Goal: Task Accomplishment & Management: Use online tool/utility

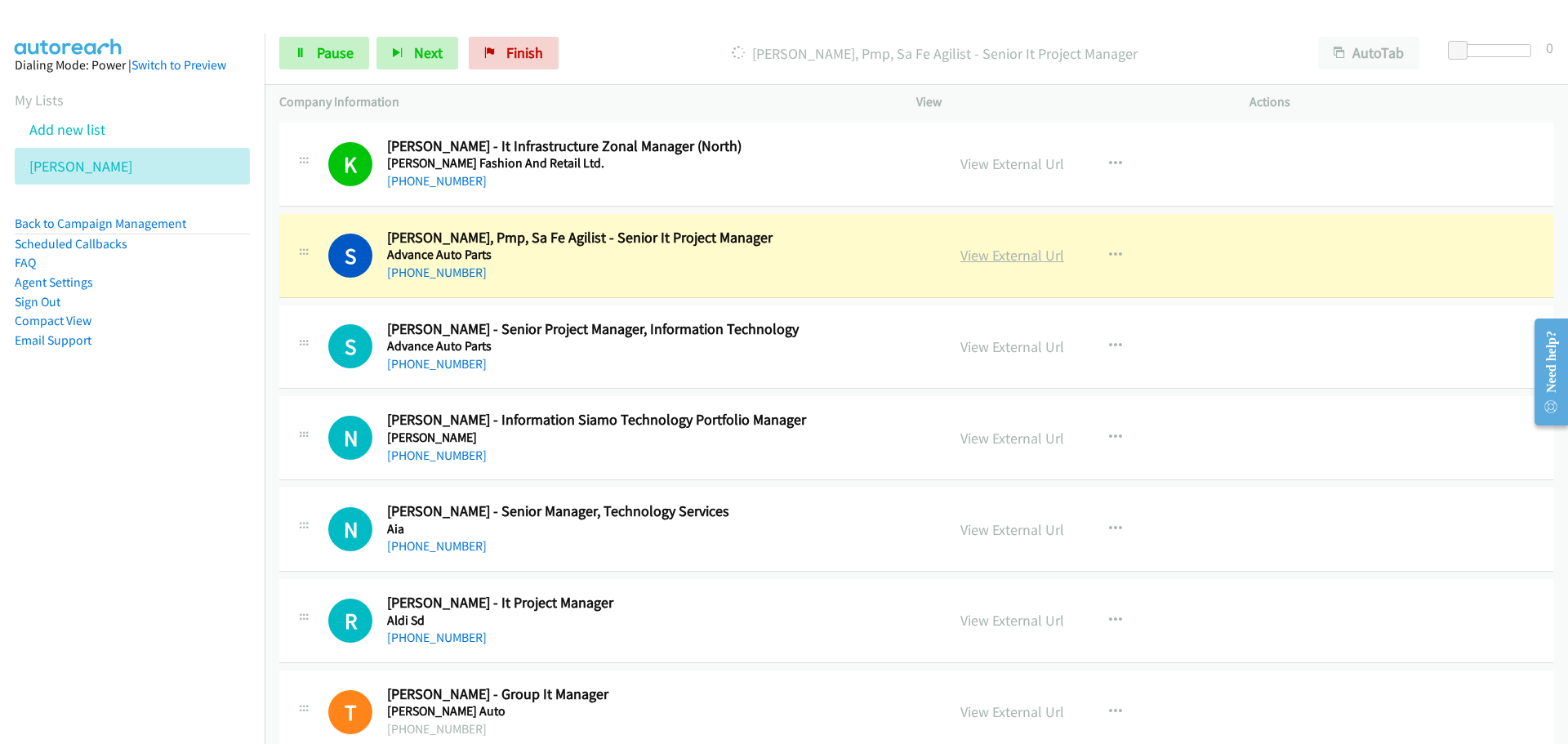
click at [994, 261] on link "View External Url" at bounding box center [1012, 255] width 103 height 19
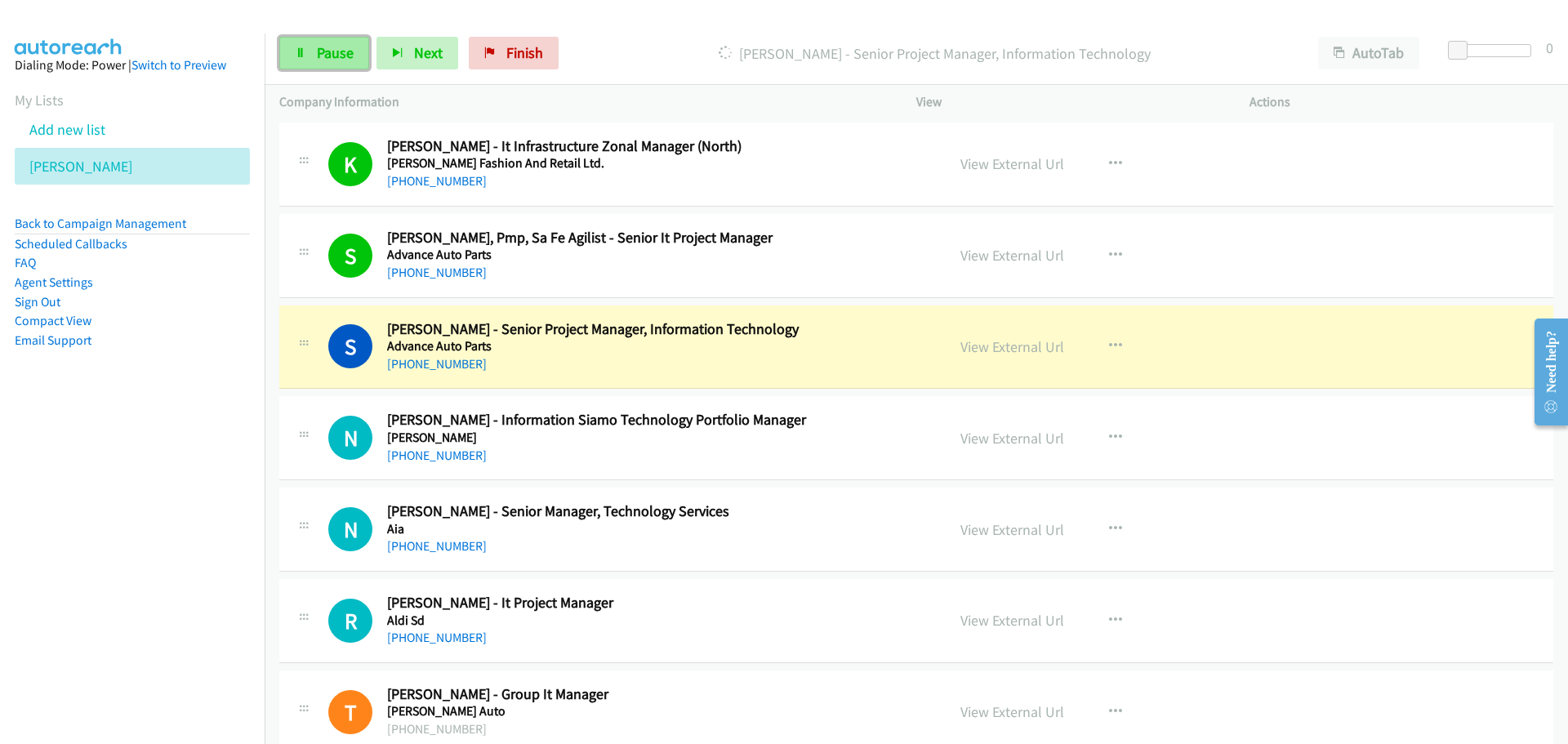
click at [320, 43] on link "Pause" at bounding box center [324, 54] width 90 height 33
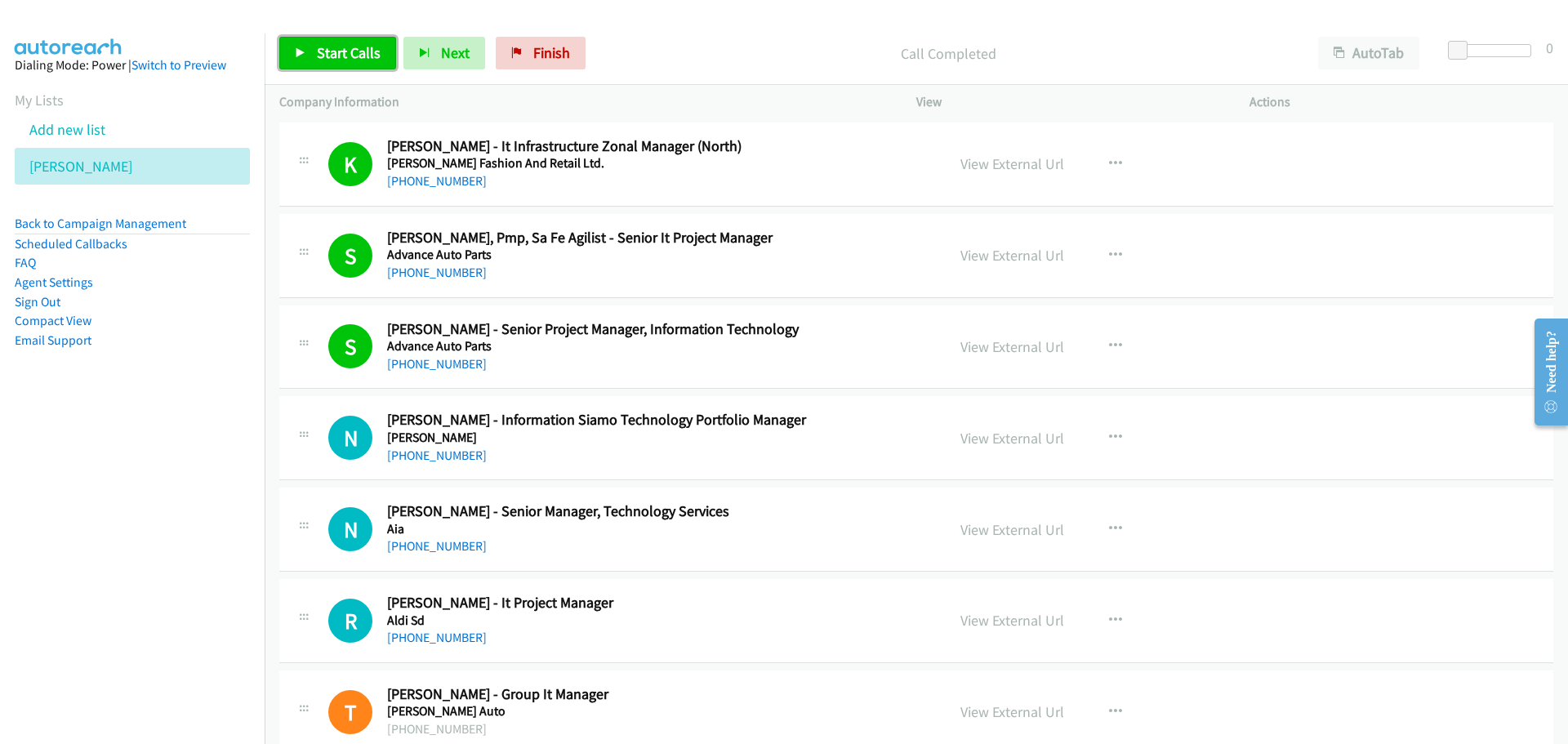
click at [358, 41] on link "Start Calls" at bounding box center [337, 54] width 117 height 33
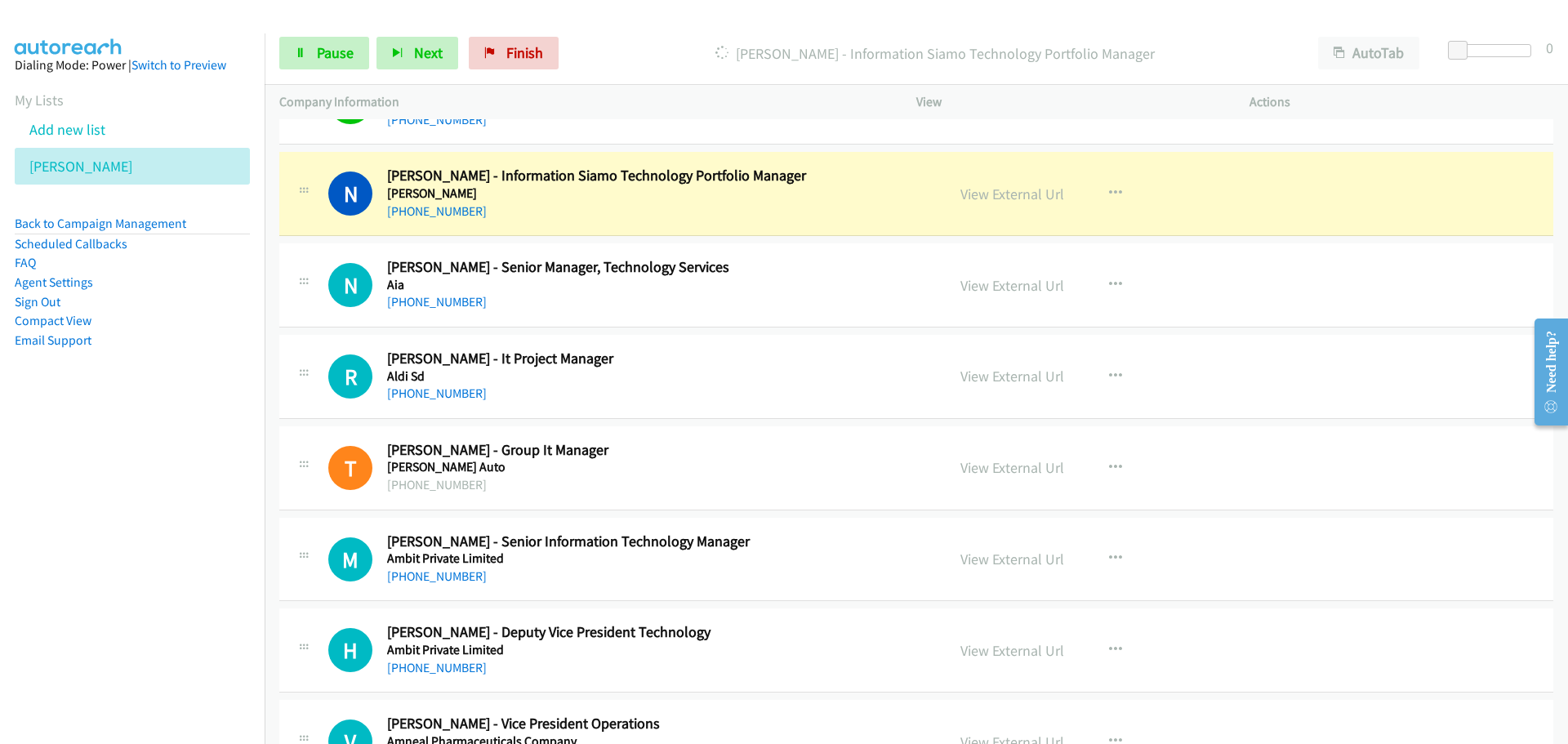
scroll to position [572, 0]
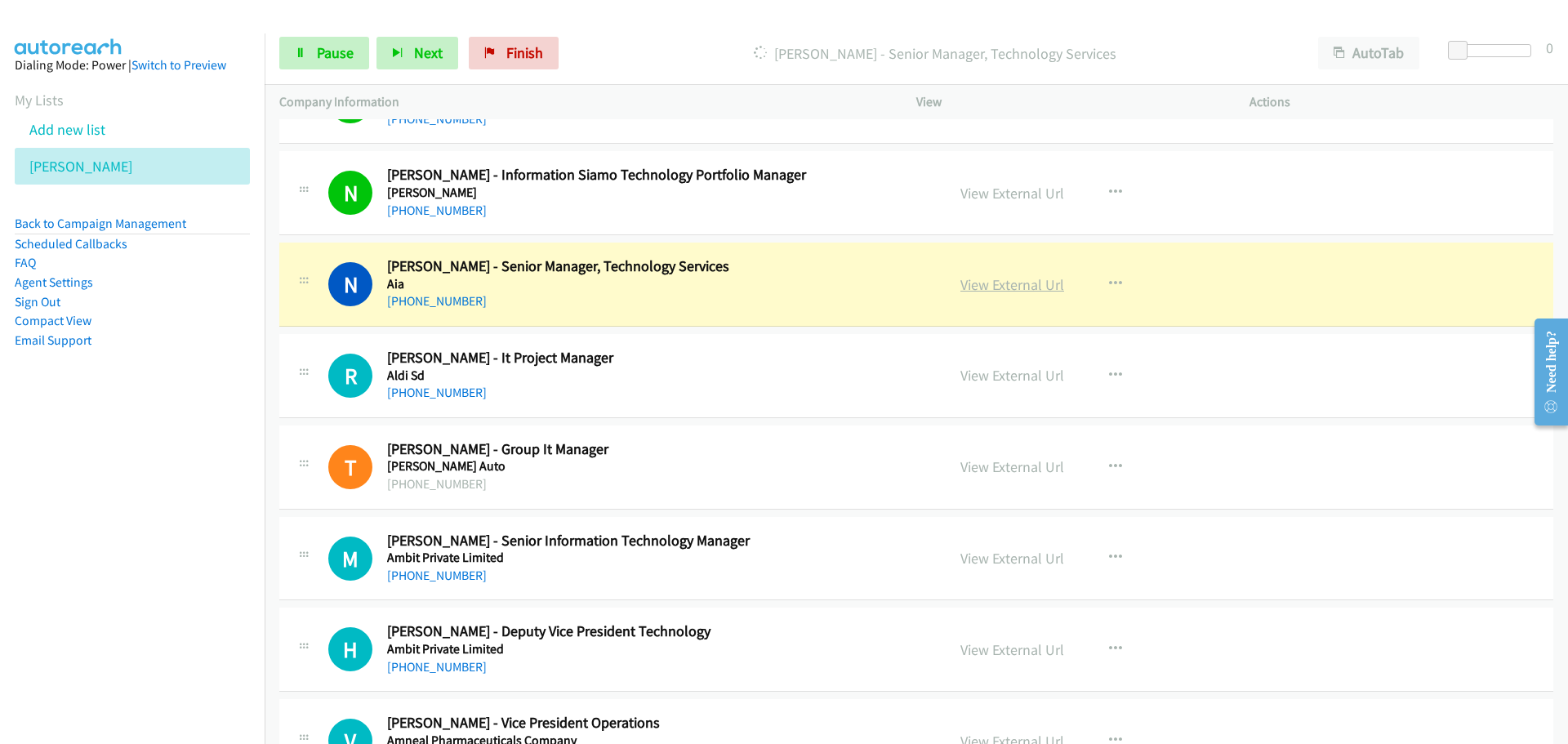
click at [989, 282] on link "View External Url" at bounding box center [1012, 284] width 103 height 19
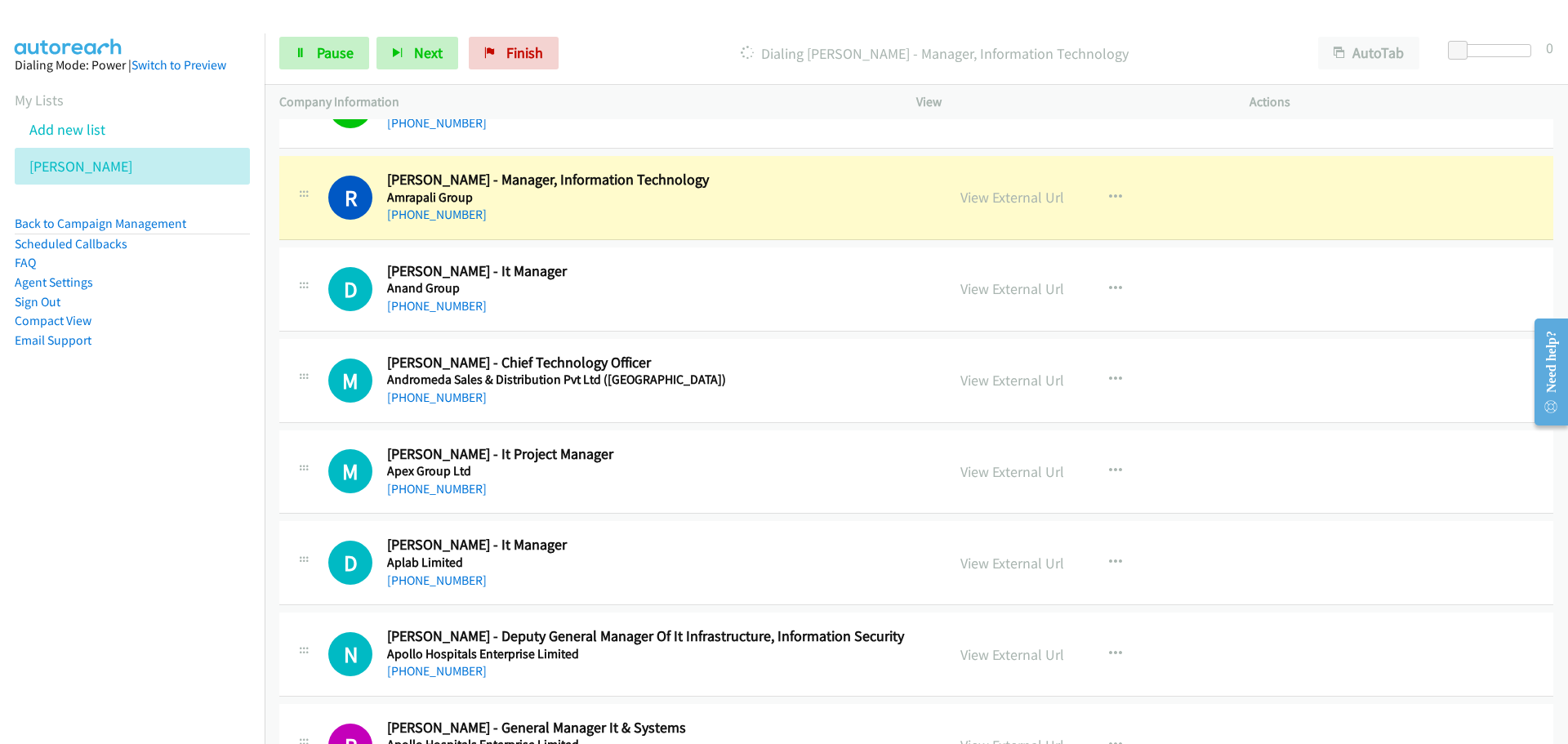
scroll to position [1226, 0]
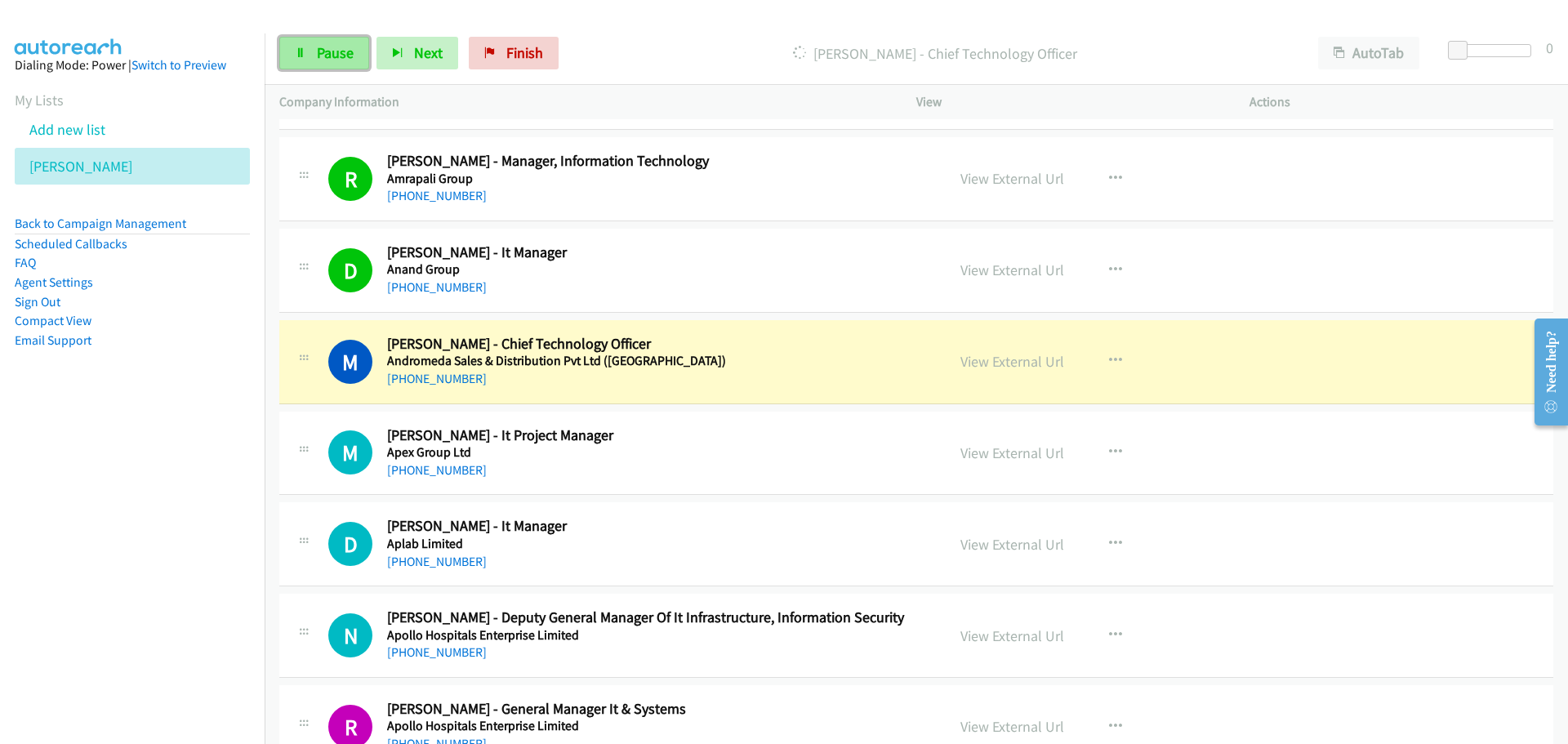
click at [326, 60] on span "Pause" at bounding box center [335, 53] width 37 height 19
click at [1023, 363] on link "View External Url" at bounding box center [1012, 361] width 103 height 19
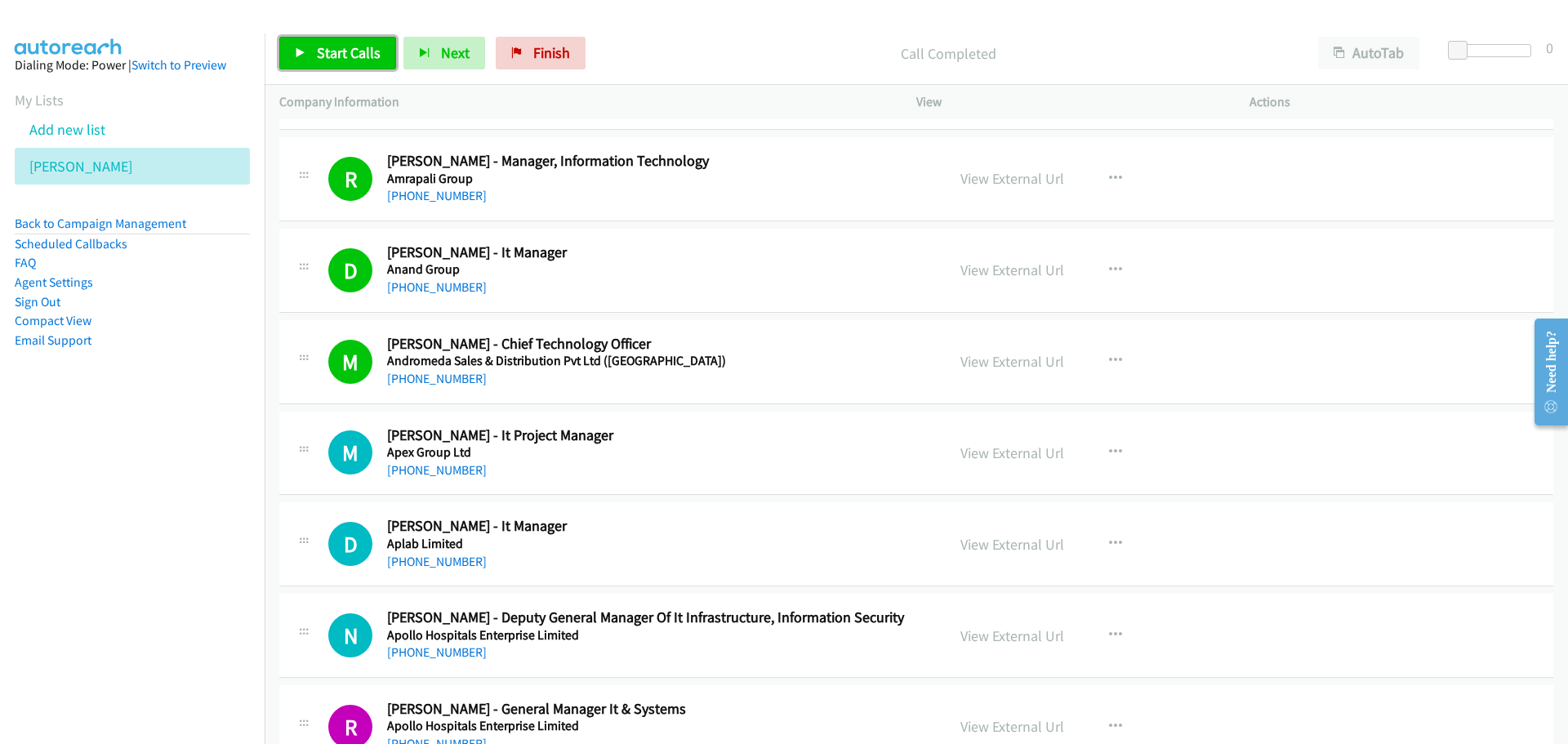
click at [283, 45] on link "Start Calls" at bounding box center [337, 54] width 117 height 33
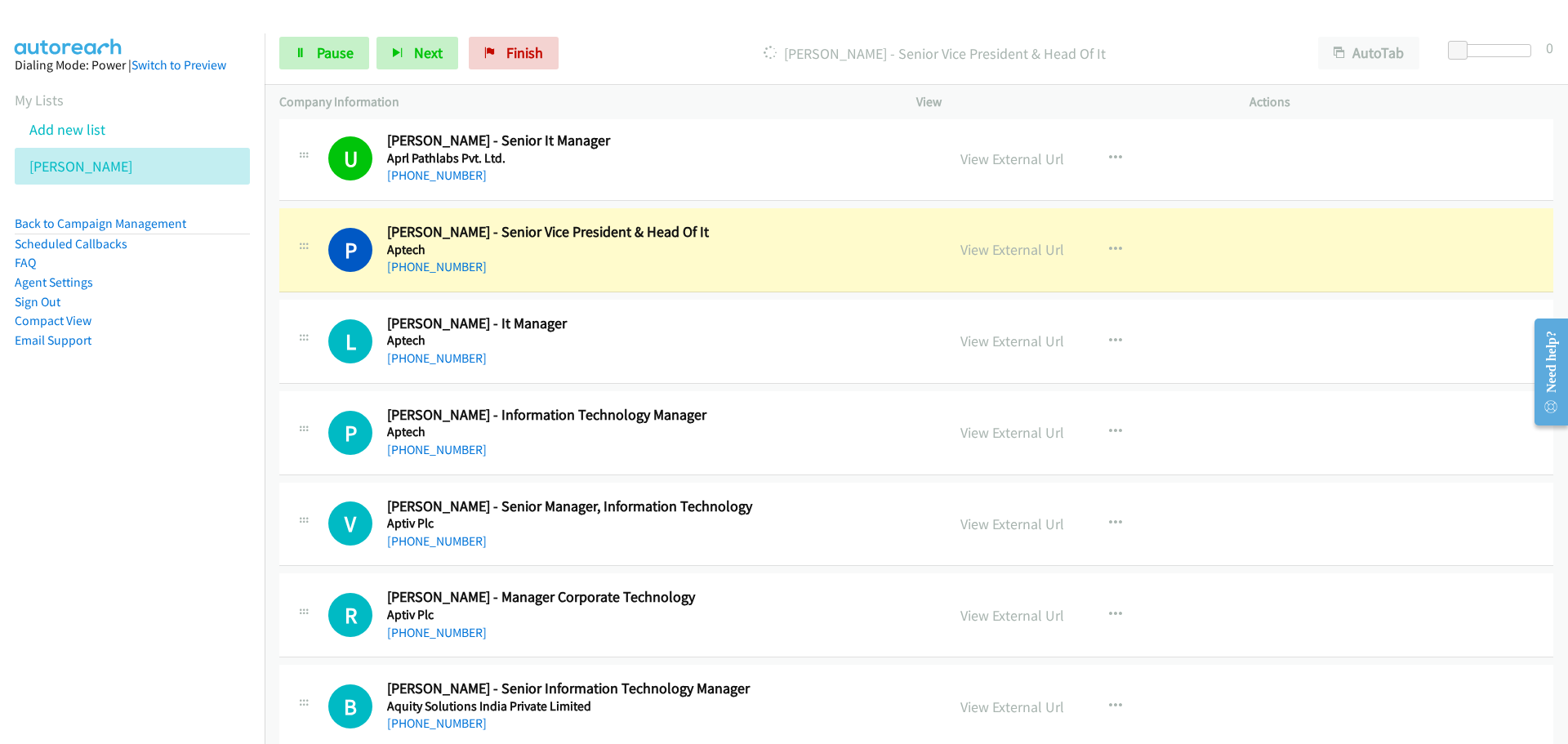
scroll to position [2696, 0]
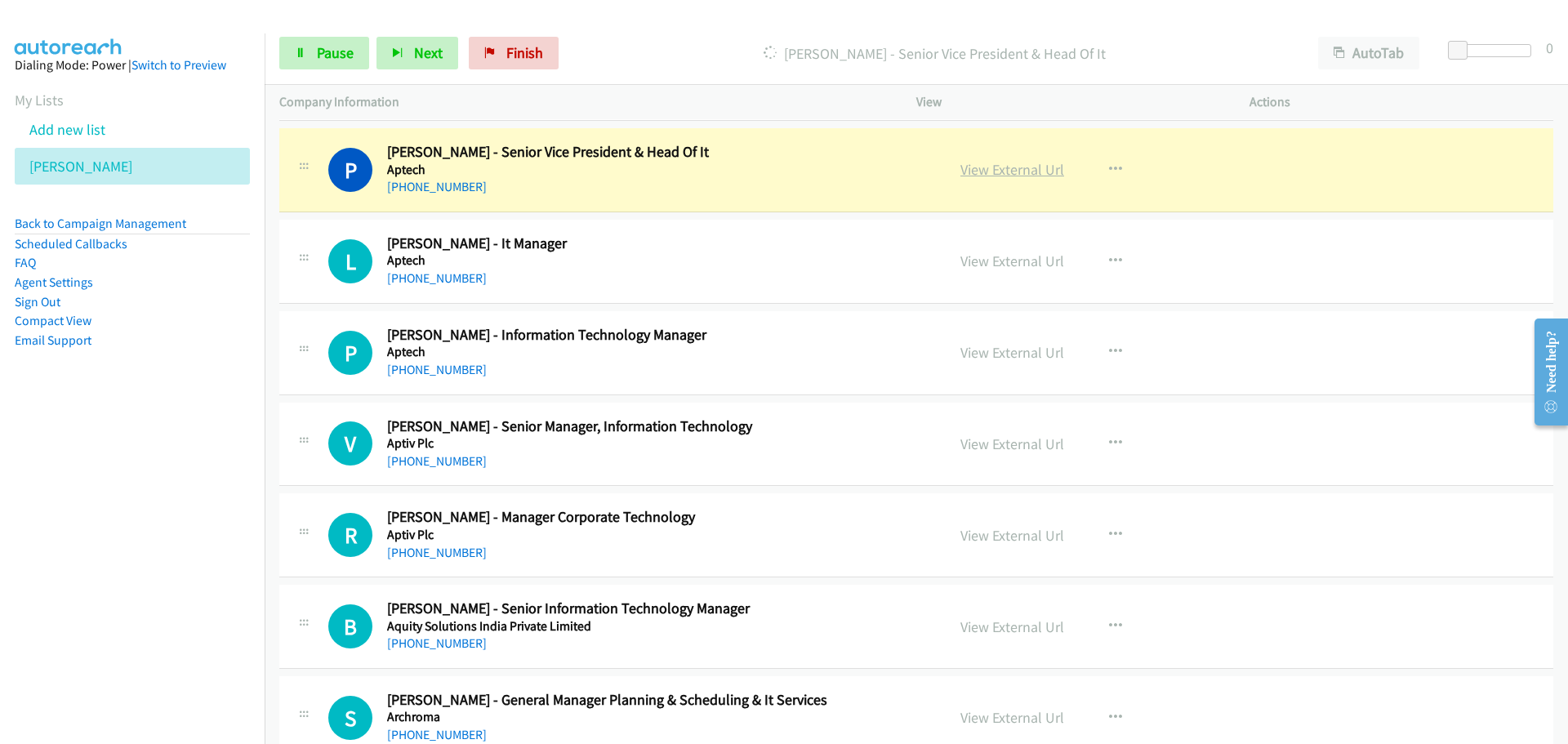
click at [981, 170] on link "View External Url" at bounding box center [1012, 169] width 103 height 19
click at [307, 54] on link "Pause" at bounding box center [324, 54] width 90 height 33
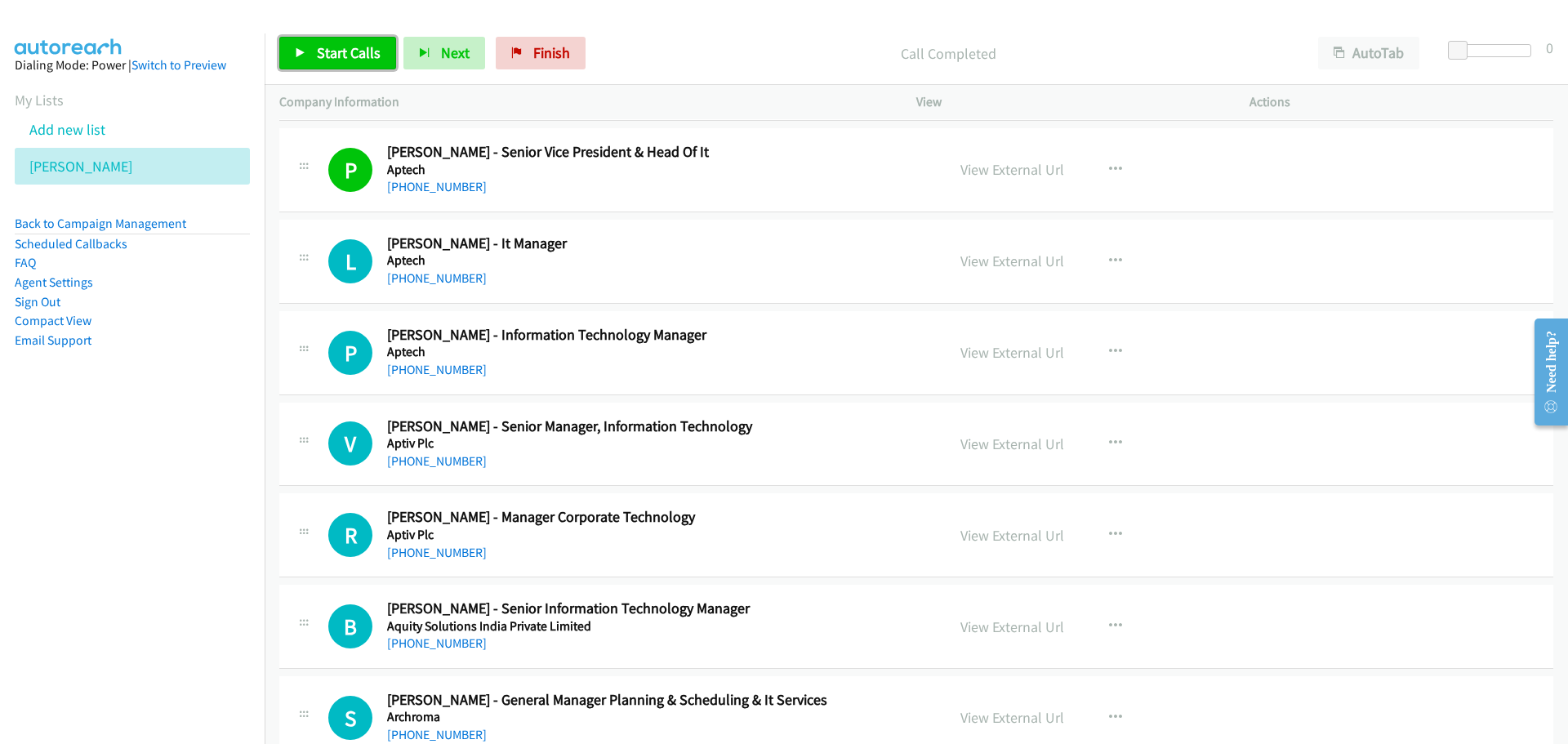
click at [354, 56] on span "Start Calls" at bounding box center [348, 53] width 63 height 19
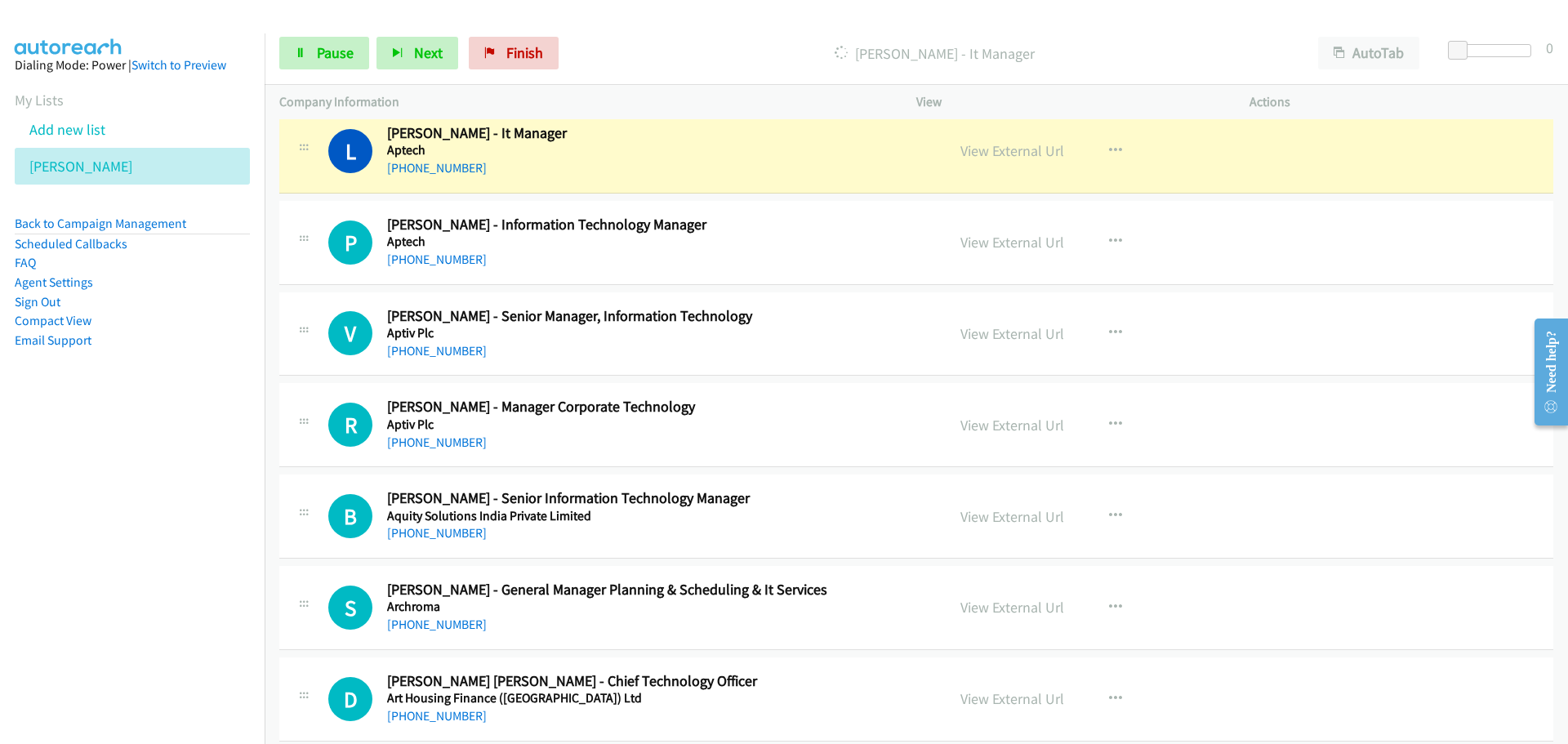
scroll to position [2777, 0]
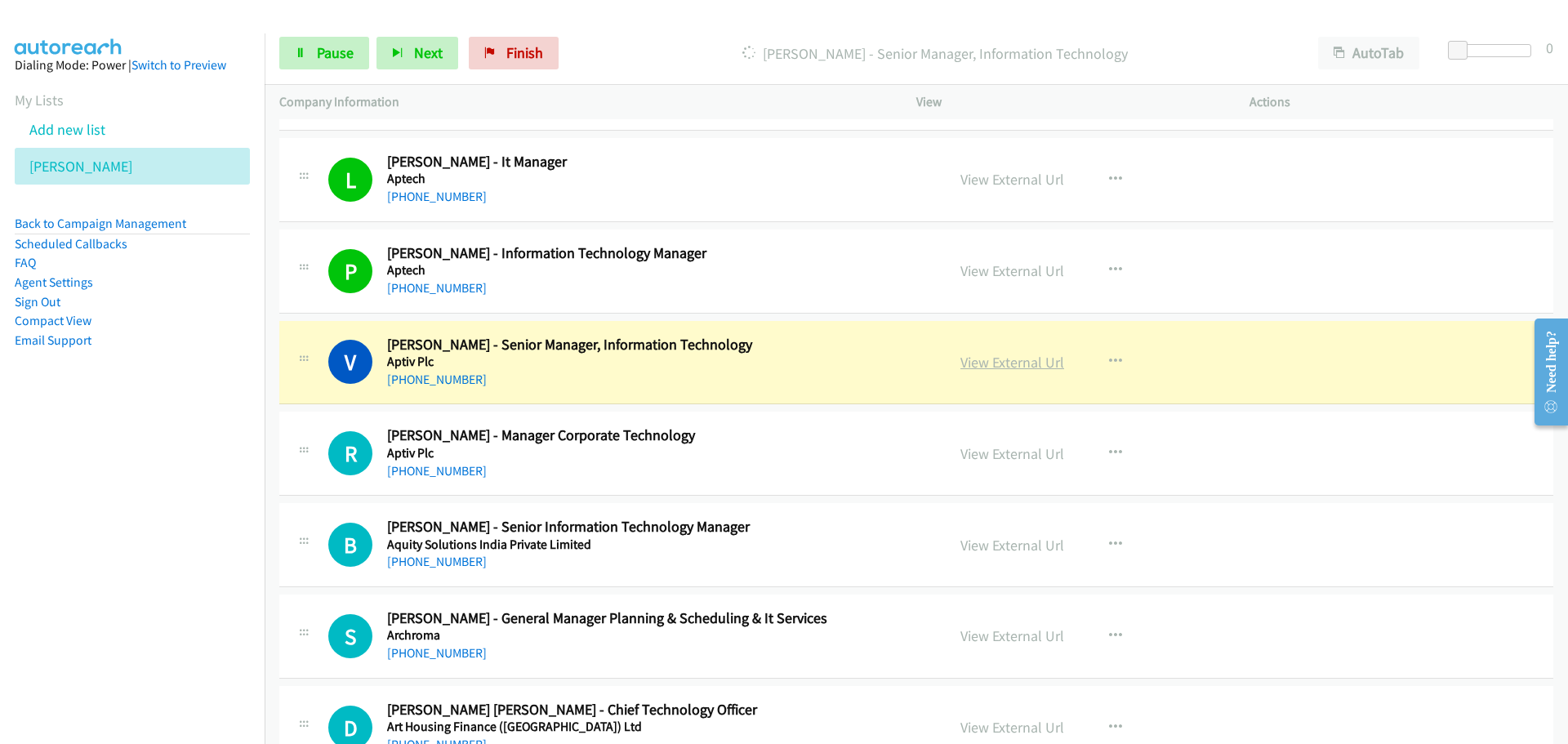
click at [991, 359] on link "View External Url" at bounding box center [1012, 362] width 103 height 19
drag, startPoint x: 331, startPoint y: 45, endPoint x: 278, endPoint y: 64, distance: 56.3
click at [331, 46] on span "Pause" at bounding box center [335, 53] width 37 height 19
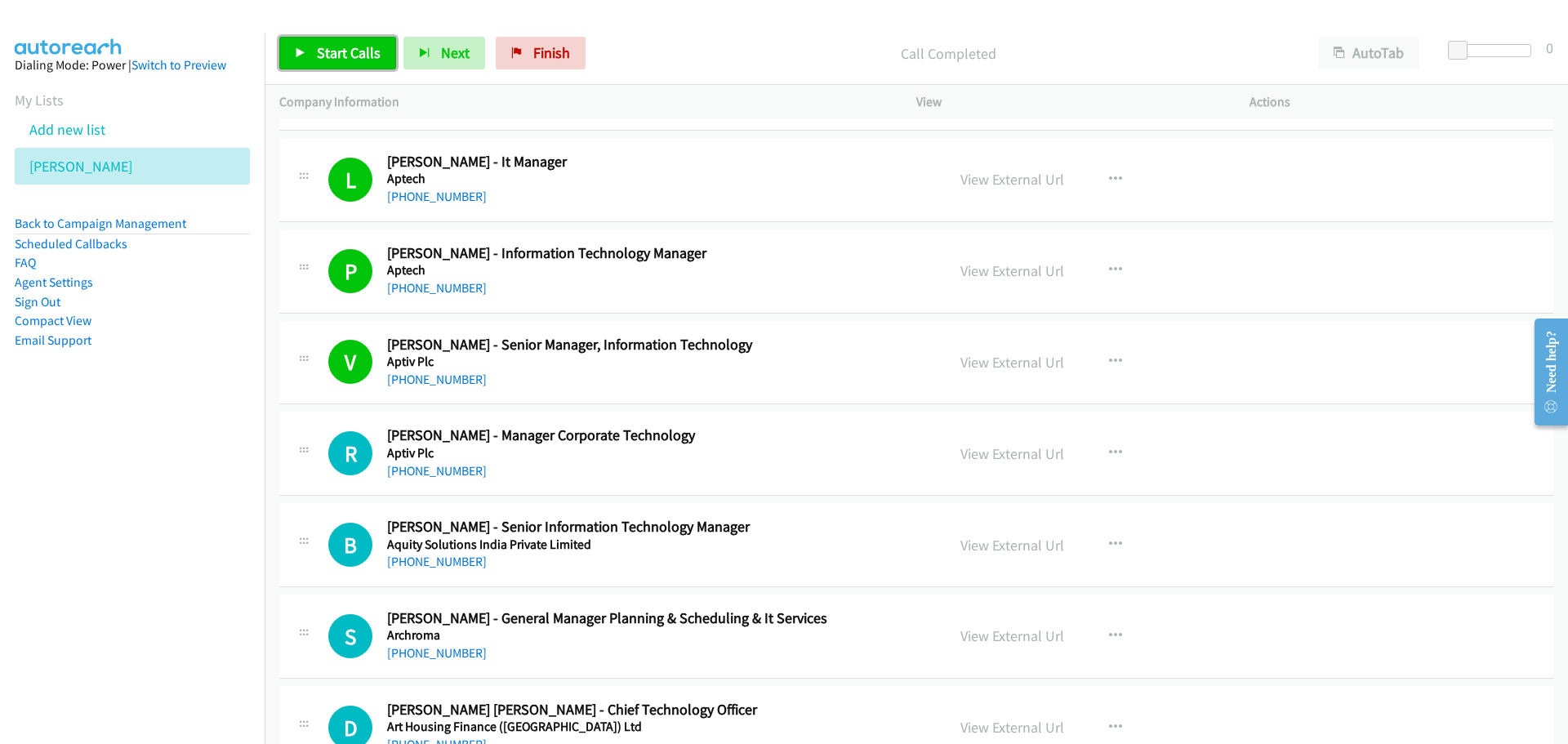
click at [307, 47] on link "Start Calls" at bounding box center [337, 54] width 117 height 33
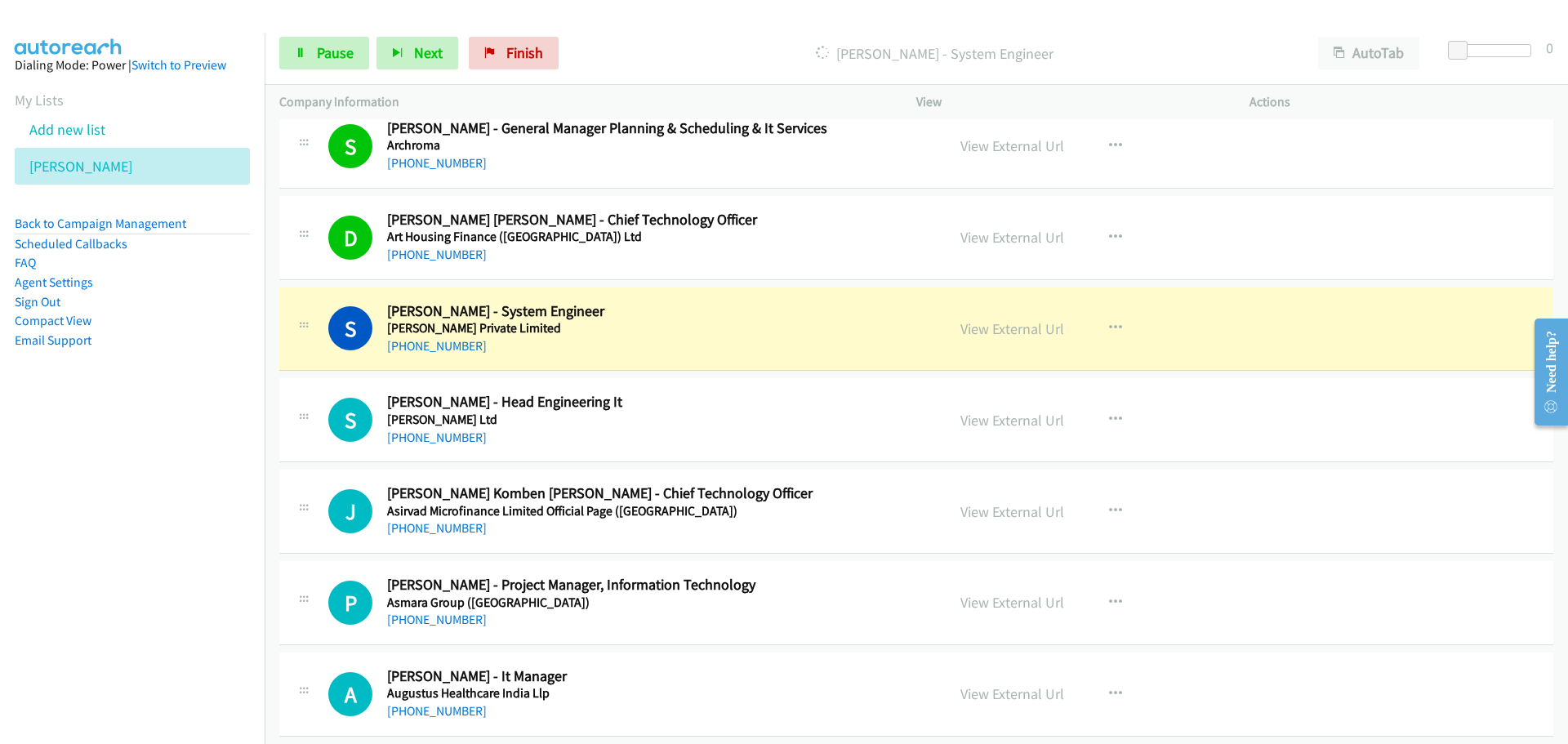
scroll to position [3349, 0]
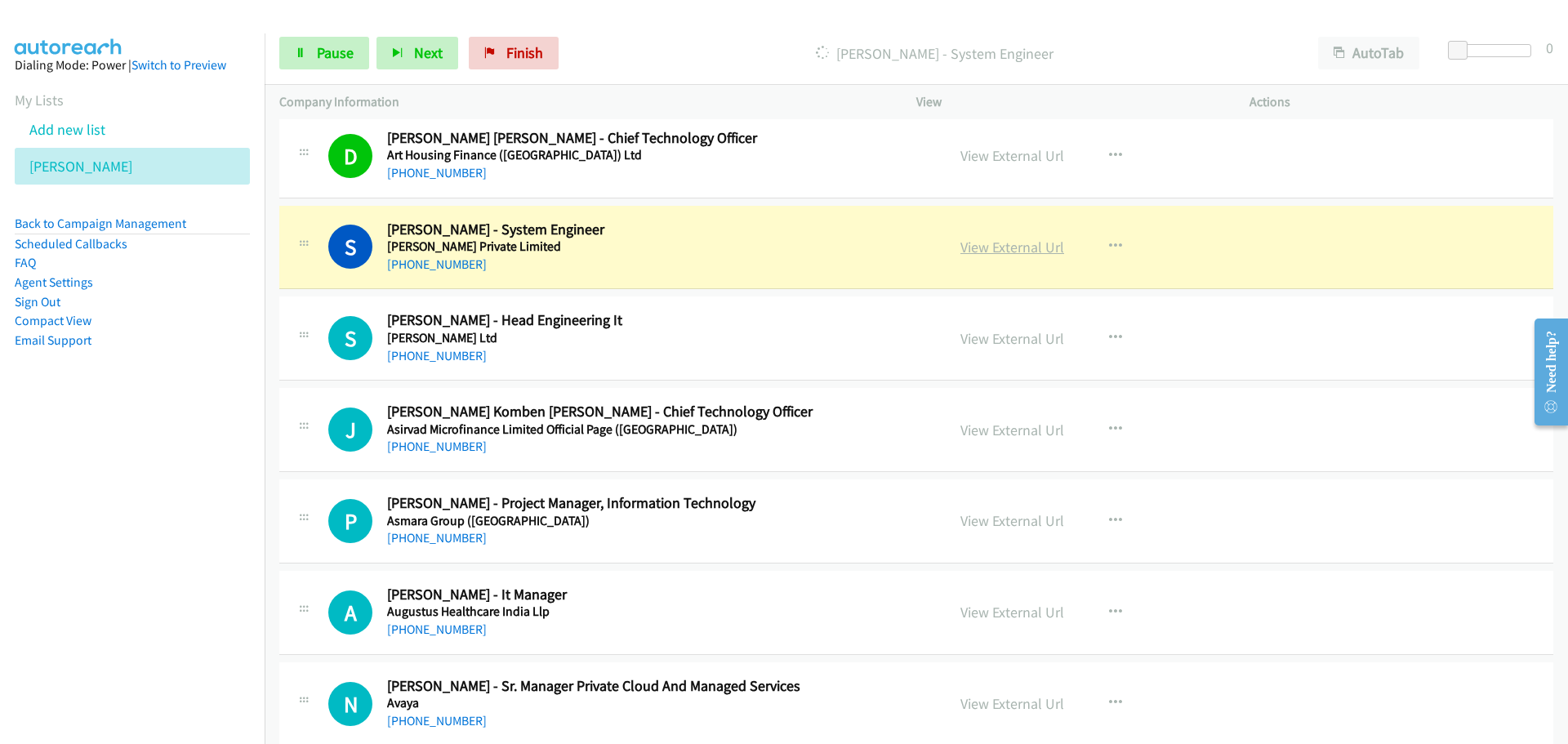
click at [981, 250] on link "View External Url" at bounding box center [1012, 247] width 103 height 19
click at [317, 53] on span "Pause" at bounding box center [335, 53] width 37 height 19
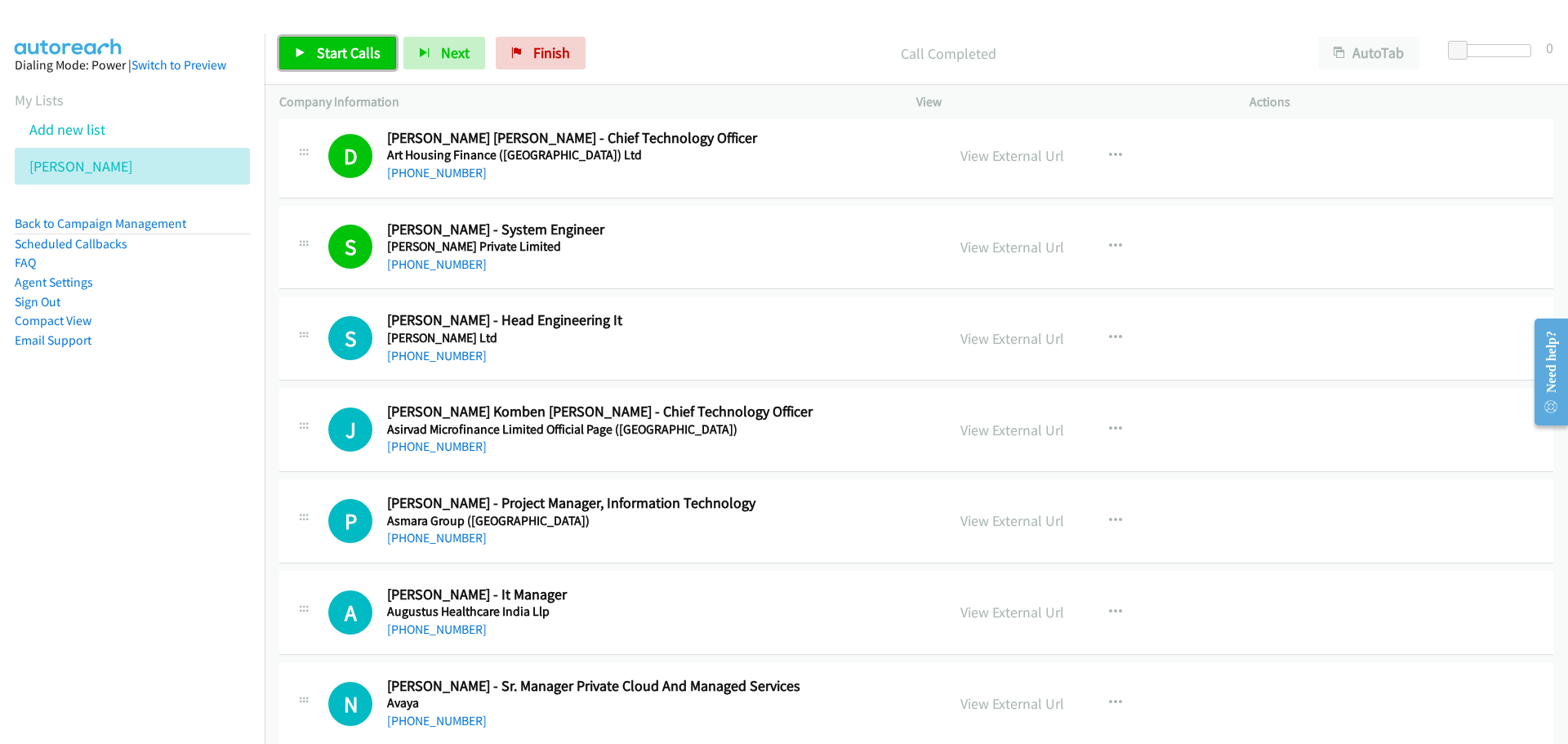
click at [334, 55] on span "Start Calls" at bounding box center [348, 53] width 63 height 19
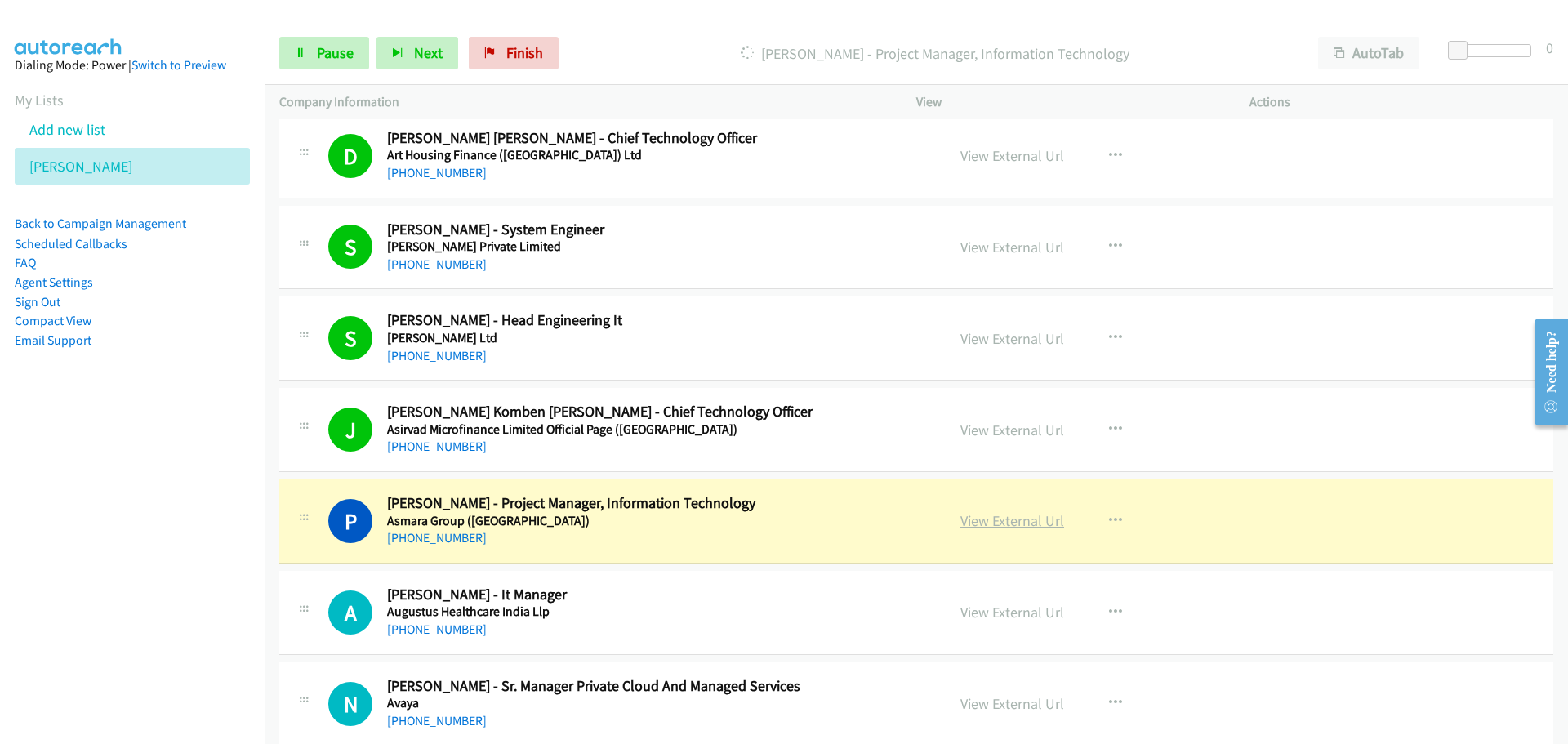
click at [979, 521] on link "View External Url" at bounding box center [1012, 521] width 103 height 19
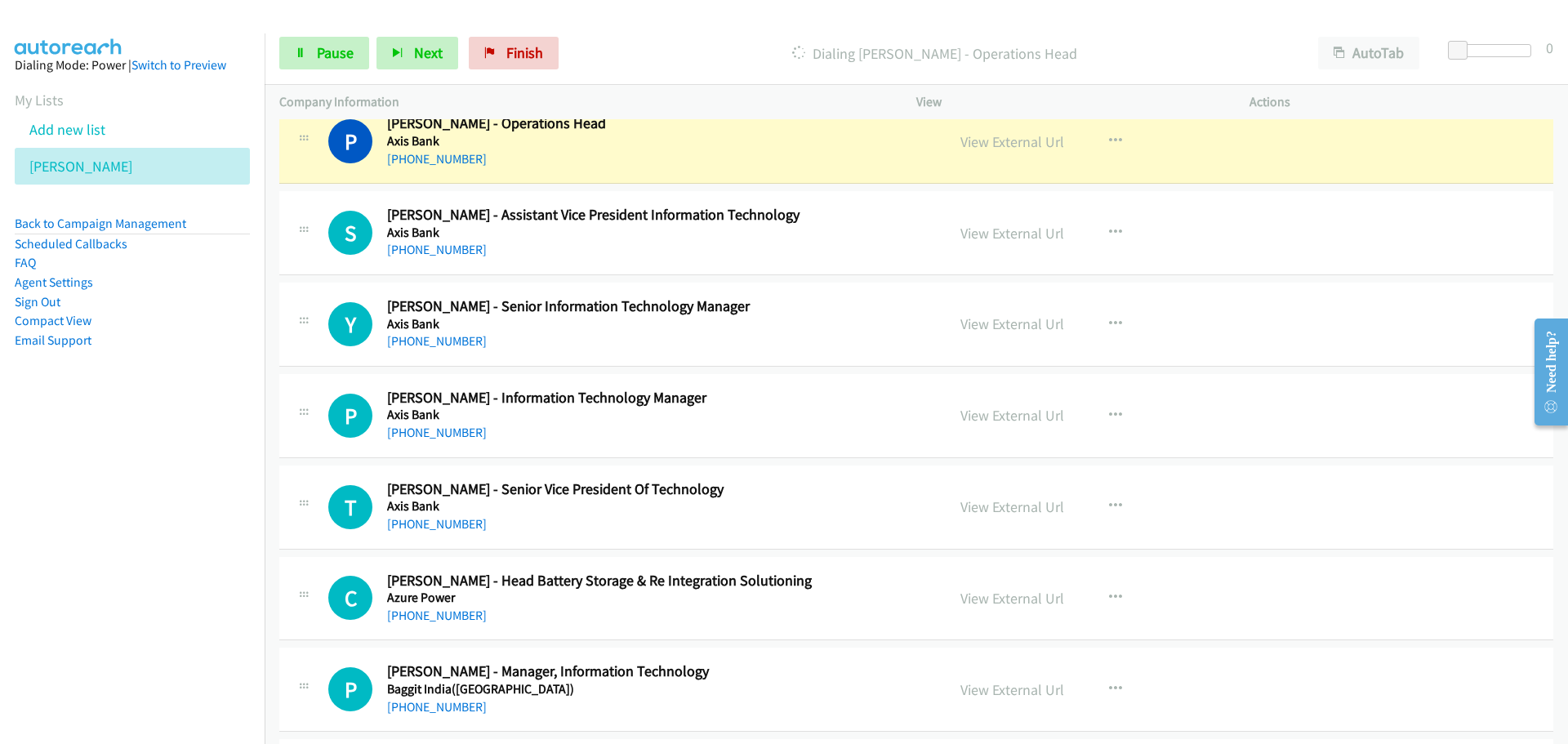
scroll to position [3921, 0]
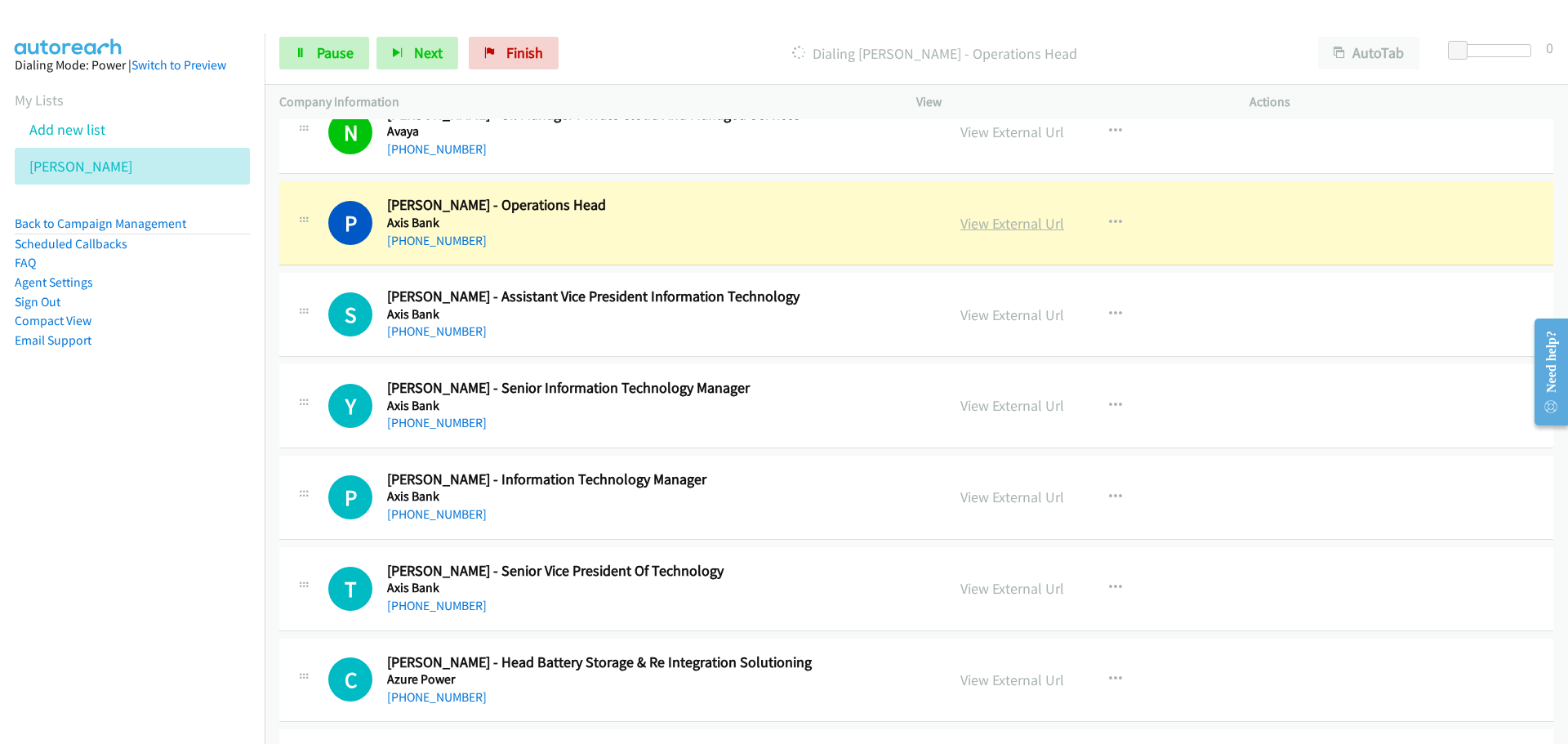
click at [988, 225] on link "View External Url" at bounding box center [1012, 223] width 103 height 19
click at [325, 45] on span "Pause" at bounding box center [335, 53] width 37 height 19
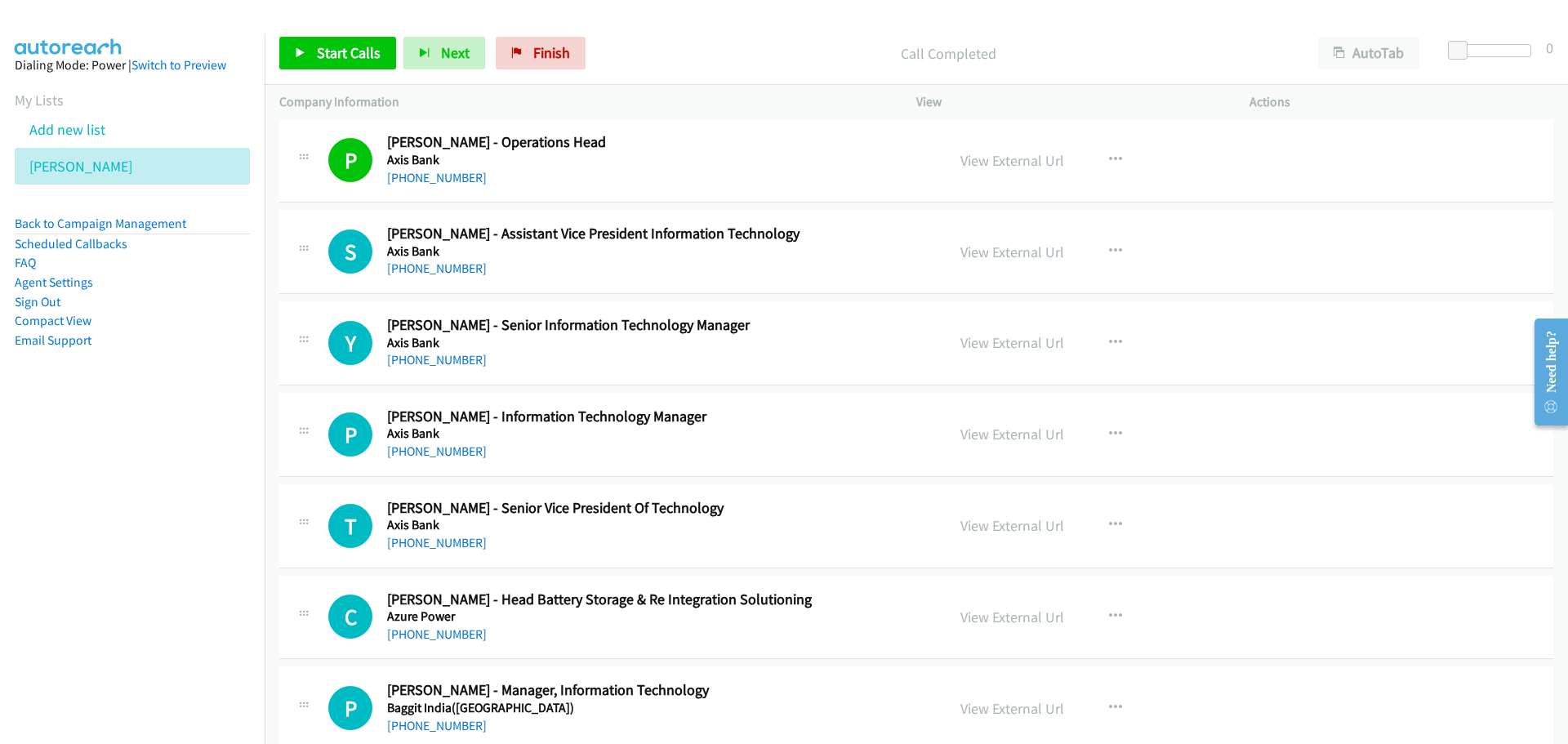
scroll to position [4003, 0]
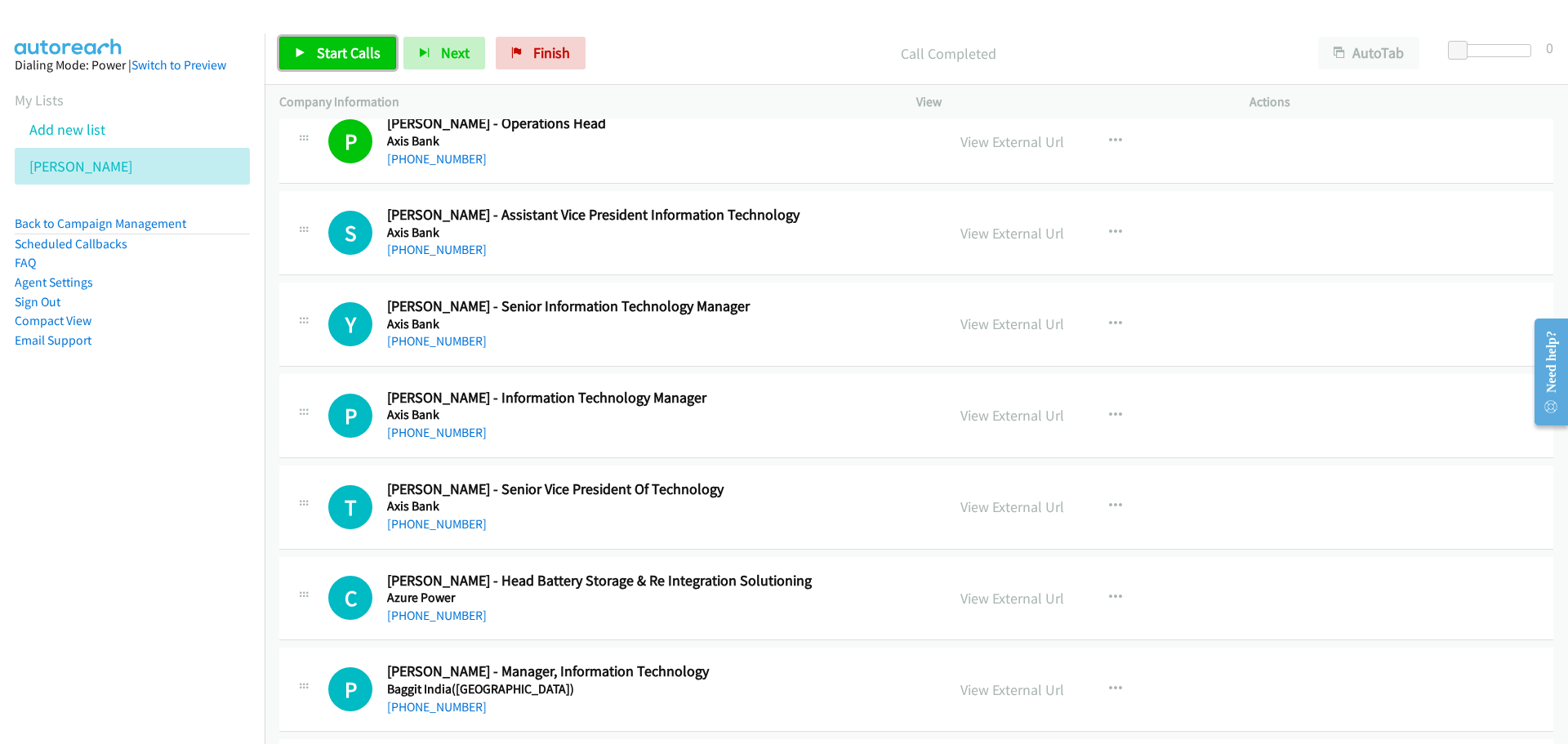
click at [326, 37] on link "Start Calls" at bounding box center [337, 54] width 117 height 33
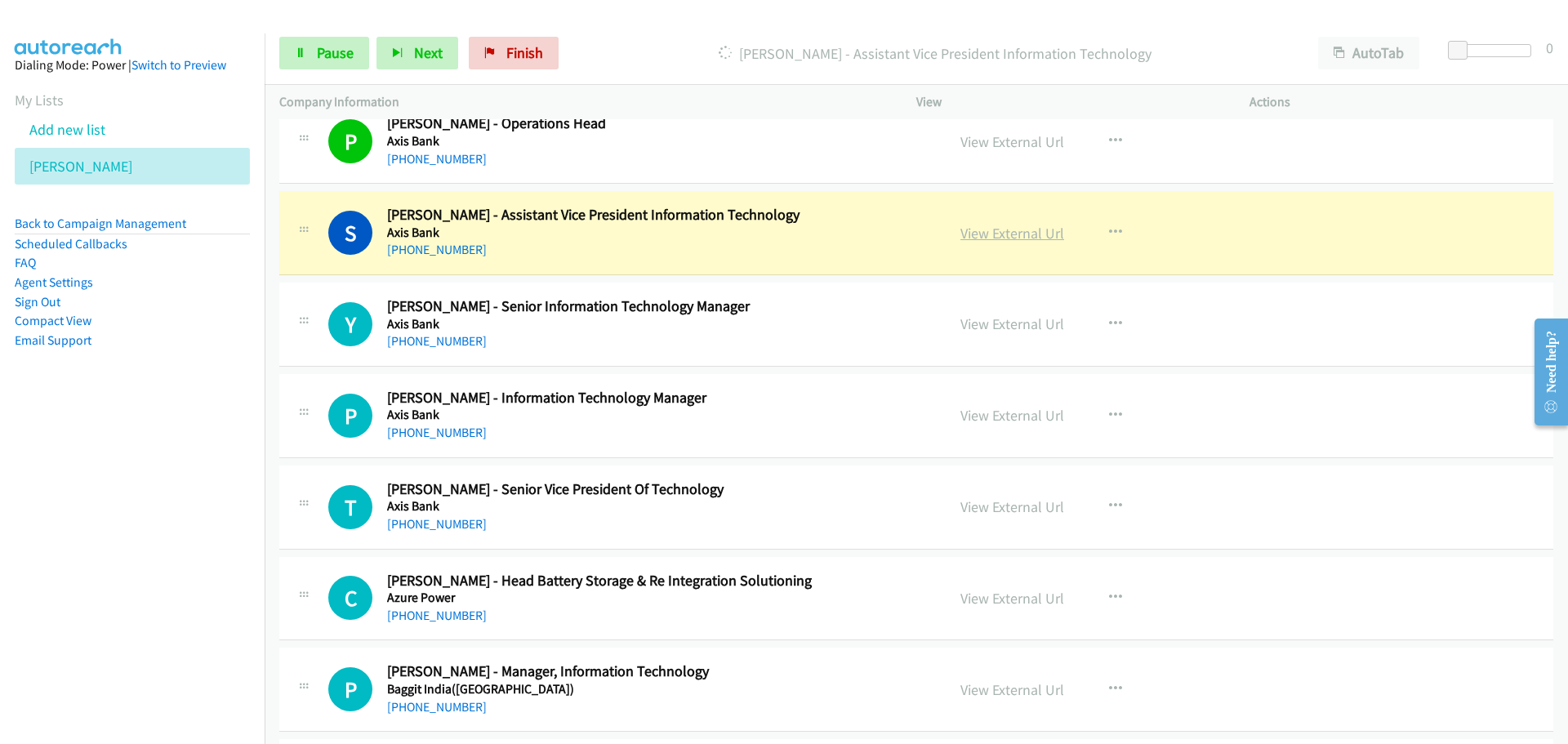
click at [1006, 227] on link "View External Url" at bounding box center [1012, 233] width 103 height 19
click at [312, 63] on link "Pause" at bounding box center [324, 54] width 90 height 33
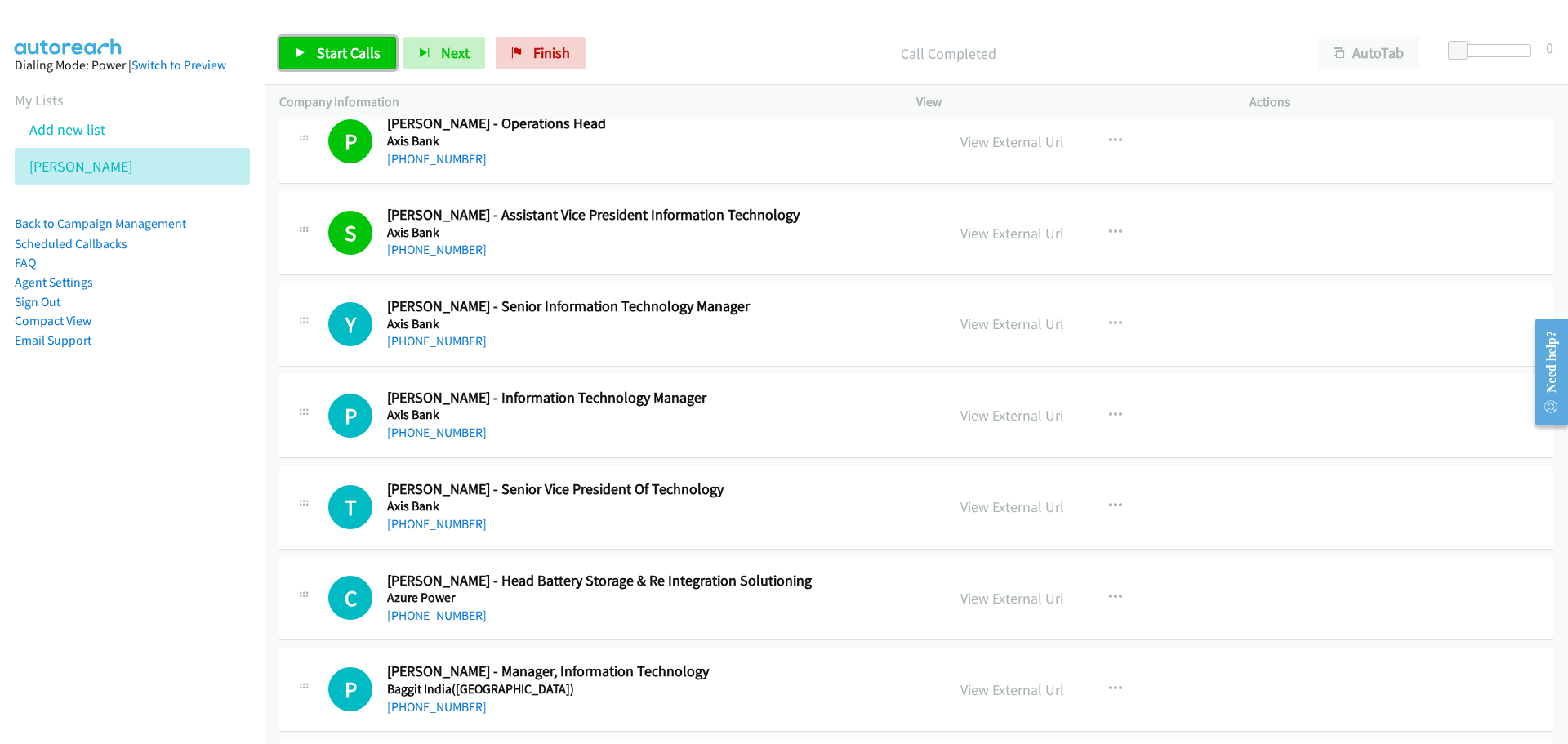
click at [345, 50] on span "Start Calls" at bounding box center [348, 53] width 63 height 19
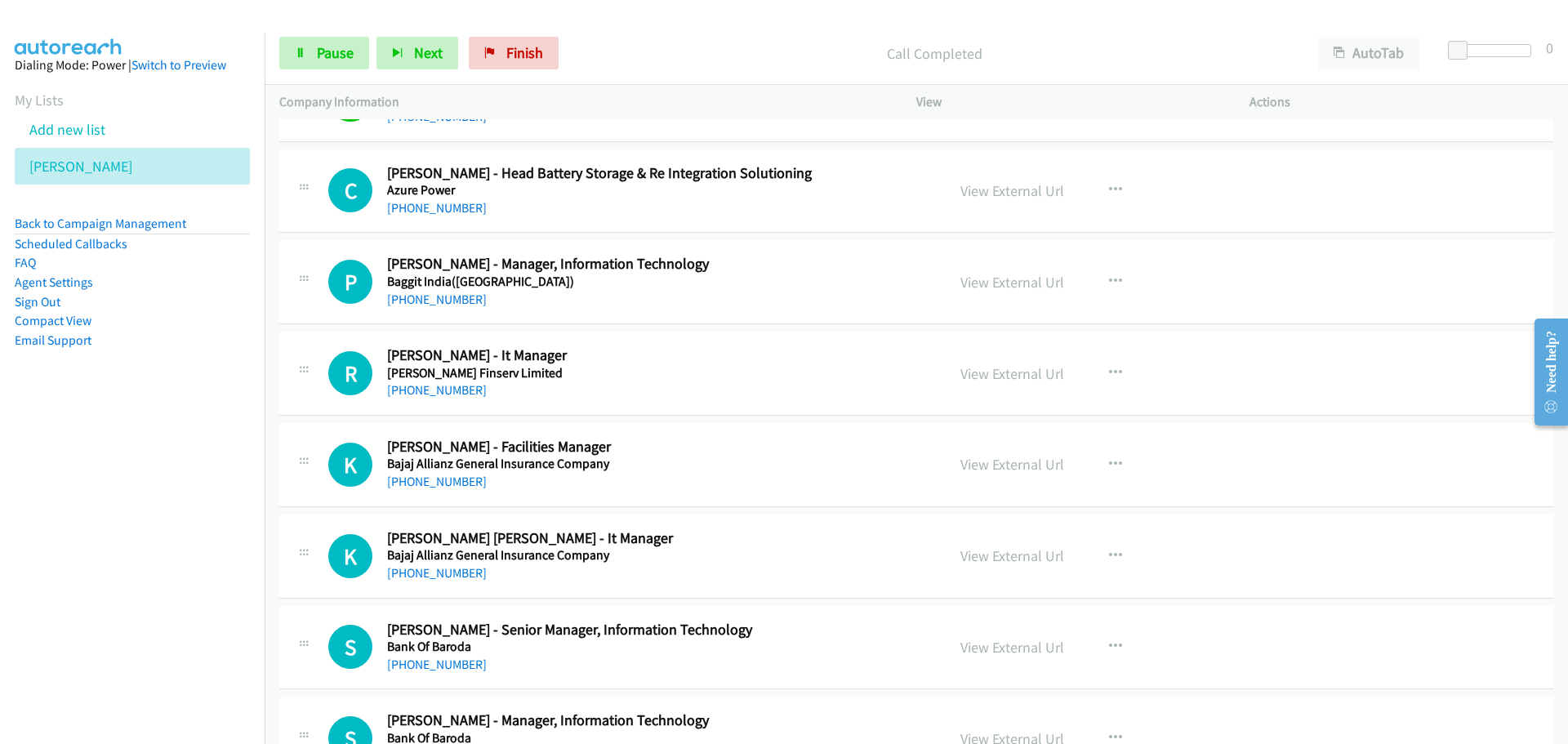
scroll to position [4411, 0]
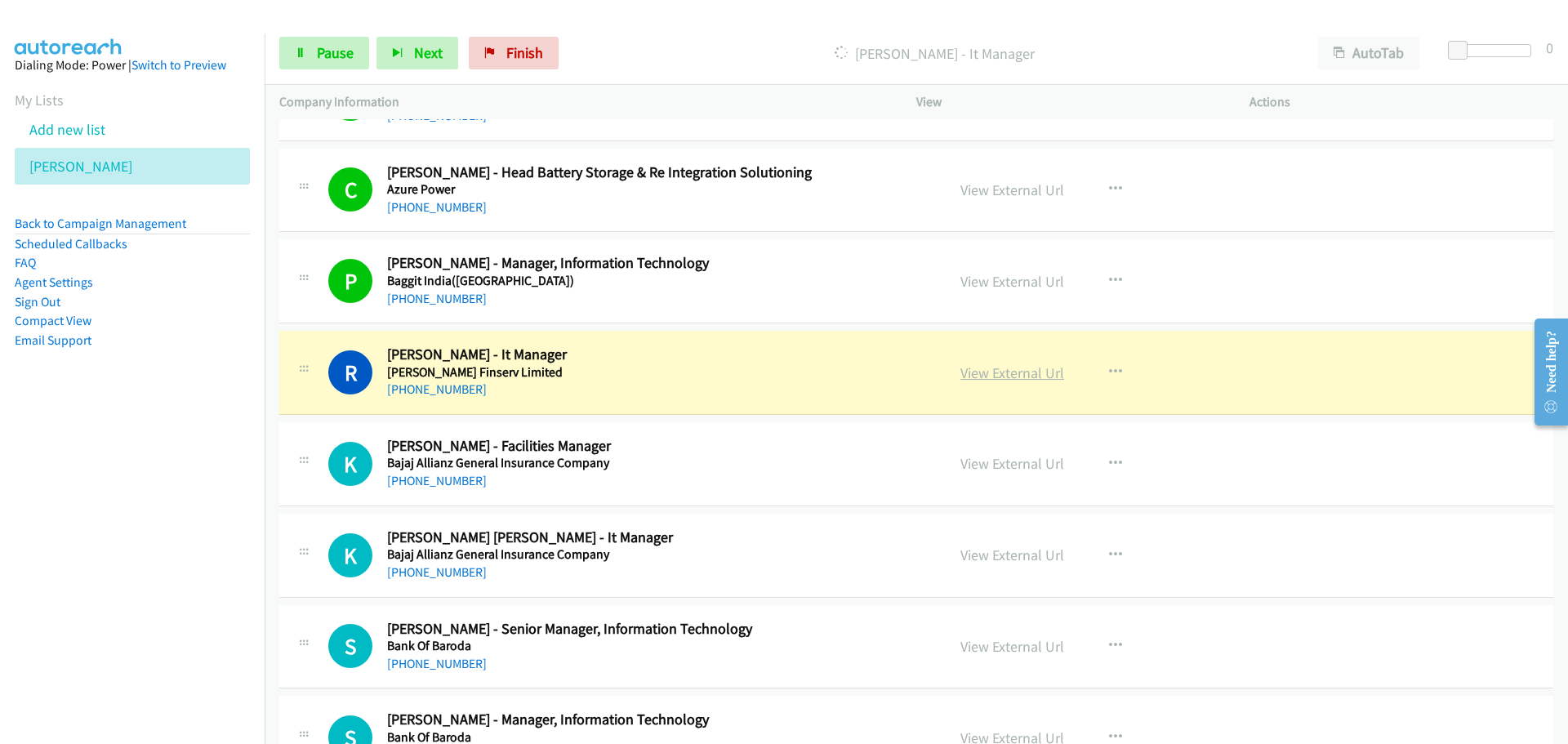
click at [984, 372] on link "View External Url" at bounding box center [1012, 373] width 103 height 19
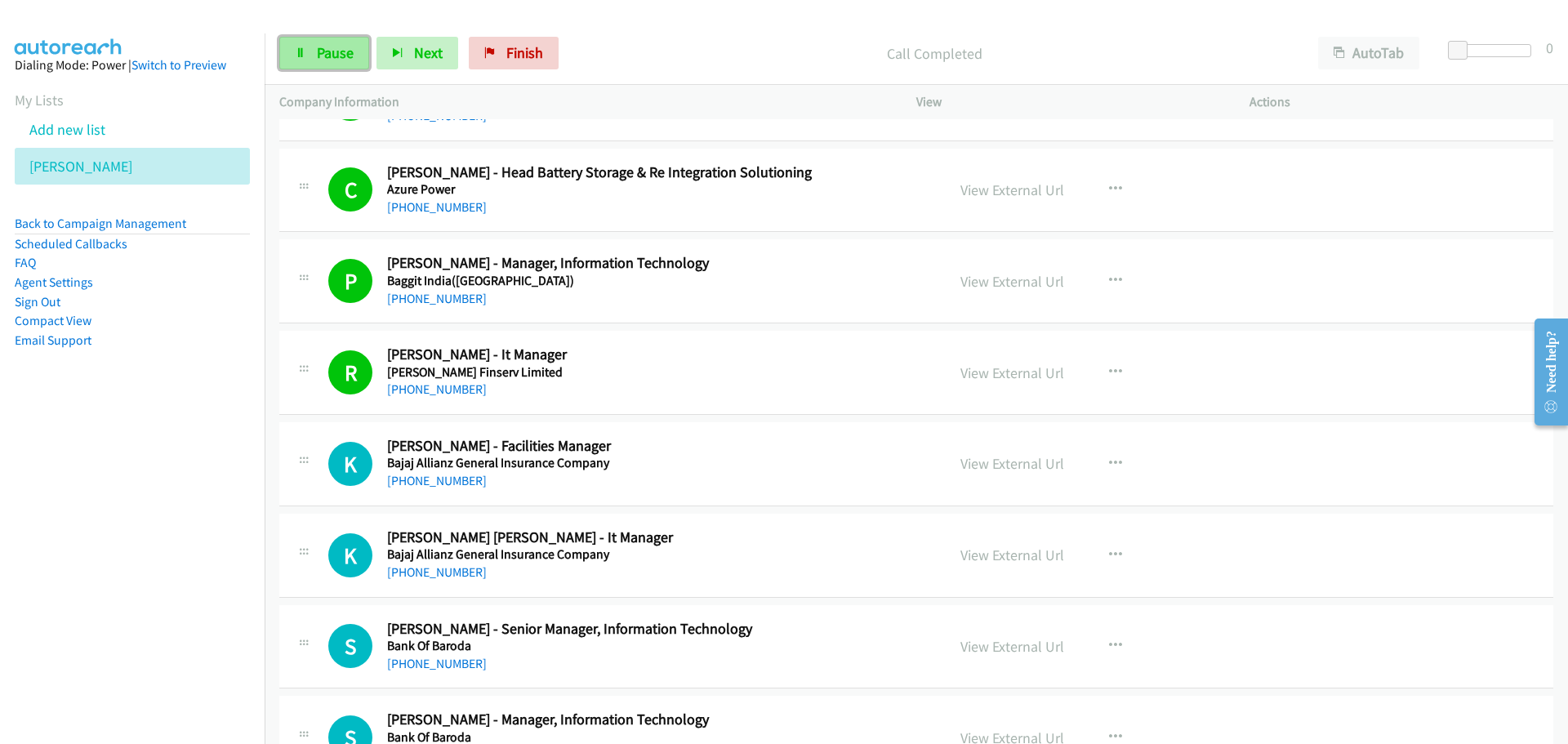
click at [323, 46] on span "Pause" at bounding box center [335, 53] width 37 height 19
click at [294, 54] on link "Start Calls" at bounding box center [337, 54] width 117 height 33
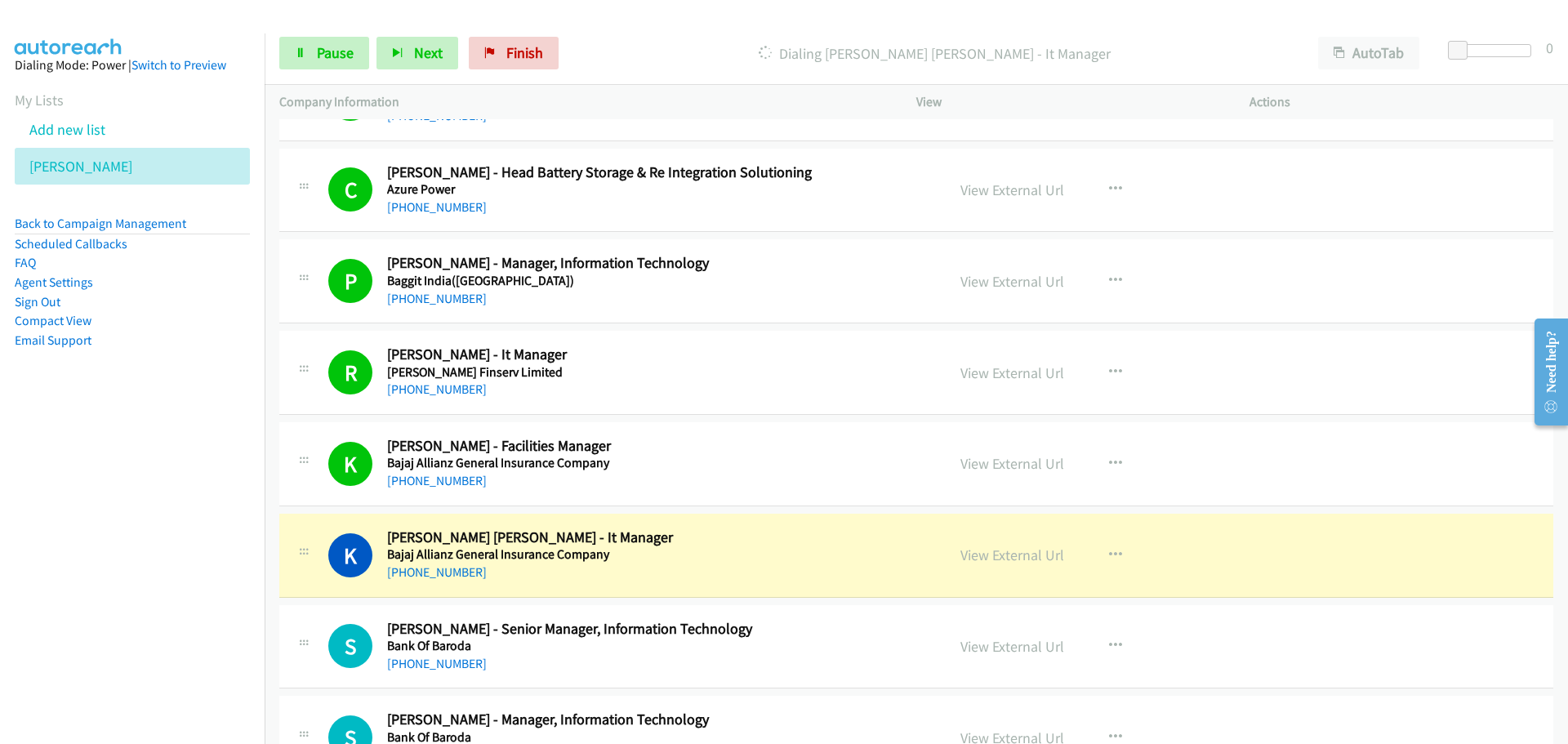
scroll to position [4493, 0]
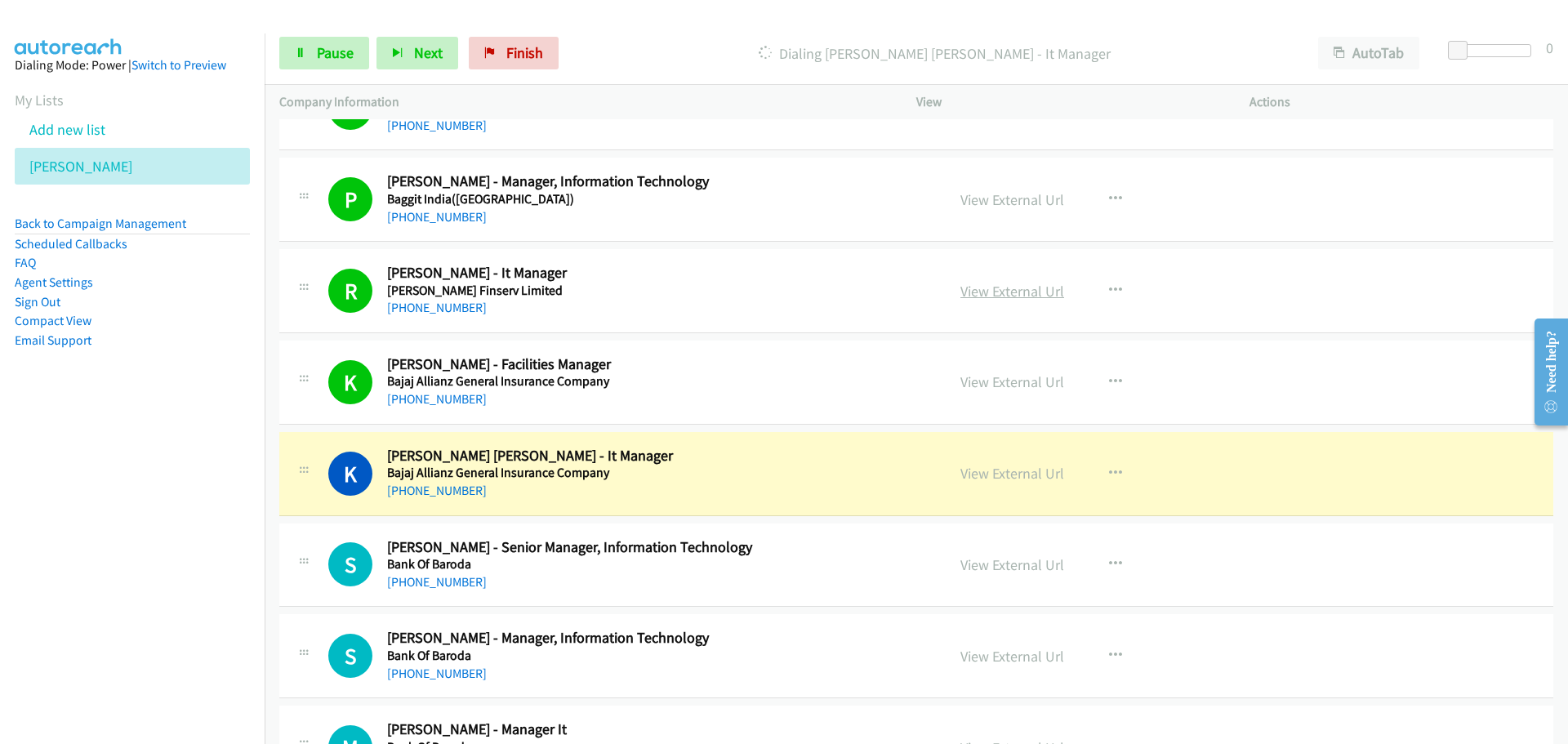
click at [1006, 297] on link "View External Url" at bounding box center [1012, 291] width 103 height 19
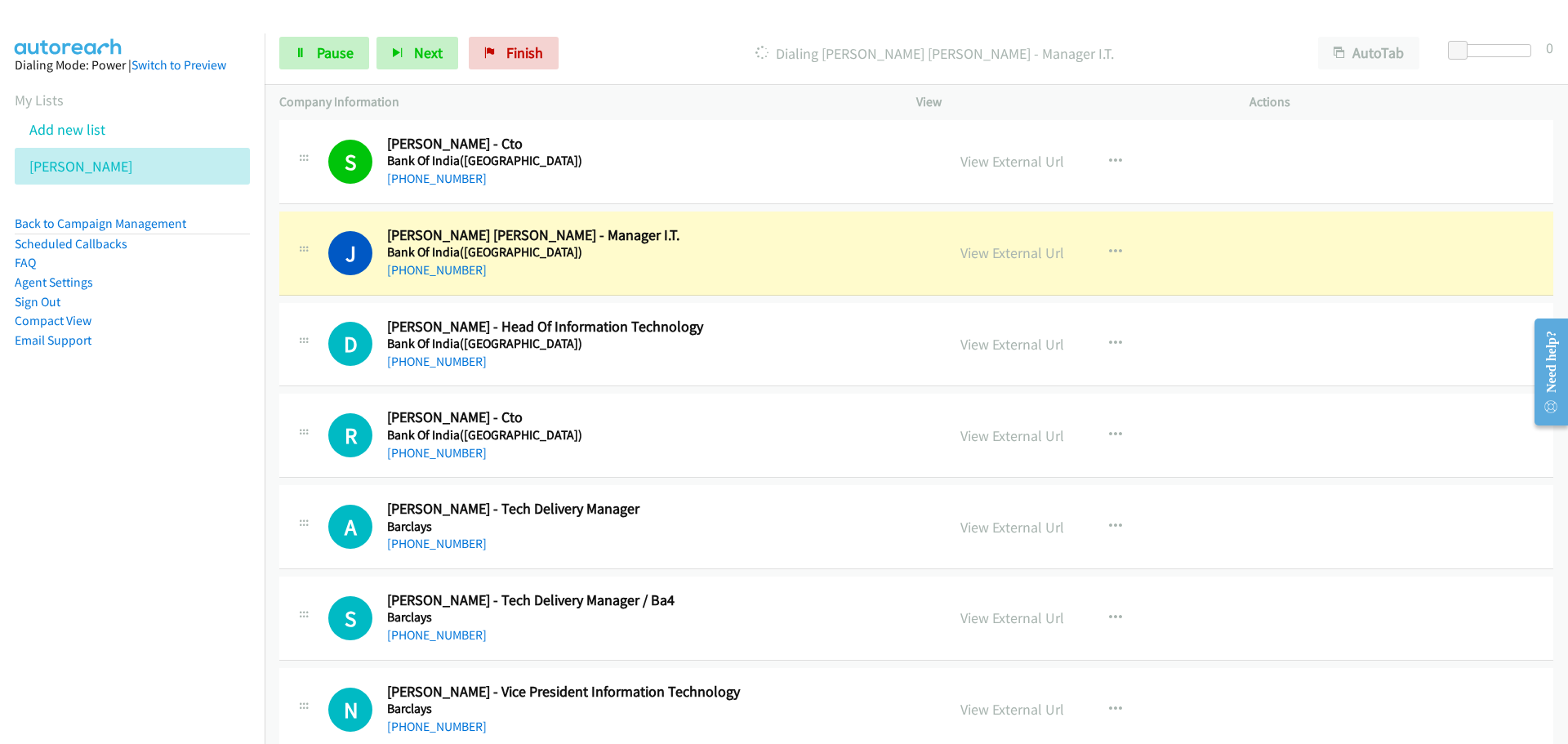
scroll to position [5800, 0]
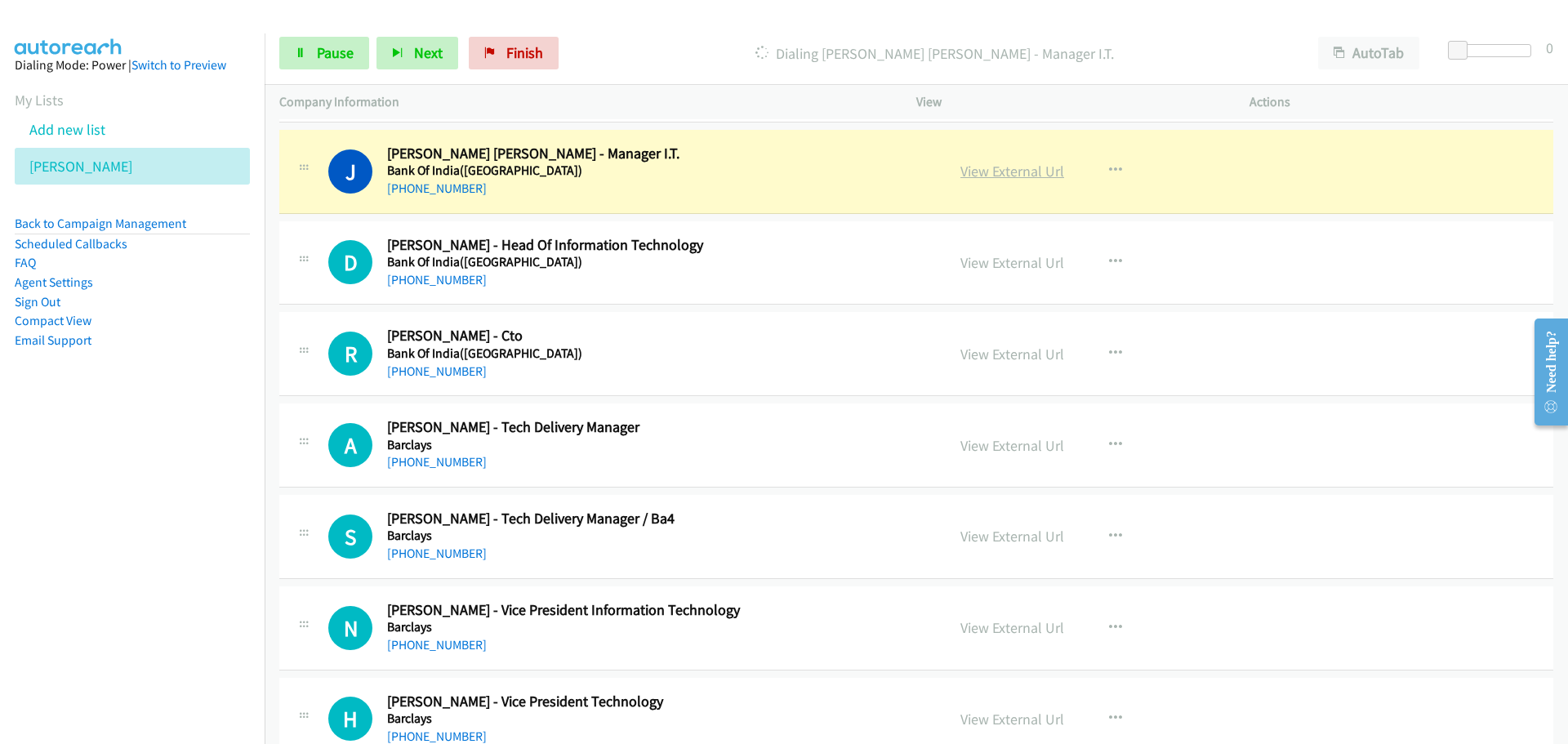
click at [996, 171] on link "View External Url" at bounding box center [1012, 171] width 103 height 19
click at [348, 40] on link "Pause" at bounding box center [324, 54] width 90 height 33
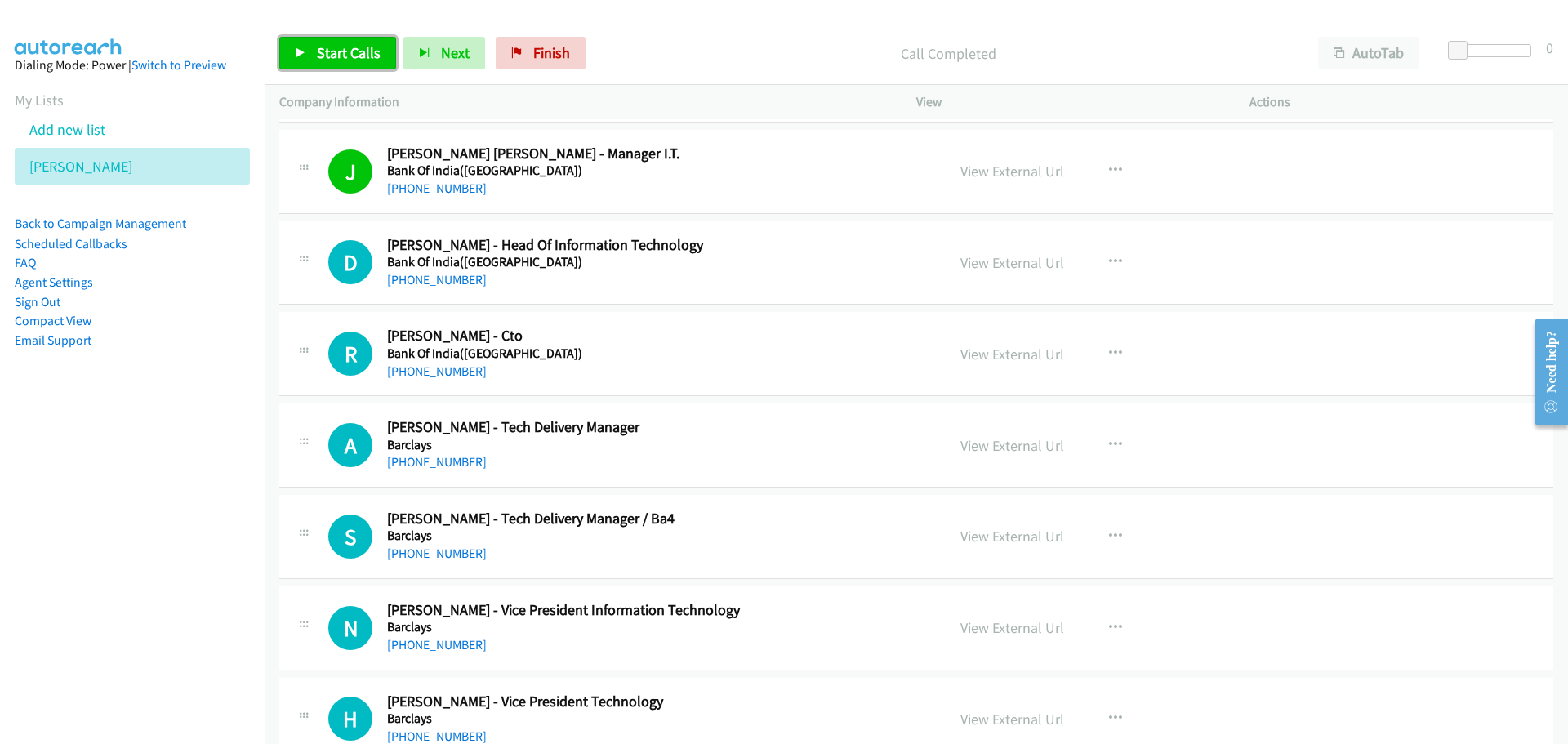
click at [353, 45] on span "Start Calls" at bounding box center [348, 53] width 63 height 19
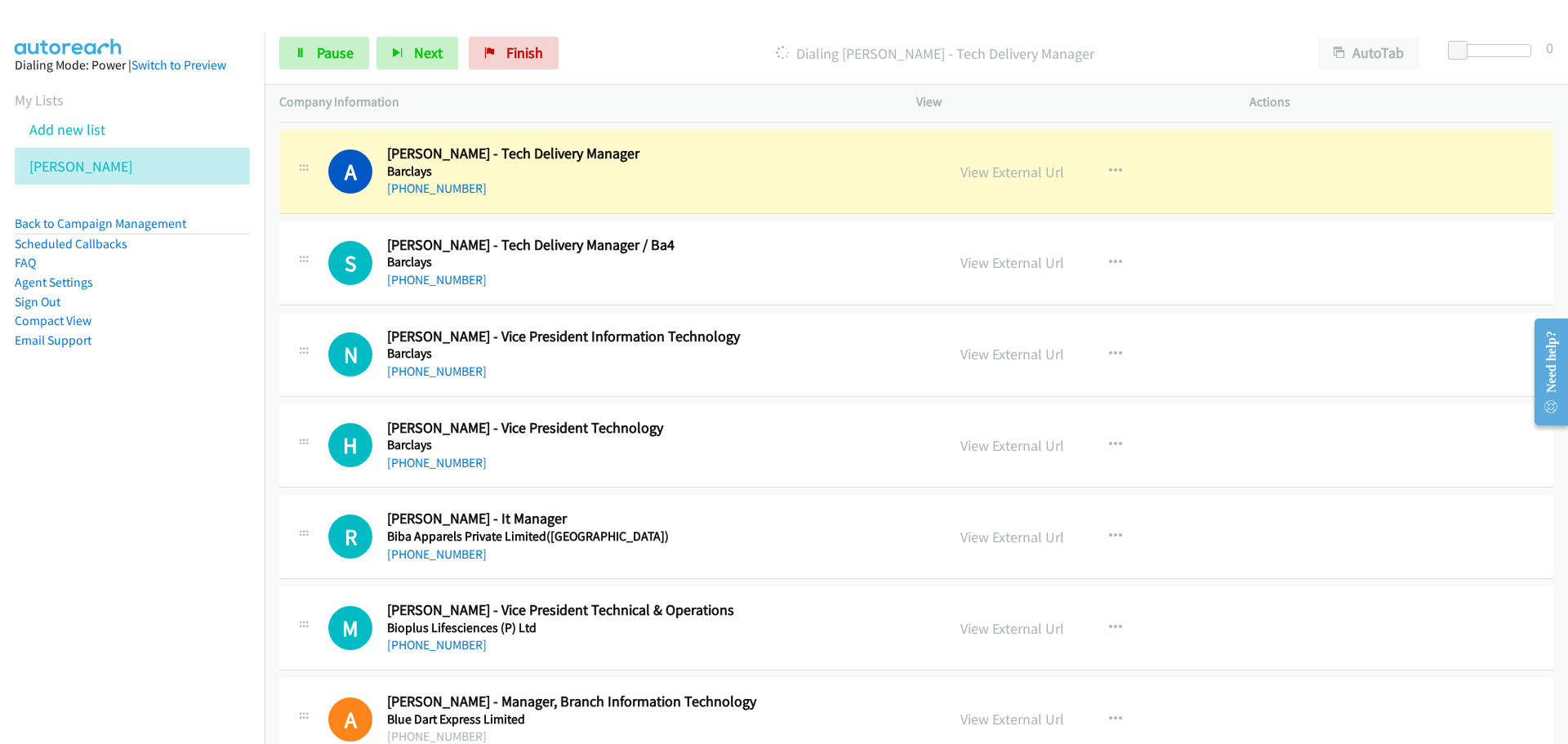
scroll to position [6045, 0]
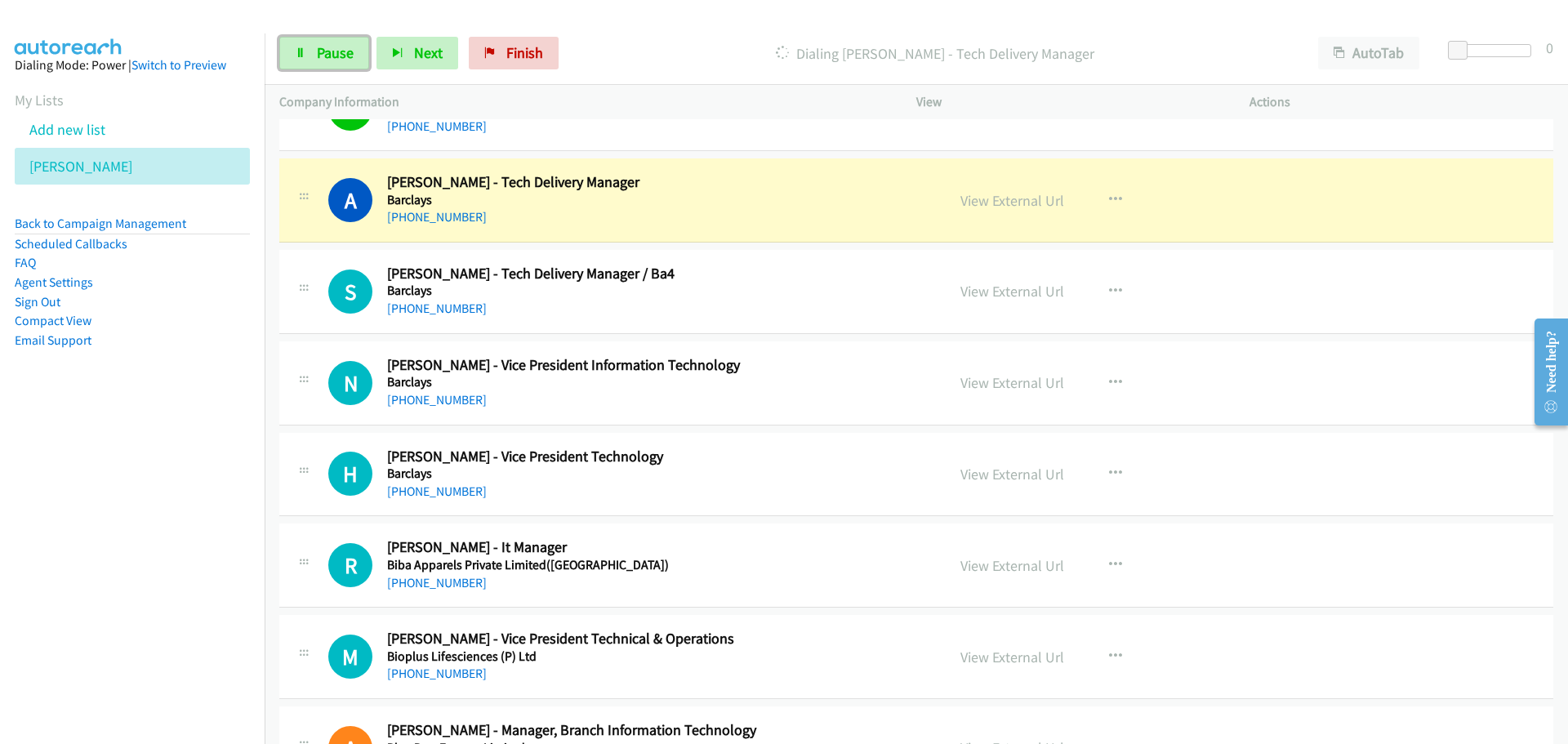
drag, startPoint x: 328, startPoint y: 55, endPoint x: 36, endPoint y: 140, distance: 304.1
click at [327, 56] on span "Pause" at bounding box center [335, 53] width 37 height 19
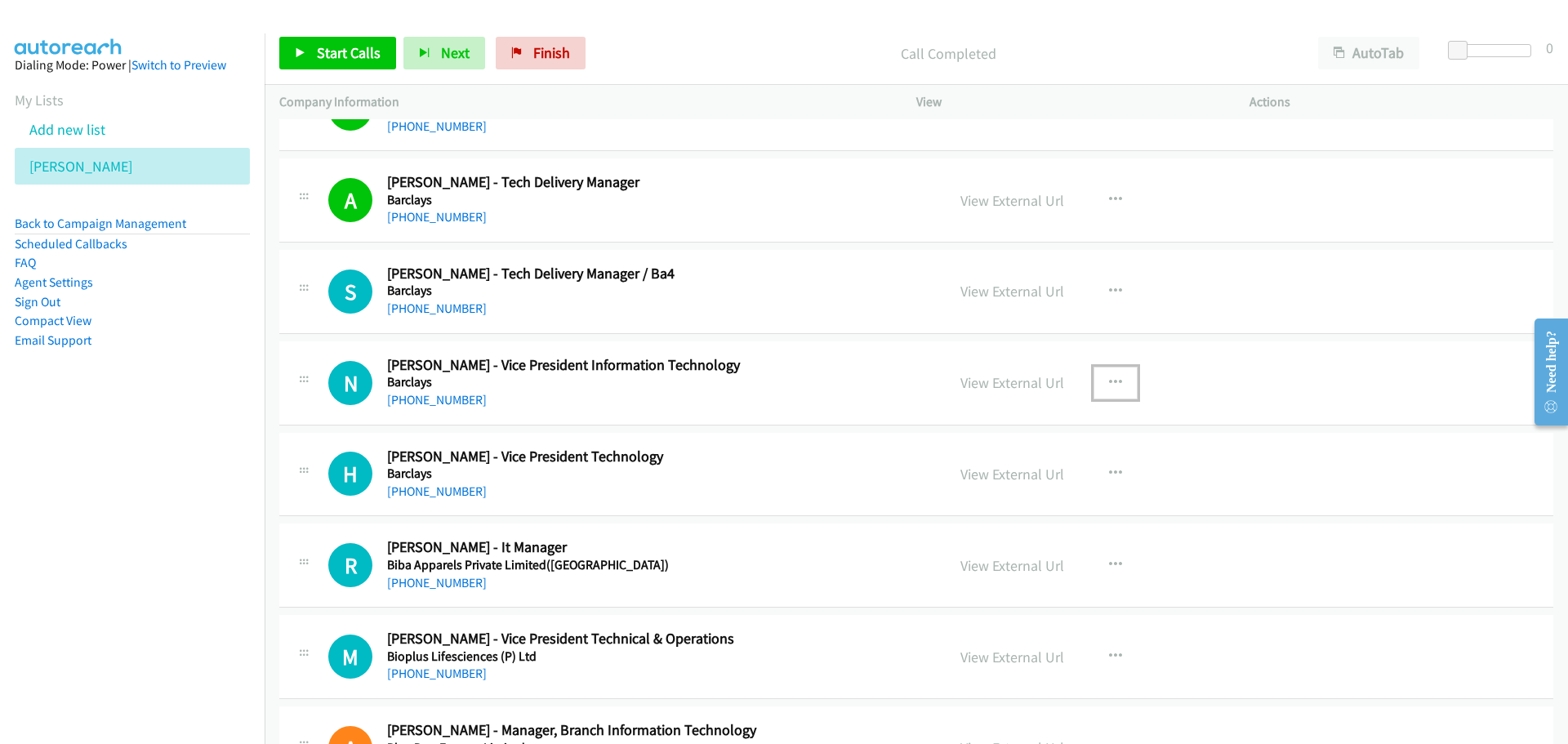
click at [1117, 379] on button "button" at bounding box center [1115, 383] width 44 height 33
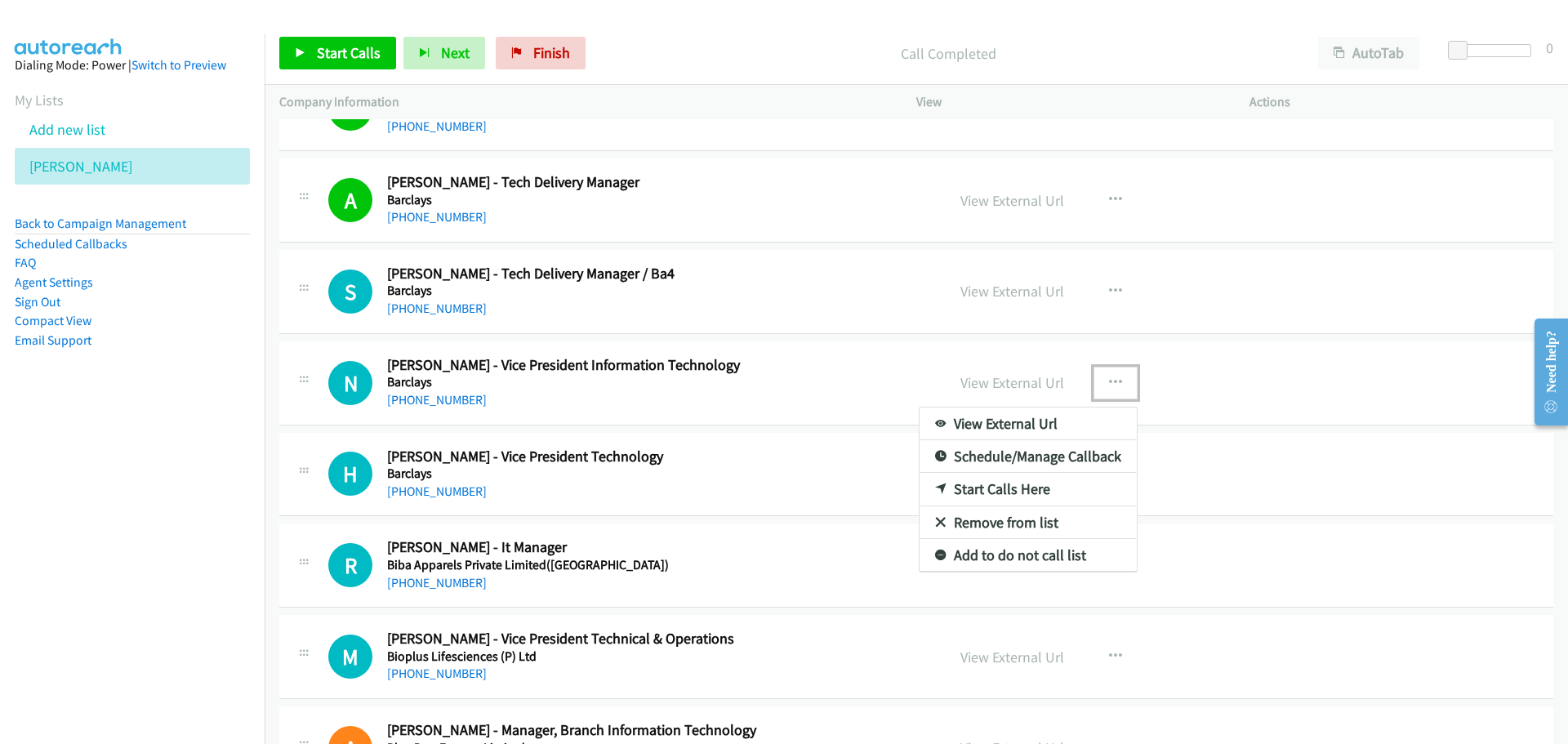
click at [993, 492] on link "Start Calls Here" at bounding box center [1027, 489] width 217 height 33
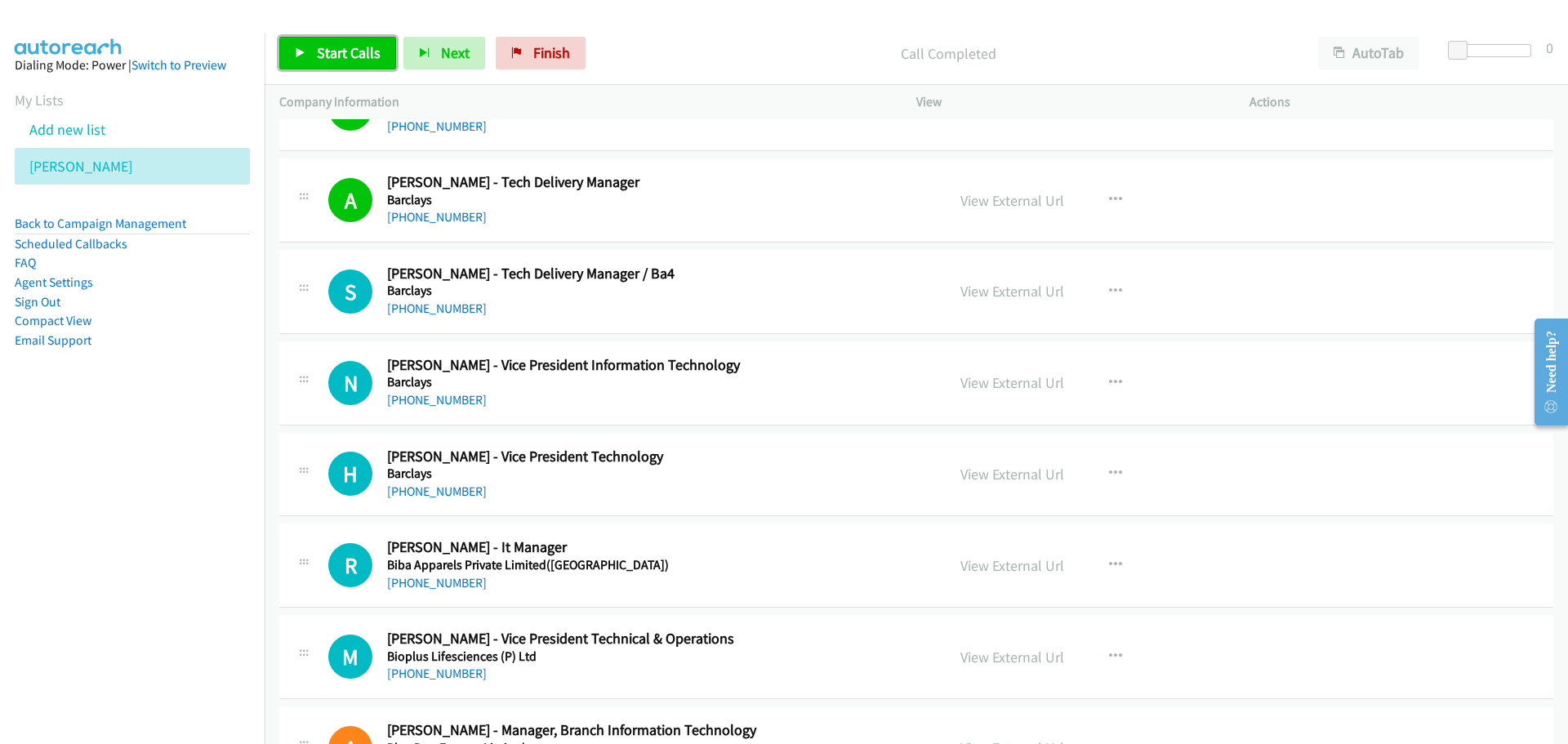
click at [337, 67] on link "Start Calls" at bounding box center [337, 54] width 117 height 33
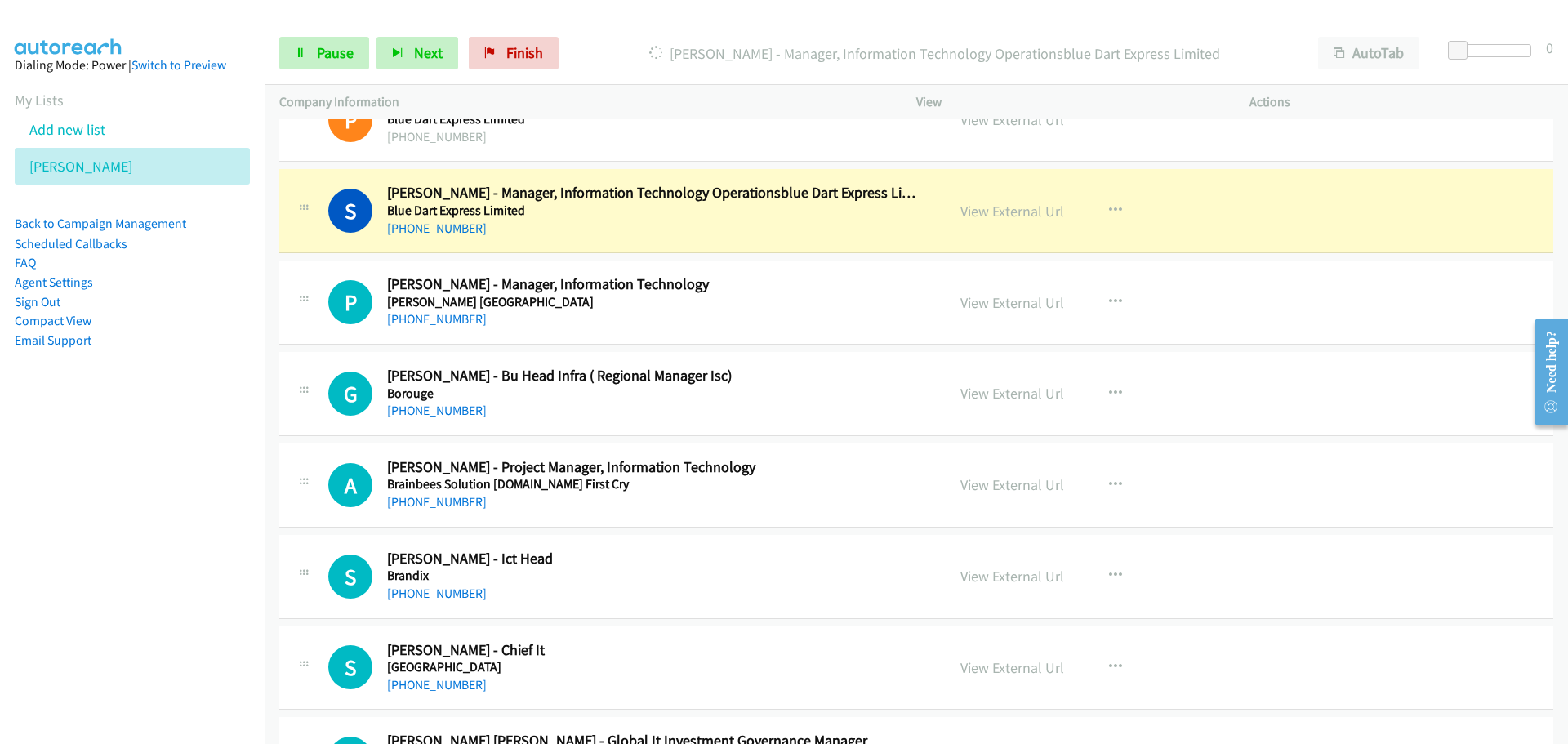
scroll to position [6862, 0]
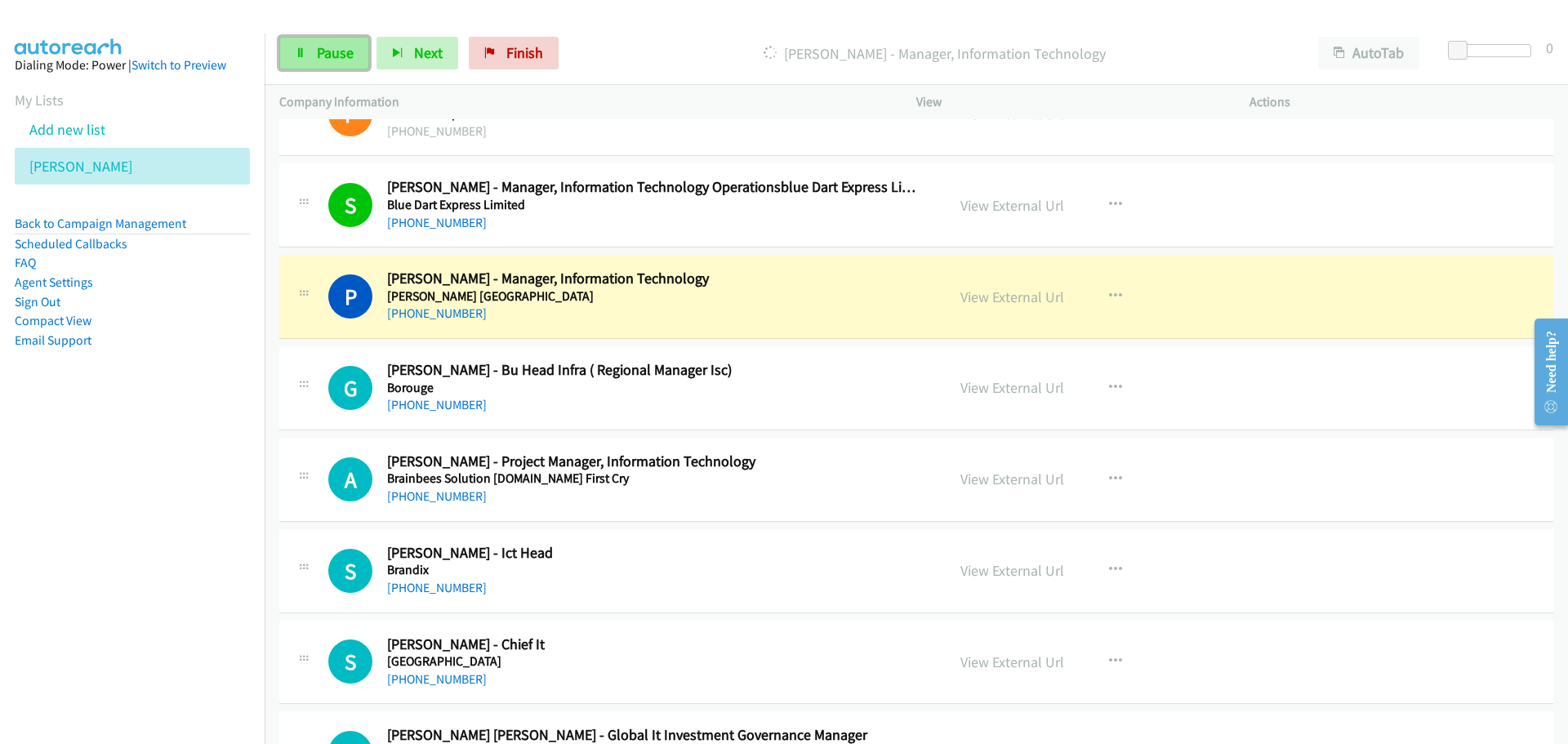
click at [355, 50] on link "Pause" at bounding box center [324, 54] width 90 height 33
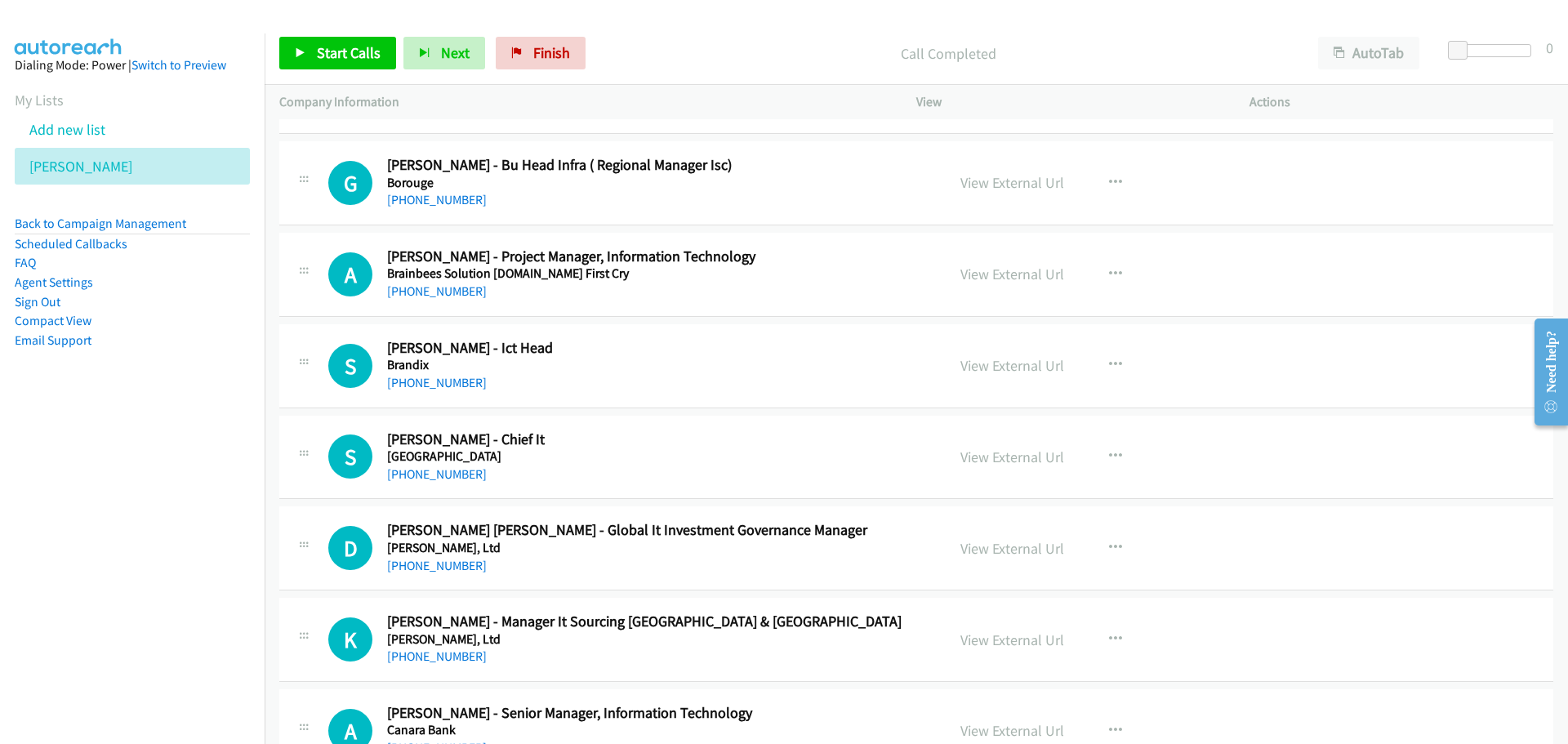
scroll to position [7189, 0]
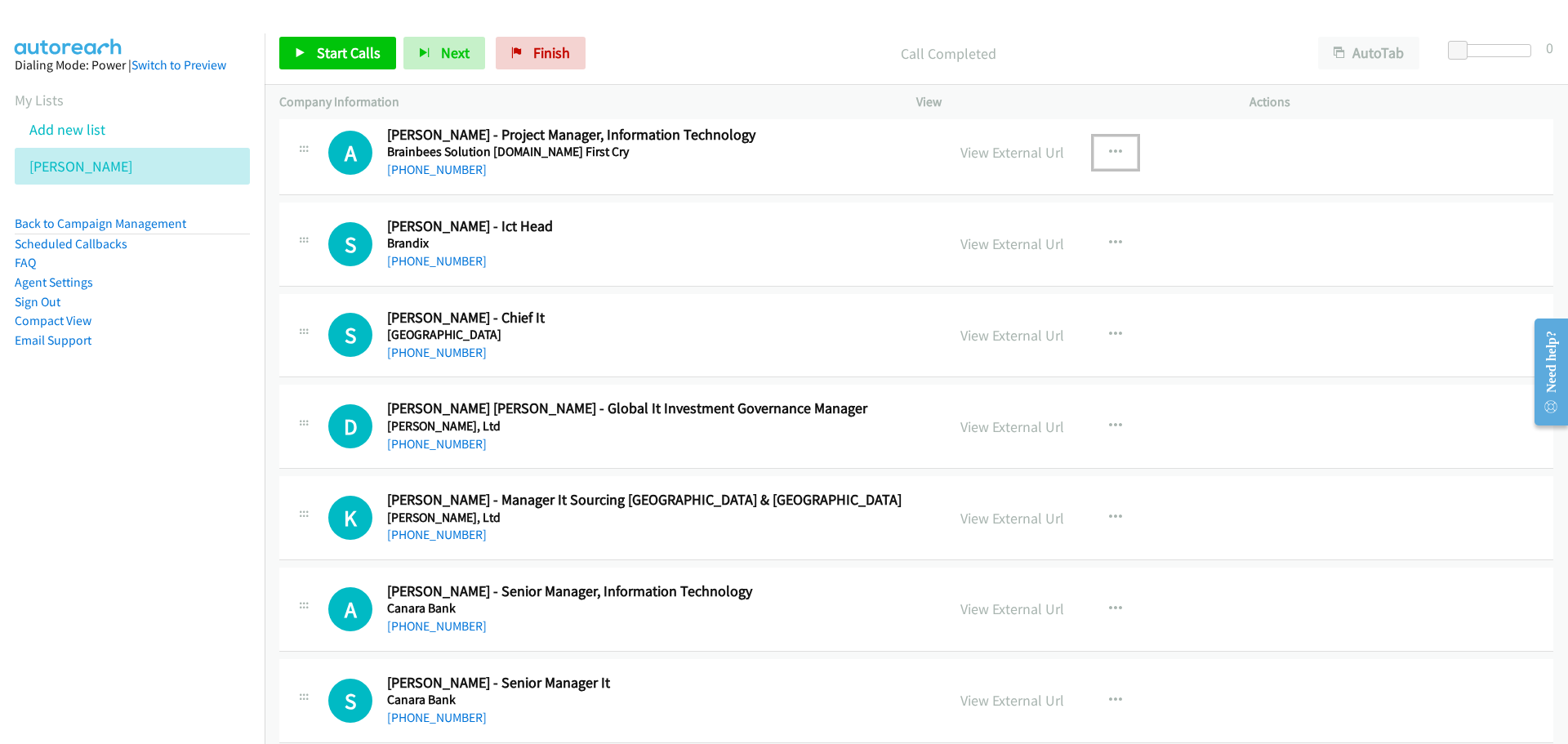
click at [1115, 155] on button "button" at bounding box center [1115, 152] width 44 height 33
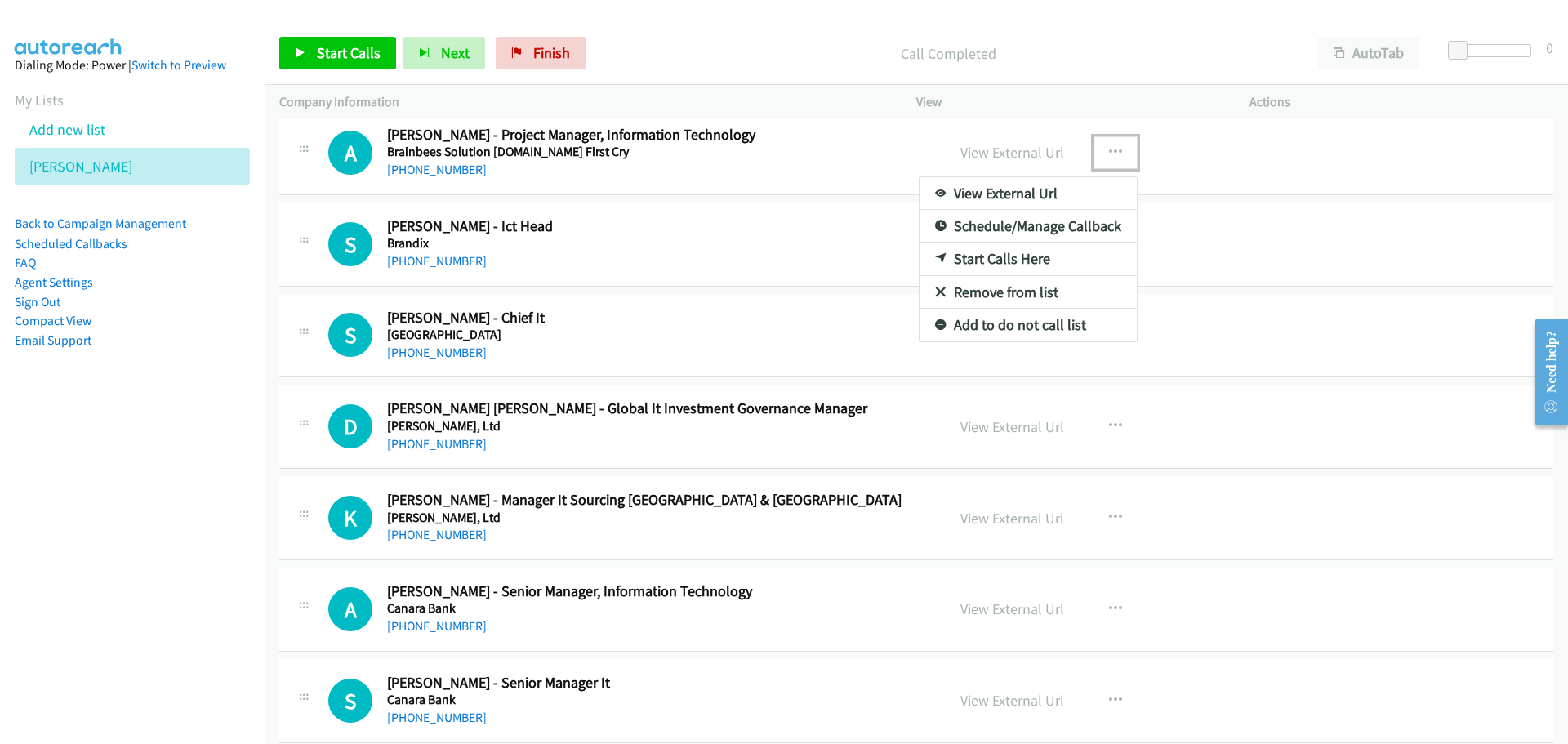
click at [991, 264] on link "Start Calls Here" at bounding box center [1027, 259] width 217 height 33
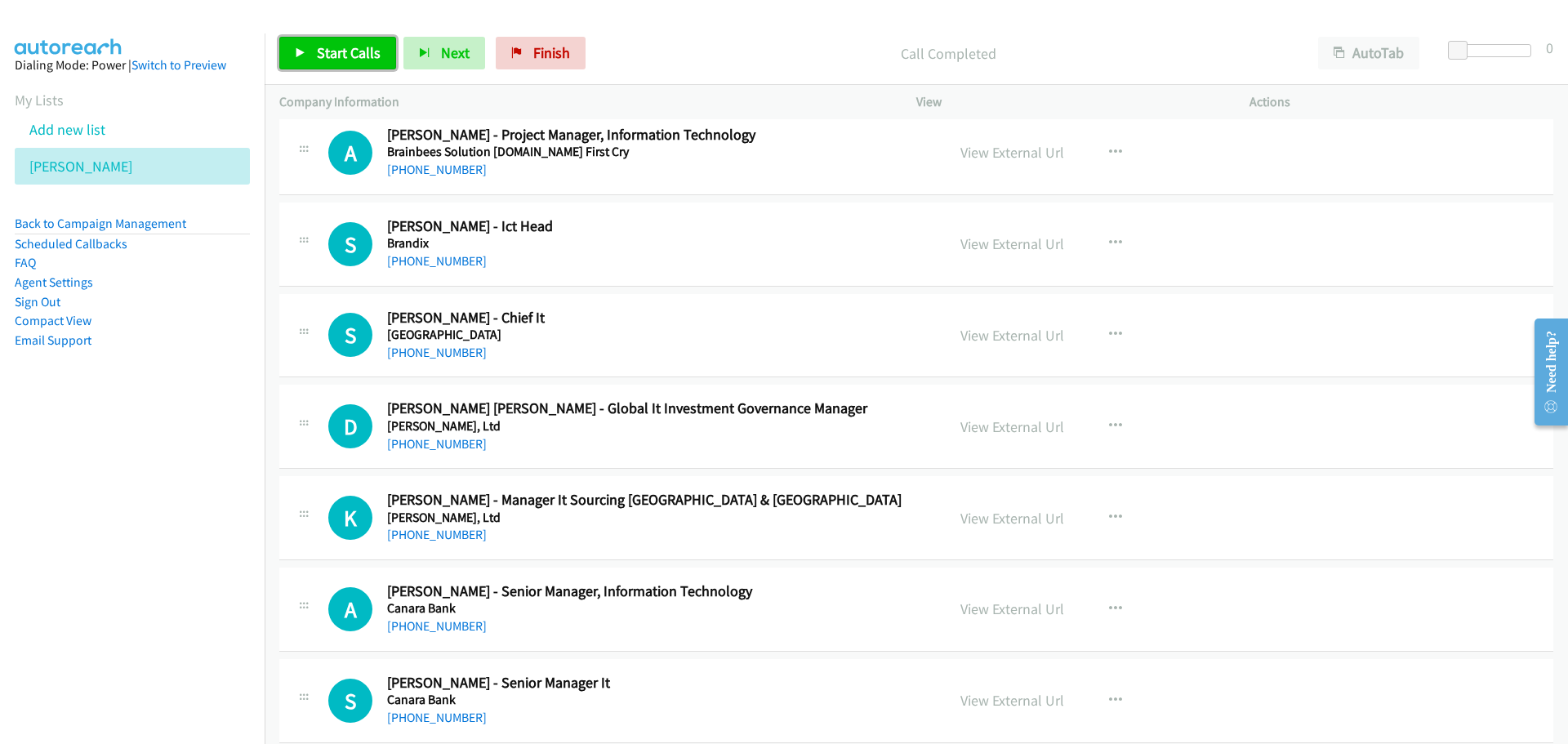
click at [342, 54] on span "Start Calls" at bounding box center [348, 53] width 63 height 19
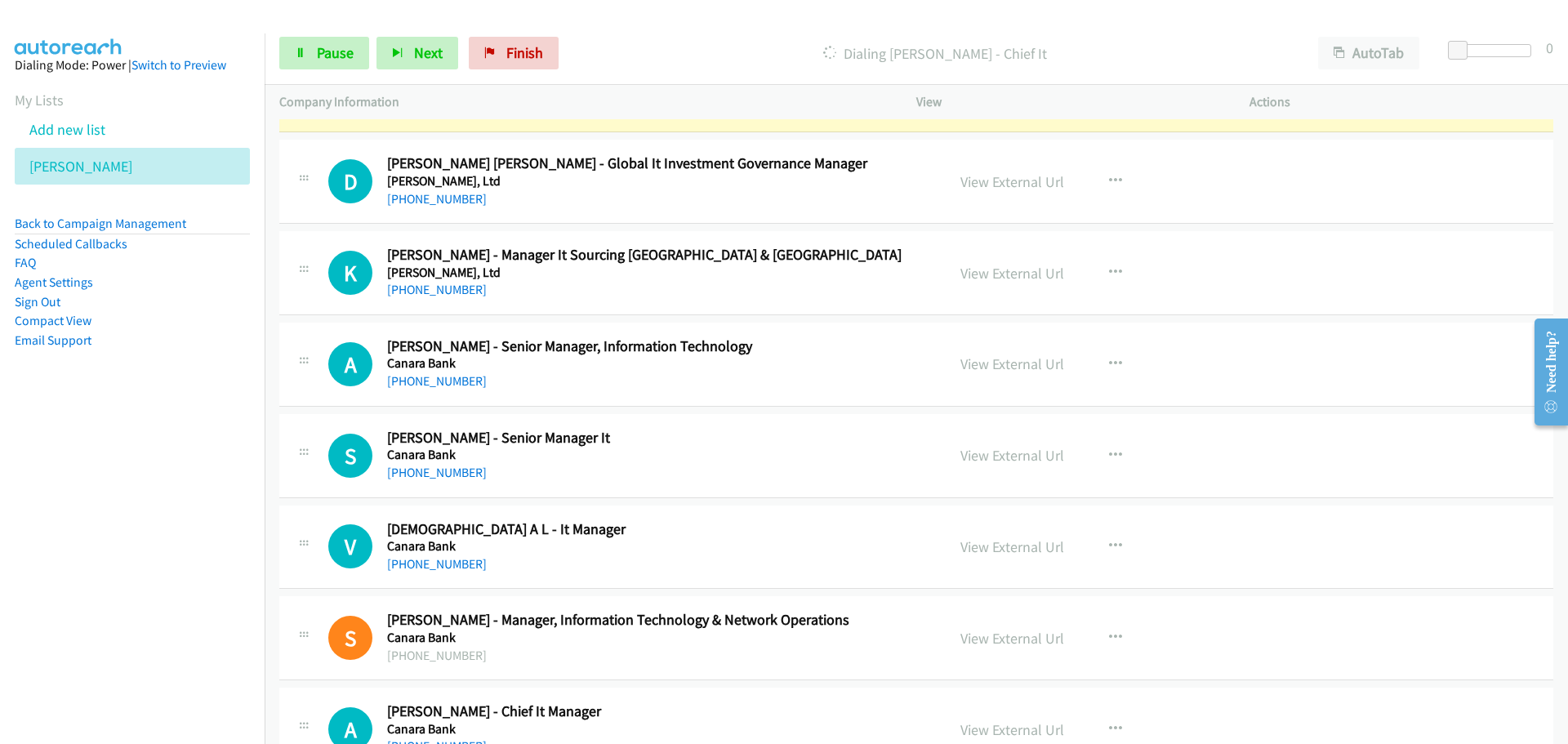
scroll to position [7352, 0]
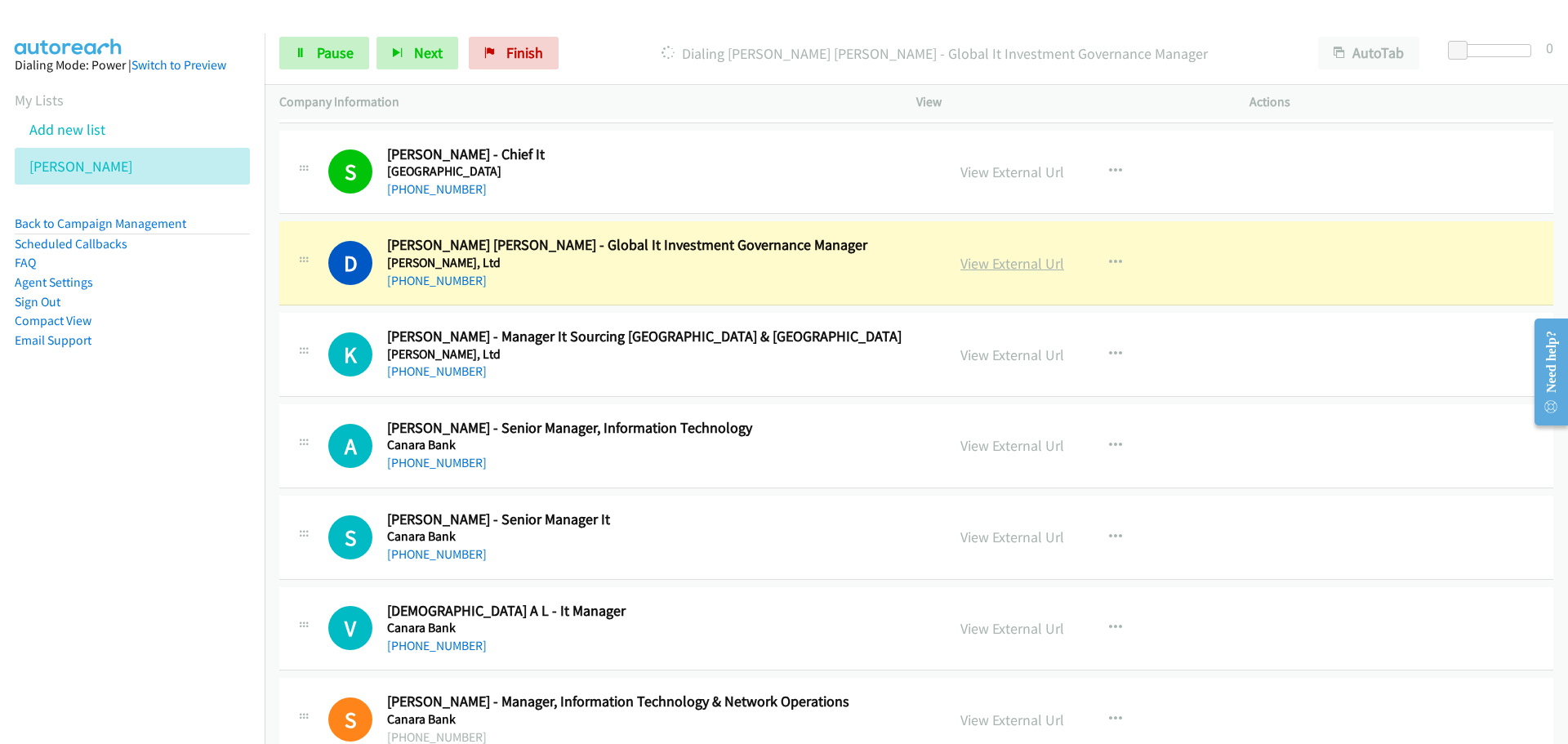
click at [1022, 265] on link "View External Url" at bounding box center [1012, 263] width 103 height 19
click at [341, 54] on span "Pause" at bounding box center [335, 53] width 37 height 19
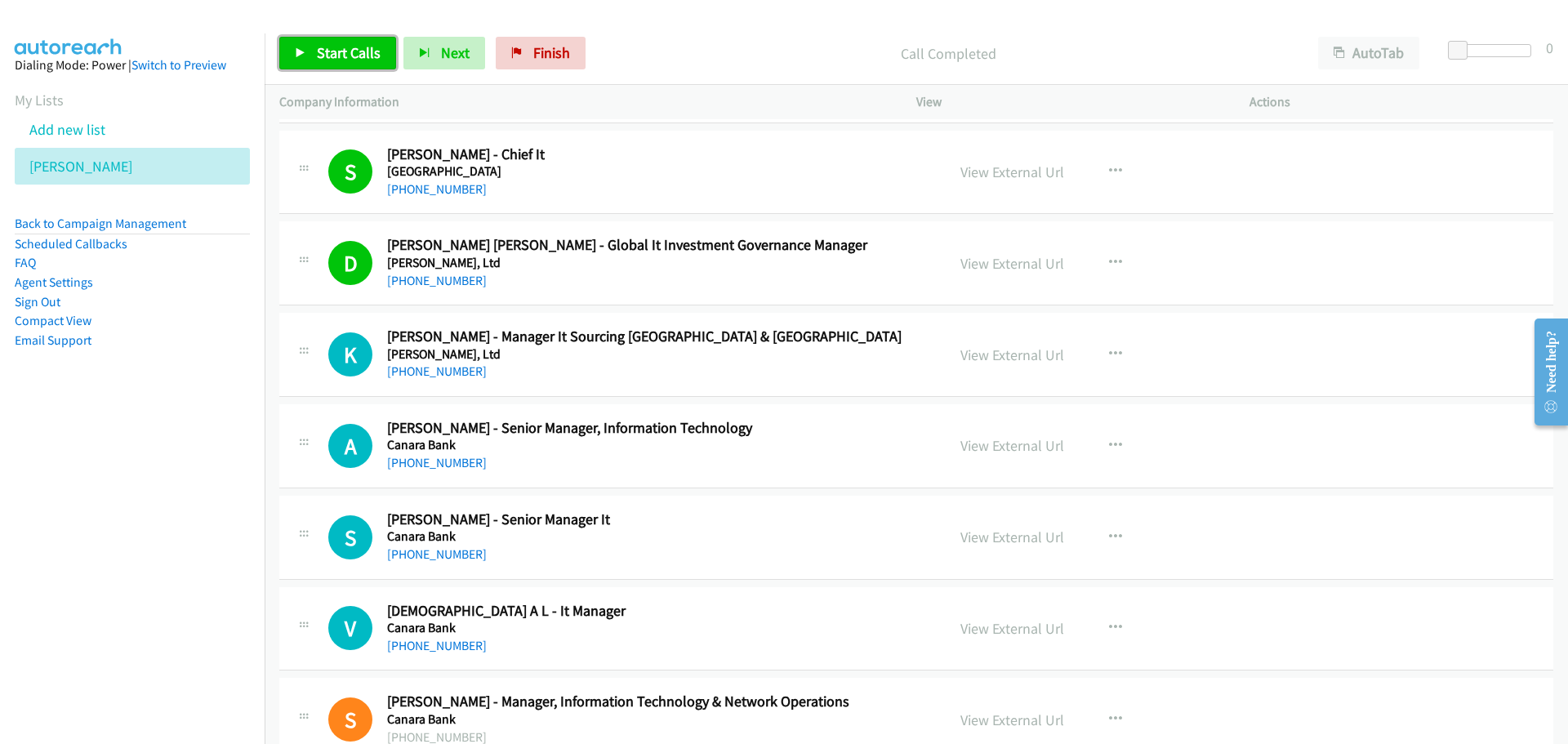
click at [349, 51] on span "Start Calls" at bounding box center [348, 53] width 63 height 19
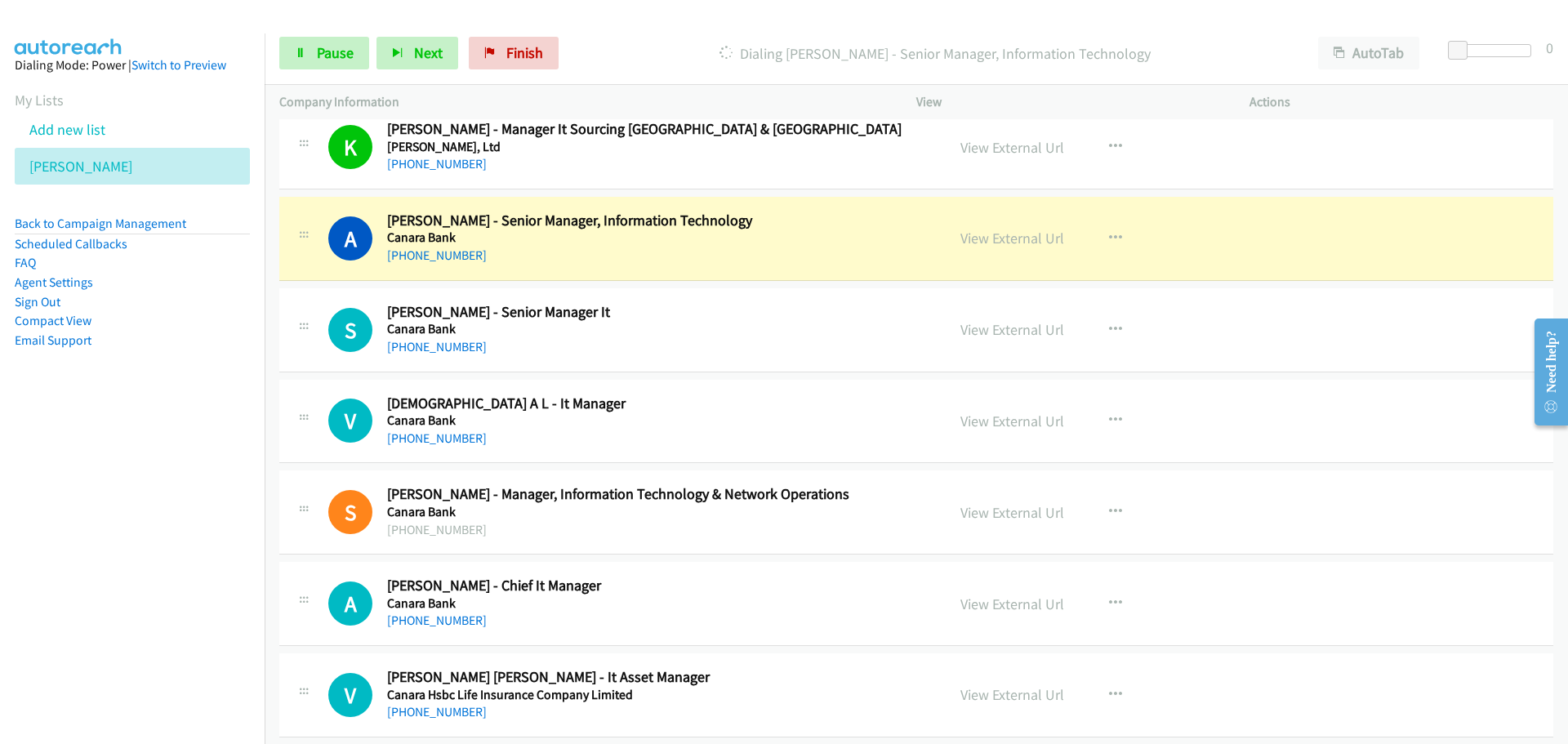
scroll to position [7597, 0]
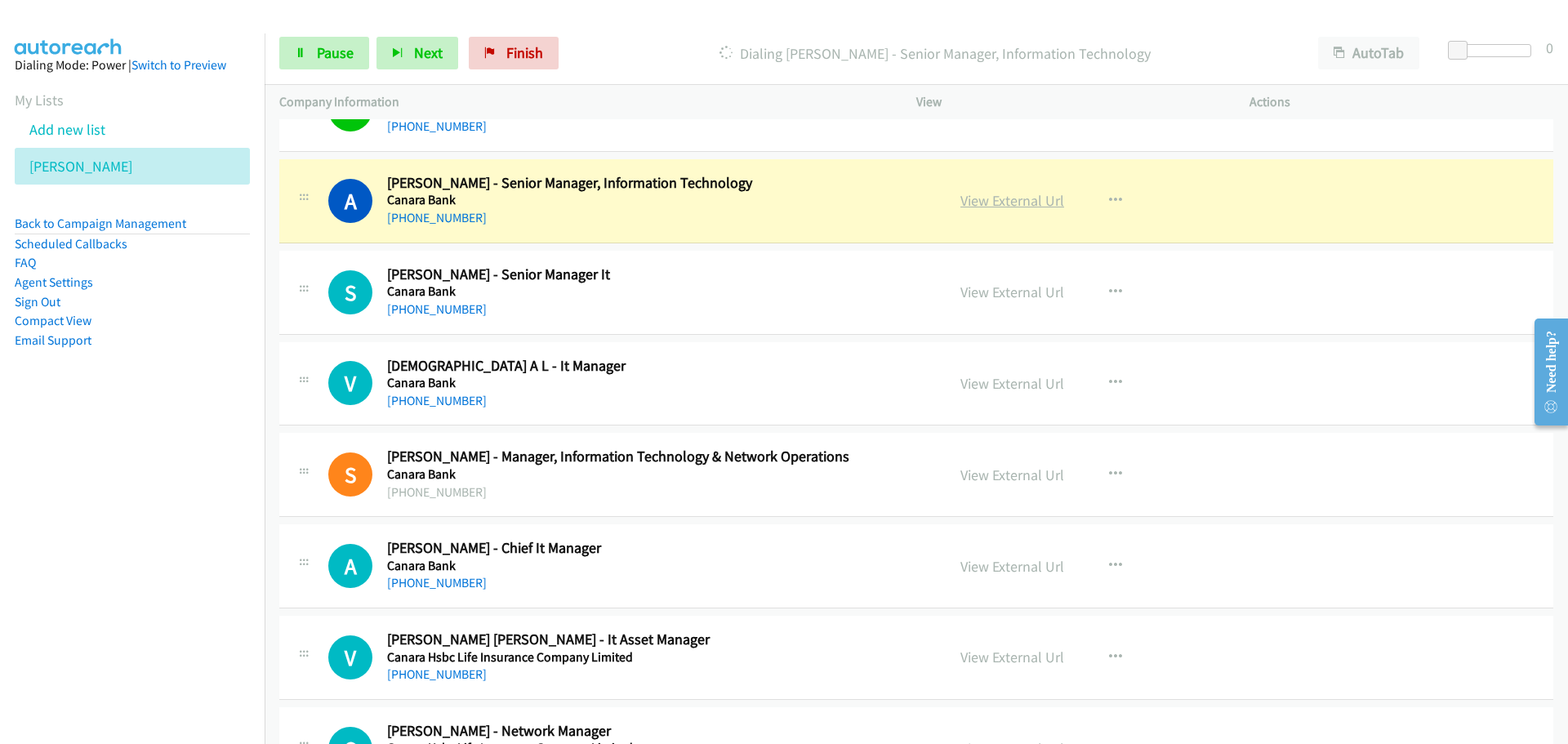
click at [970, 209] on link "View External Url" at bounding box center [1012, 201] width 103 height 19
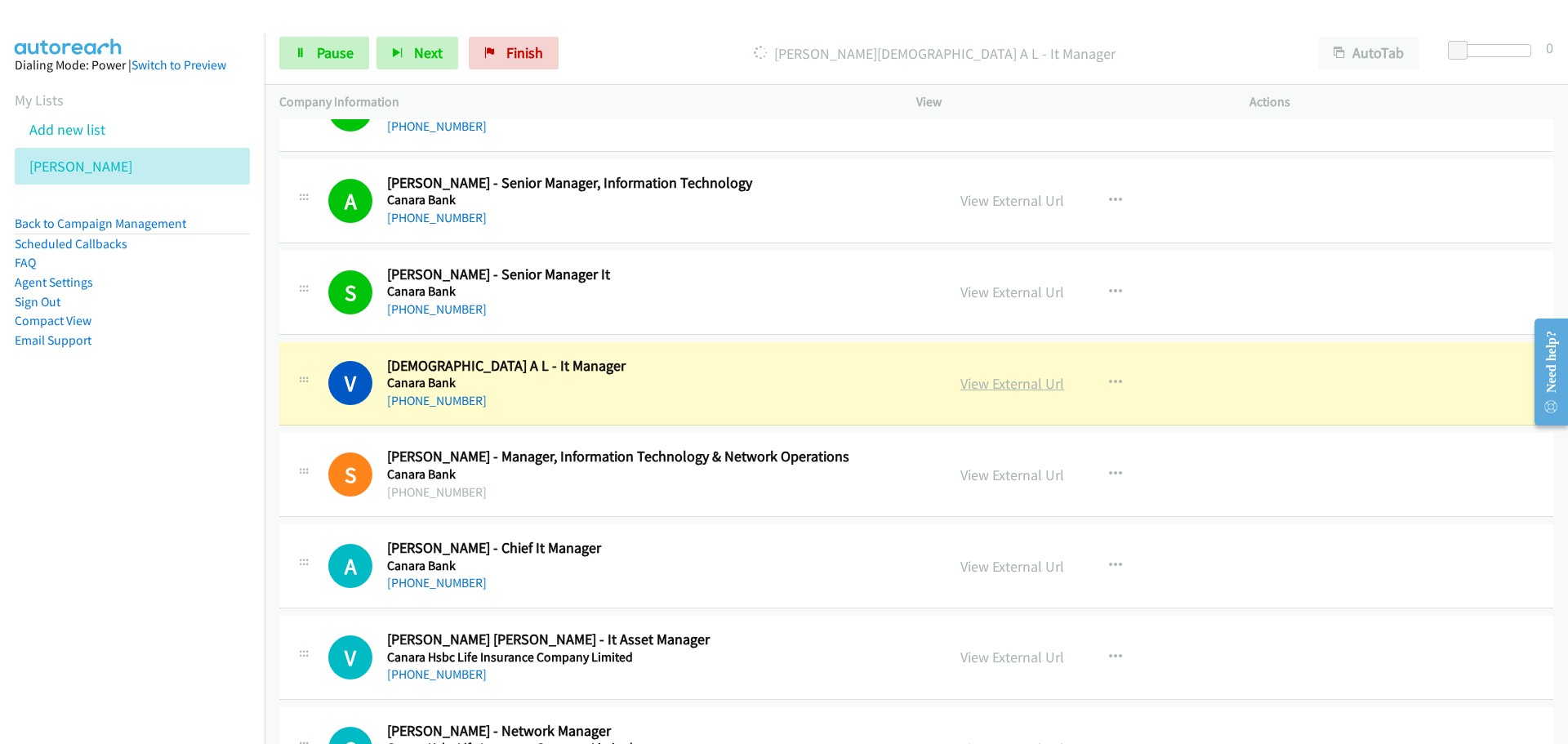
click at [1016, 374] on link "View External Url" at bounding box center [1012, 383] width 103 height 19
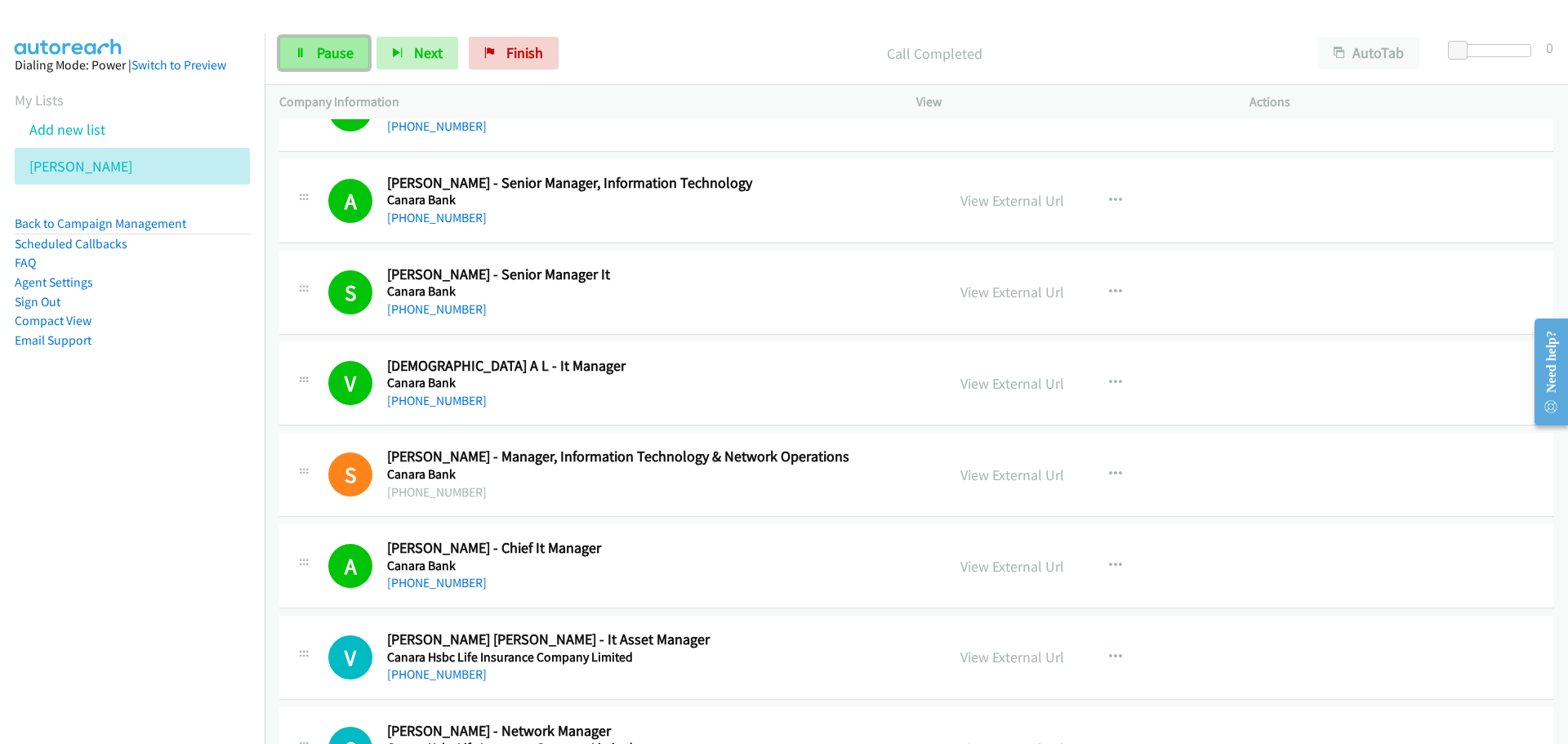
click at [301, 44] on link "Pause" at bounding box center [324, 54] width 90 height 33
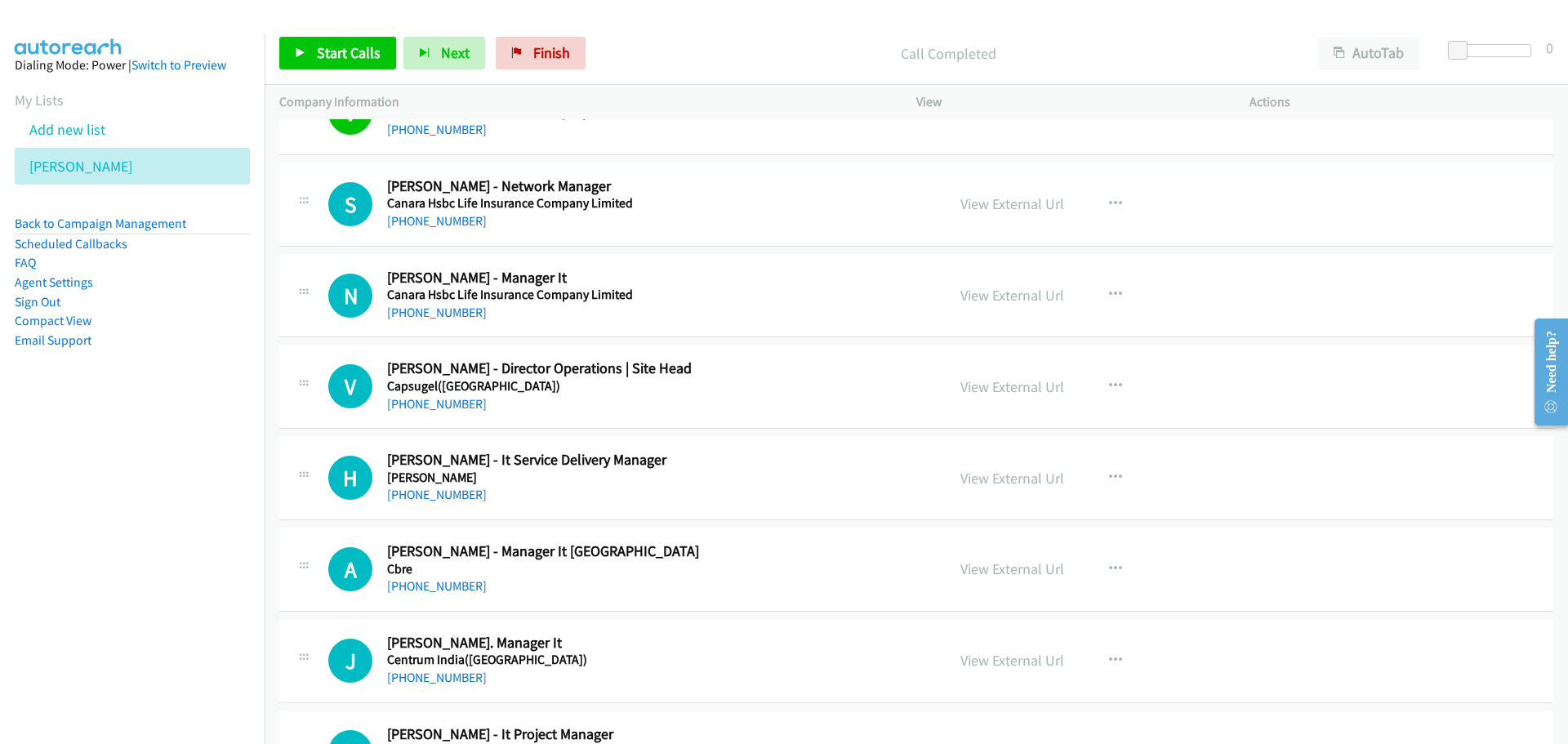
scroll to position [8169, 0]
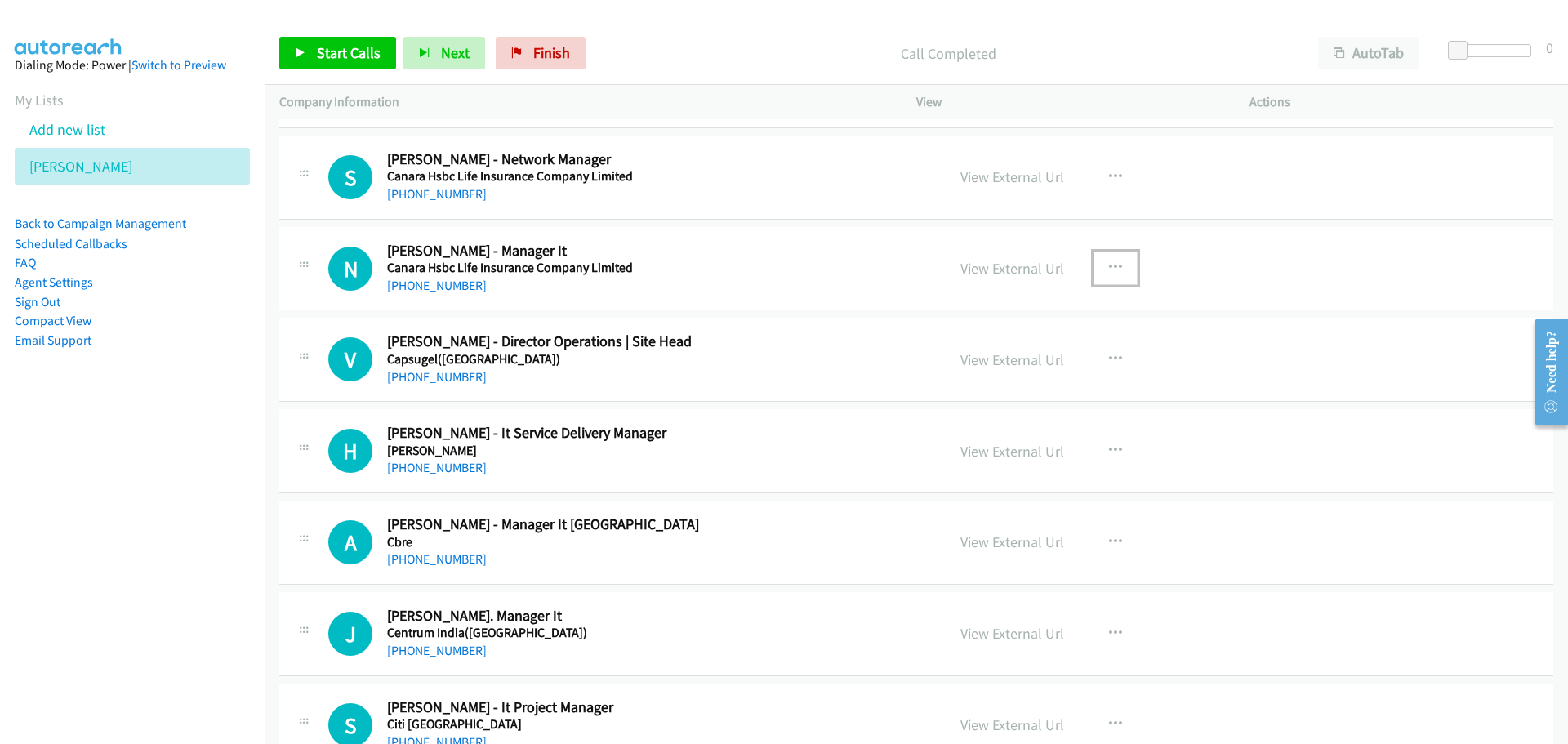
click at [1109, 268] on icon "button" at bounding box center [1115, 268] width 13 height 13
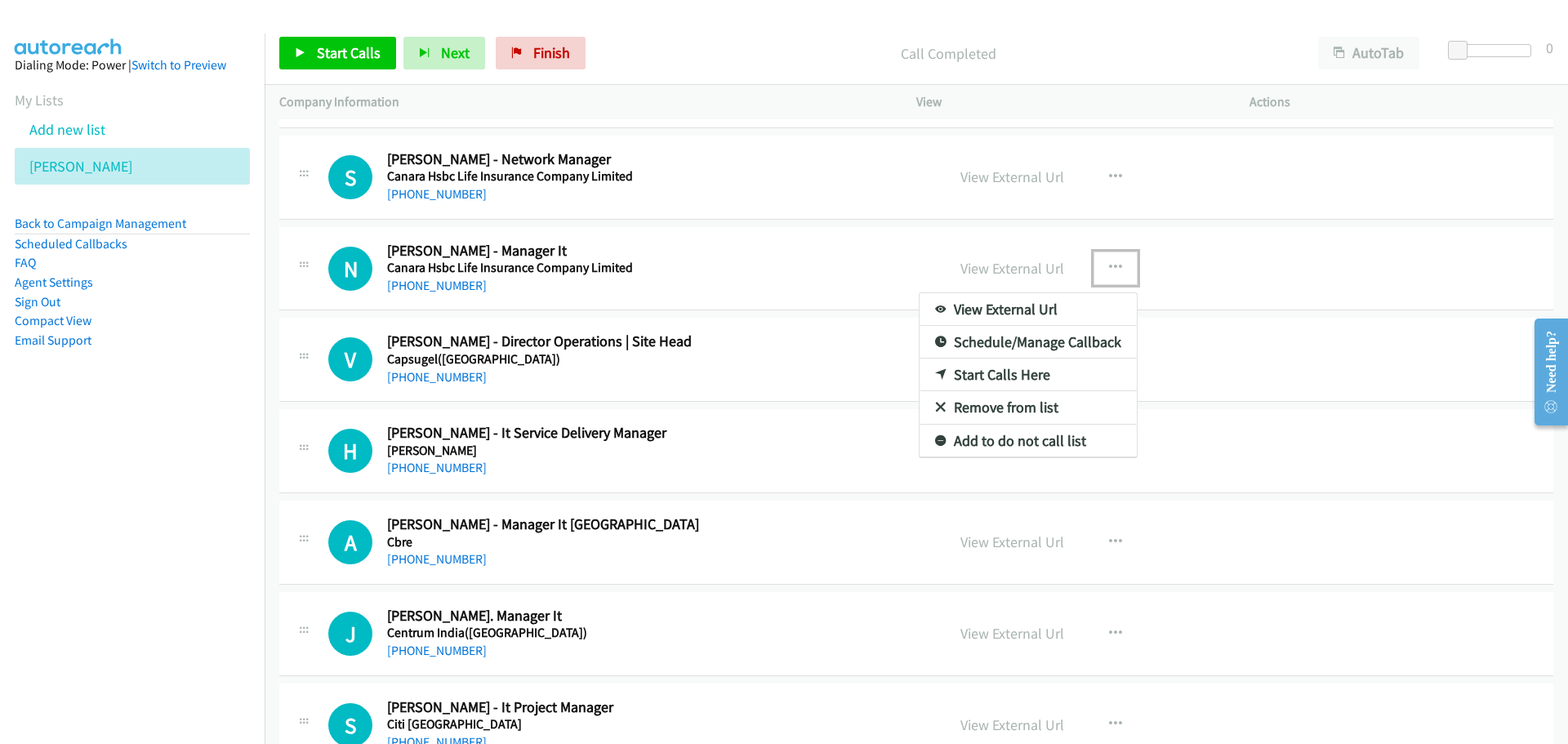
click at [979, 374] on link "Start Calls Here" at bounding box center [1027, 375] width 217 height 33
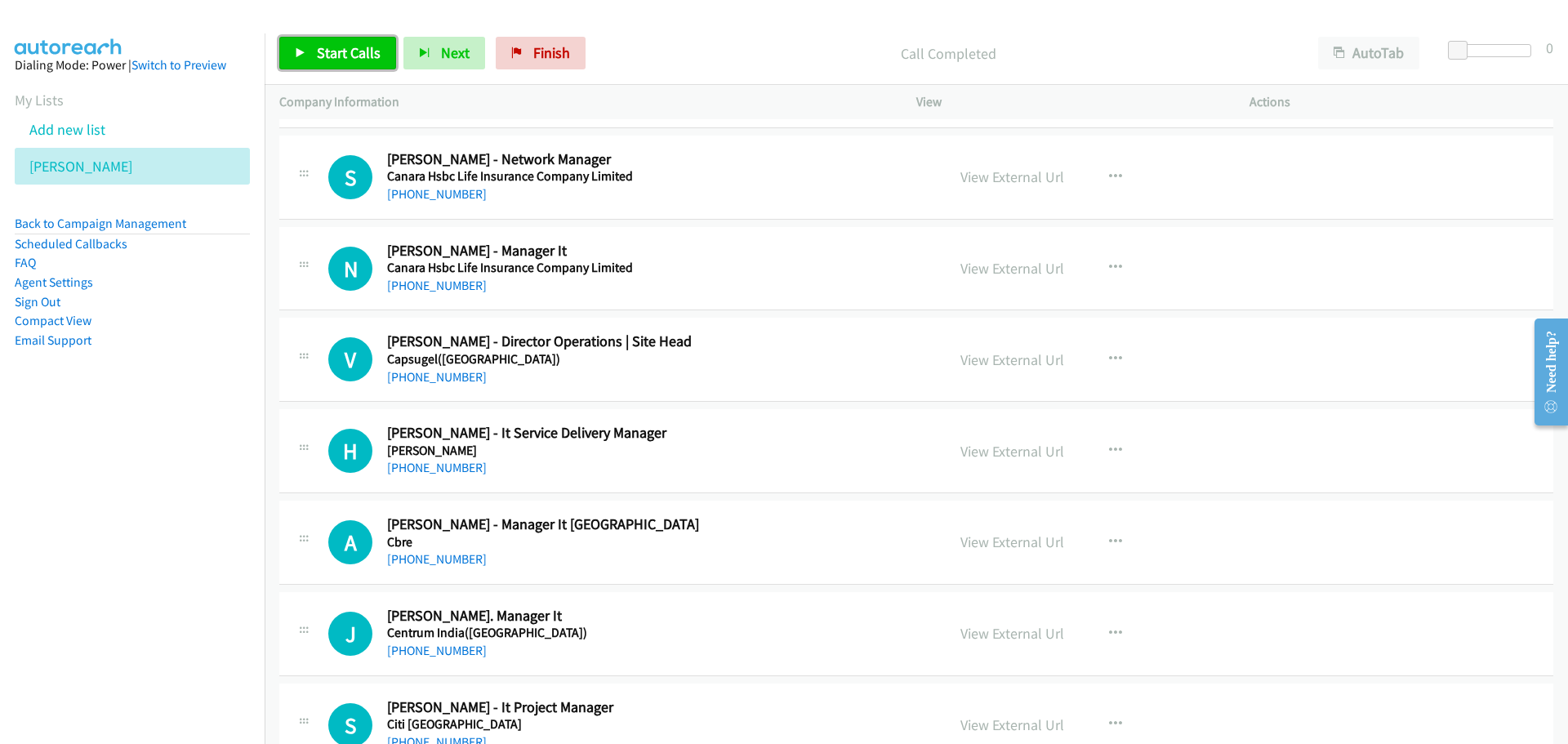
click at [318, 41] on link "Start Calls" at bounding box center [337, 54] width 117 height 33
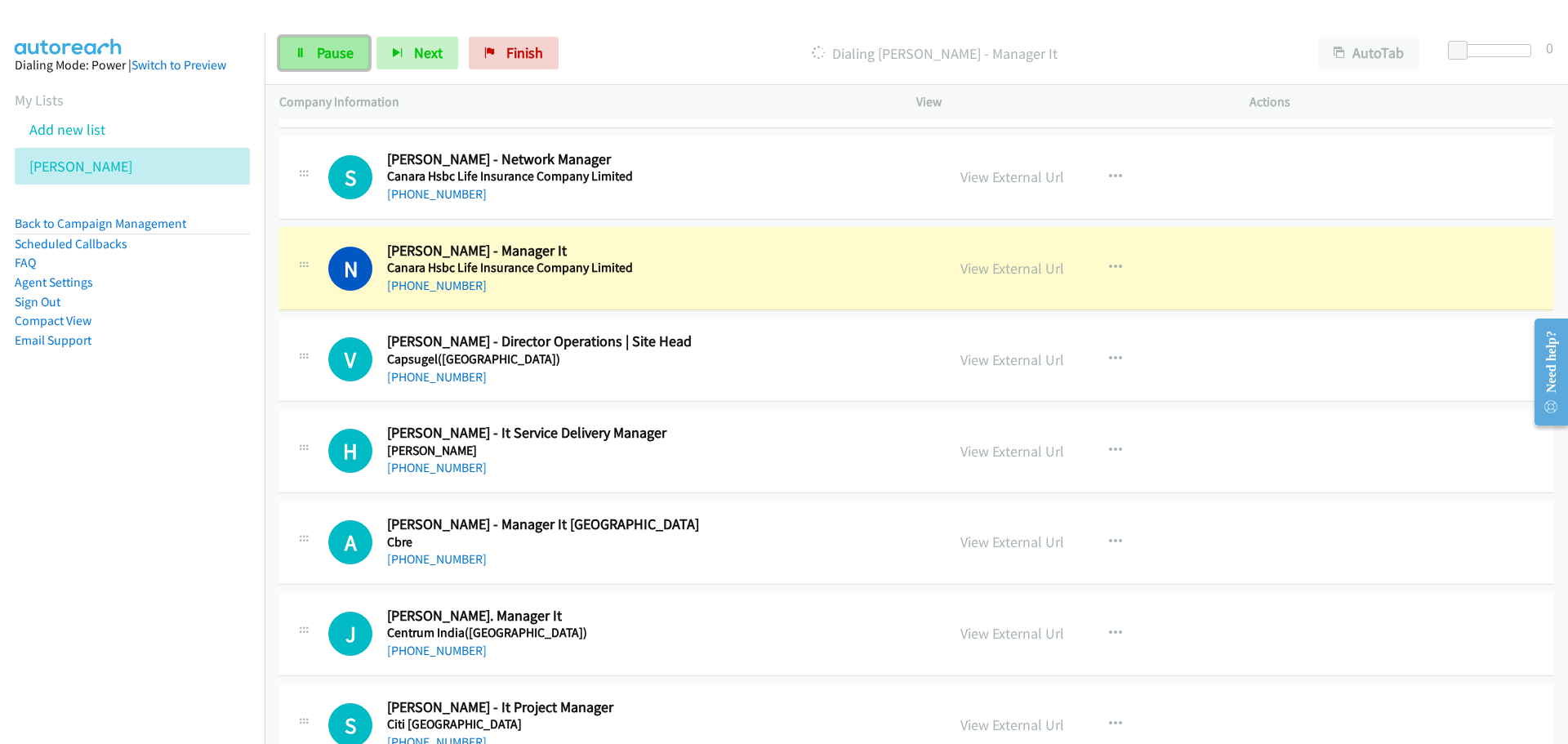
click at [339, 43] on link "Pause" at bounding box center [324, 54] width 90 height 33
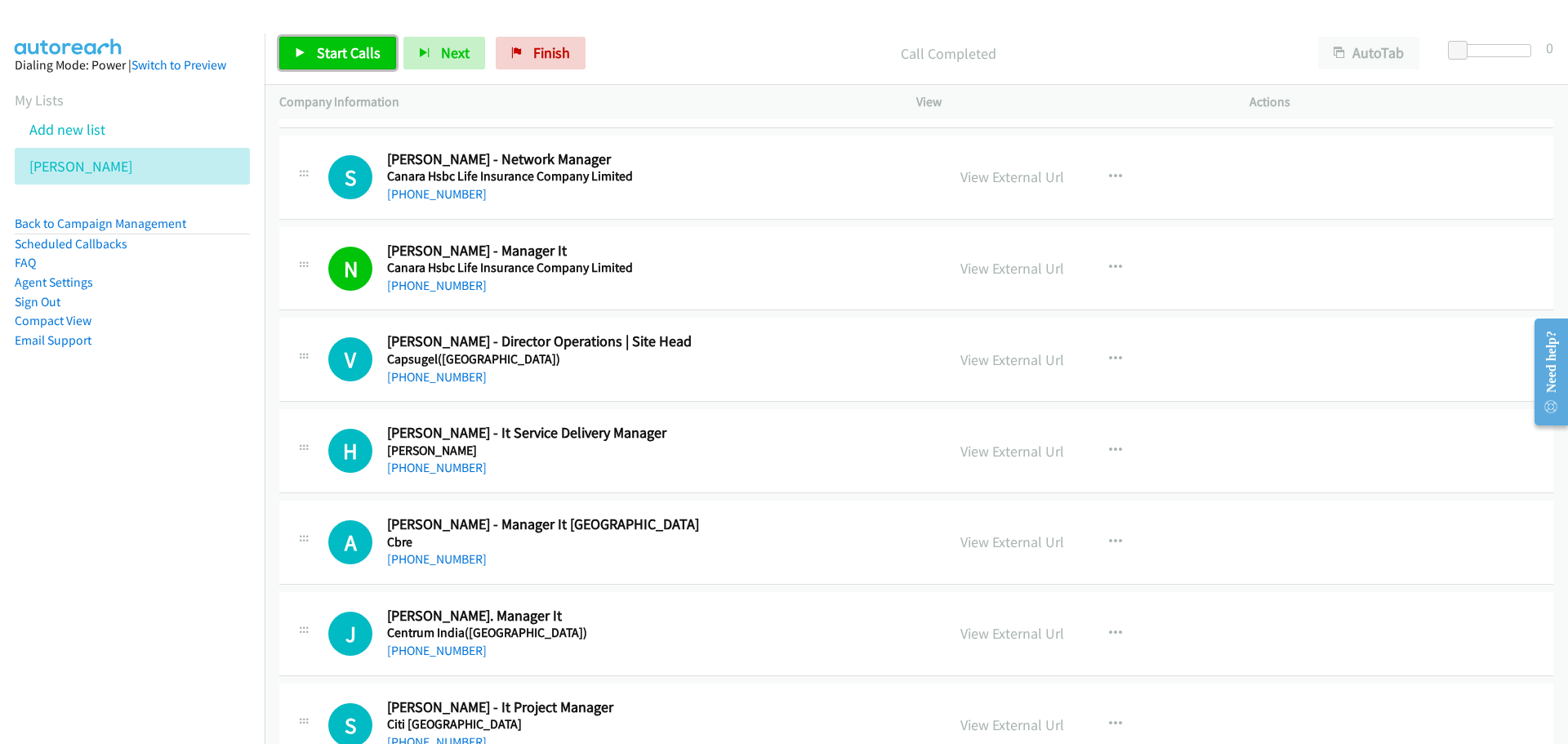
click at [324, 45] on span "Start Calls" at bounding box center [348, 53] width 63 height 19
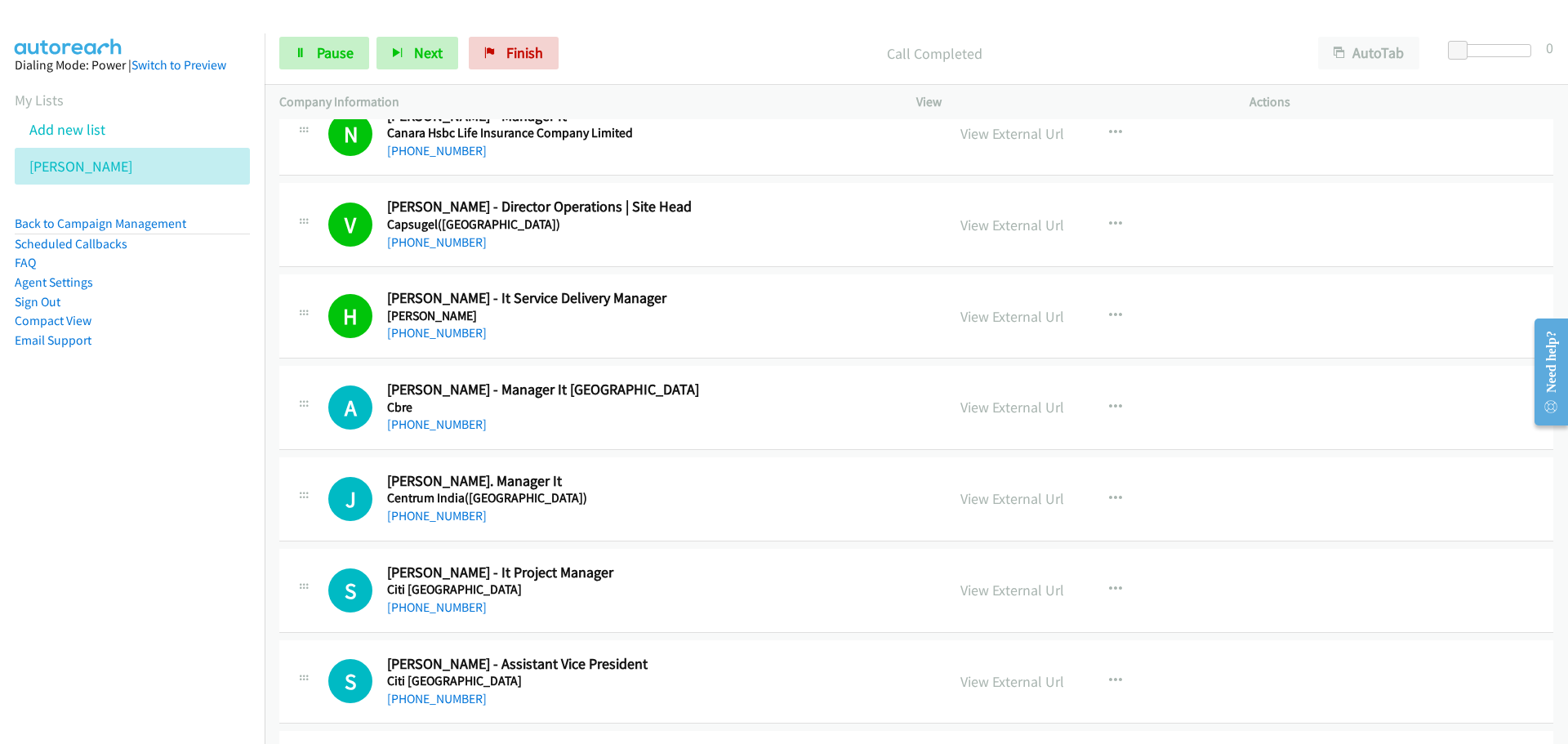
scroll to position [8333, 0]
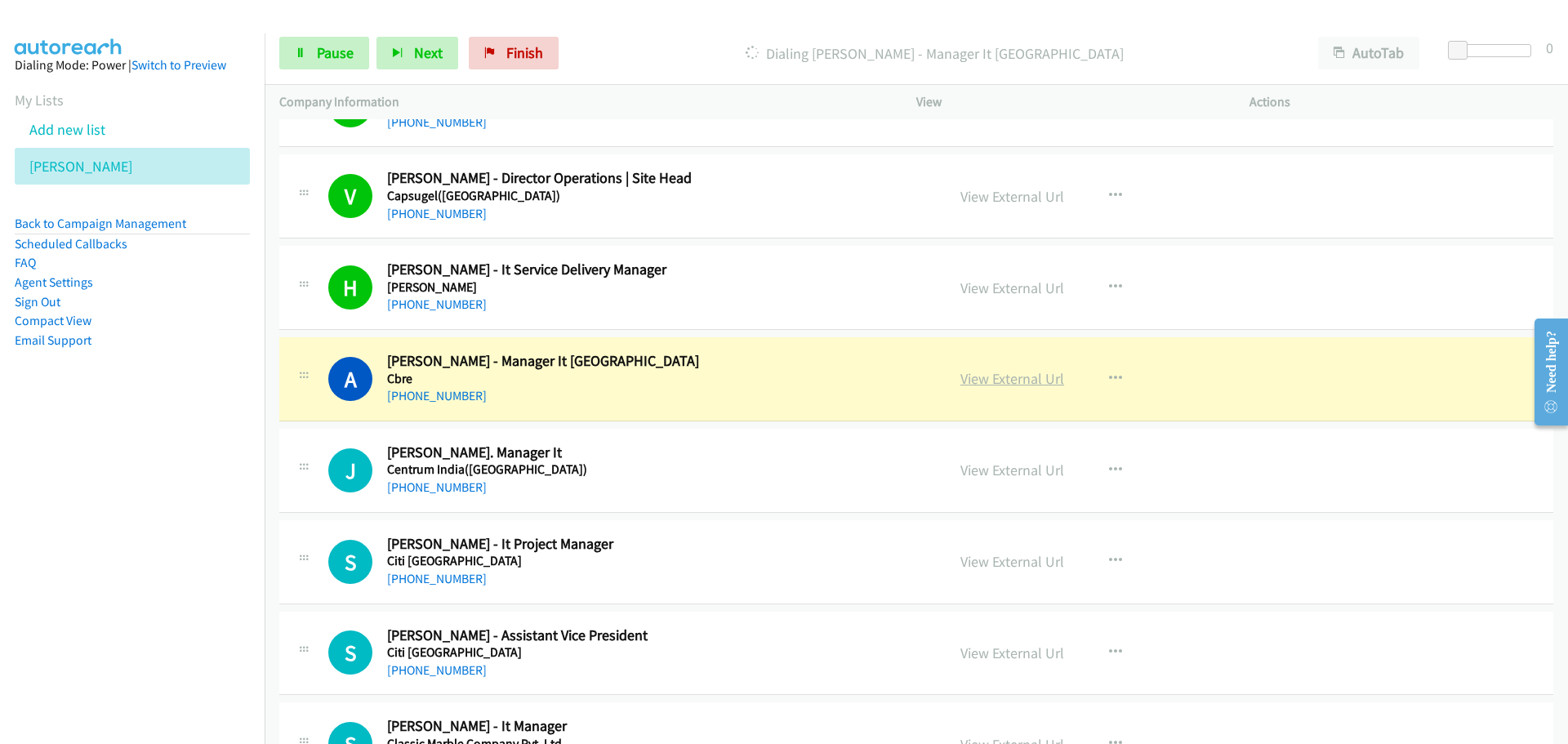
click at [1015, 377] on link "View External Url" at bounding box center [1012, 378] width 103 height 19
drag, startPoint x: 316, startPoint y: 58, endPoint x: 10, endPoint y: 270, distance: 372.3
click at [316, 58] on link "Pause" at bounding box center [324, 54] width 90 height 33
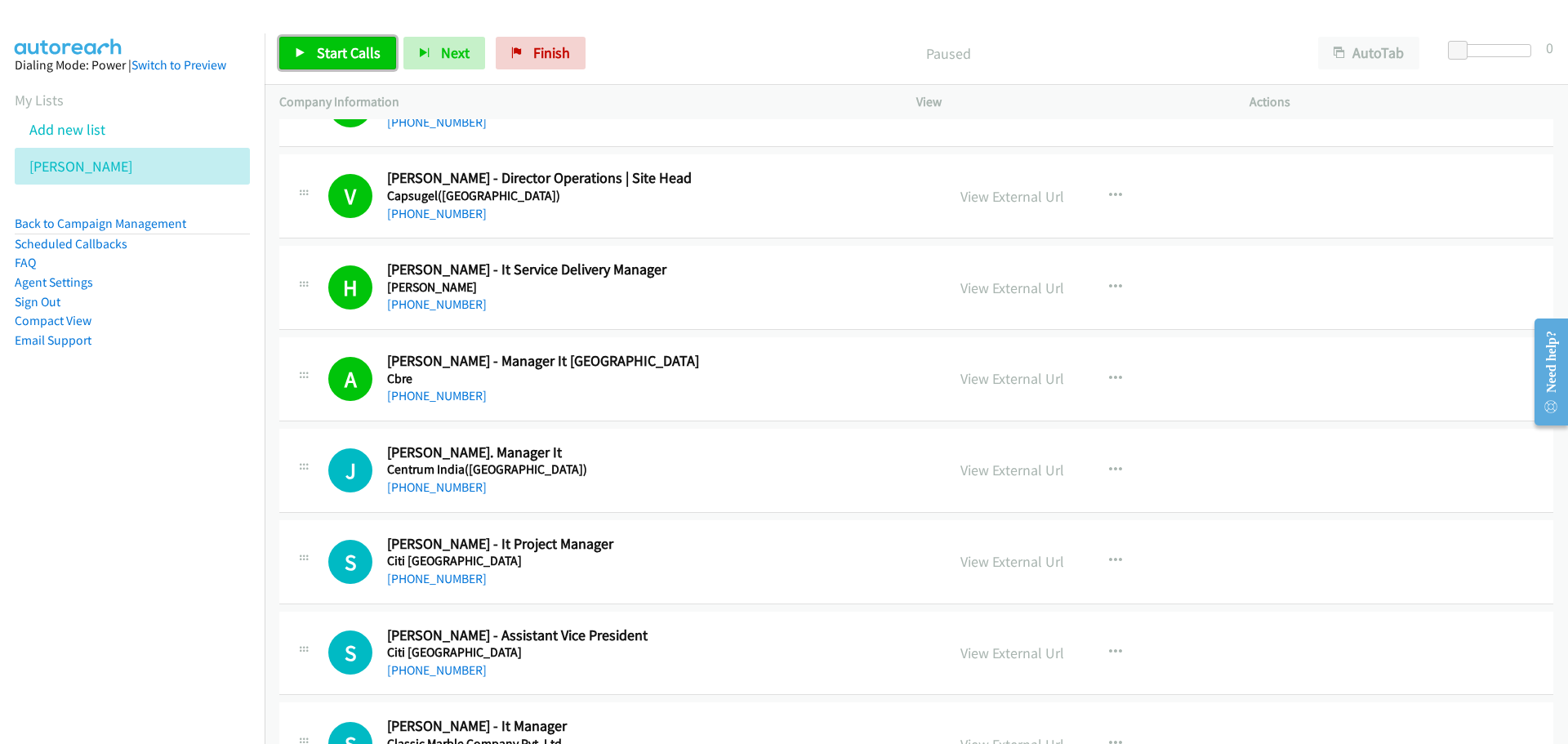
click at [340, 52] on span "Start Calls" at bounding box center [348, 53] width 63 height 19
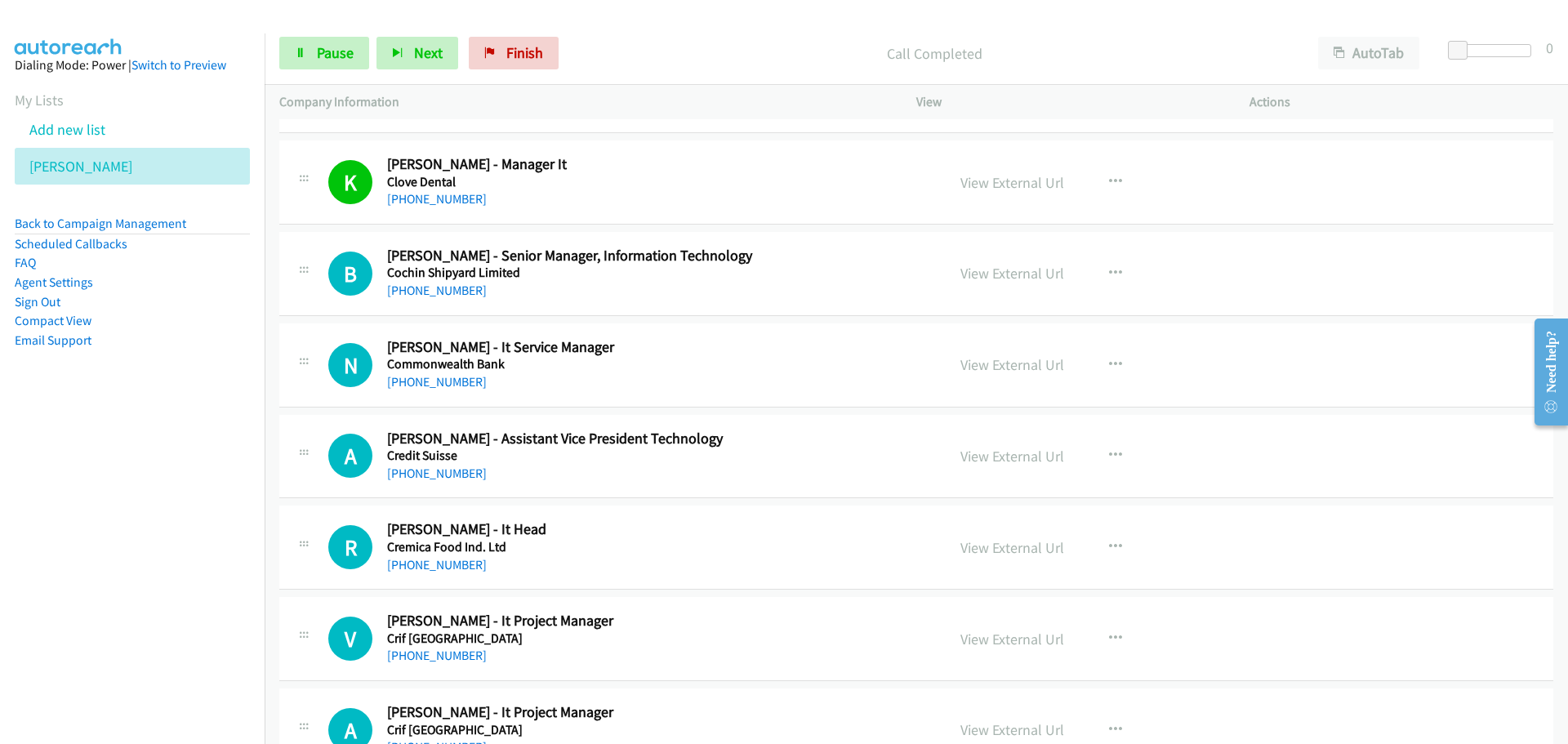
scroll to position [9068, 0]
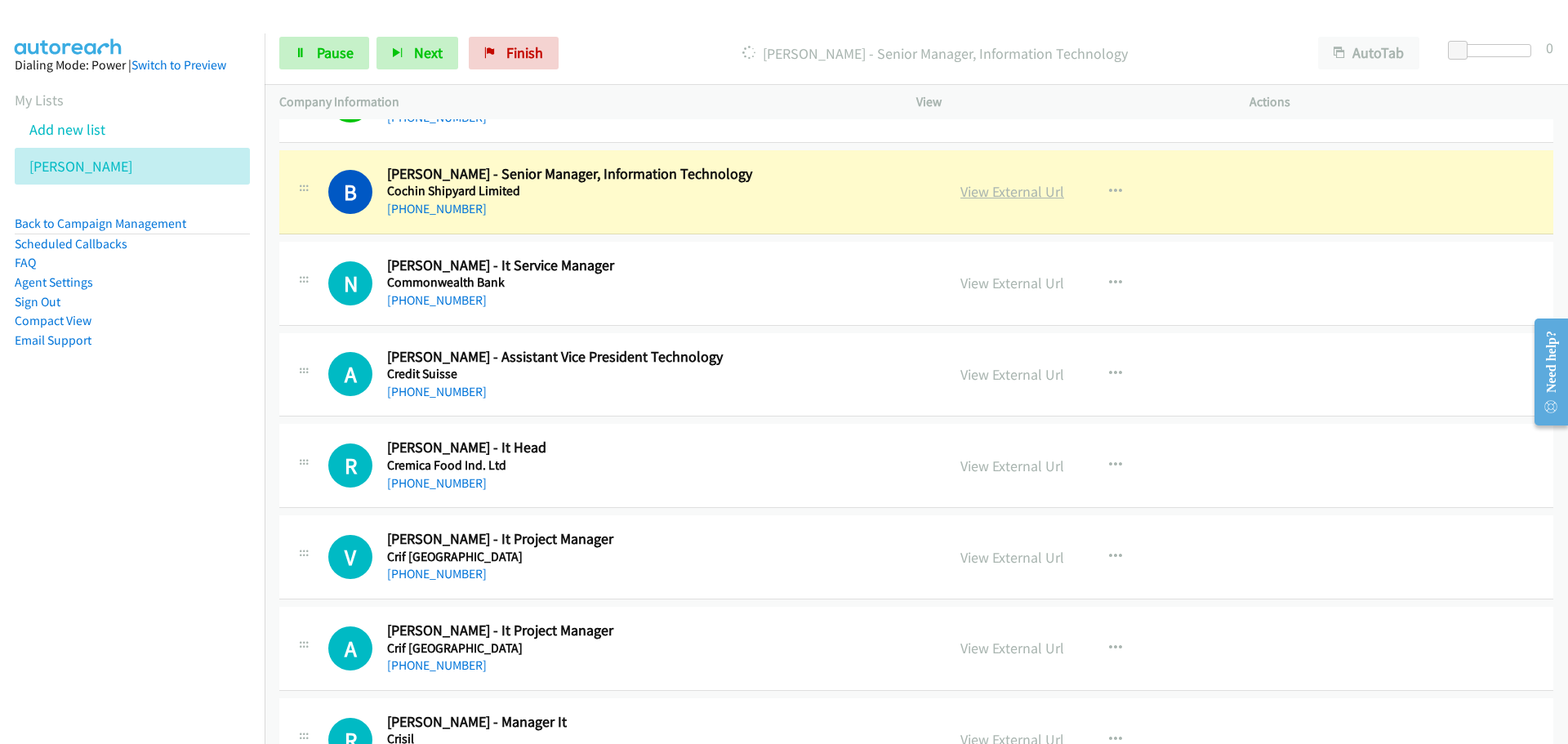
click at [979, 194] on link "View External Url" at bounding box center [1012, 191] width 103 height 19
click at [334, 54] on span "Pause" at bounding box center [335, 53] width 37 height 19
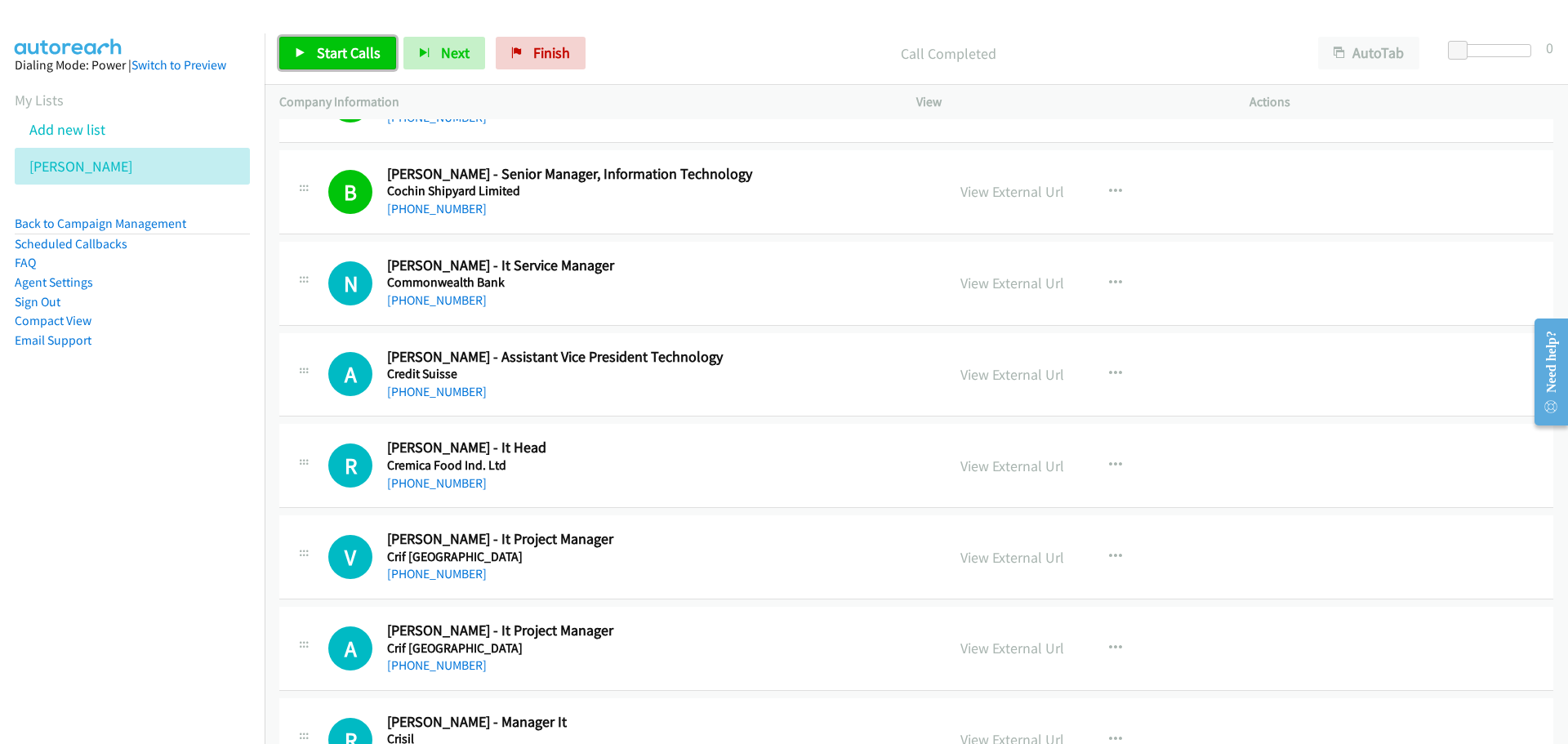
click at [318, 60] on span "Start Calls" at bounding box center [348, 53] width 63 height 19
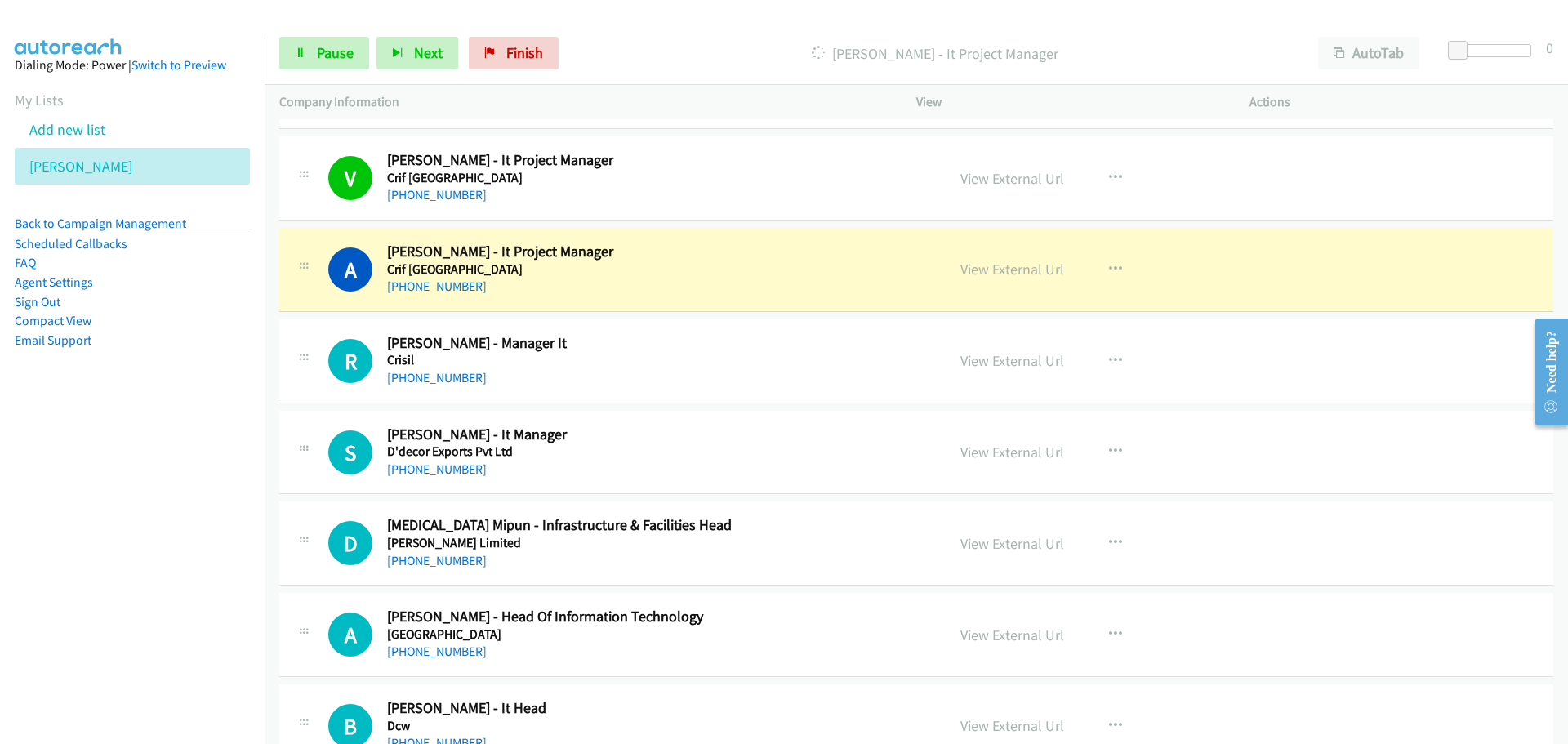
scroll to position [9476, 0]
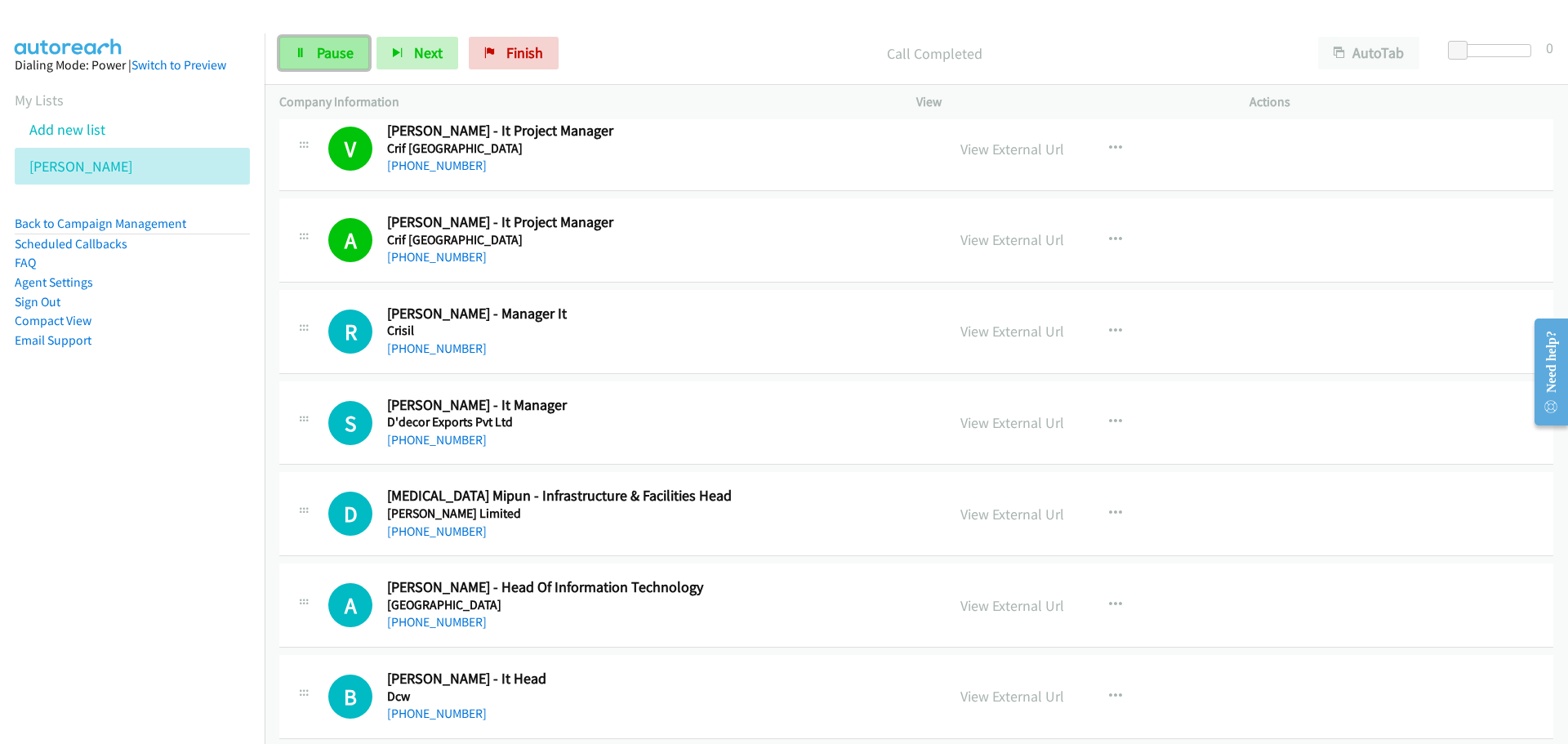
click at [316, 64] on link "Pause" at bounding box center [324, 54] width 90 height 33
click at [385, 44] on link "Start Calls" at bounding box center [337, 54] width 117 height 33
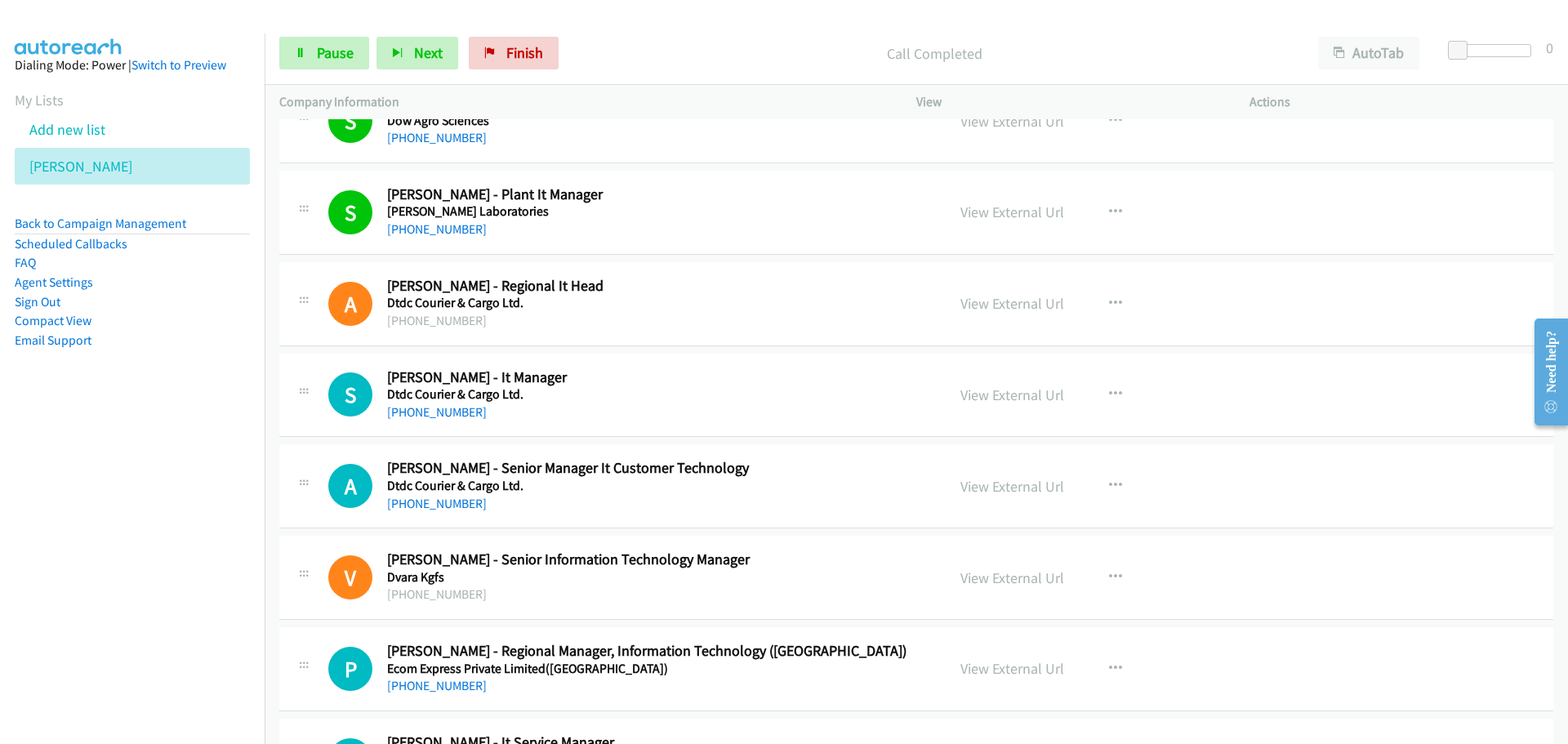
scroll to position [10538, 0]
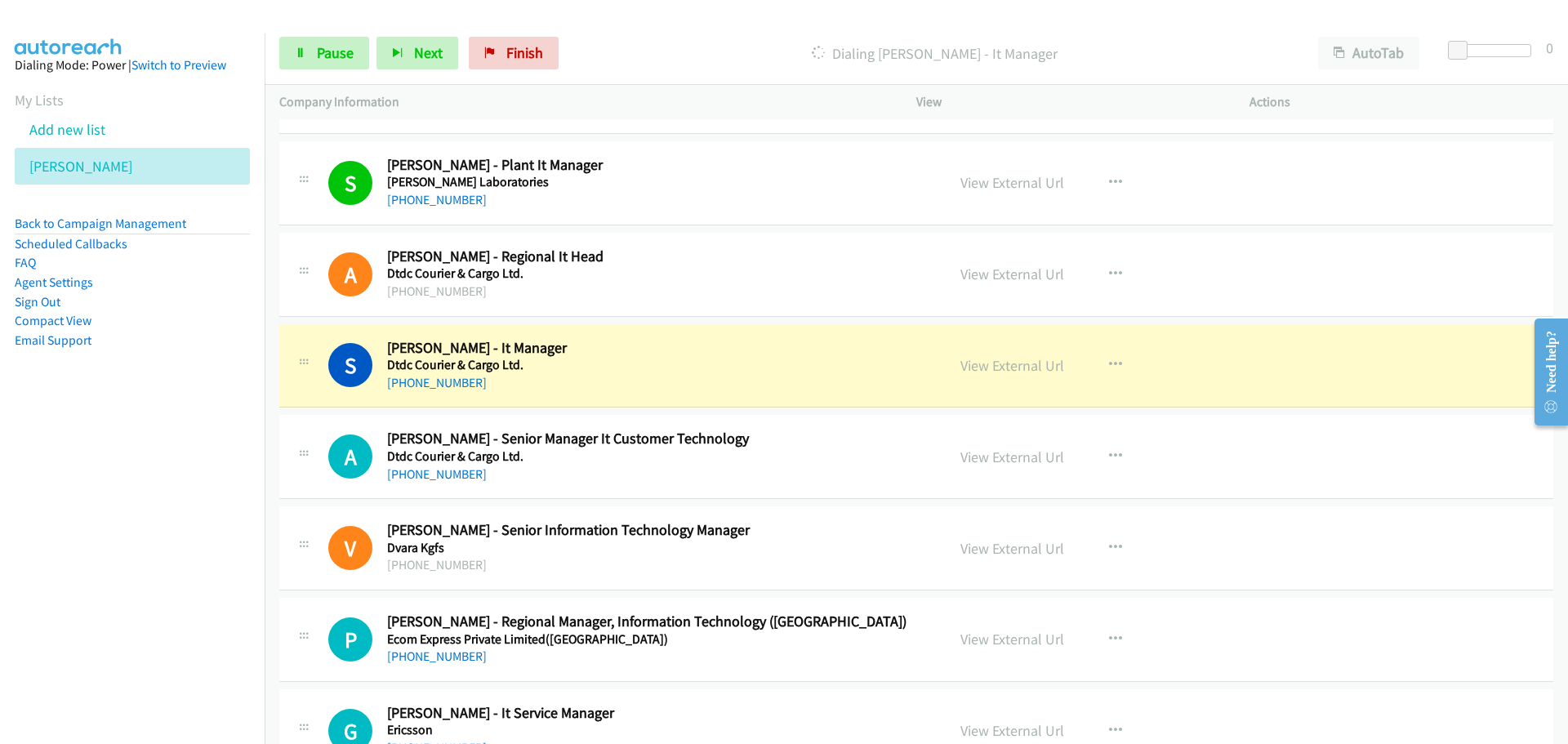
drag, startPoint x: 995, startPoint y: 372, endPoint x: 991, endPoint y: 385, distance: 13.6
click at [991, 374] on link "View External Url" at bounding box center [1012, 366] width 103 height 19
click at [332, 44] on span "Pause" at bounding box center [335, 53] width 37 height 19
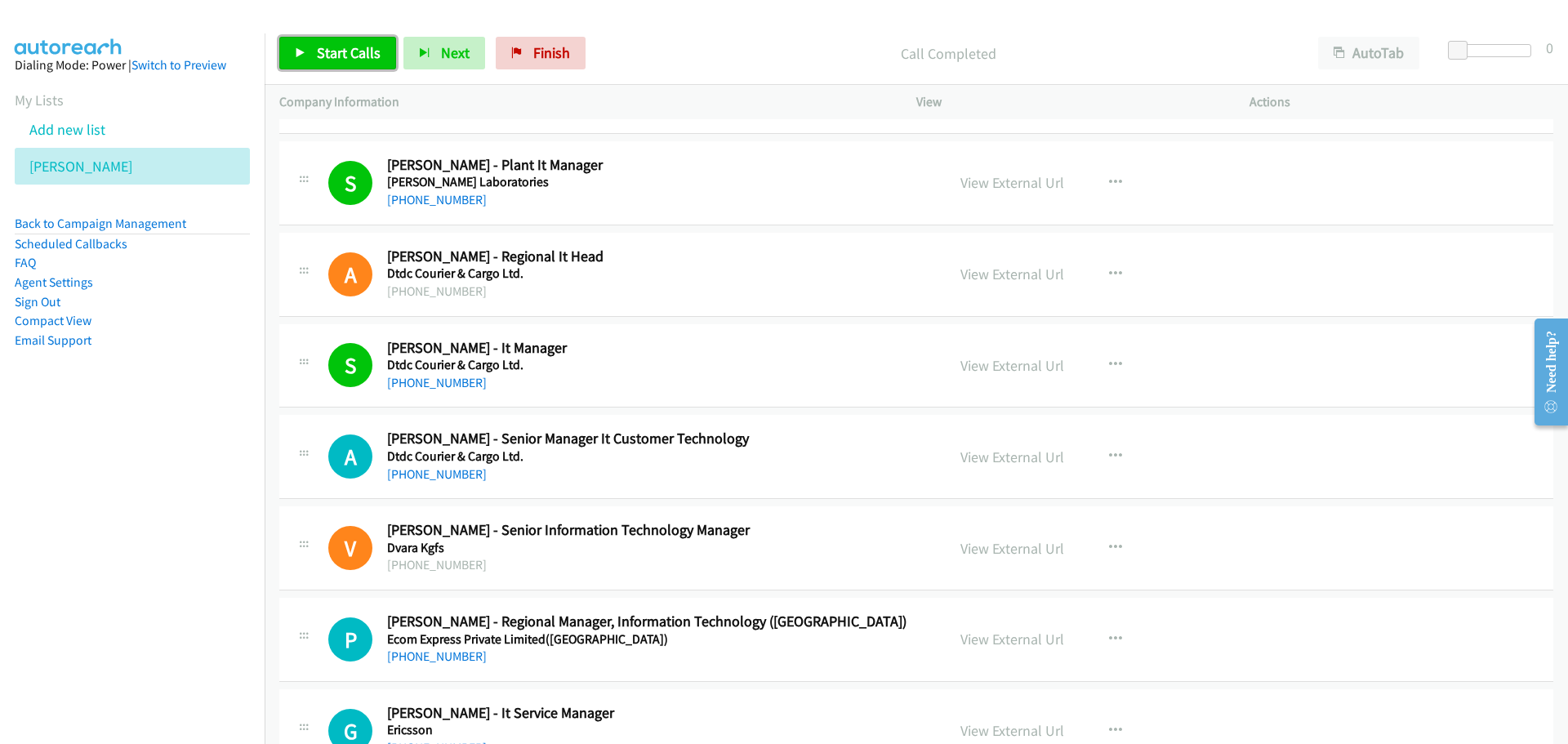
click at [336, 47] on span "Start Calls" at bounding box center [348, 53] width 63 height 19
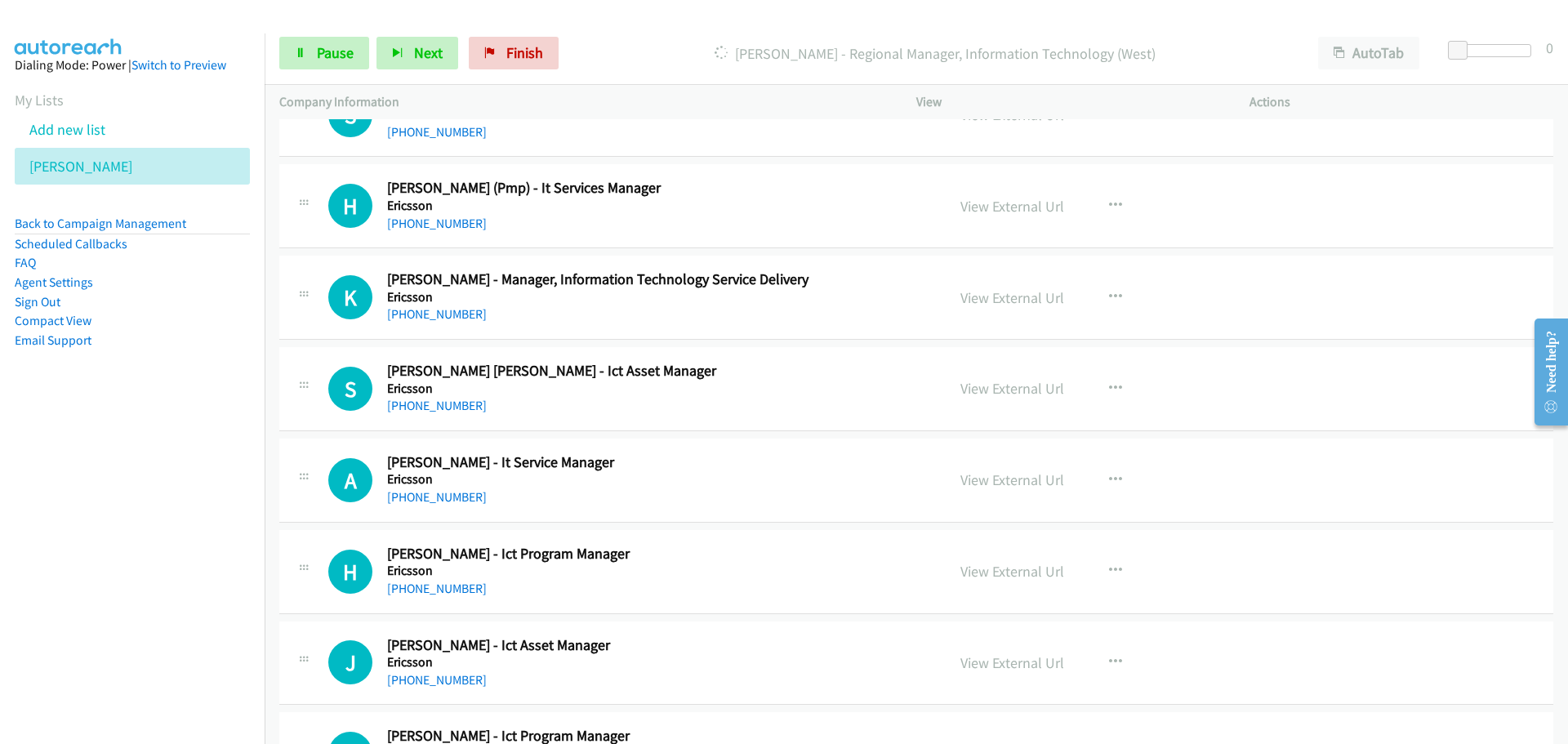
scroll to position [11273, 0]
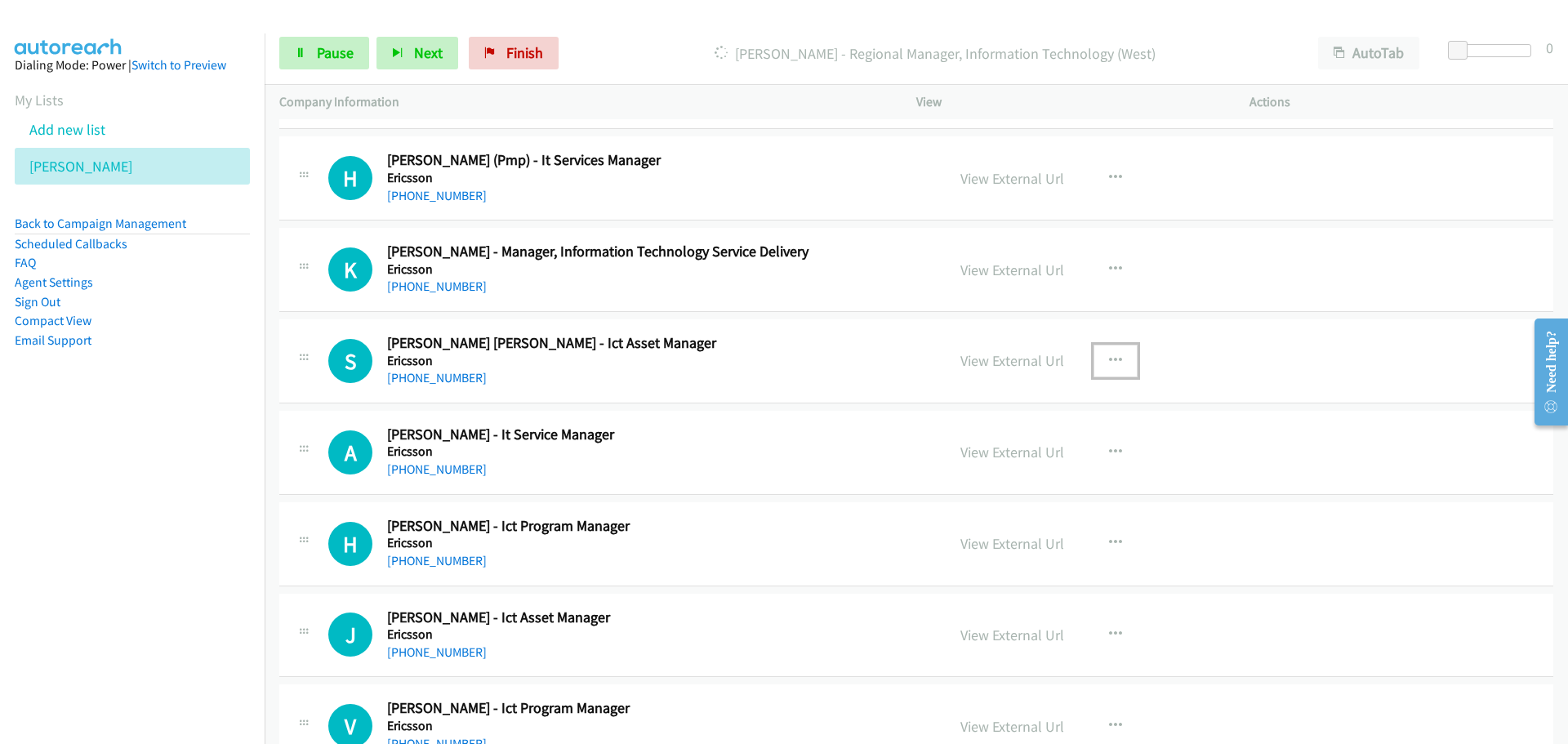
click at [1109, 367] on button "button" at bounding box center [1115, 361] width 44 height 33
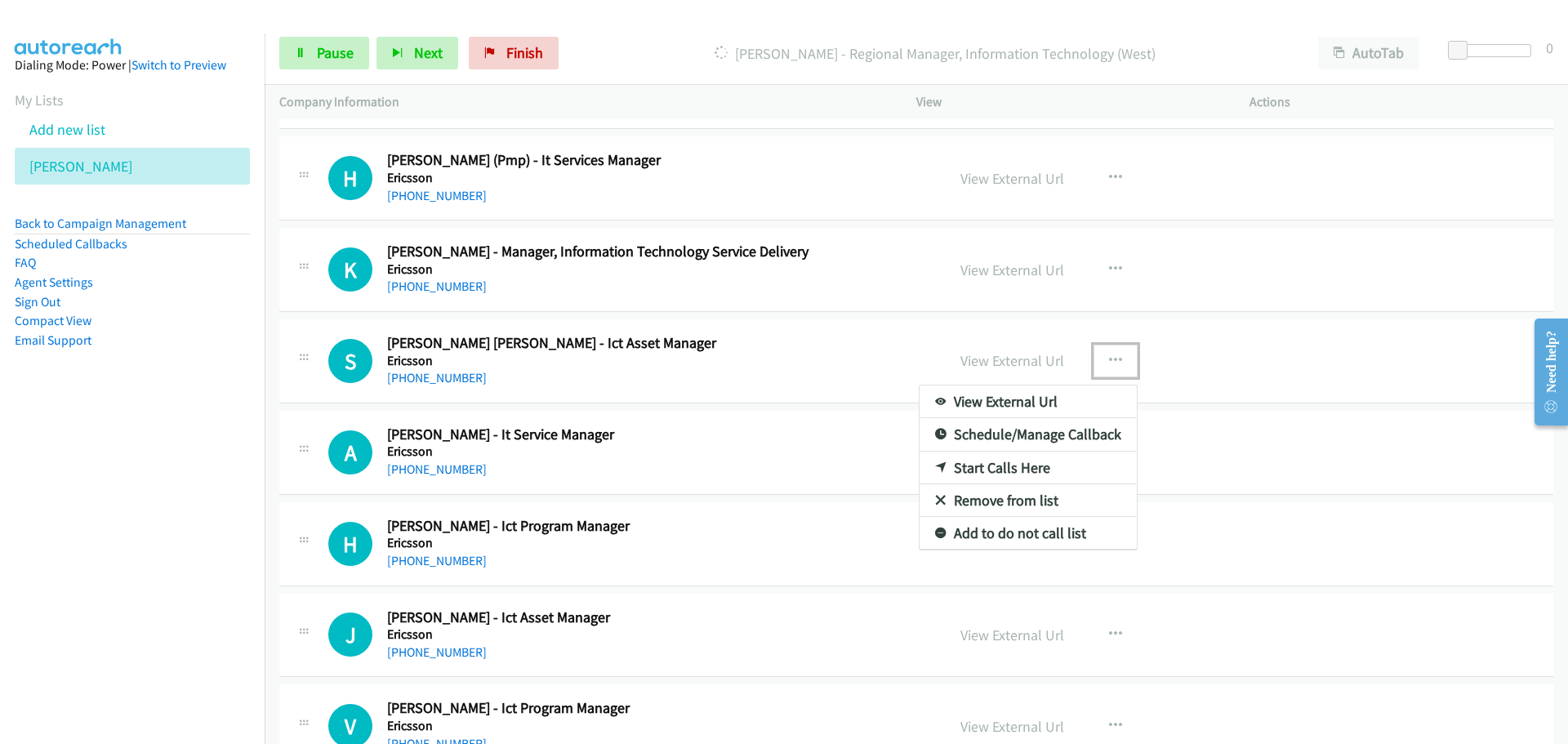
click at [986, 472] on link "Start Calls Here" at bounding box center [1027, 468] width 217 height 33
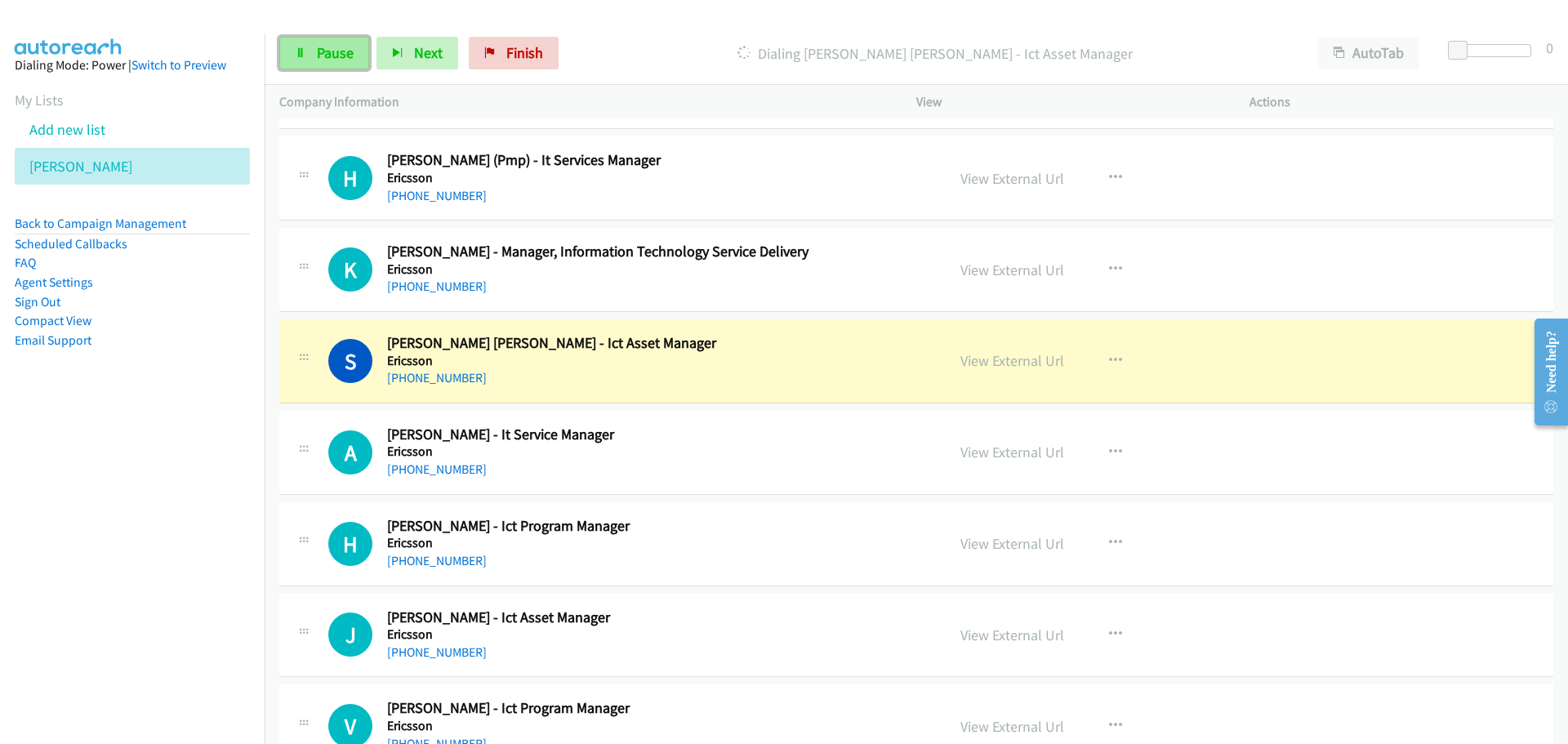
click at [336, 53] on span "Pause" at bounding box center [335, 53] width 37 height 19
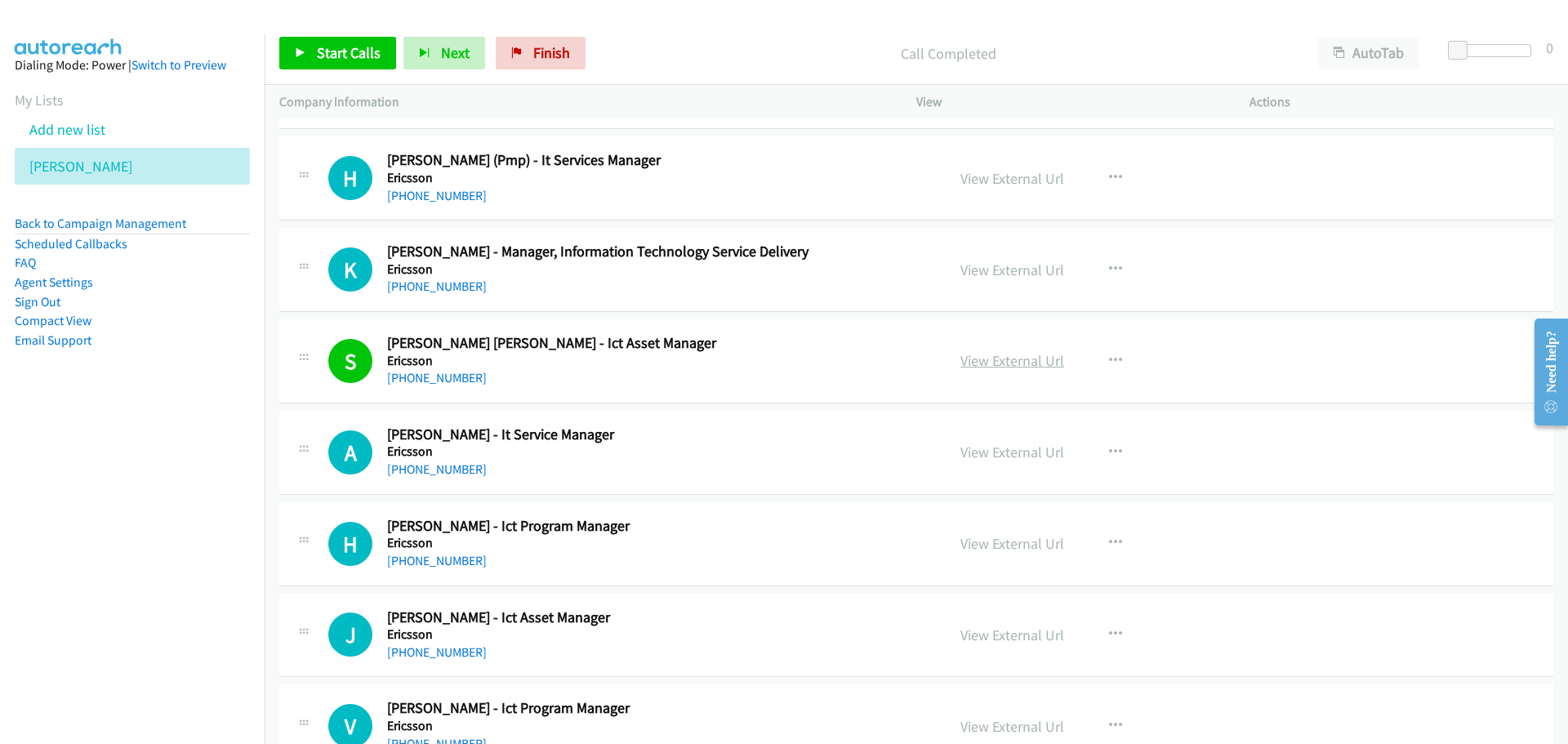
click at [1013, 357] on link "View External Url" at bounding box center [1012, 360] width 103 height 19
click at [362, 49] on span "Start Calls" at bounding box center [348, 53] width 63 height 19
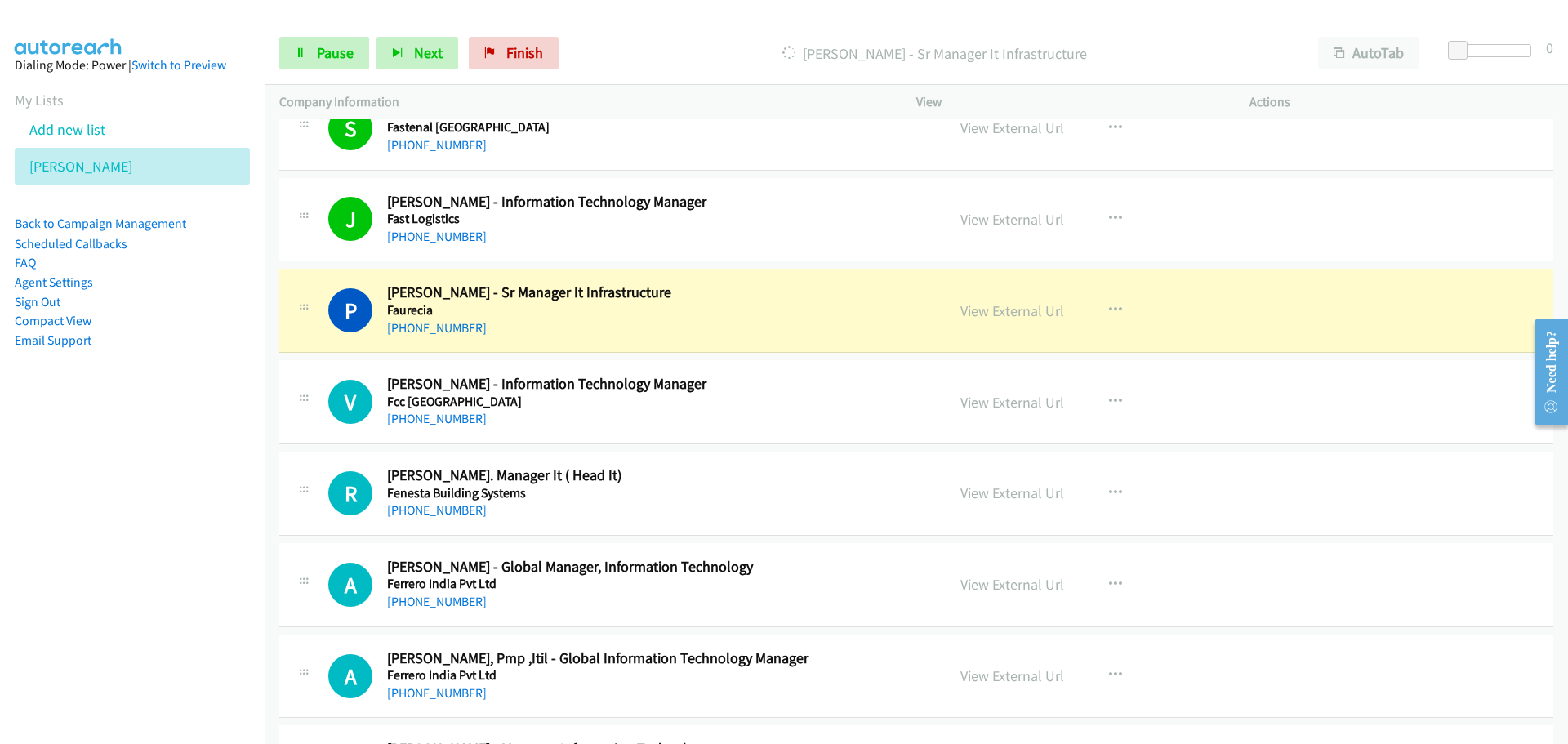
scroll to position [12172, 0]
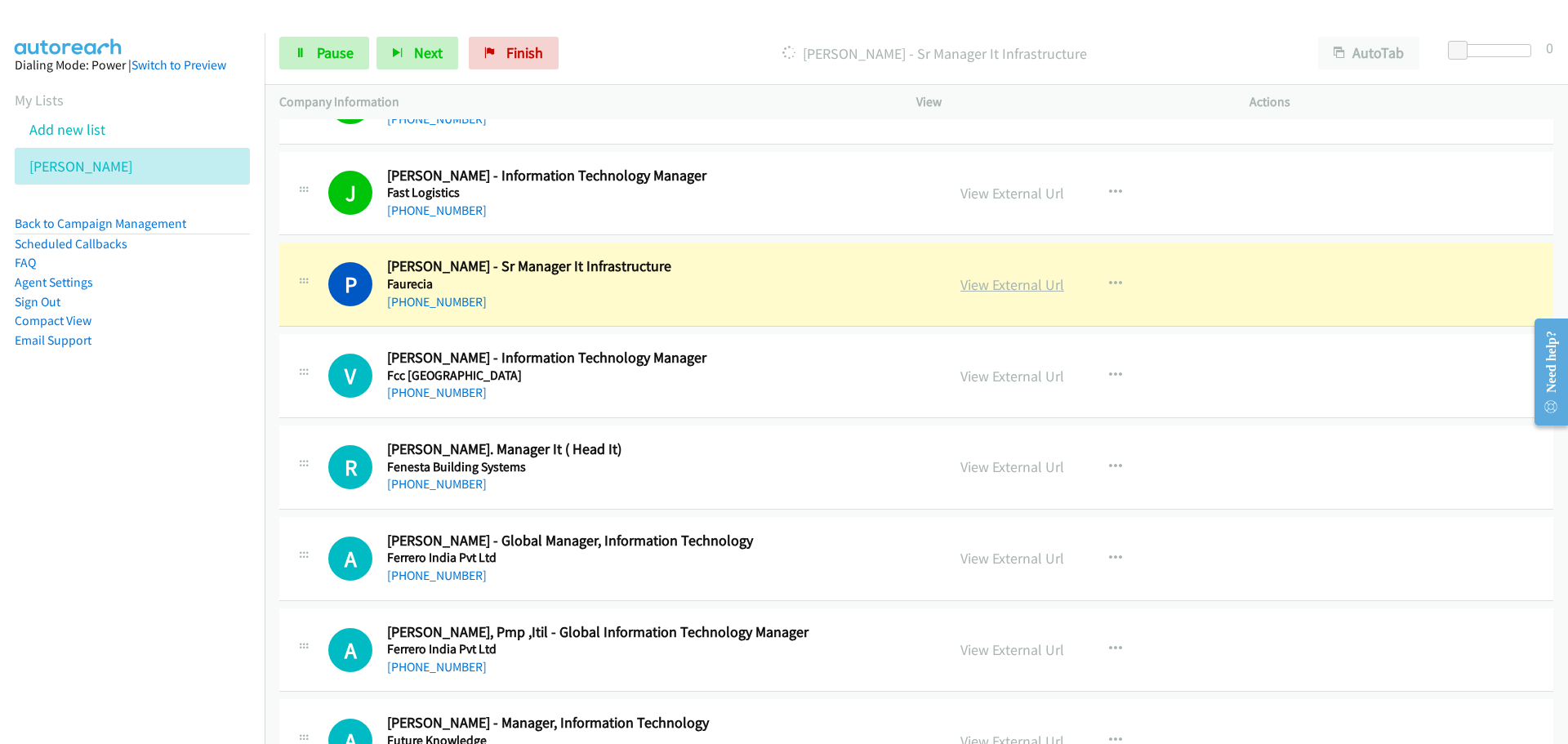
click at [988, 279] on link "View External Url" at bounding box center [1012, 284] width 103 height 19
click at [311, 51] on link "Pause" at bounding box center [324, 54] width 90 height 33
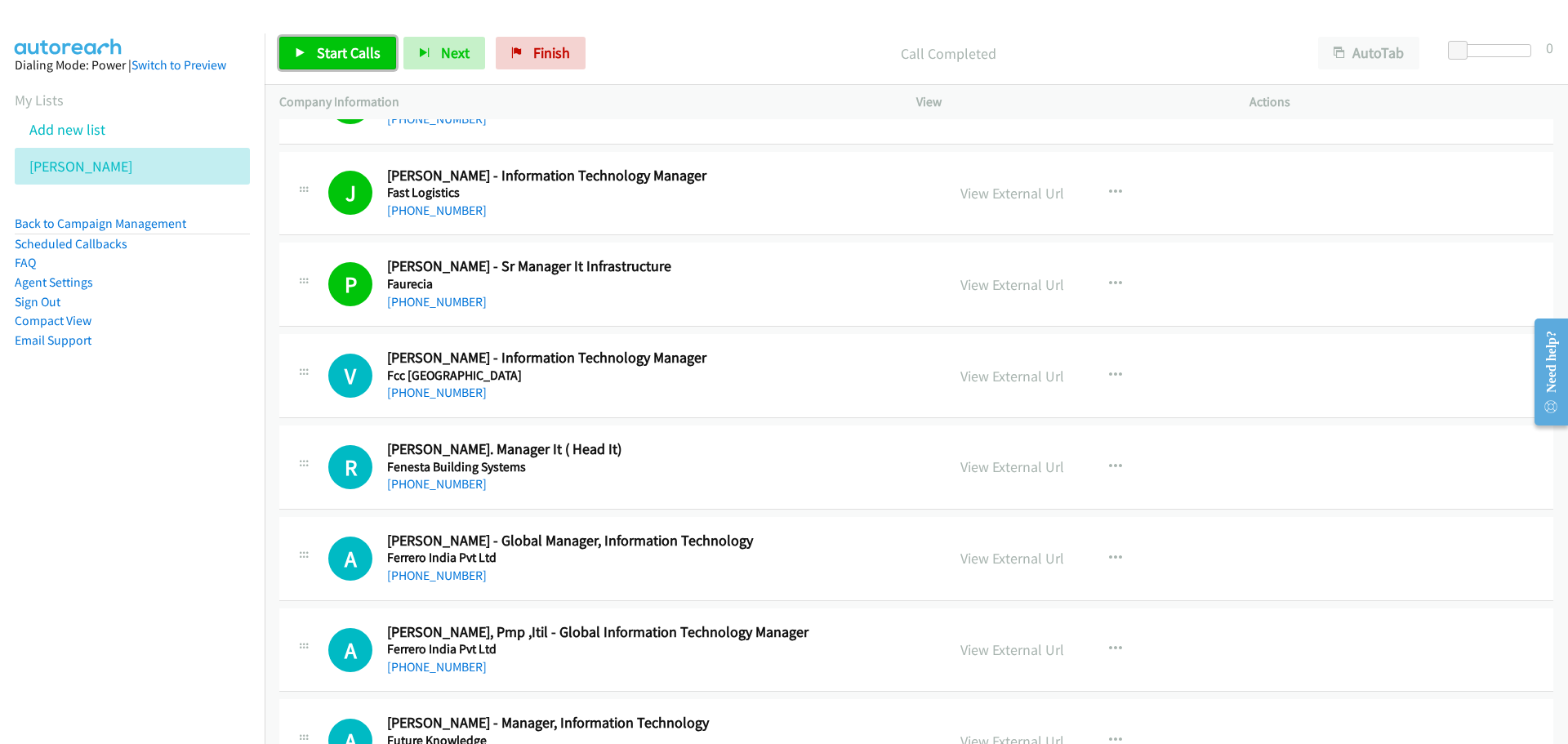
click at [356, 44] on span "Start Calls" at bounding box center [348, 53] width 63 height 19
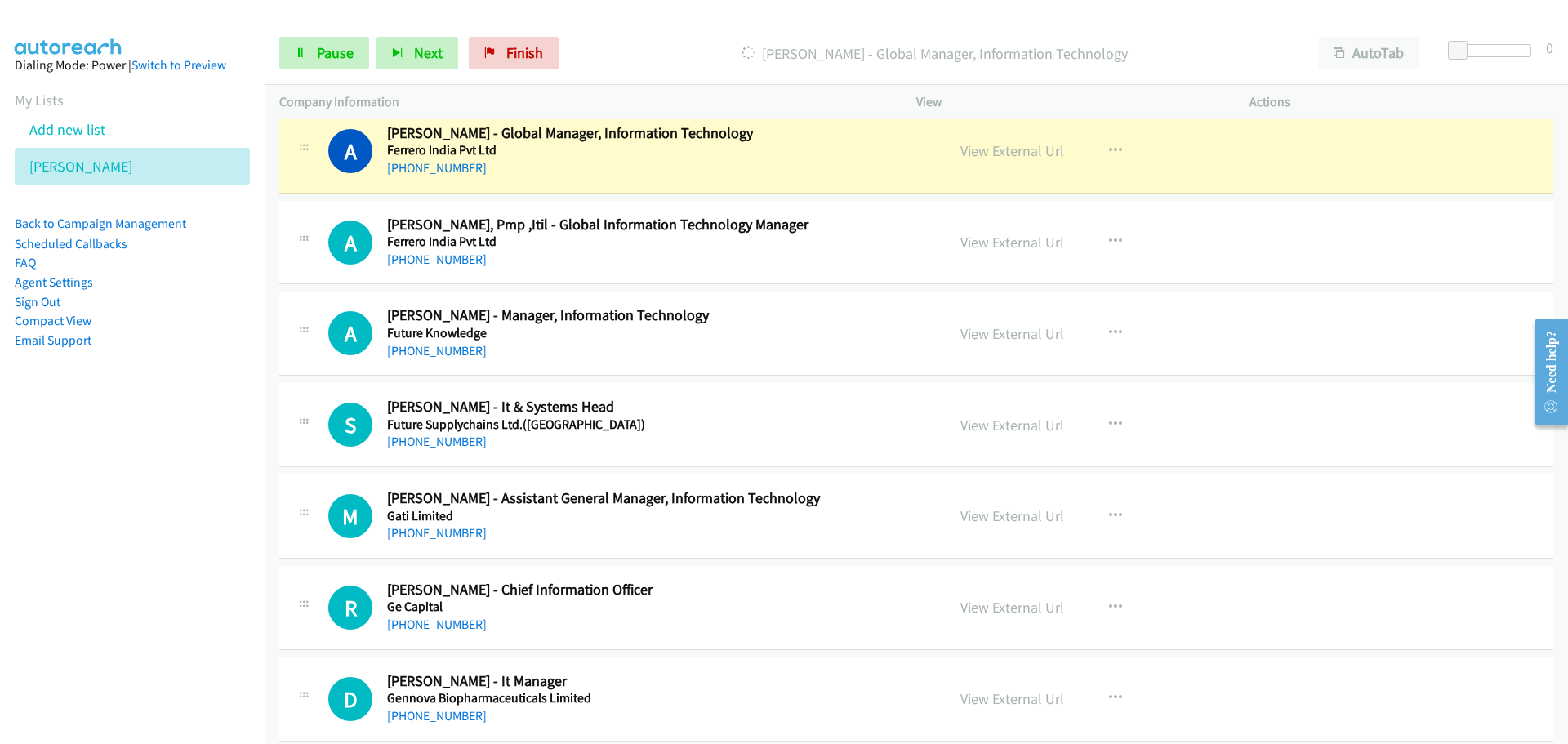
scroll to position [12581, 0]
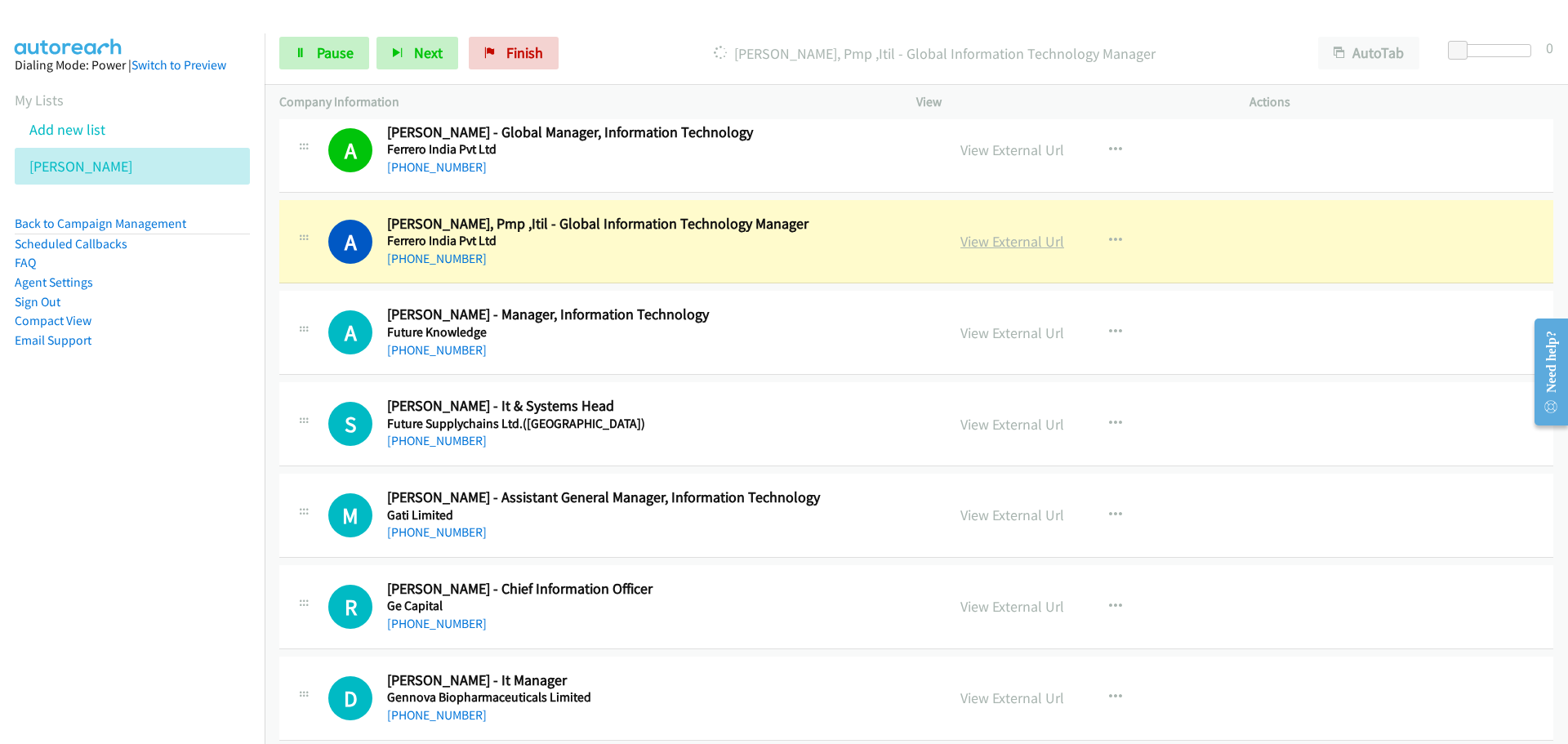
click at [988, 250] on link "View External Url" at bounding box center [1012, 241] width 103 height 19
click at [333, 64] on link "Pause" at bounding box center [324, 54] width 90 height 33
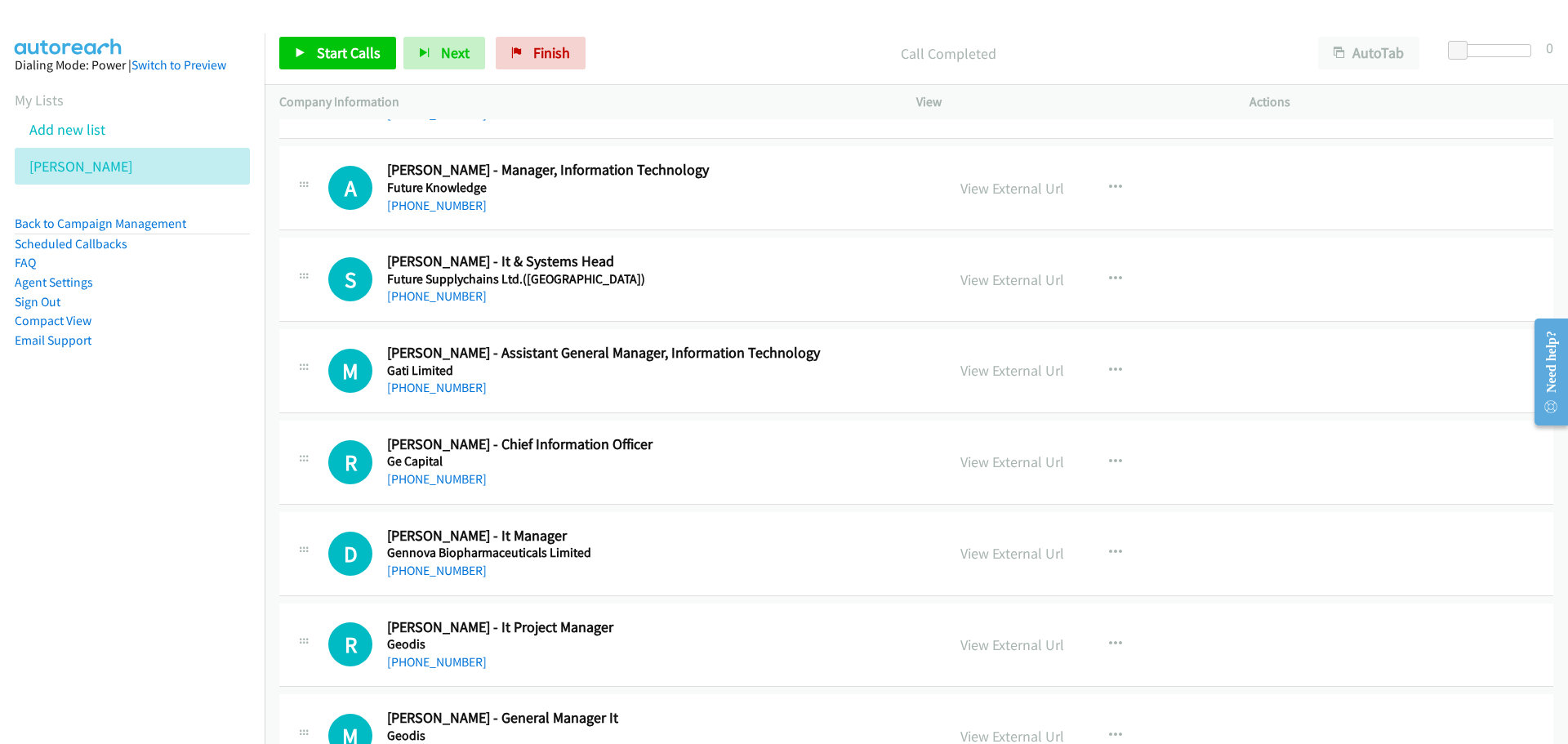
scroll to position [12744, 0]
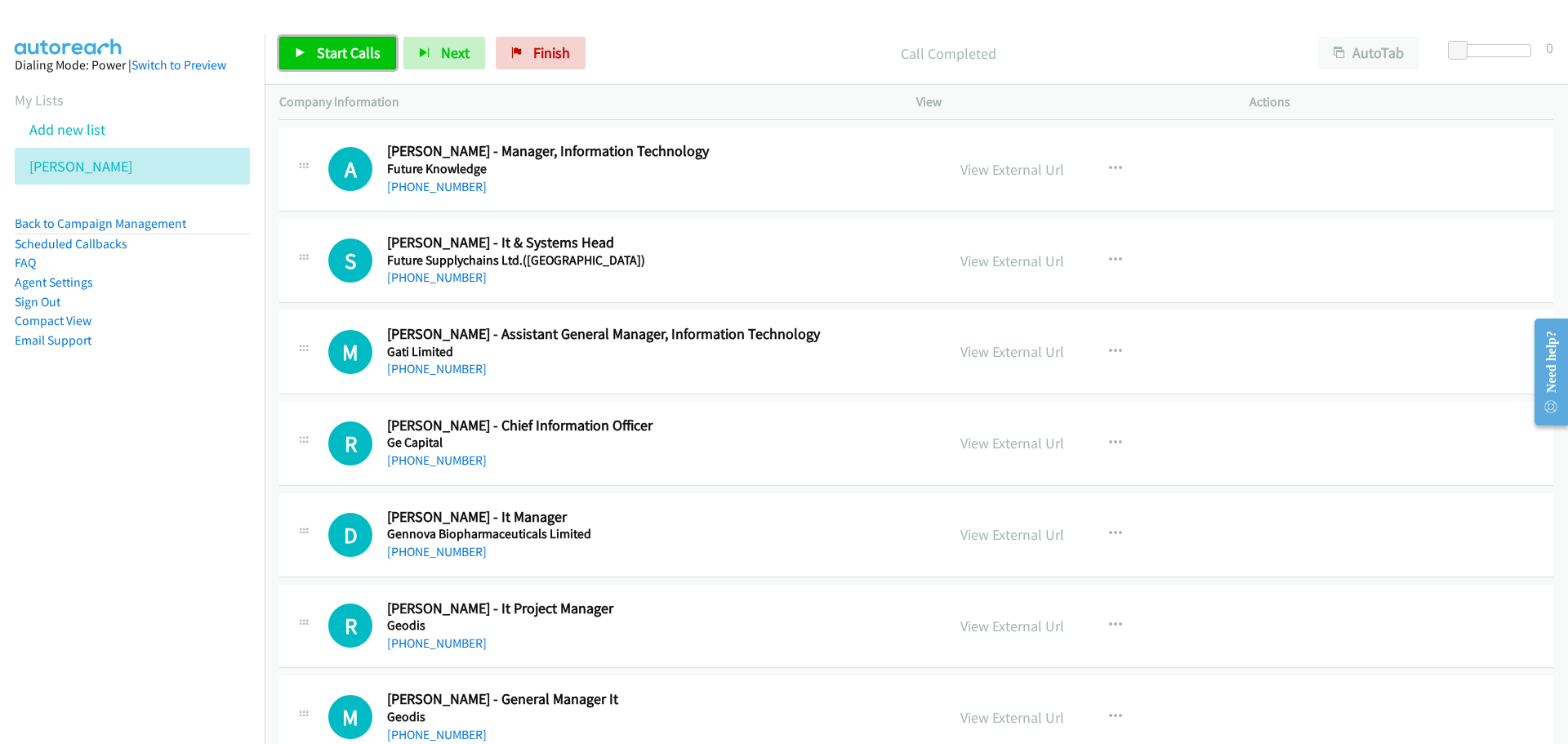
click at [291, 54] on link "Start Calls" at bounding box center [337, 54] width 117 height 33
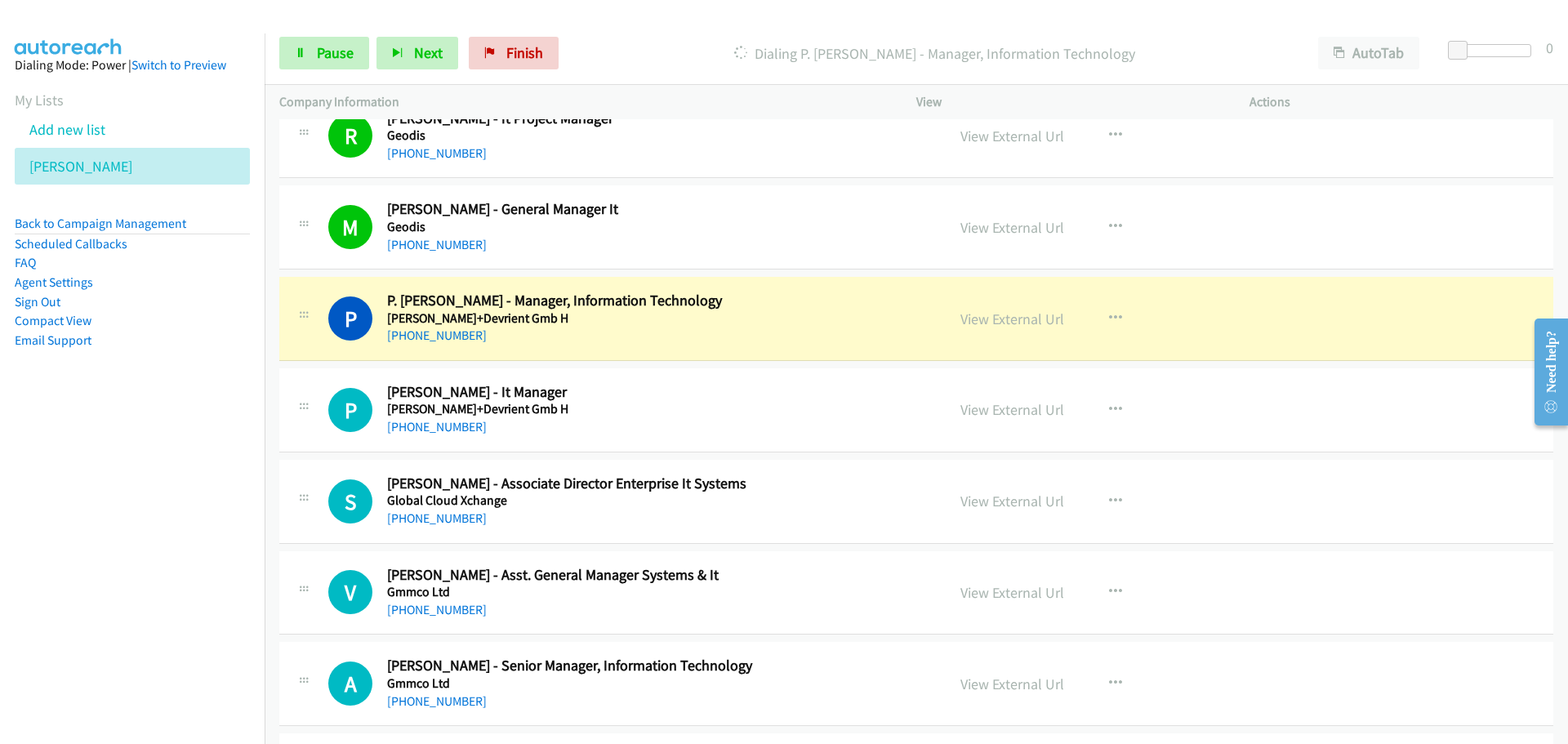
scroll to position [13316, 0]
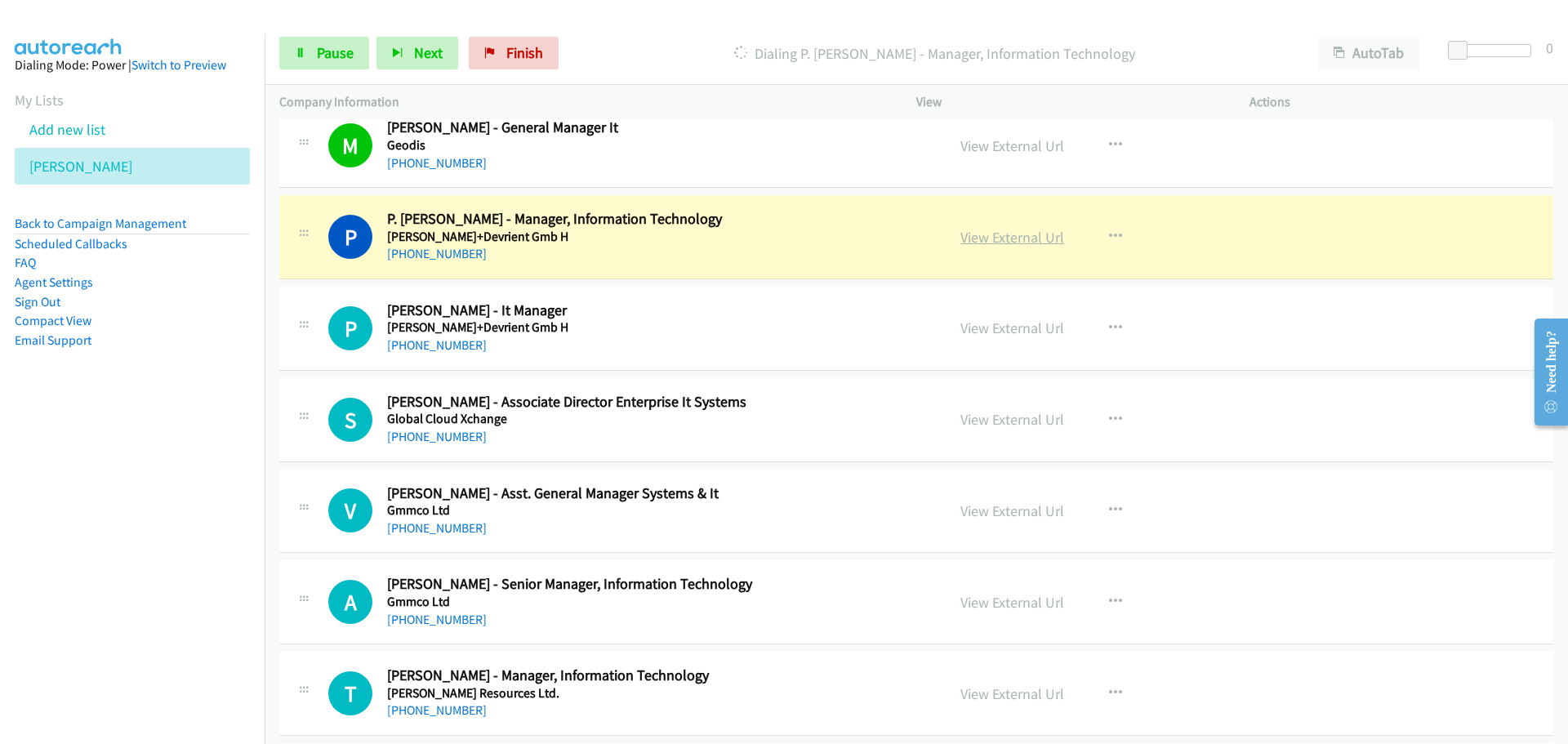
click at [992, 241] on link "View External Url" at bounding box center [1012, 237] width 103 height 19
click at [341, 58] on span "Pause" at bounding box center [335, 53] width 37 height 19
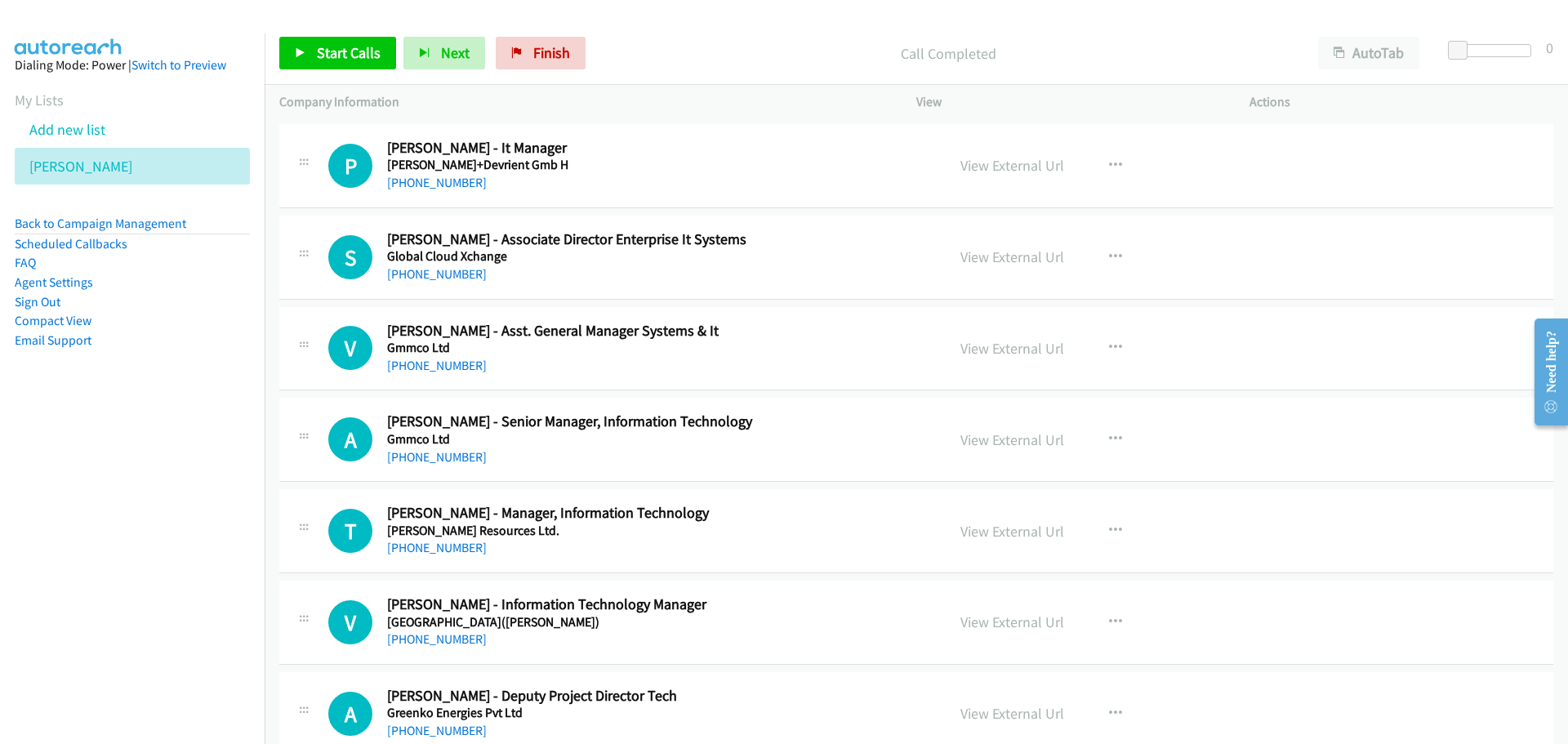
scroll to position [13479, 0]
click at [317, 51] on span "Start Calls" at bounding box center [348, 53] width 63 height 19
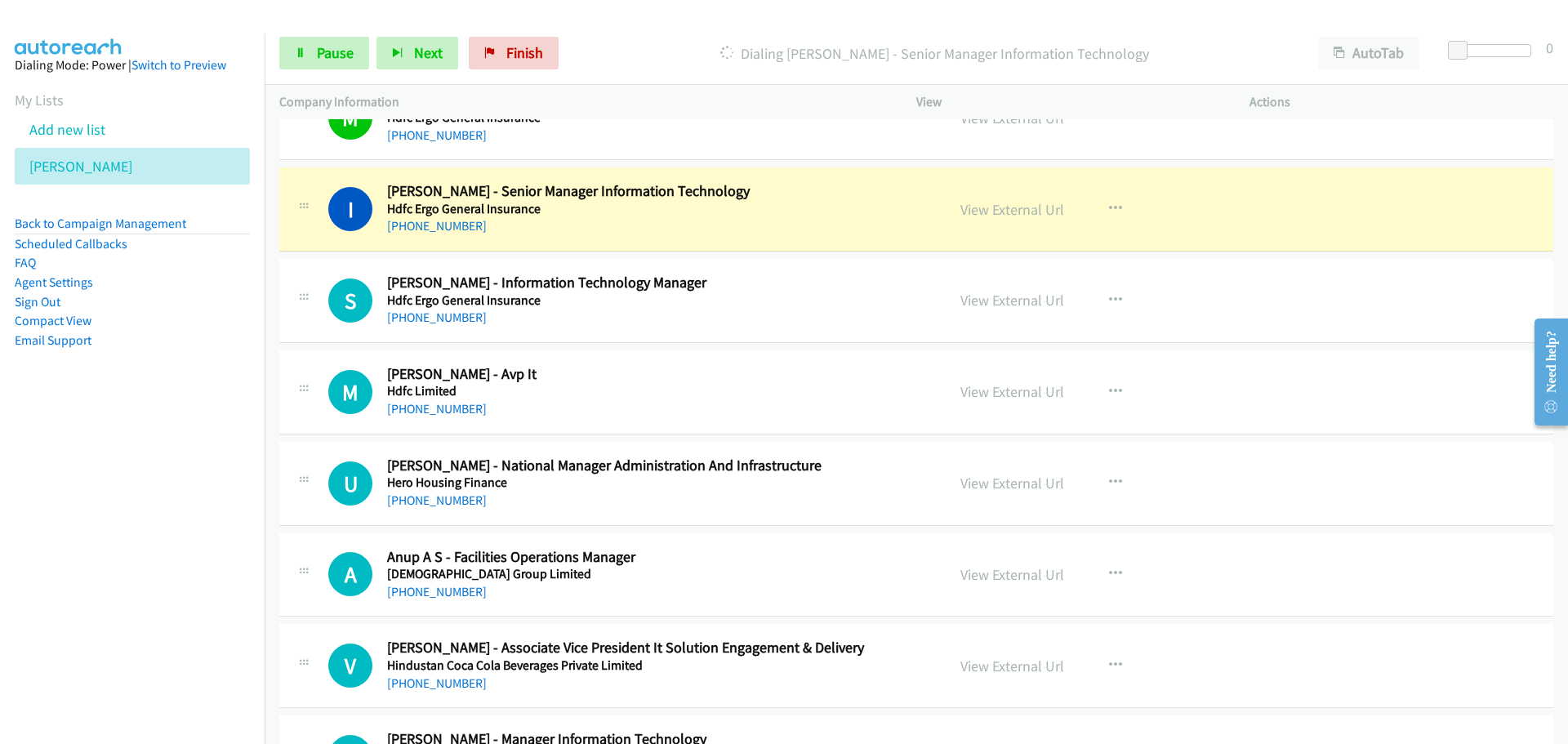
scroll to position [14296, 0]
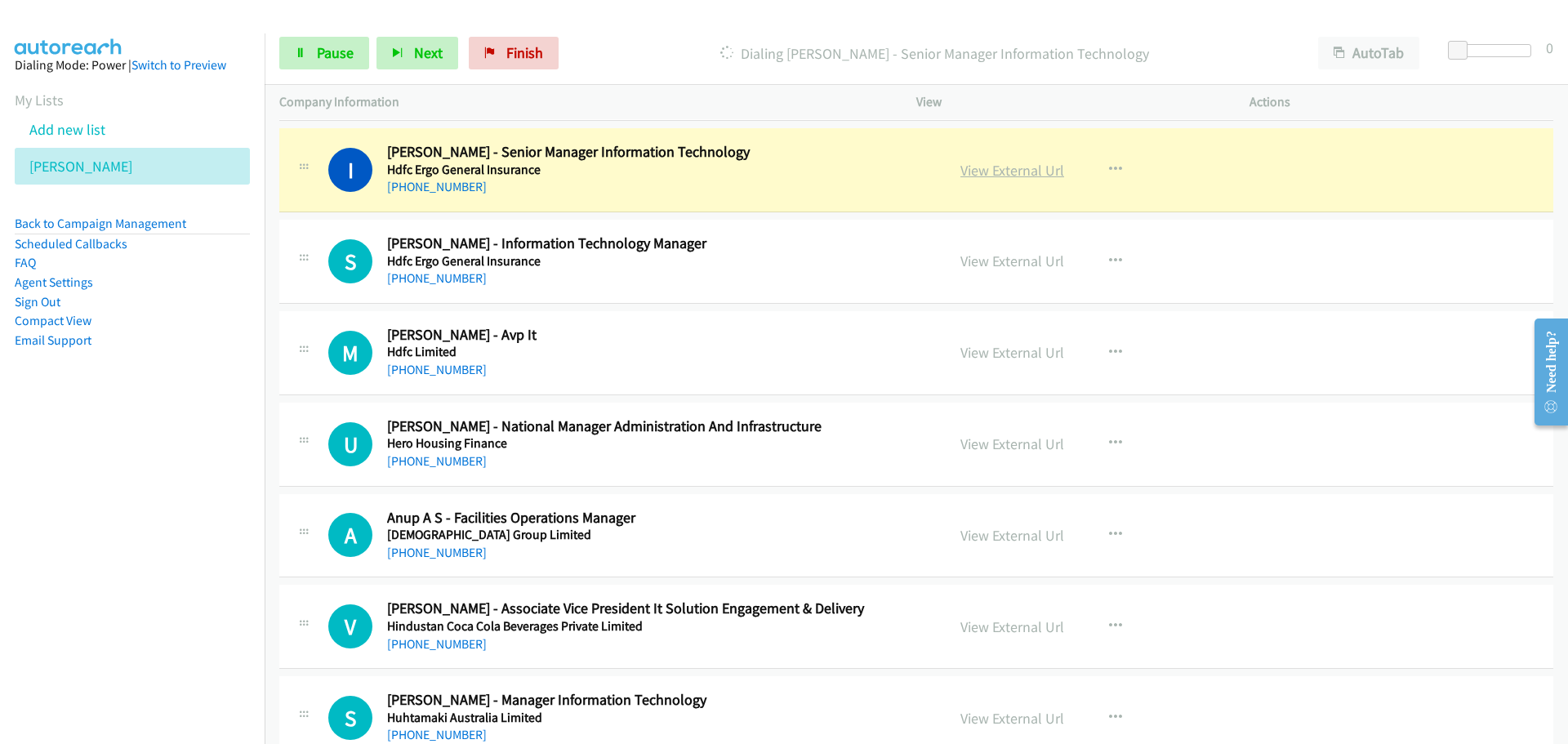
click at [1005, 171] on link "View External Url" at bounding box center [1012, 170] width 103 height 19
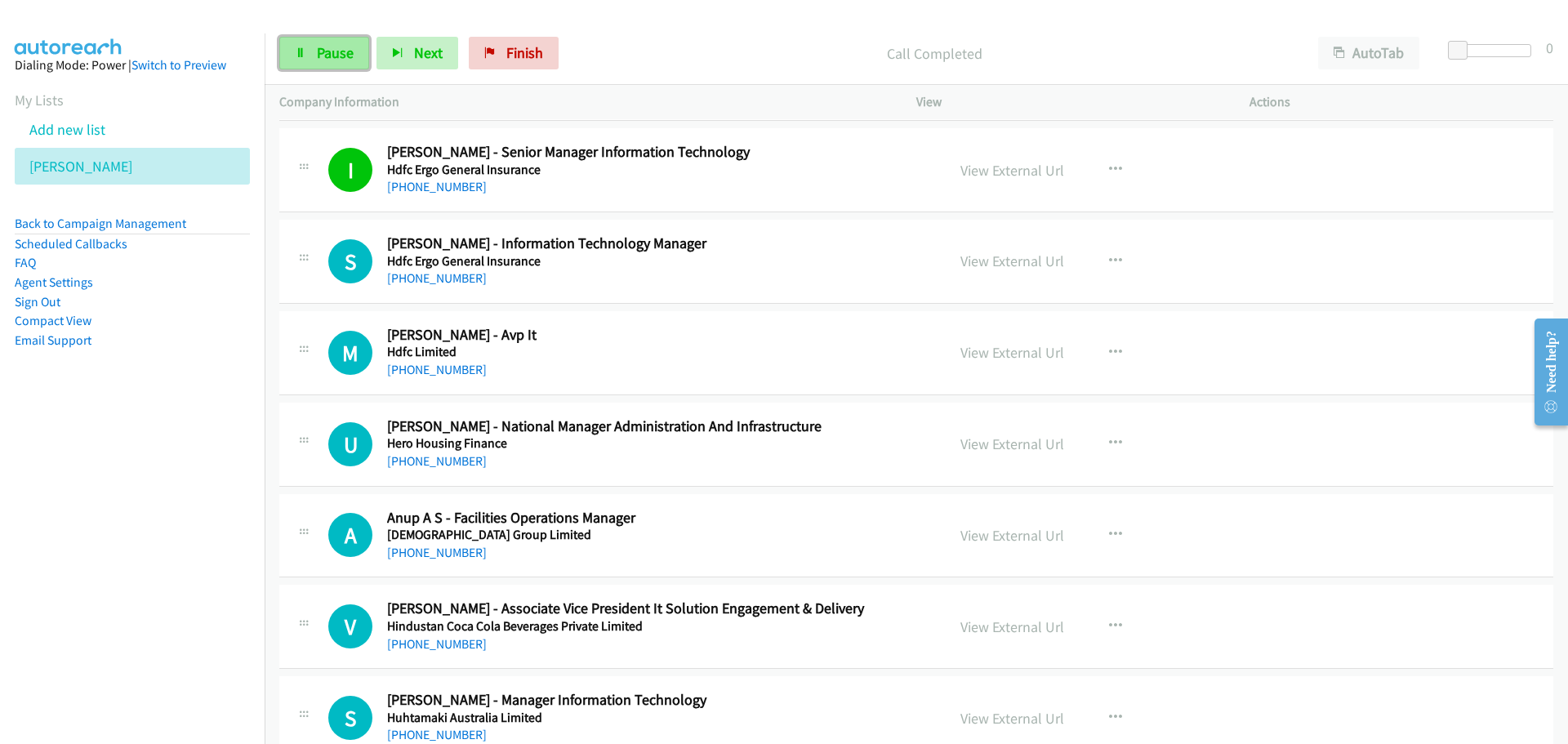
click at [324, 61] on span "Pause" at bounding box center [335, 53] width 37 height 19
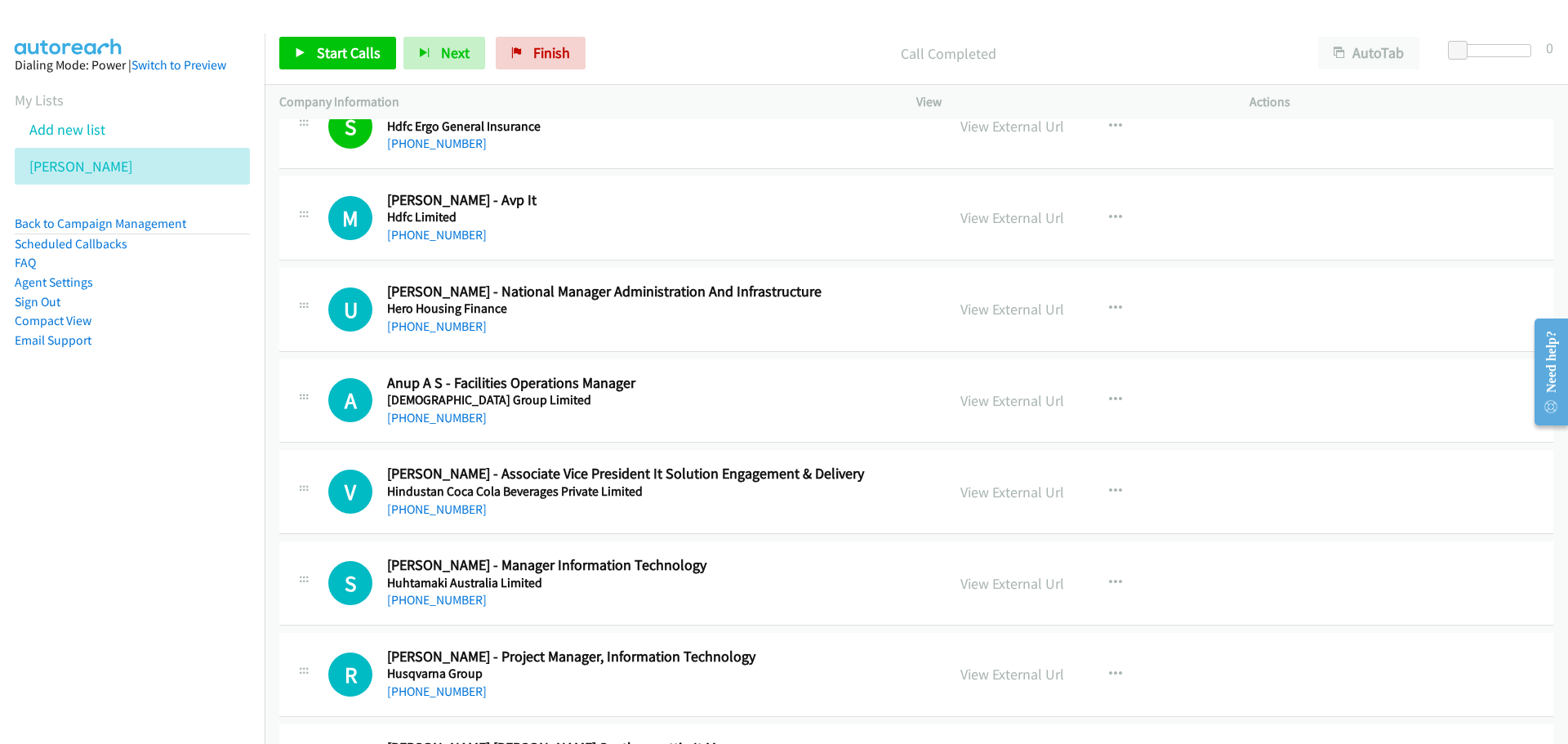
scroll to position [14459, 0]
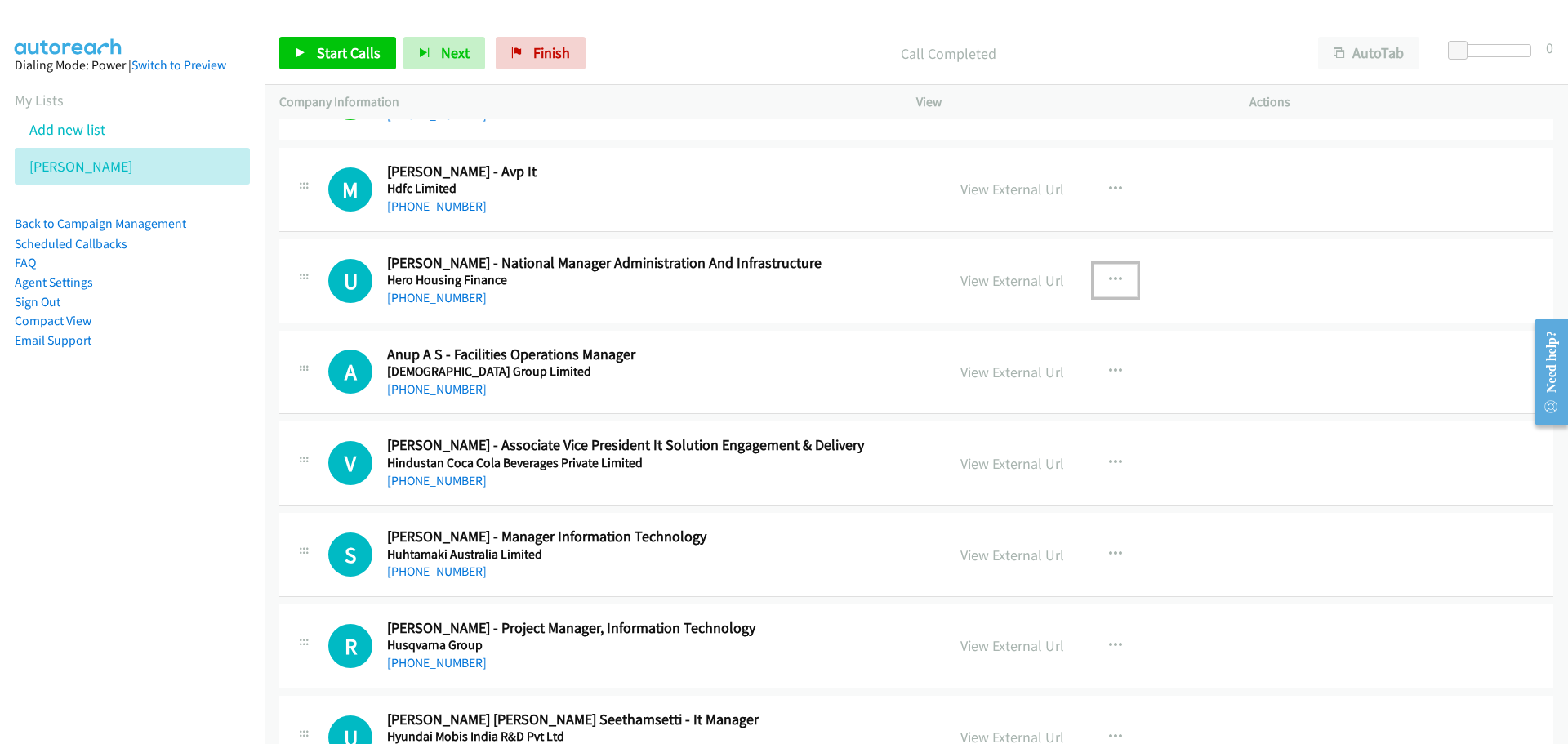
click at [1110, 277] on icon "button" at bounding box center [1115, 280] width 13 height 13
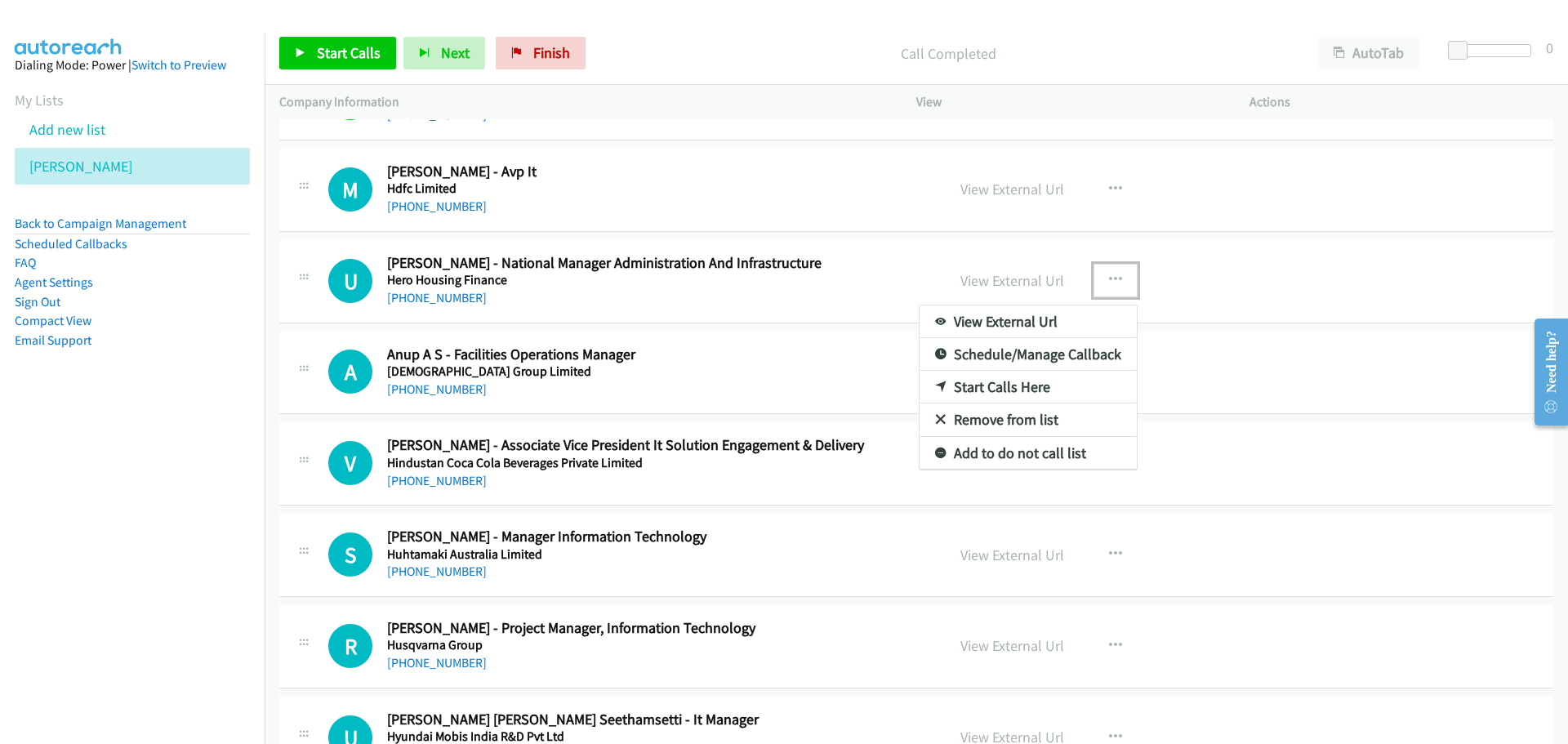
click at [970, 389] on link "Start Calls Here" at bounding box center [1027, 387] width 217 height 33
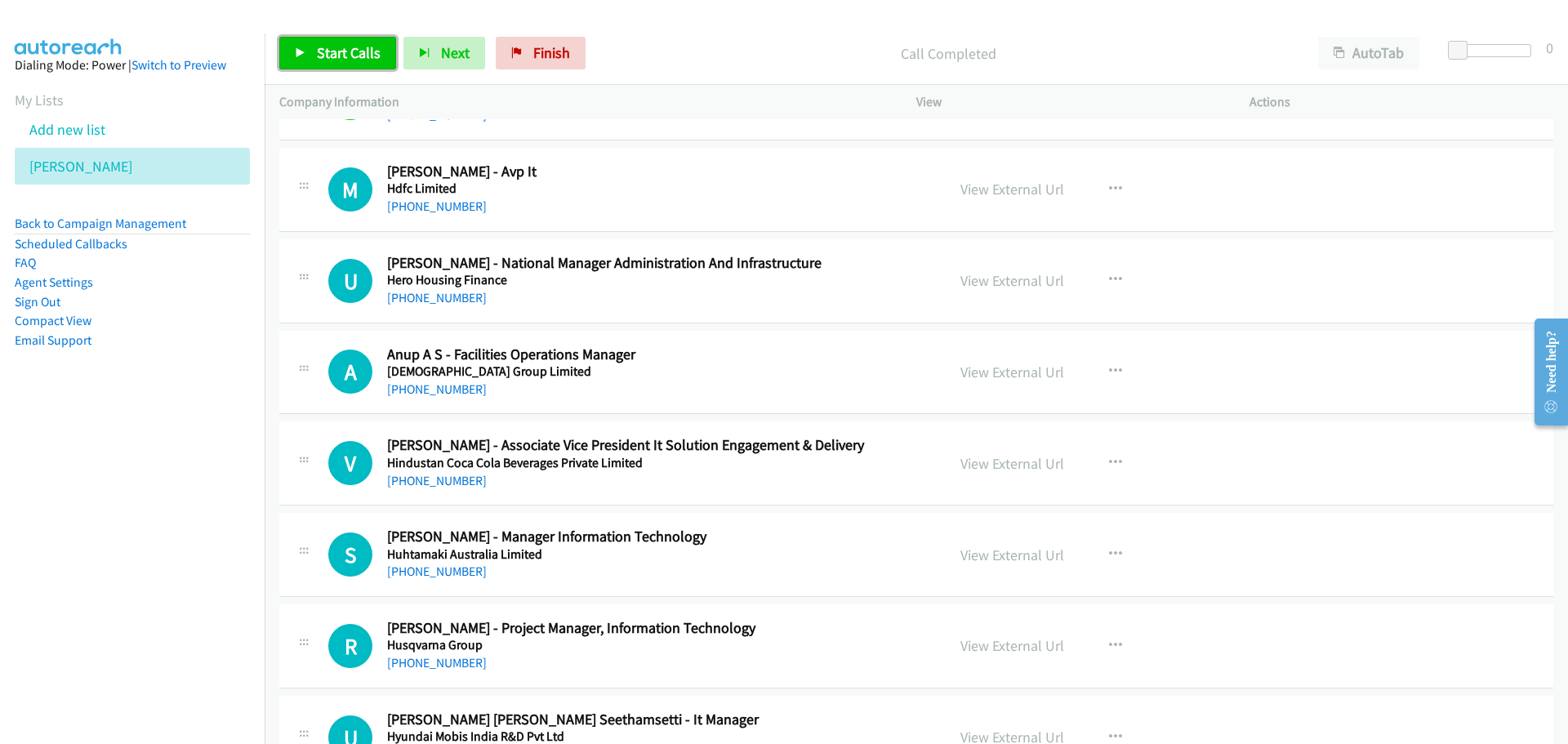
click at [311, 44] on link "Start Calls" at bounding box center [337, 54] width 117 height 33
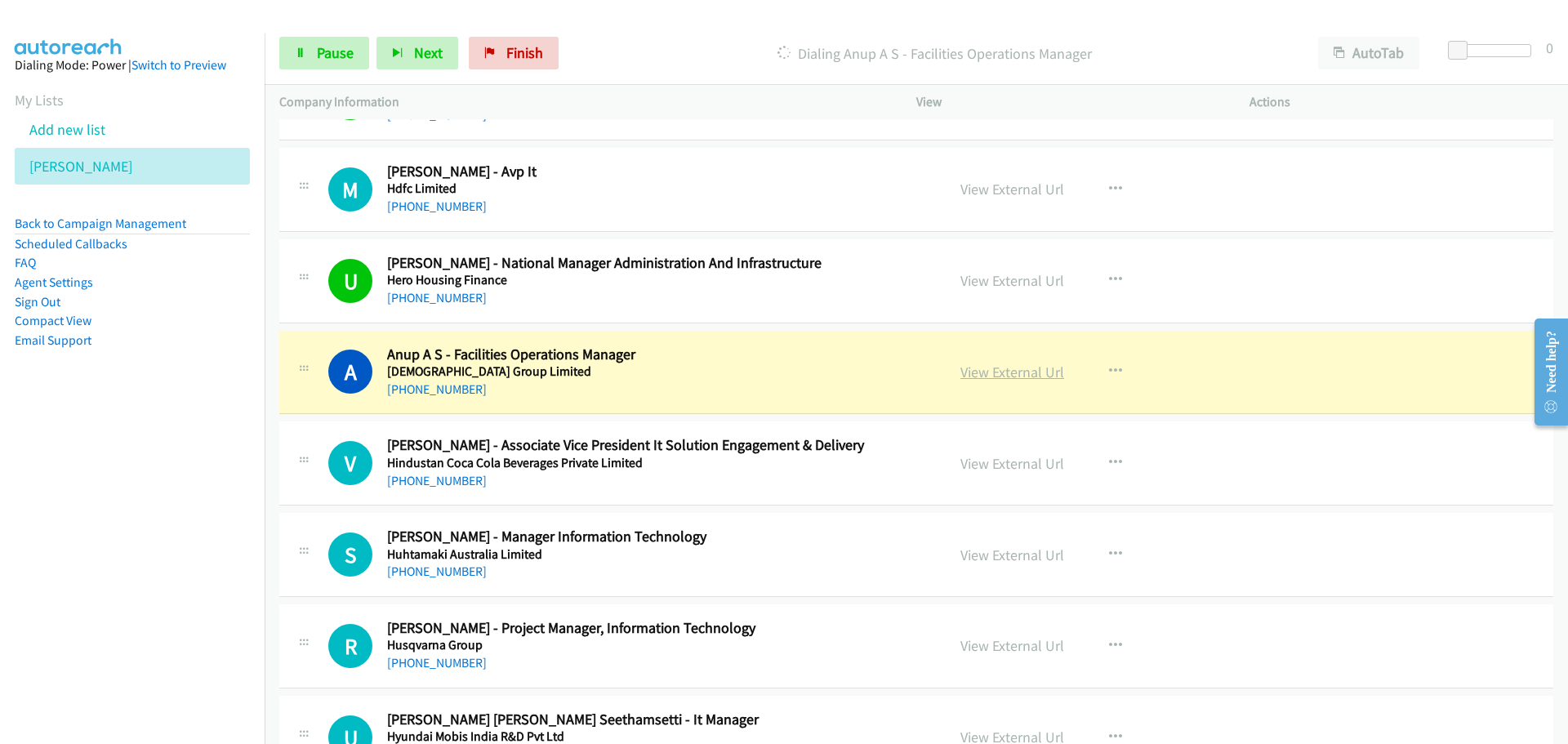
click at [979, 379] on link "View External Url" at bounding box center [1012, 372] width 103 height 19
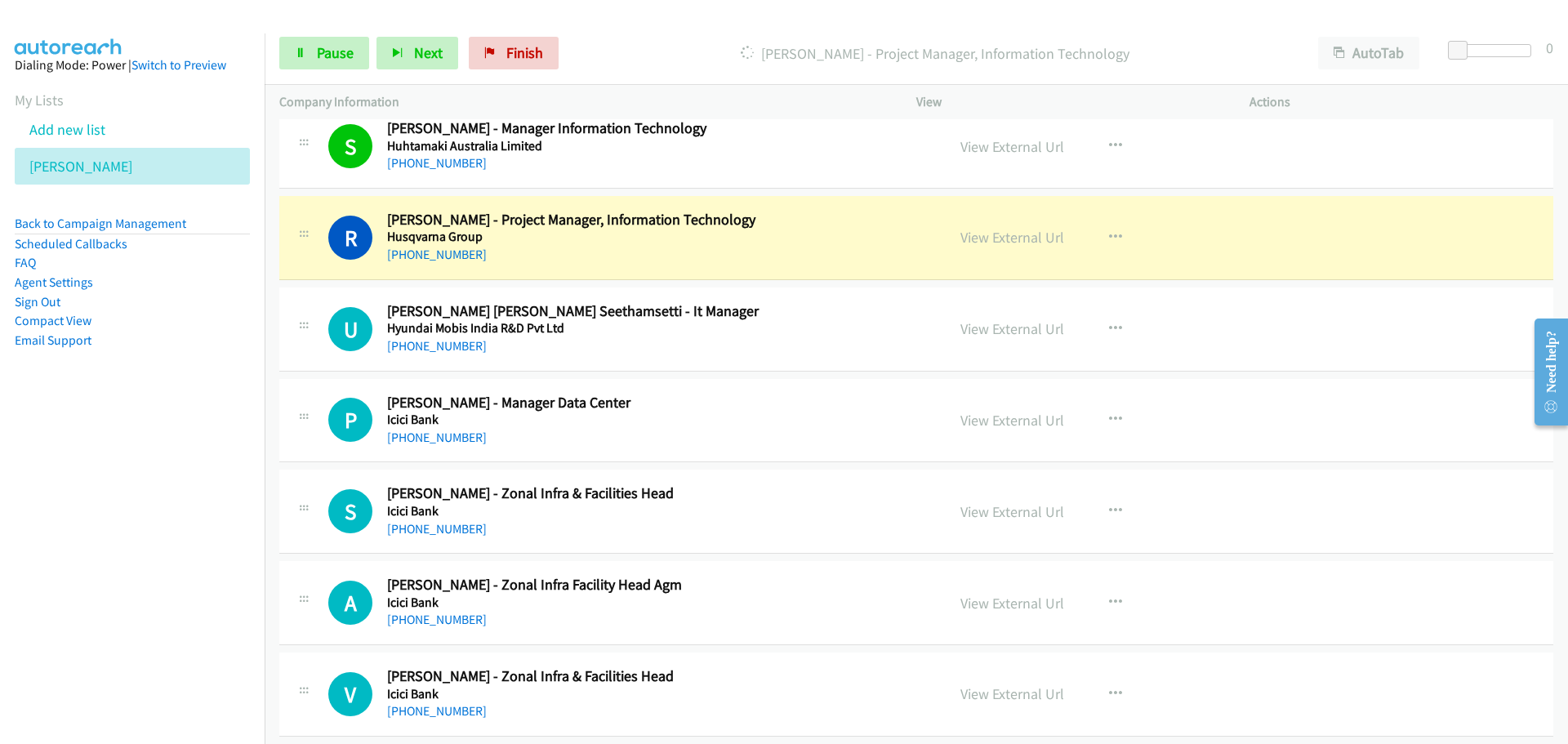
scroll to position [14950, 0]
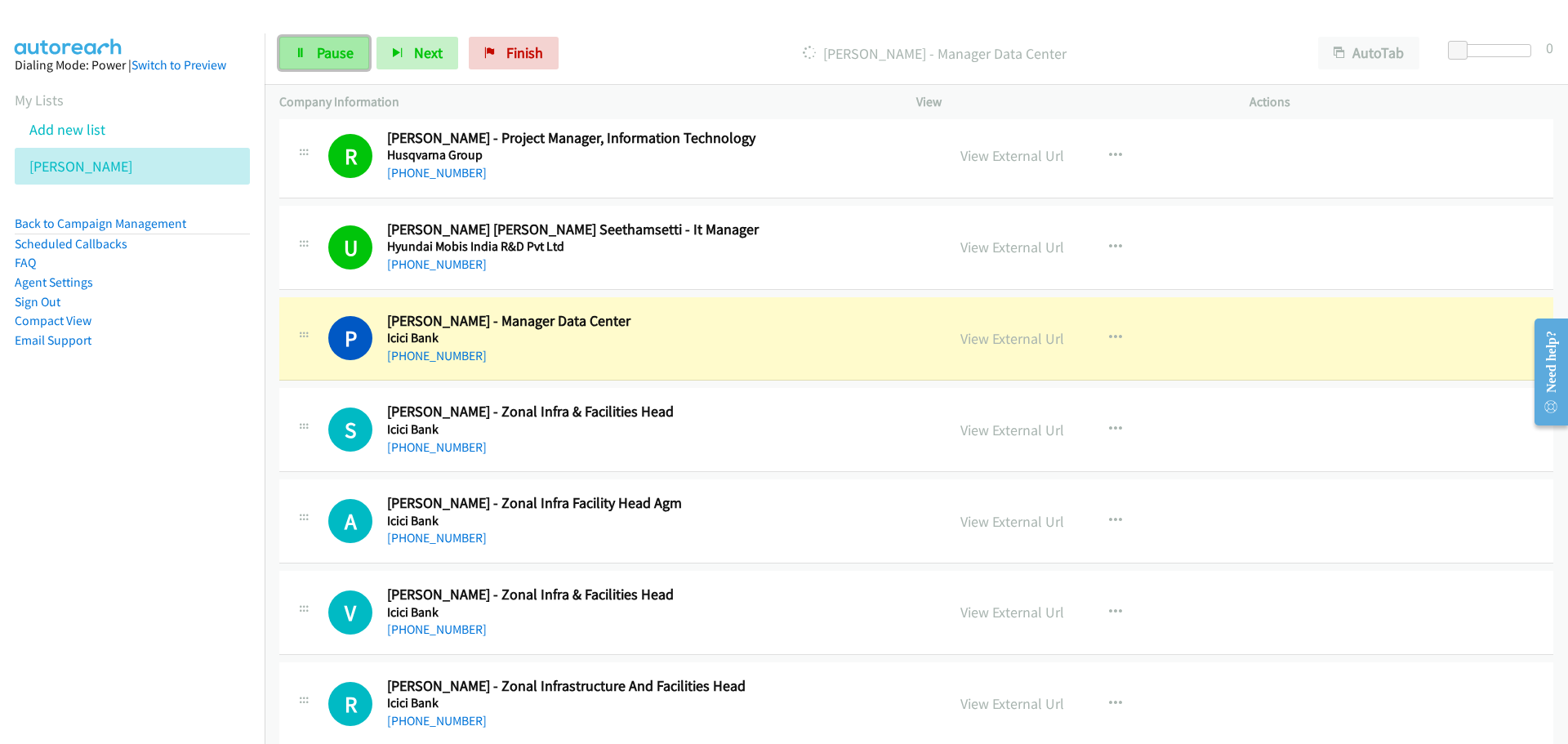
click at [317, 62] on span "Pause" at bounding box center [335, 53] width 37 height 19
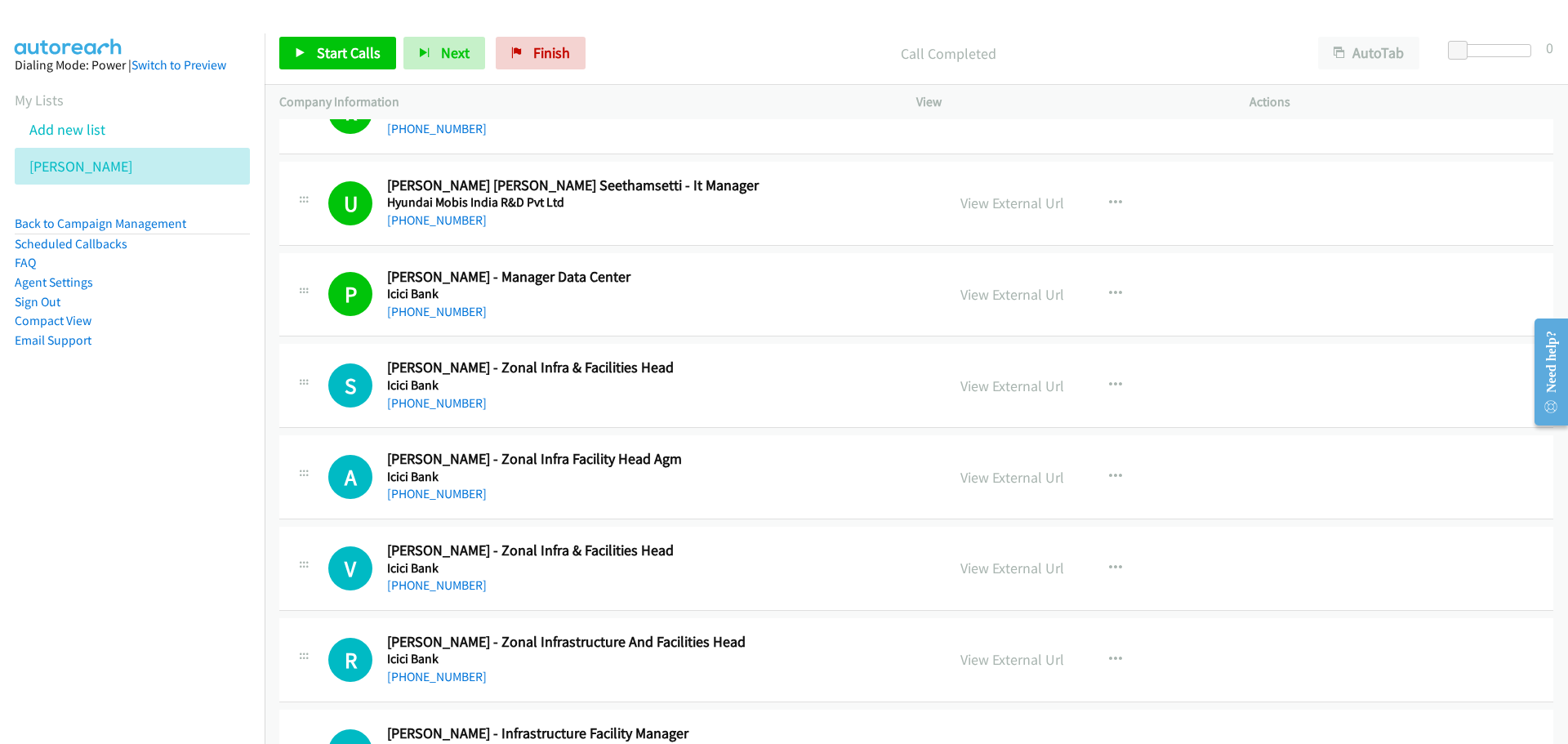
scroll to position [15032, 0]
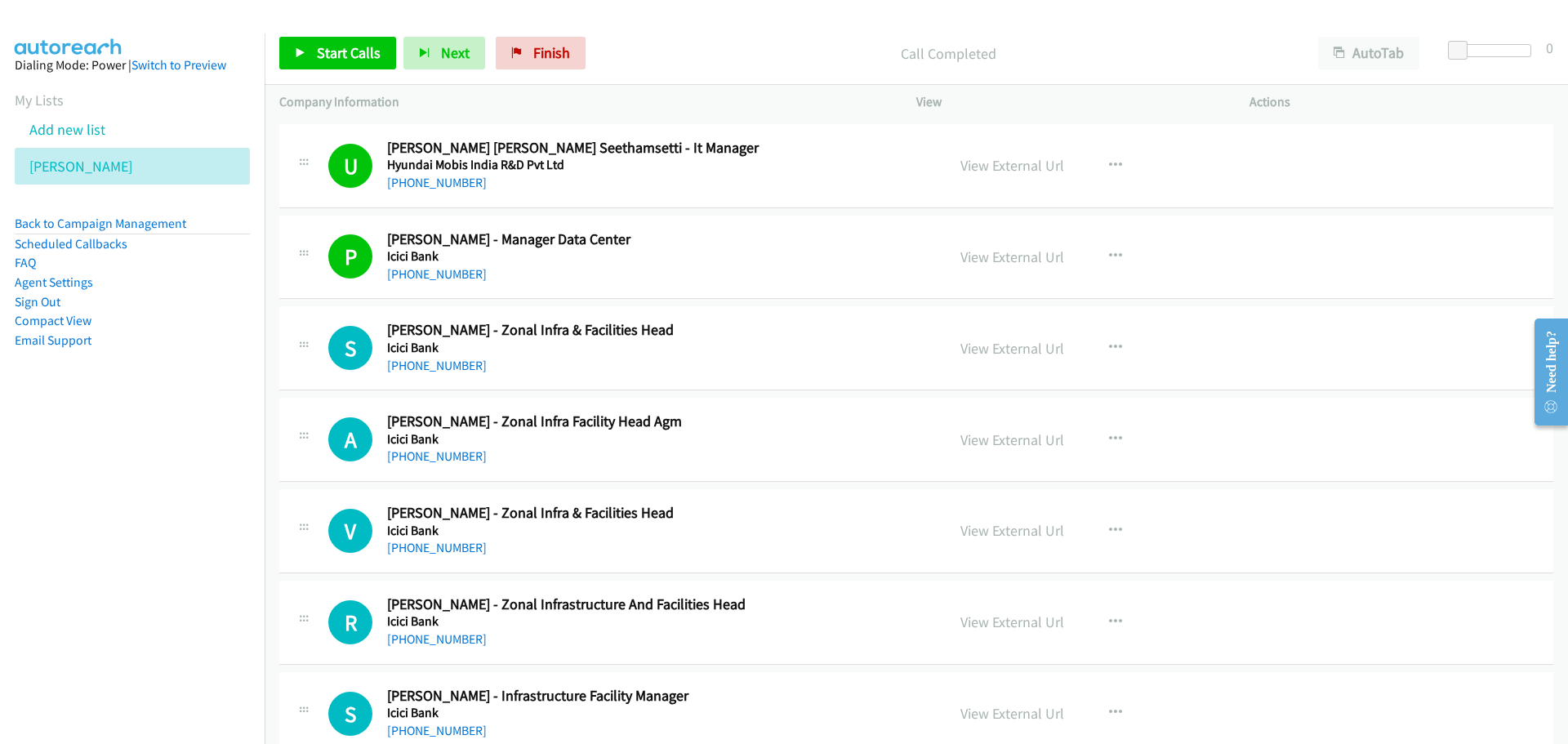
click at [336, 36] on div "Start Calls Pause Next Finish Call Completed AutoTab AutoTab 0" at bounding box center [916, 53] width 1303 height 63
click at [356, 54] on span "Start Calls" at bounding box center [348, 53] width 63 height 19
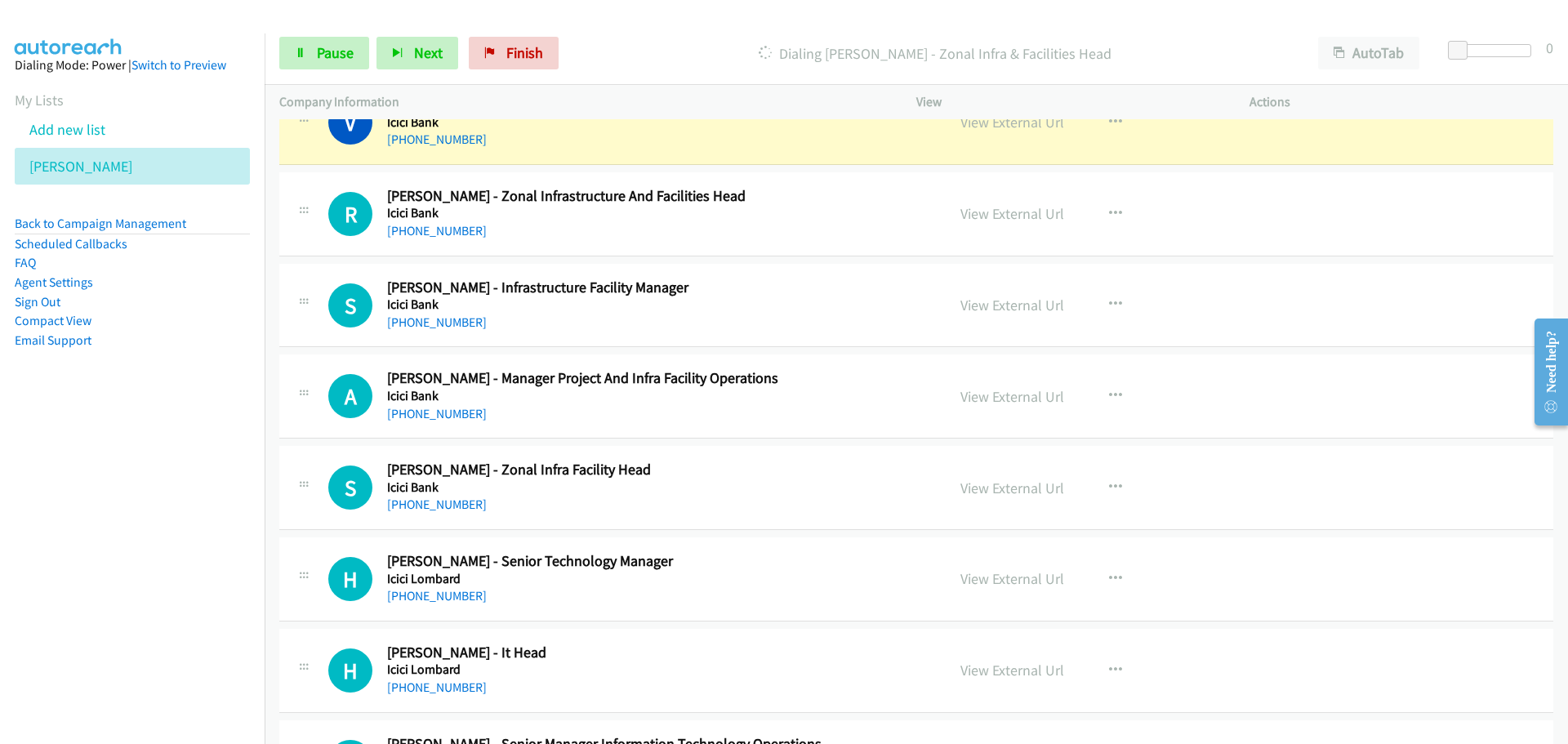
scroll to position [15358, 0]
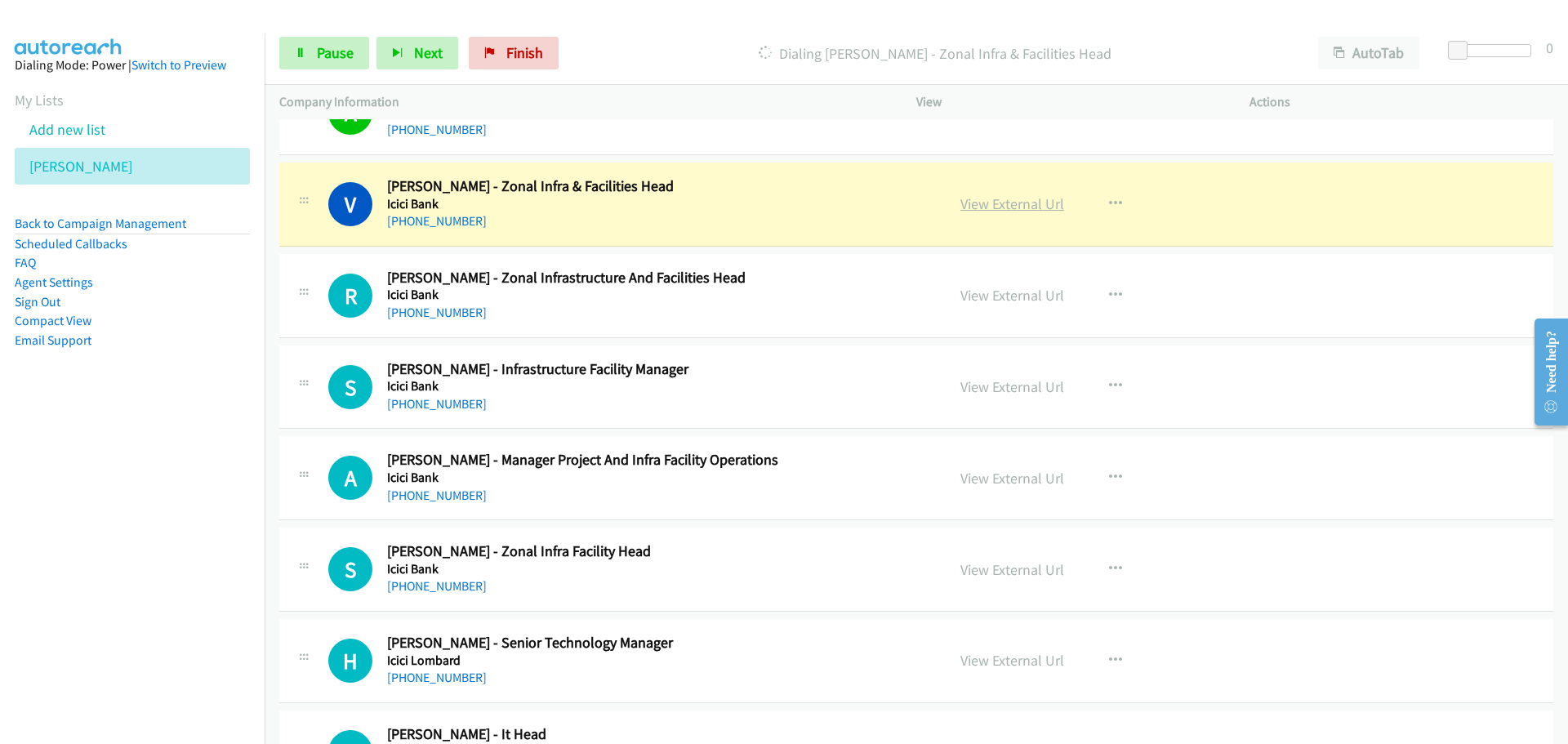
click at [973, 212] on link "View External Url" at bounding box center [1012, 203] width 103 height 19
click at [299, 57] on icon at bounding box center [300, 54] width 12 height 12
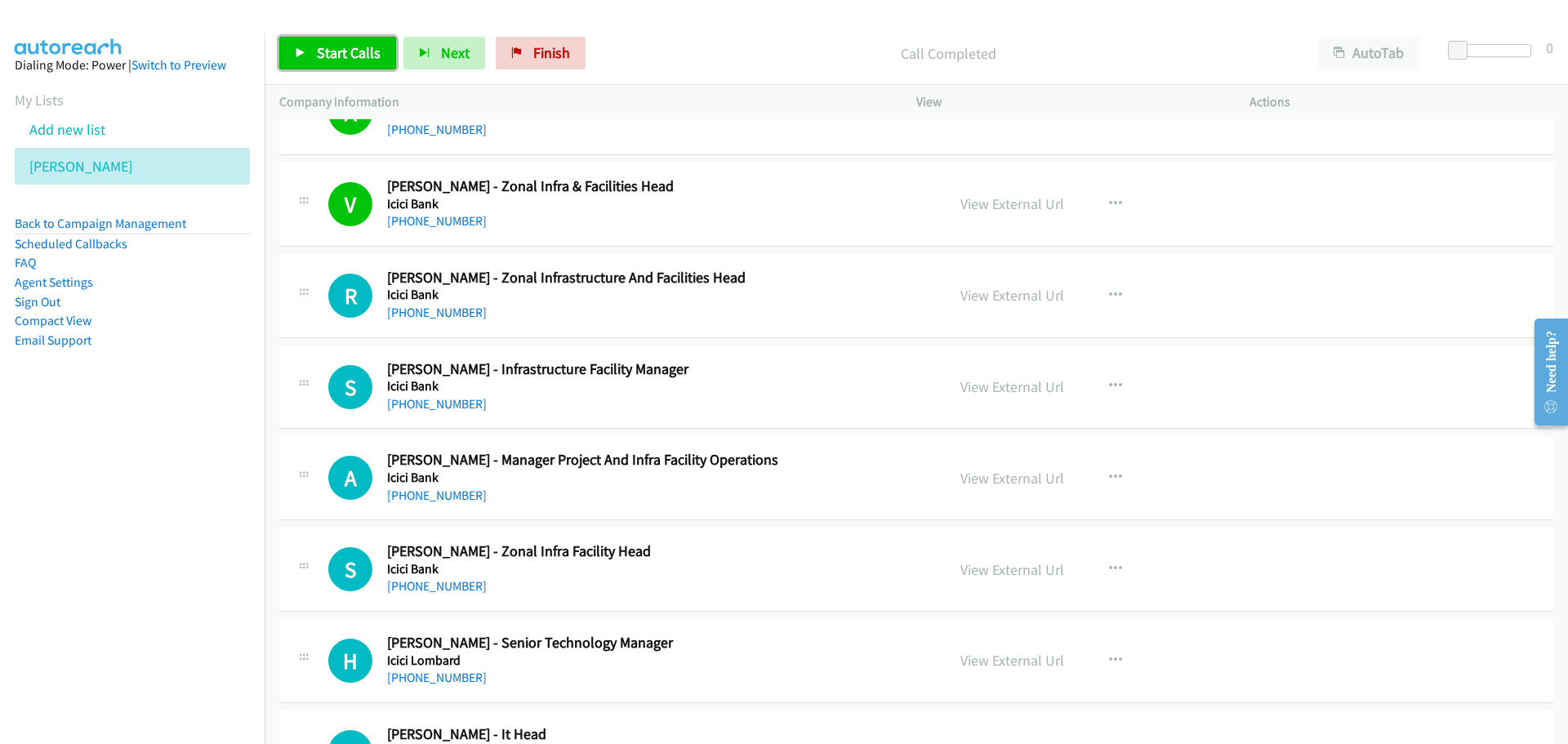
click at [348, 53] on span "Start Calls" at bounding box center [348, 53] width 63 height 19
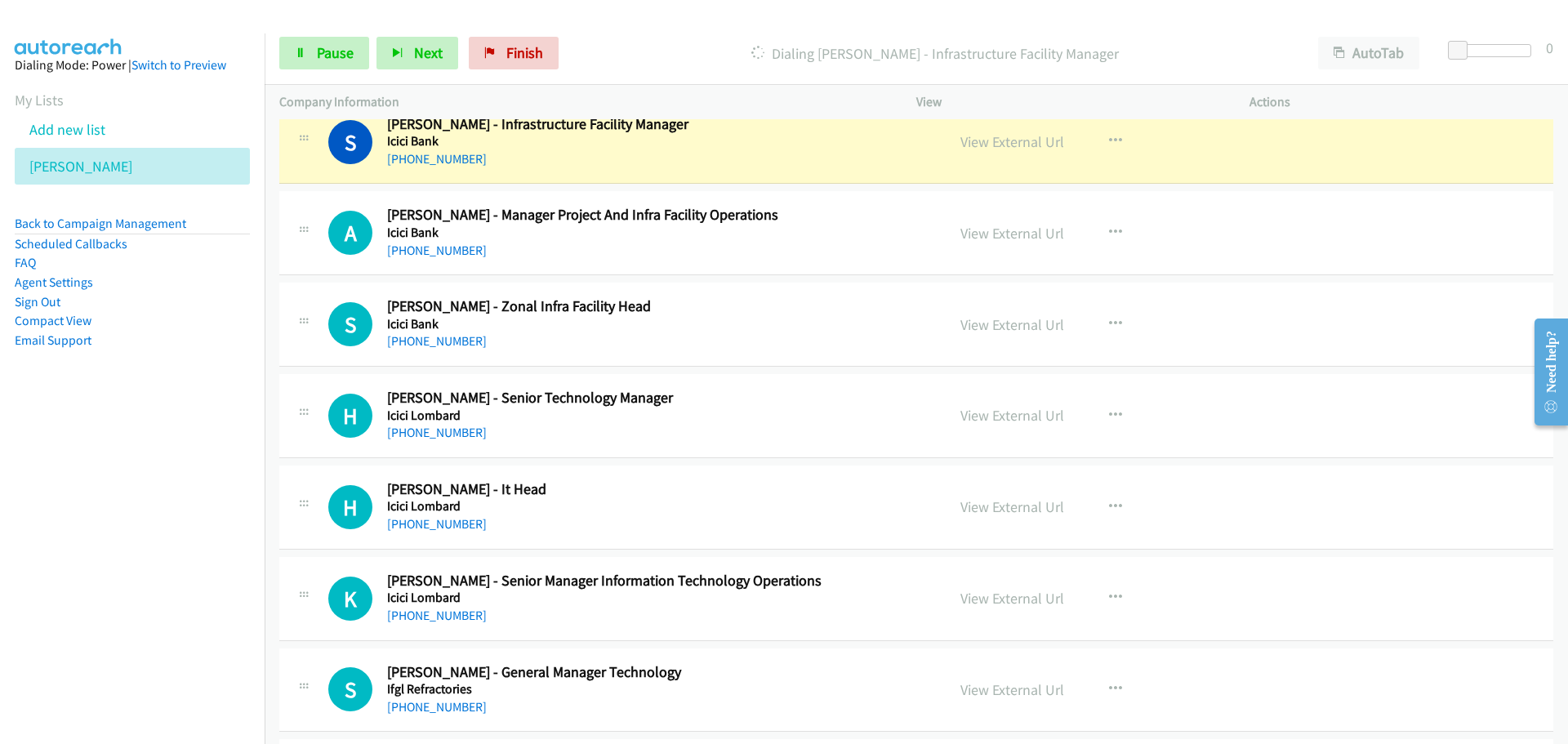
scroll to position [15521, 0]
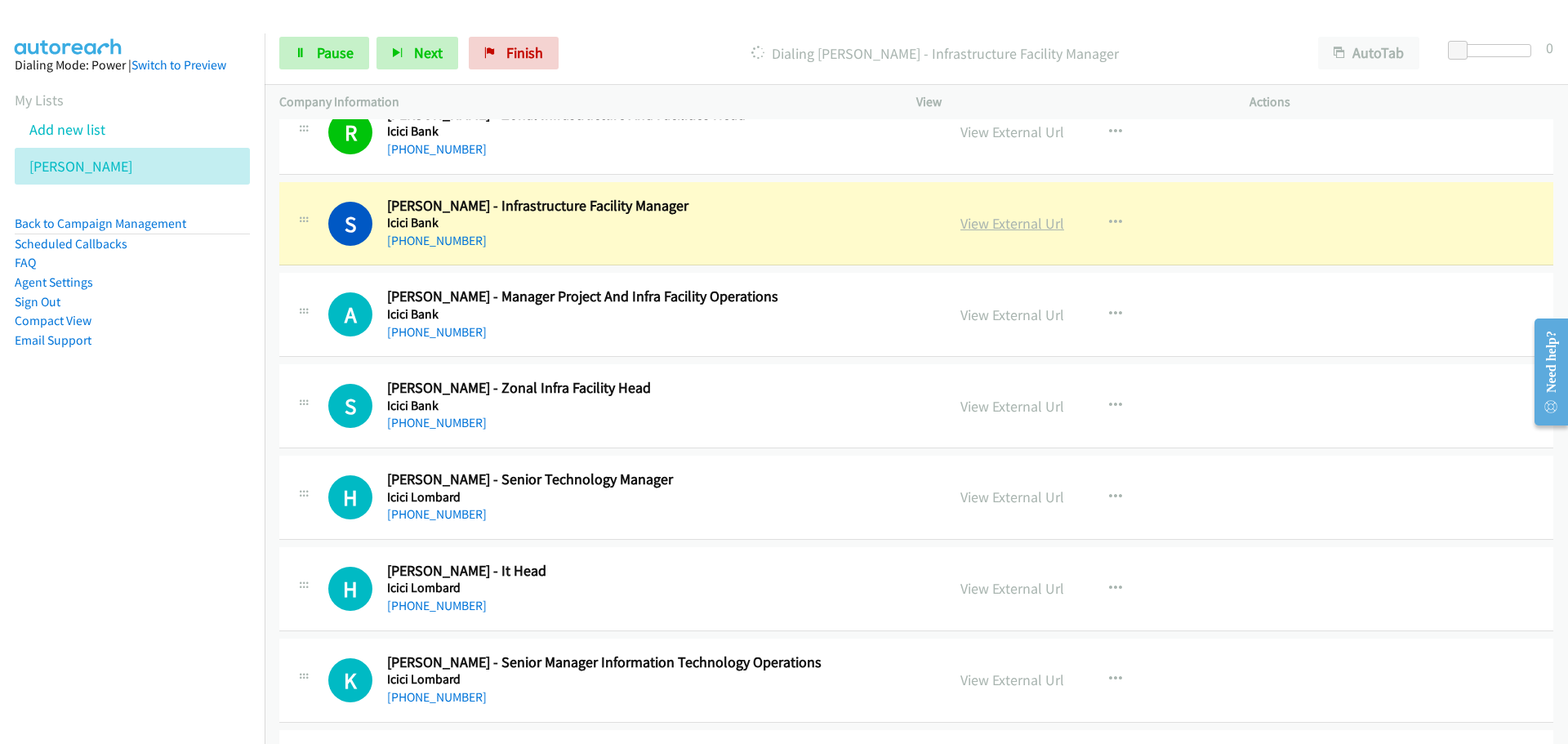
click at [1010, 229] on link "View External Url" at bounding box center [1012, 223] width 103 height 19
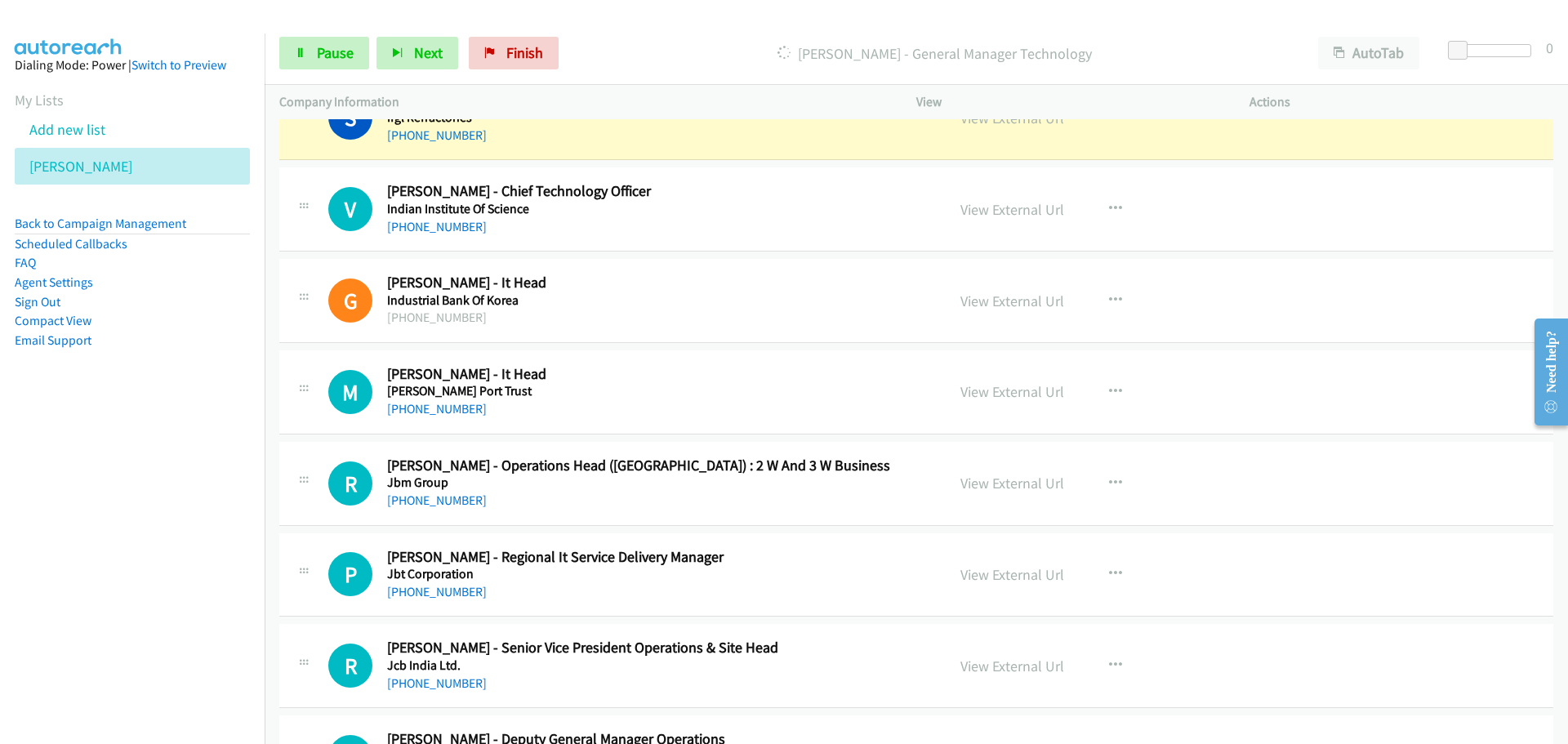
scroll to position [16093, 0]
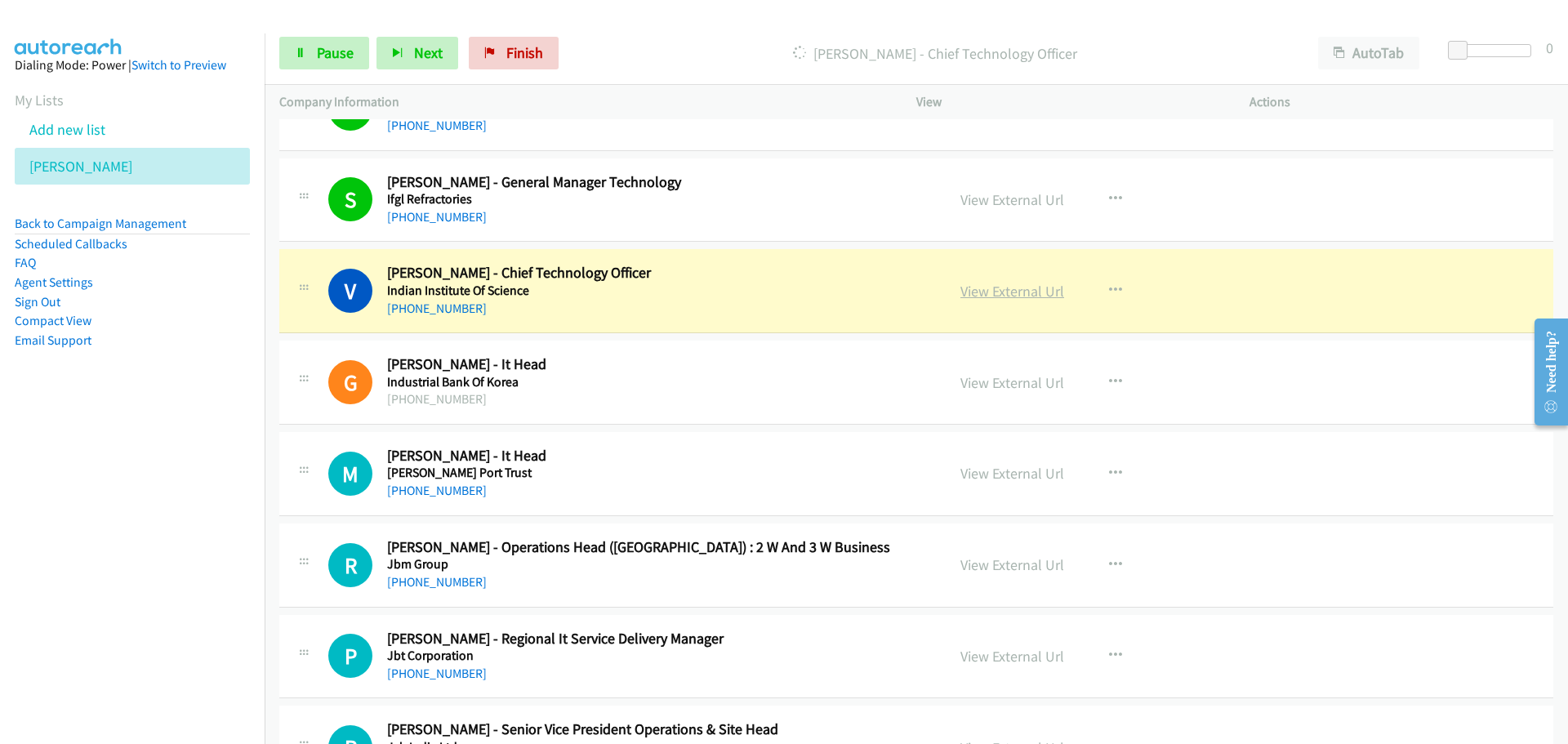
click at [1022, 291] on link "View External Url" at bounding box center [1012, 291] width 103 height 19
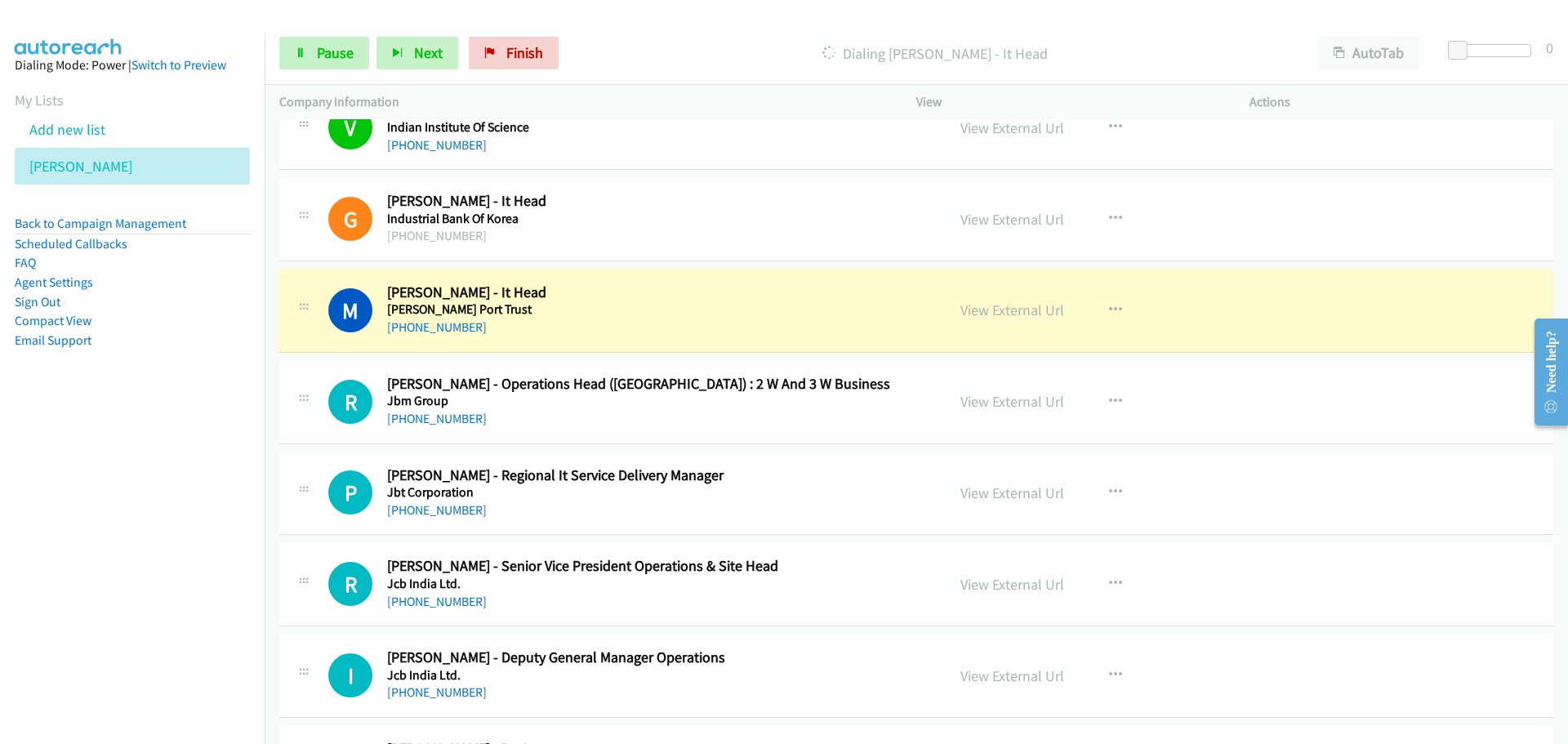
scroll to position [16338, 0]
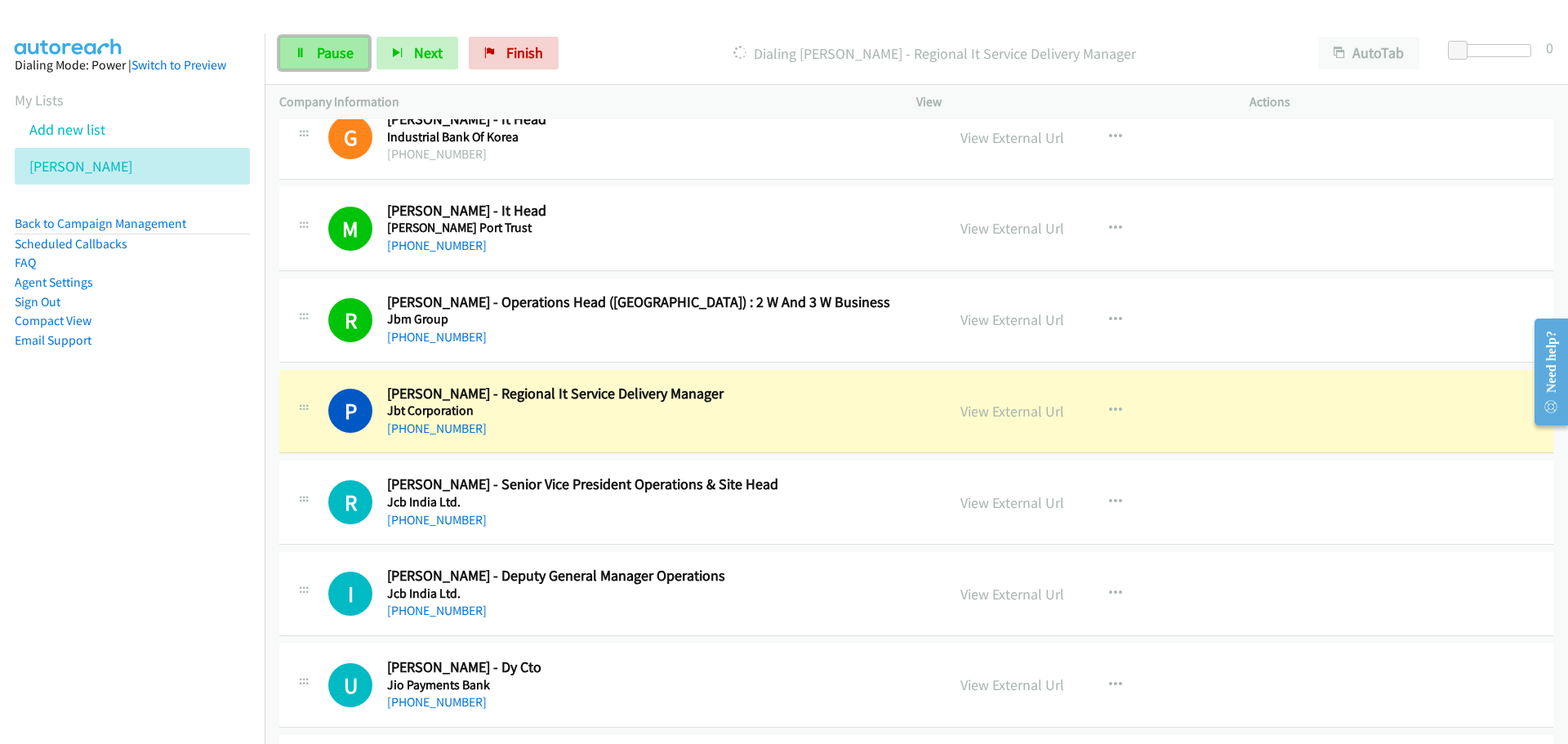
click at [309, 46] on link "Pause" at bounding box center [324, 54] width 90 height 33
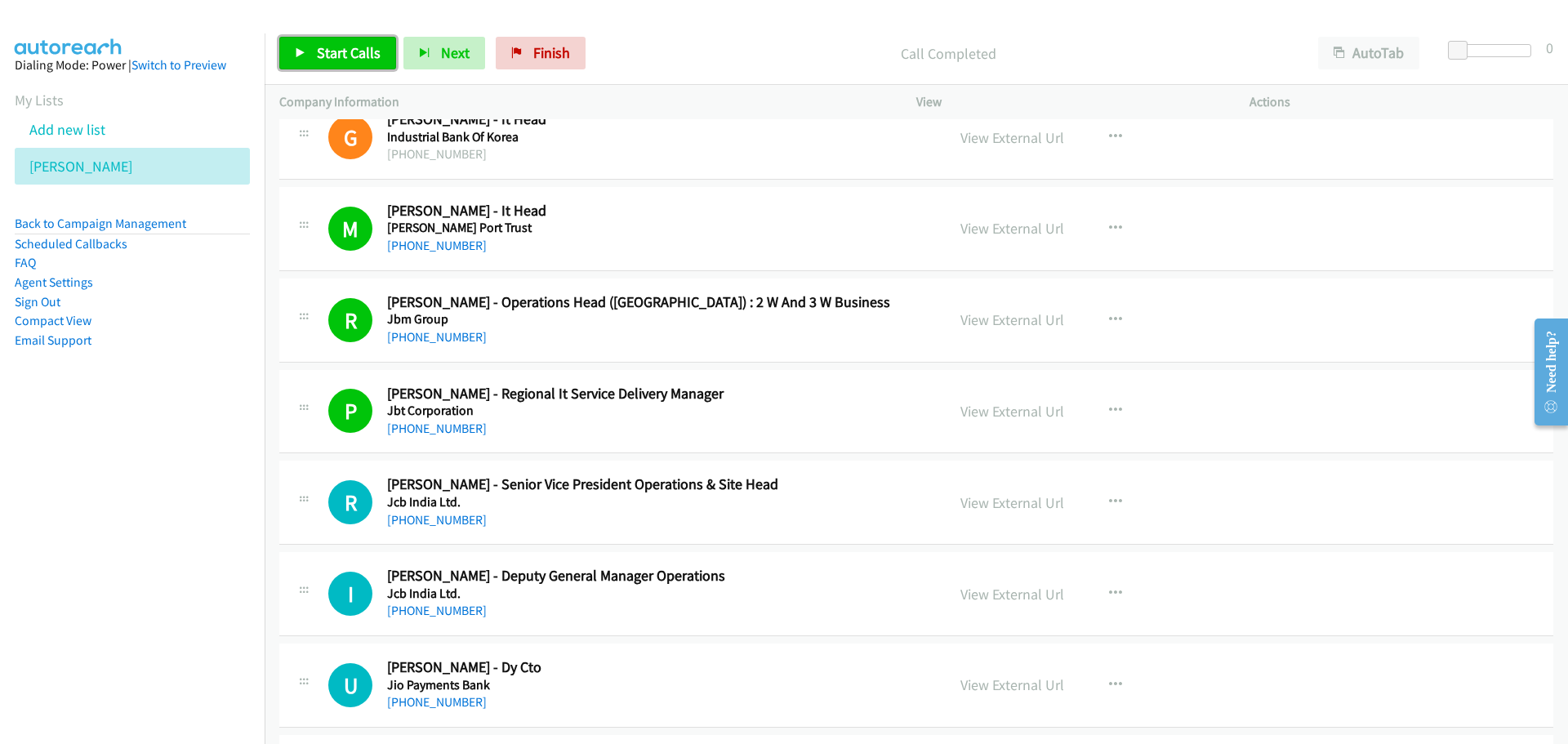
click at [364, 42] on link "Start Calls" at bounding box center [337, 54] width 117 height 33
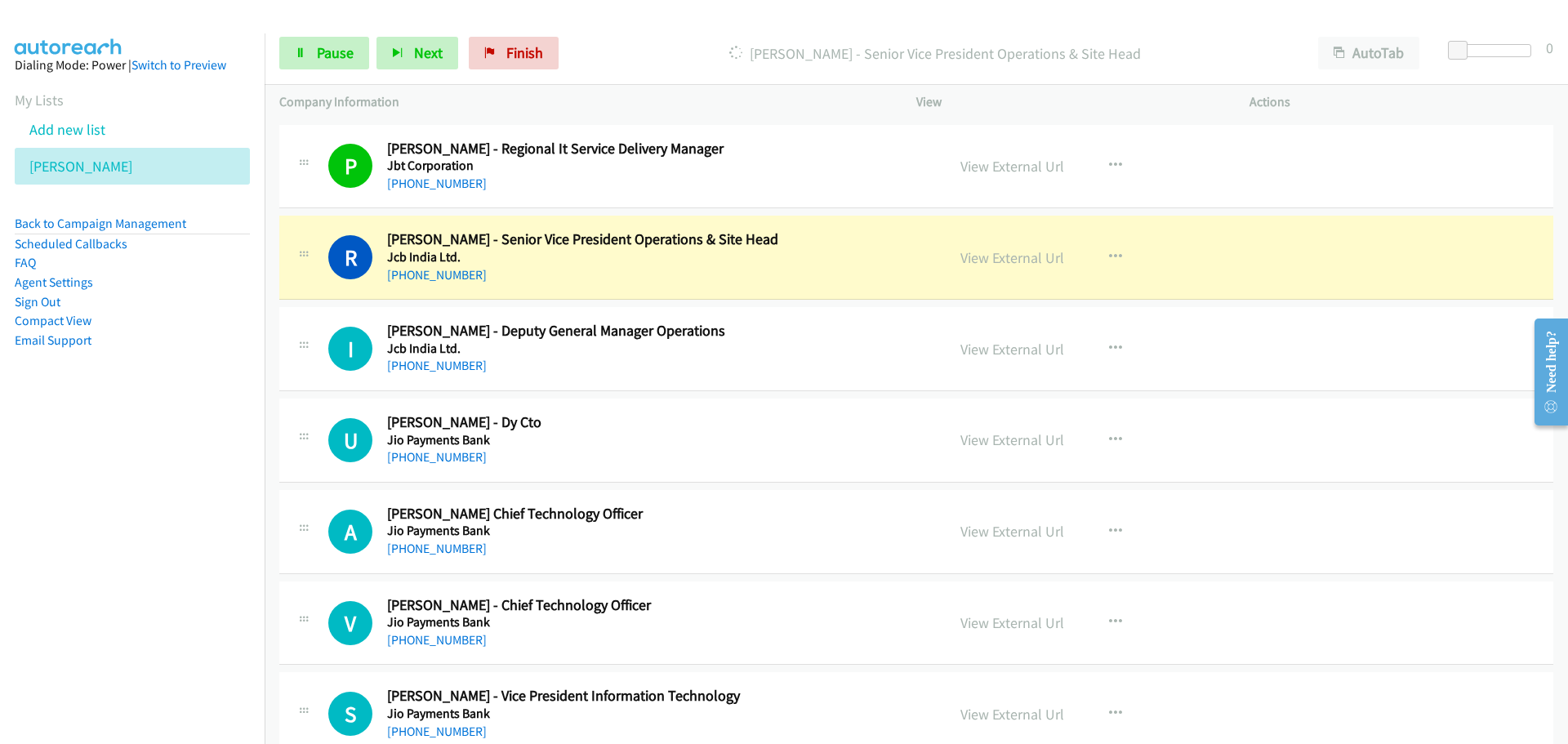
scroll to position [16665, 0]
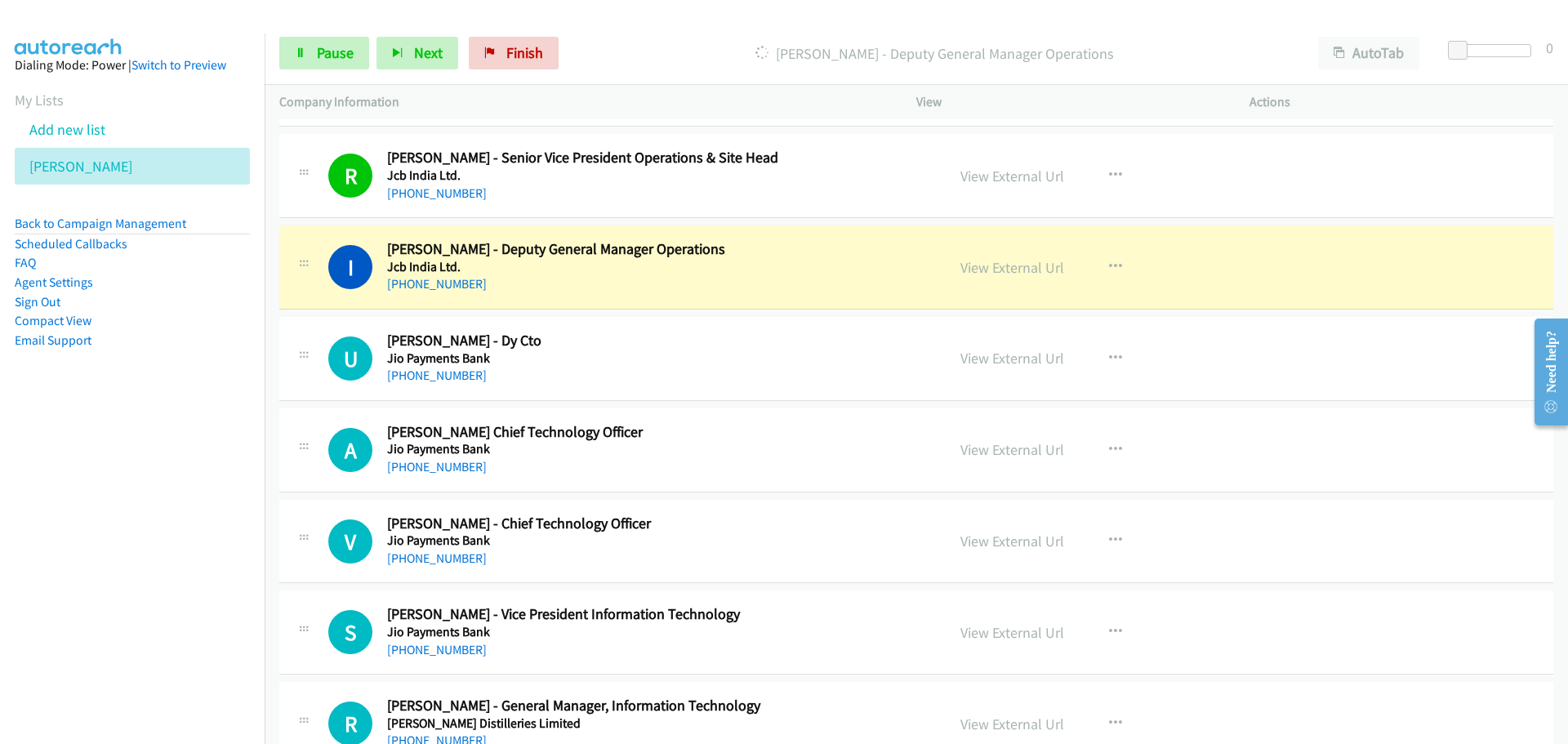
click at [994, 280] on div "View External Url View External Url Schedule/Manage Callback Start Calls Here R…" at bounding box center [1120, 267] width 348 height 54
click at [997, 268] on link "View External Url" at bounding box center [1012, 268] width 103 height 19
click at [305, 54] on icon at bounding box center [300, 54] width 12 height 12
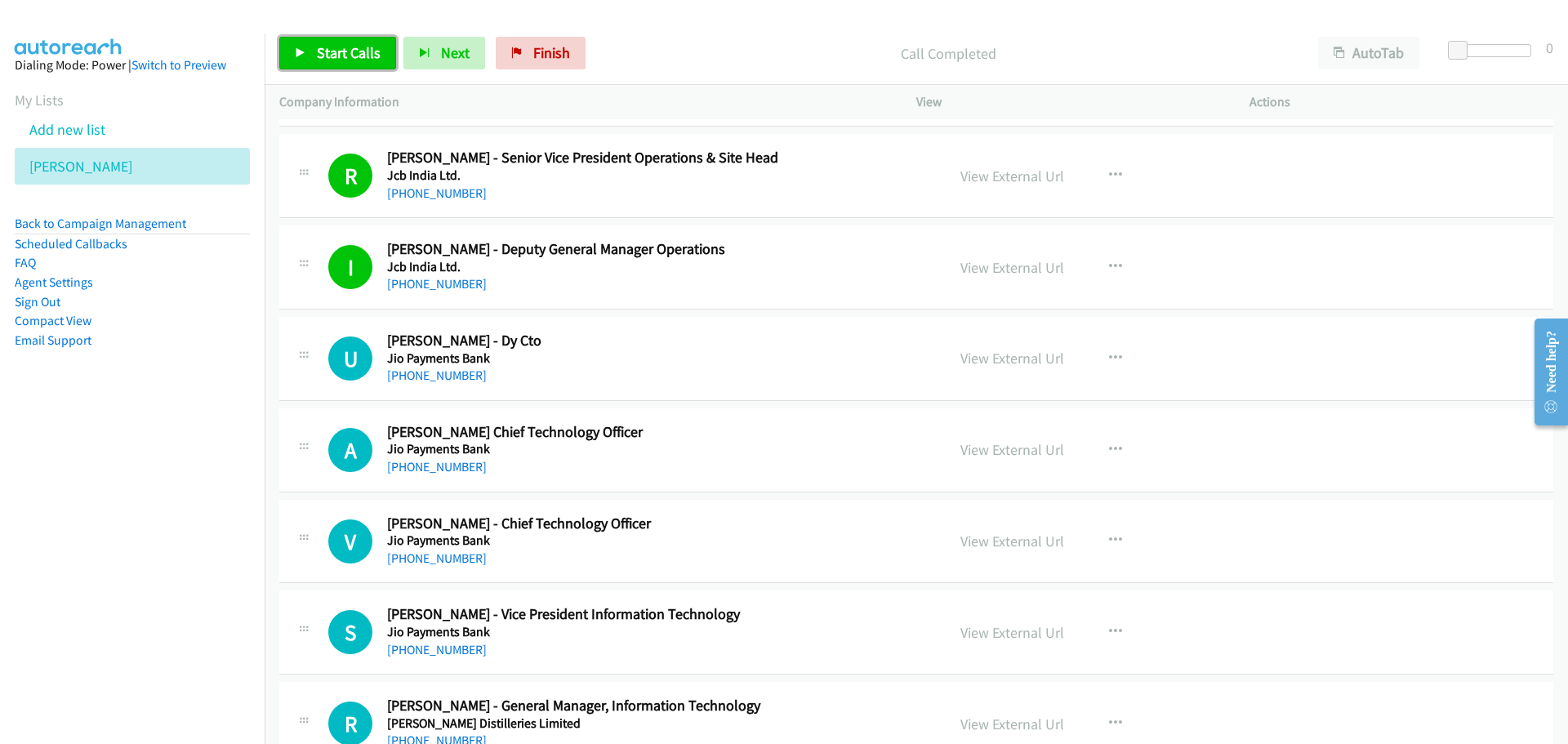
click at [301, 54] on icon at bounding box center [300, 54] width 12 height 12
click at [322, 54] on span "Pause" at bounding box center [335, 53] width 37 height 19
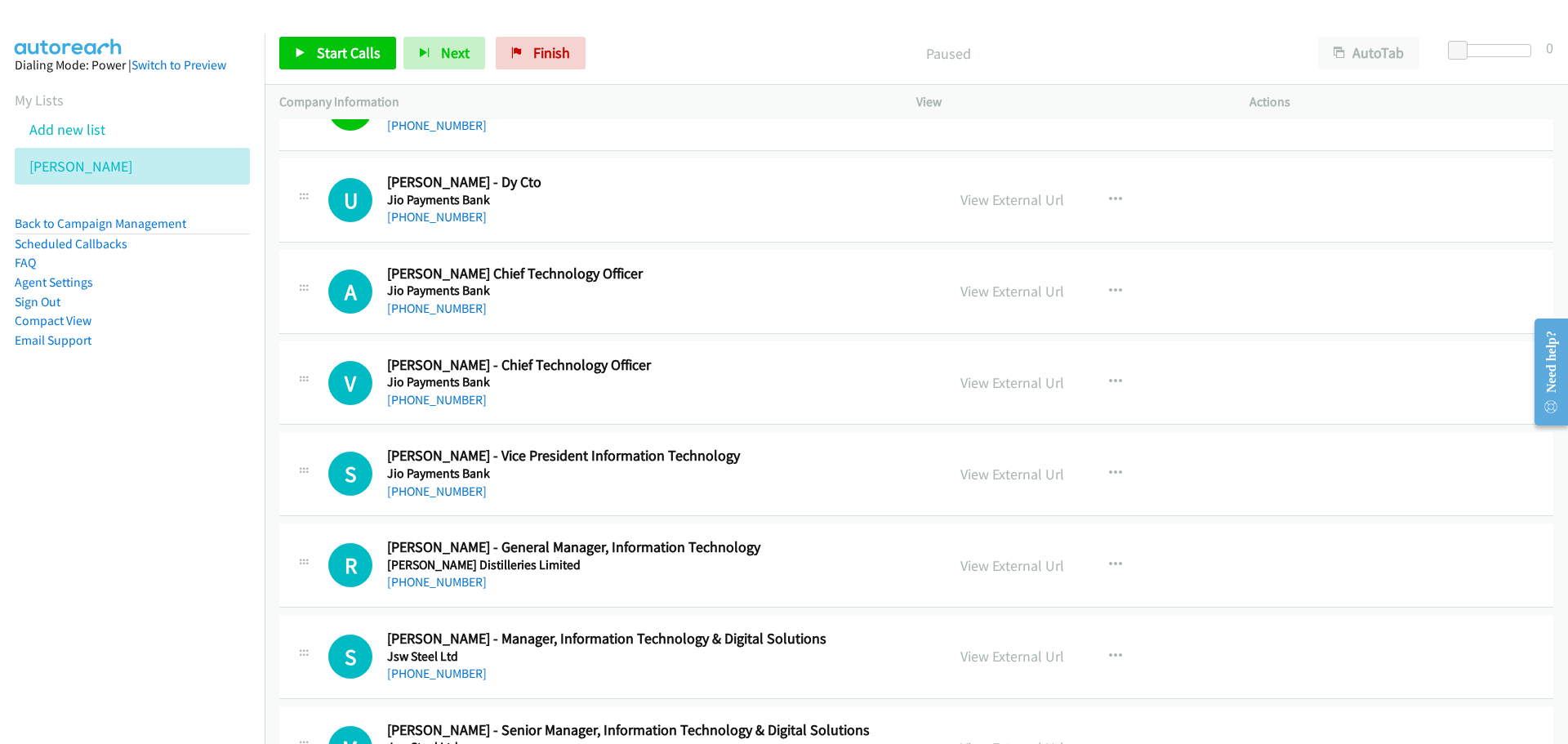
scroll to position [16746, 0]
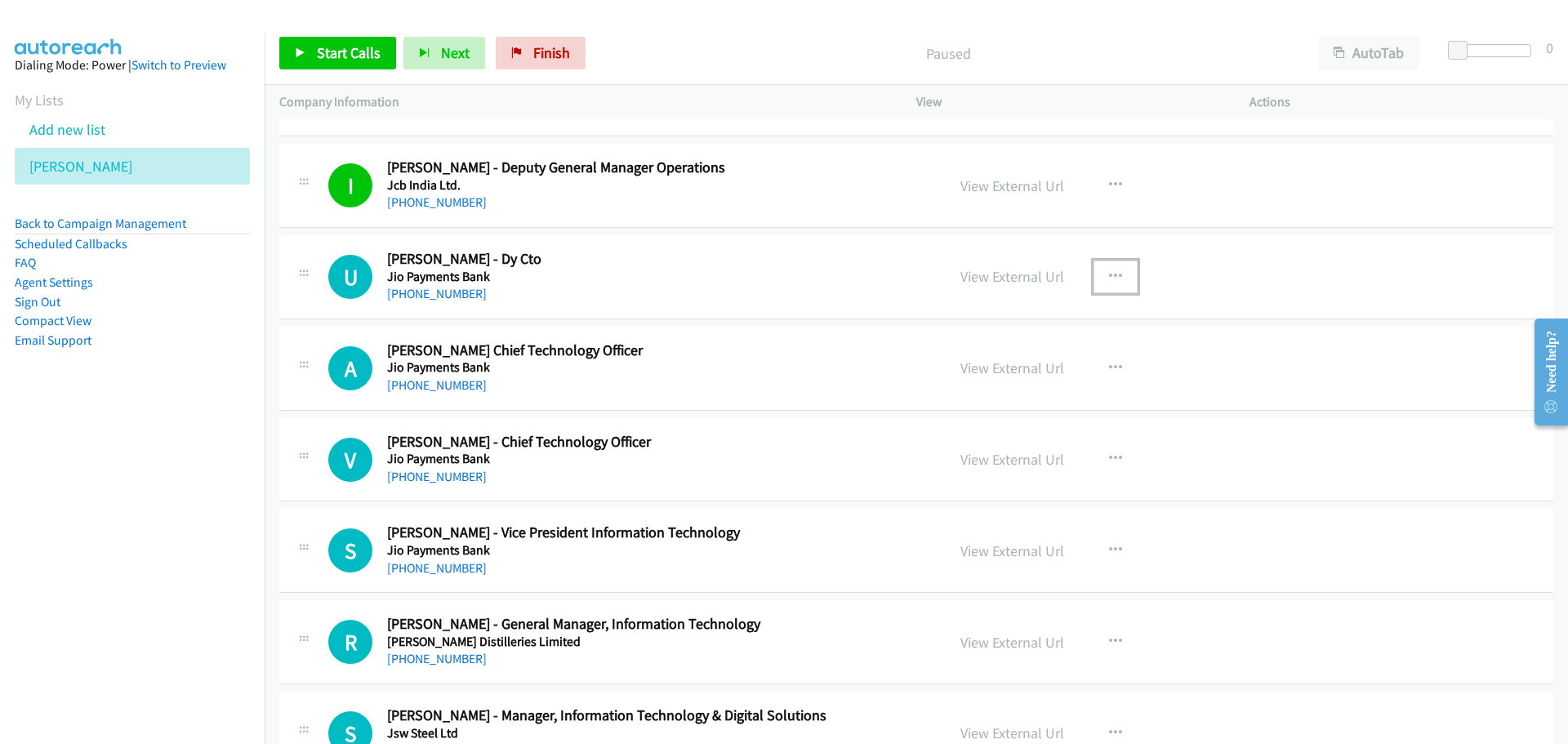
click at [1114, 270] on icon "button" at bounding box center [1115, 277] width 13 height 13
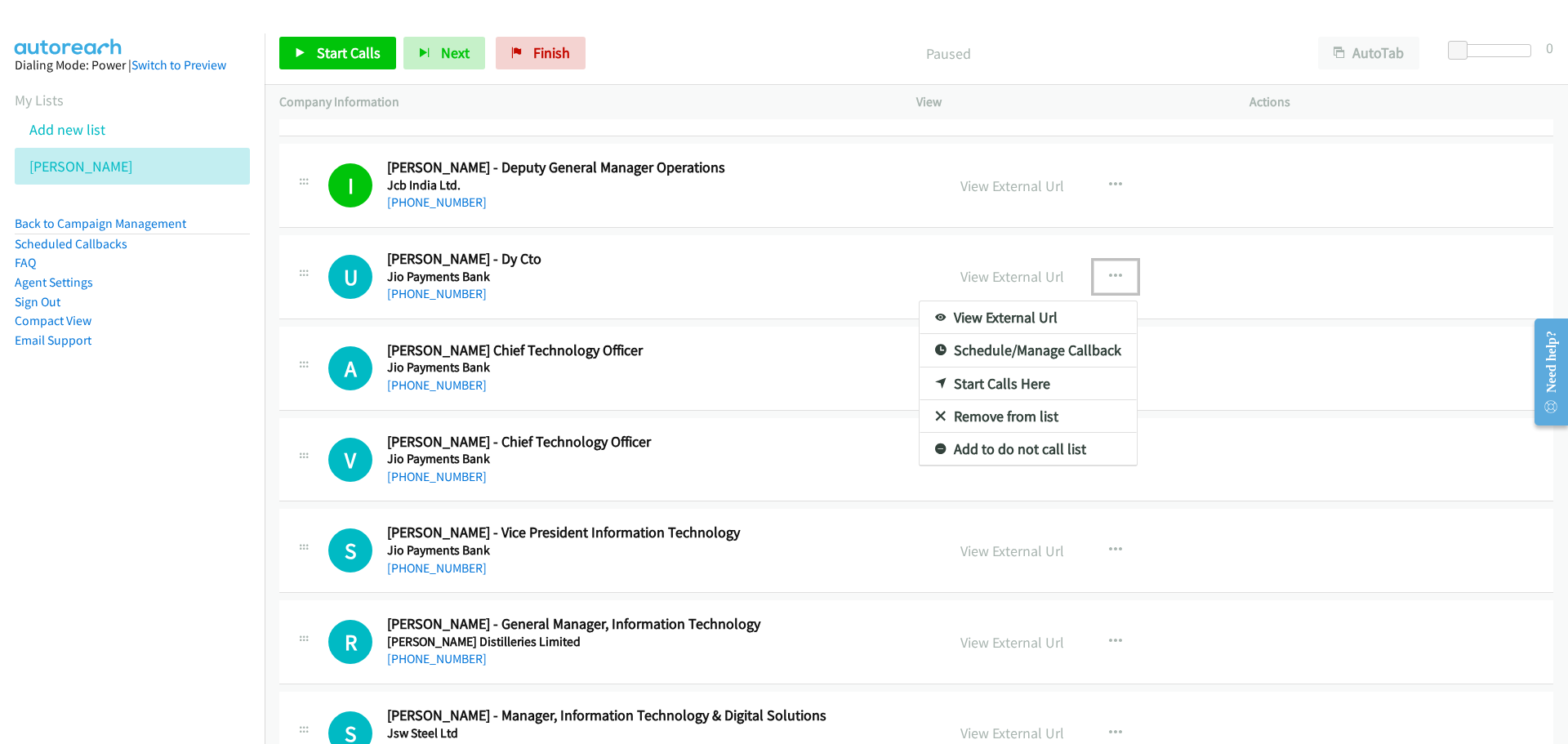
click at [969, 381] on link "Start Calls Here" at bounding box center [1027, 384] width 217 height 33
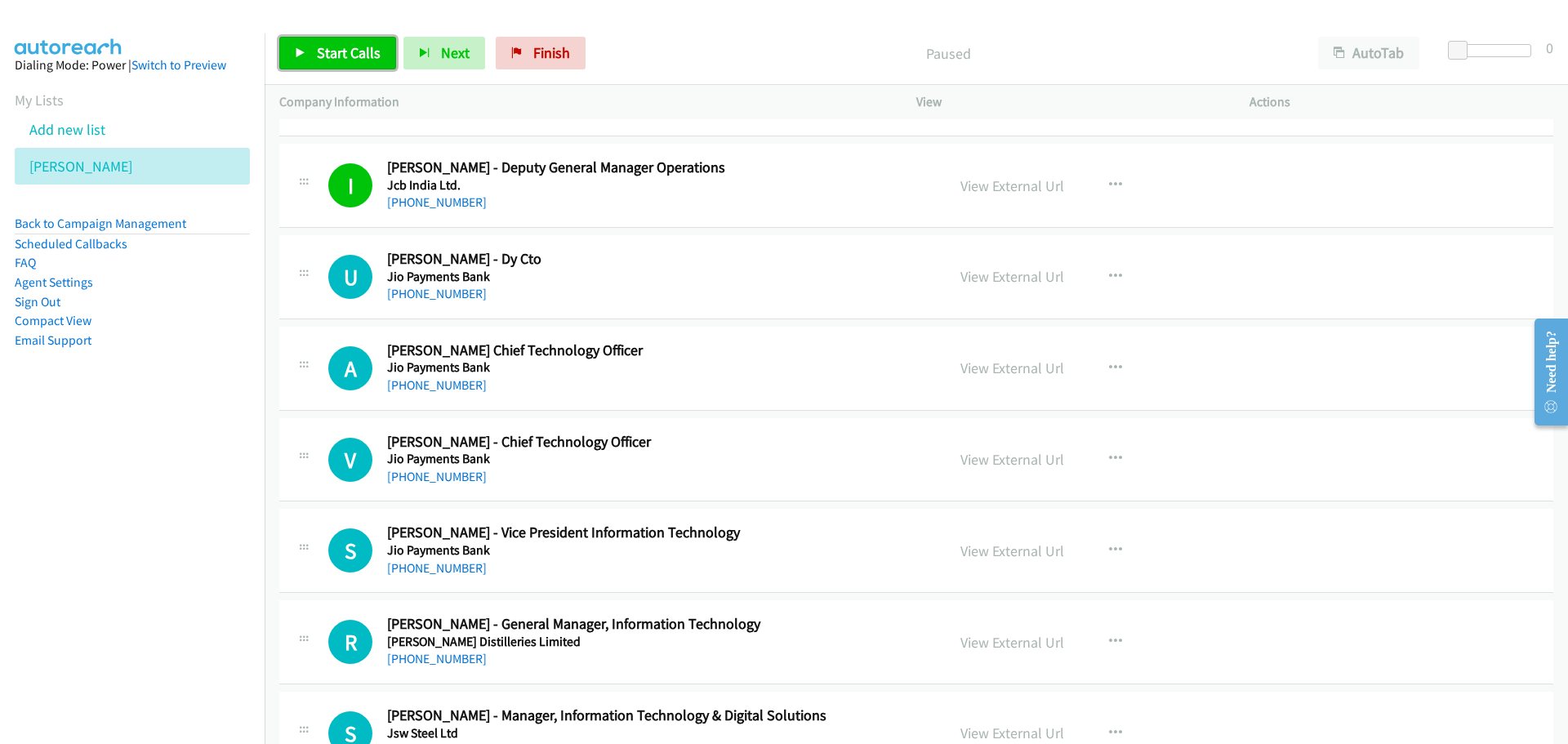
click at [331, 44] on span "Start Calls" at bounding box center [348, 53] width 63 height 19
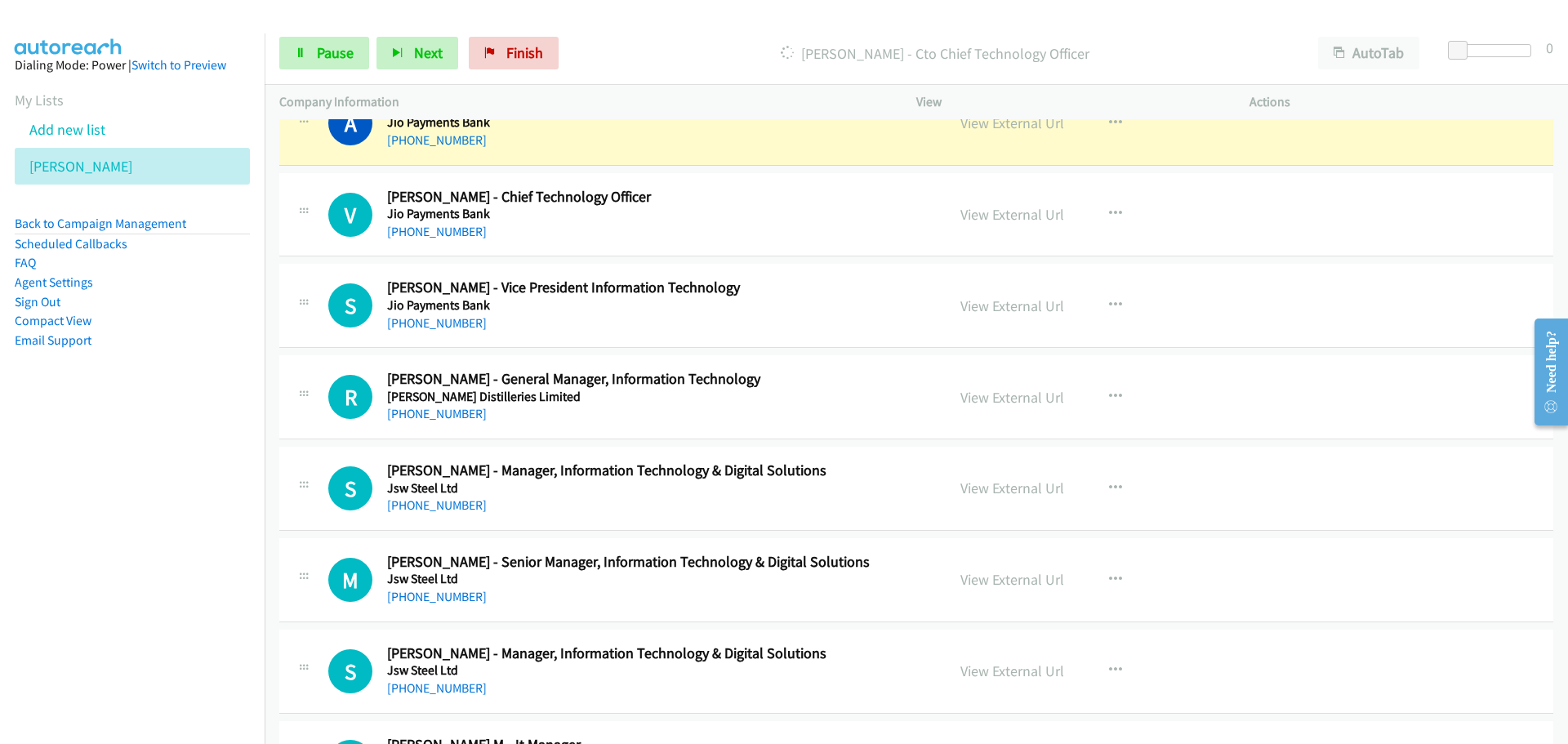
scroll to position [16910, 0]
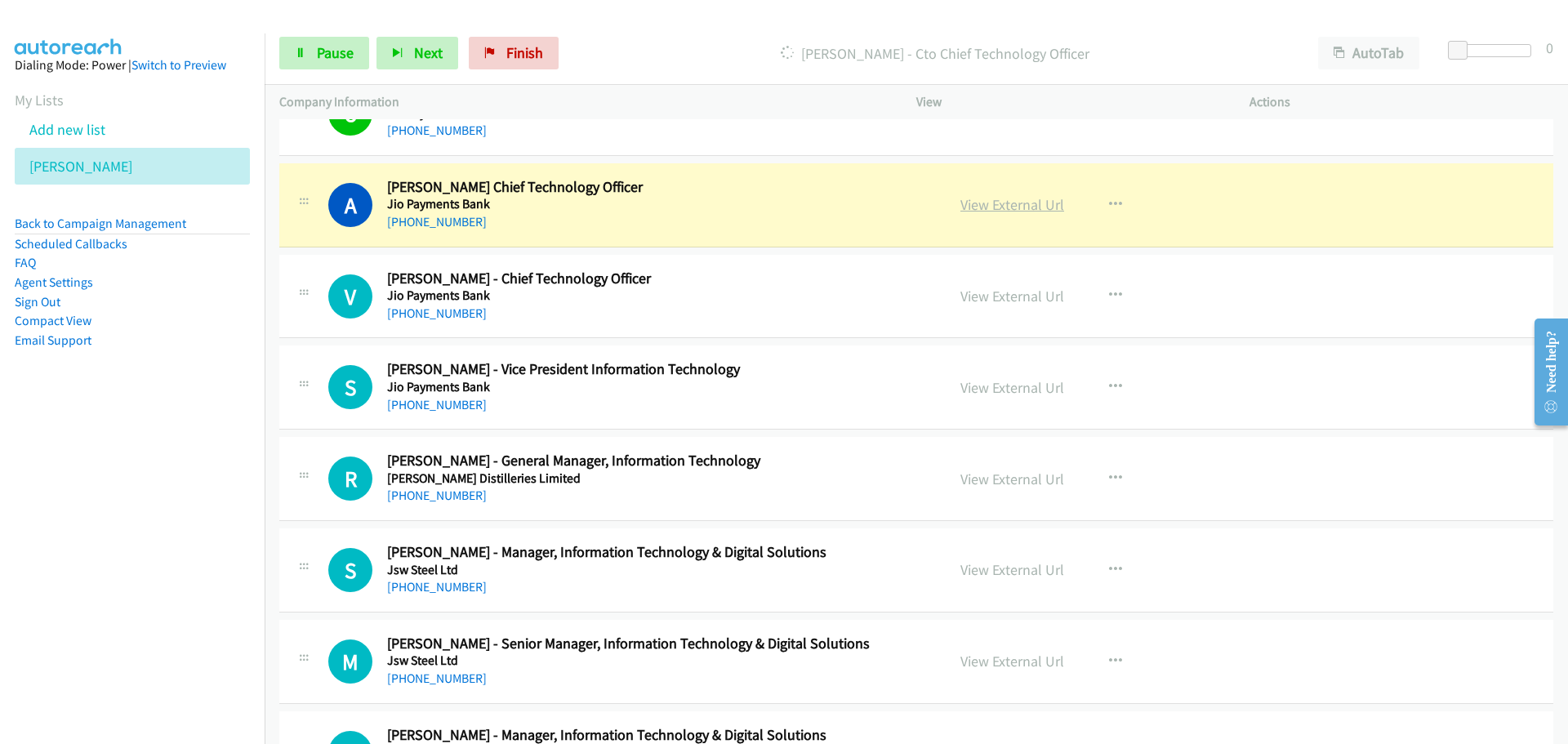
click at [1033, 202] on link "View External Url" at bounding box center [1012, 204] width 103 height 19
click at [353, 52] on link "Pause" at bounding box center [324, 54] width 90 height 33
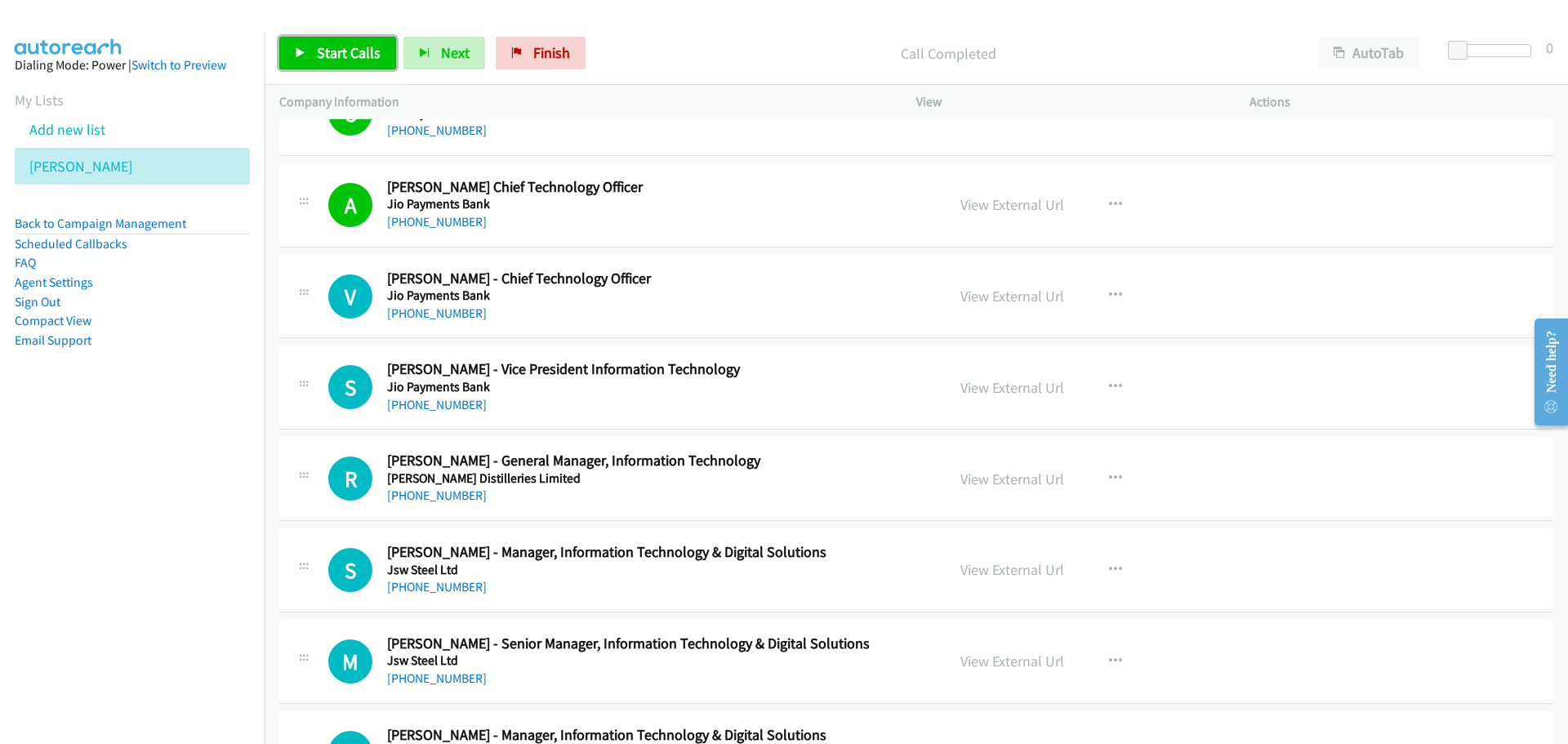
click at [363, 37] on link "Start Calls" at bounding box center [337, 54] width 117 height 33
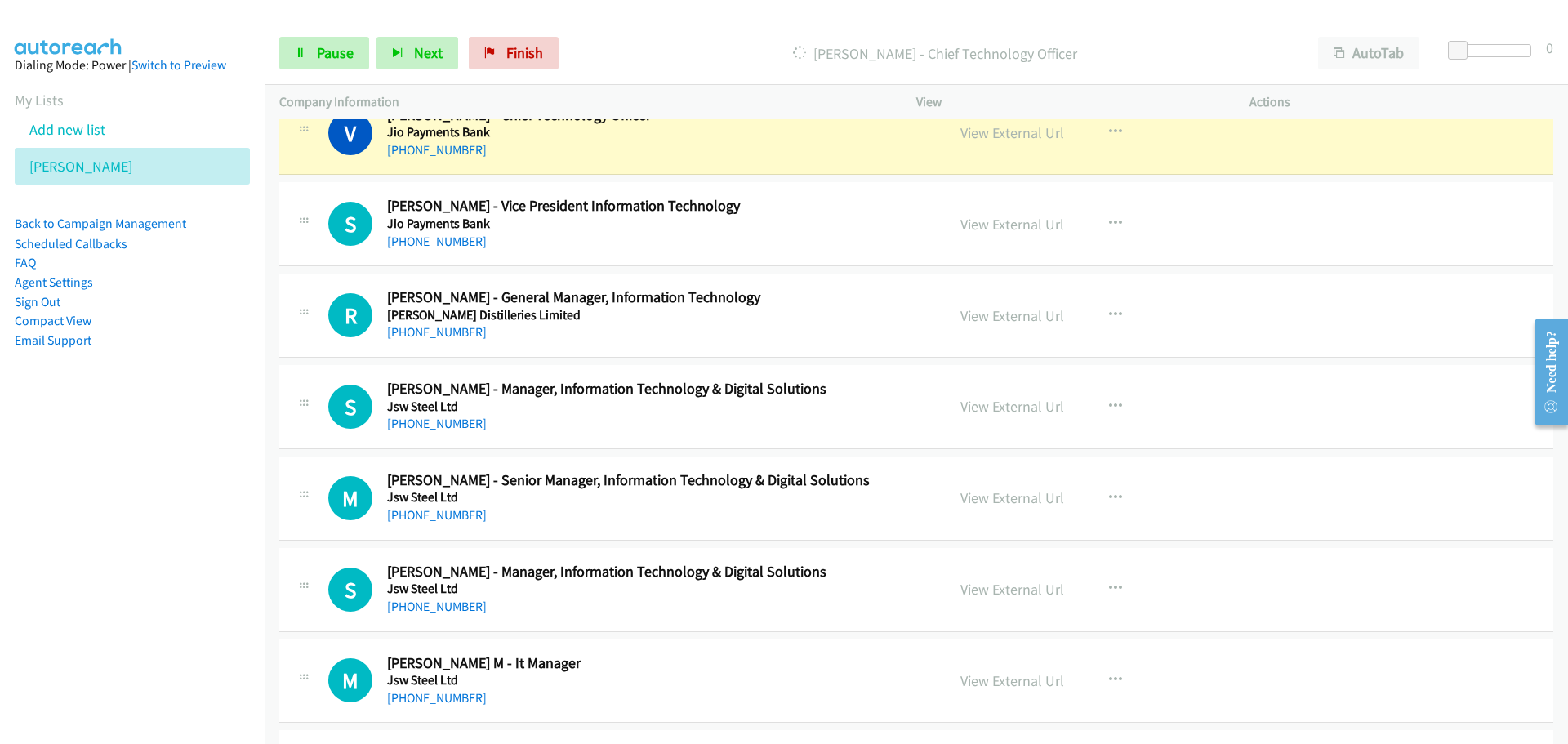
scroll to position [16991, 0]
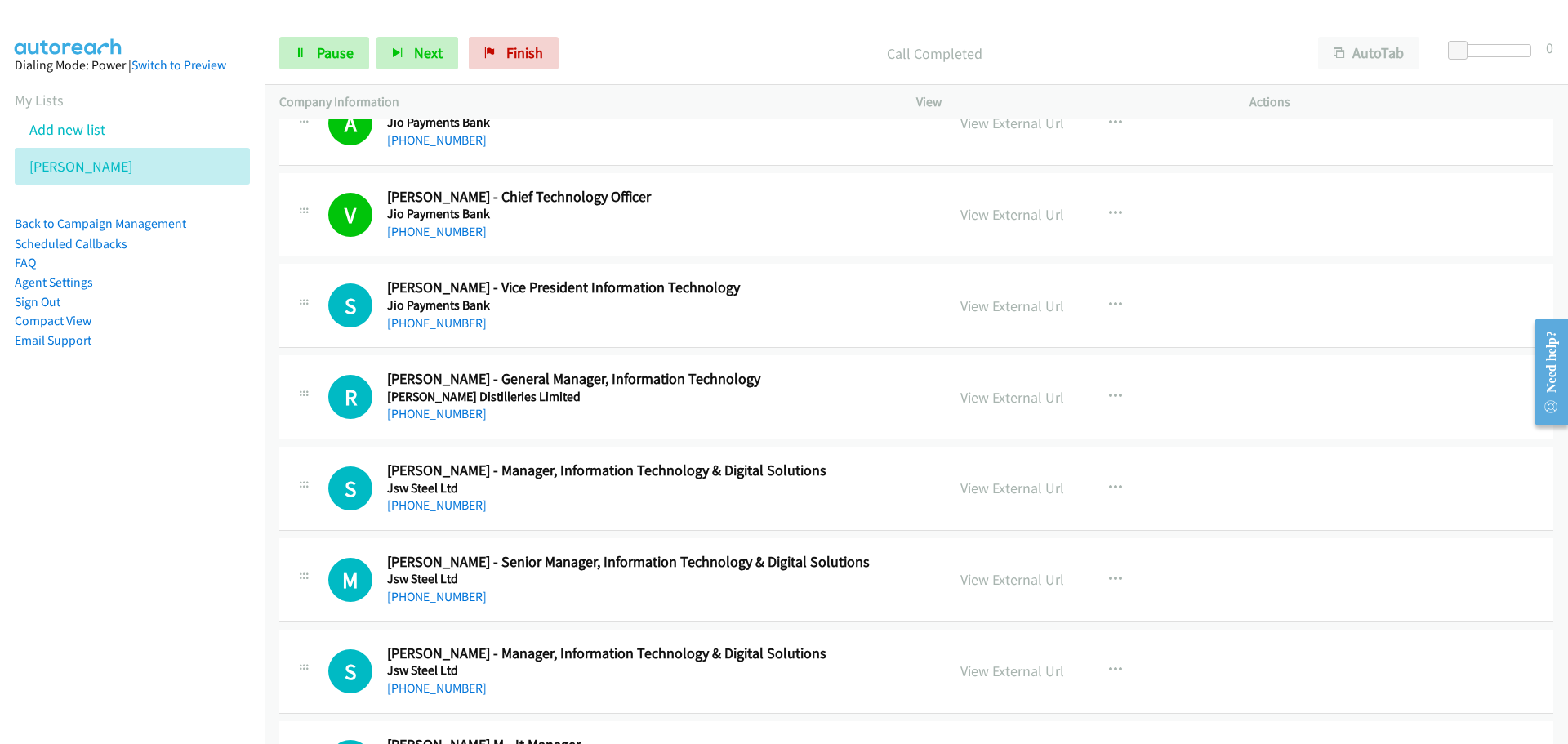
click at [326, 33] on div "Start Calls Pause Next Finish Call Completed AutoTab AutoTab 0" at bounding box center [916, 53] width 1303 height 63
click at [326, 45] on span "Pause" at bounding box center [335, 53] width 37 height 19
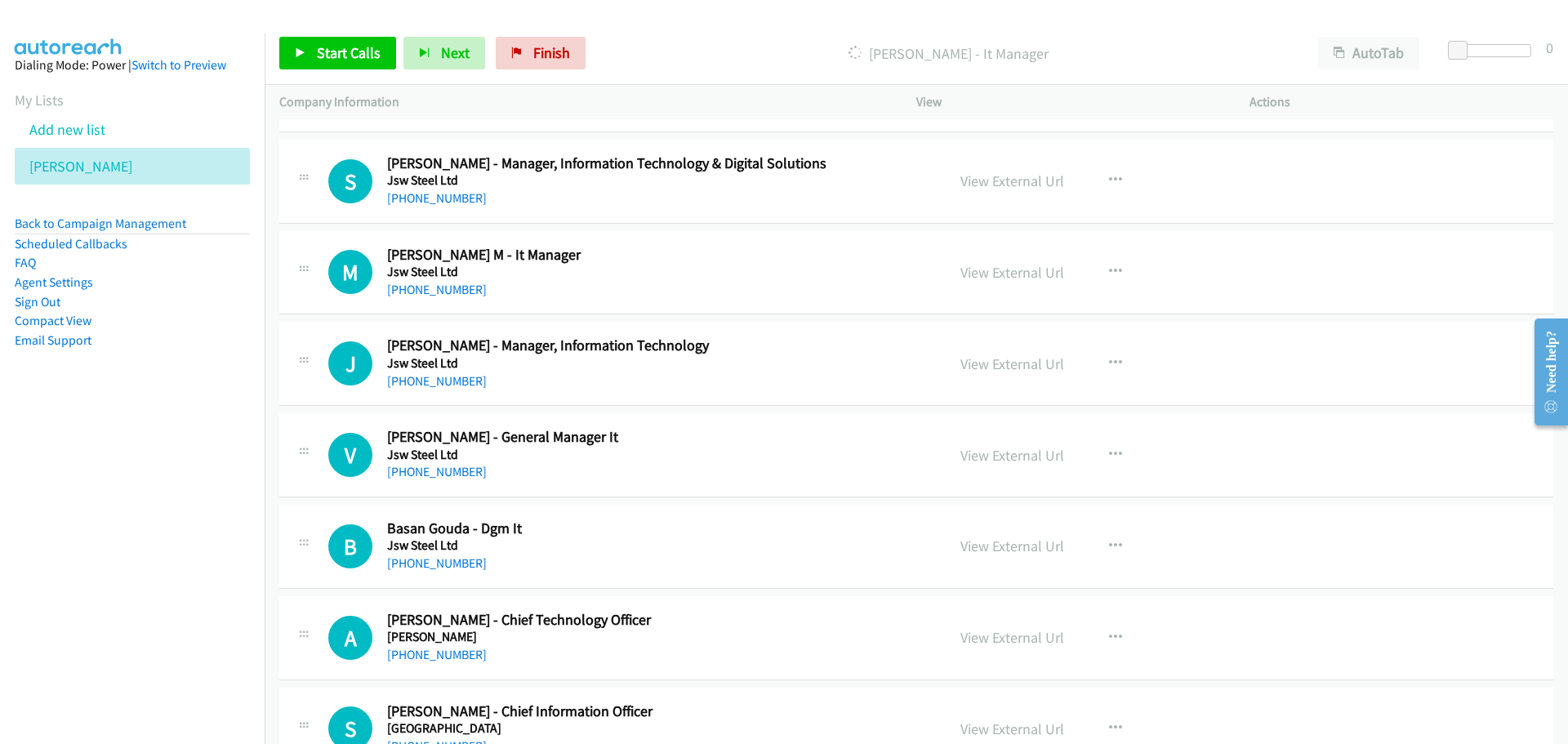
scroll to position [17401, 0]
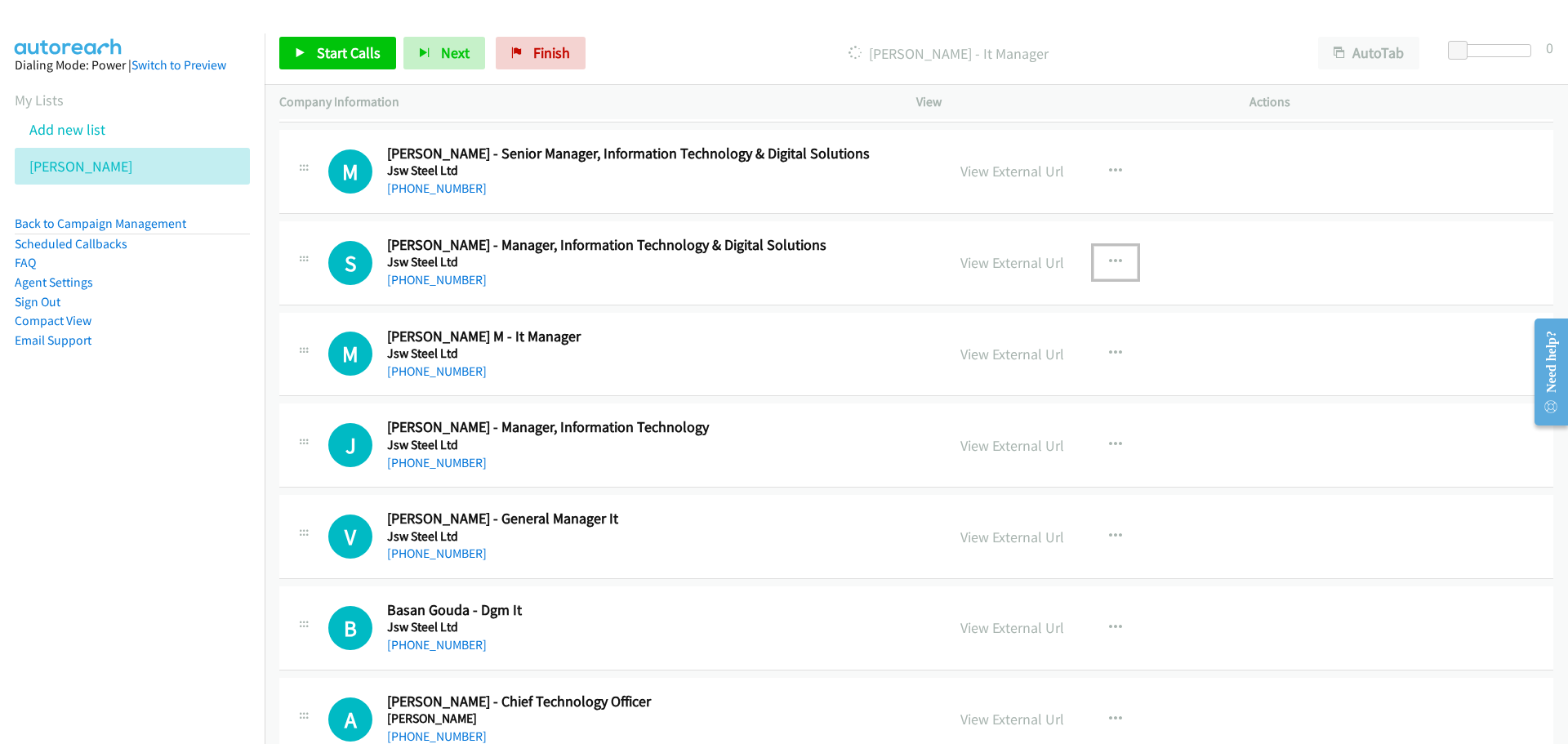
click at [1126, 262] on button "button" at bounding box center [1115, 262] width 44 height 33
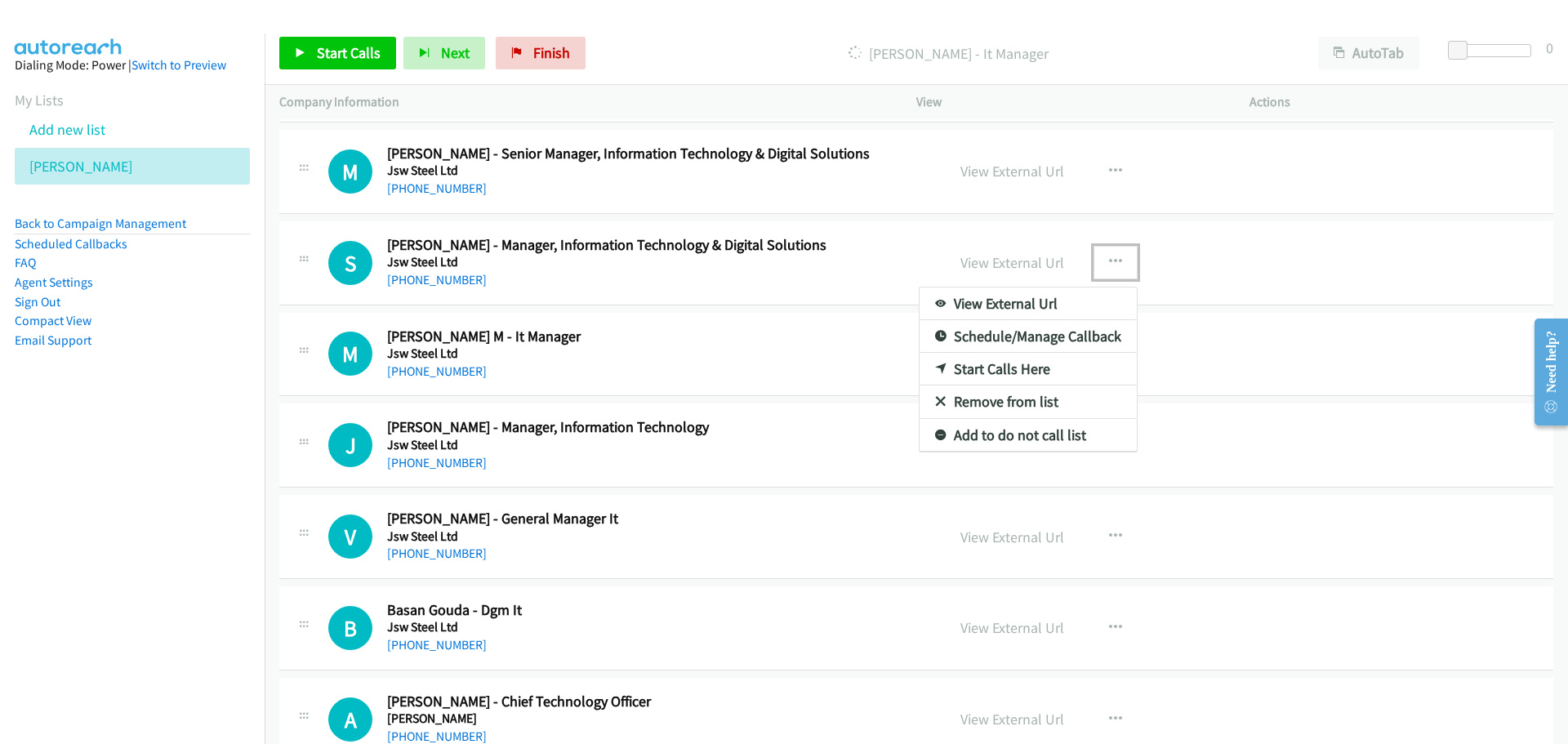
click at [816, 332] on div at bounding box center [784, 372] width 1568 height 744
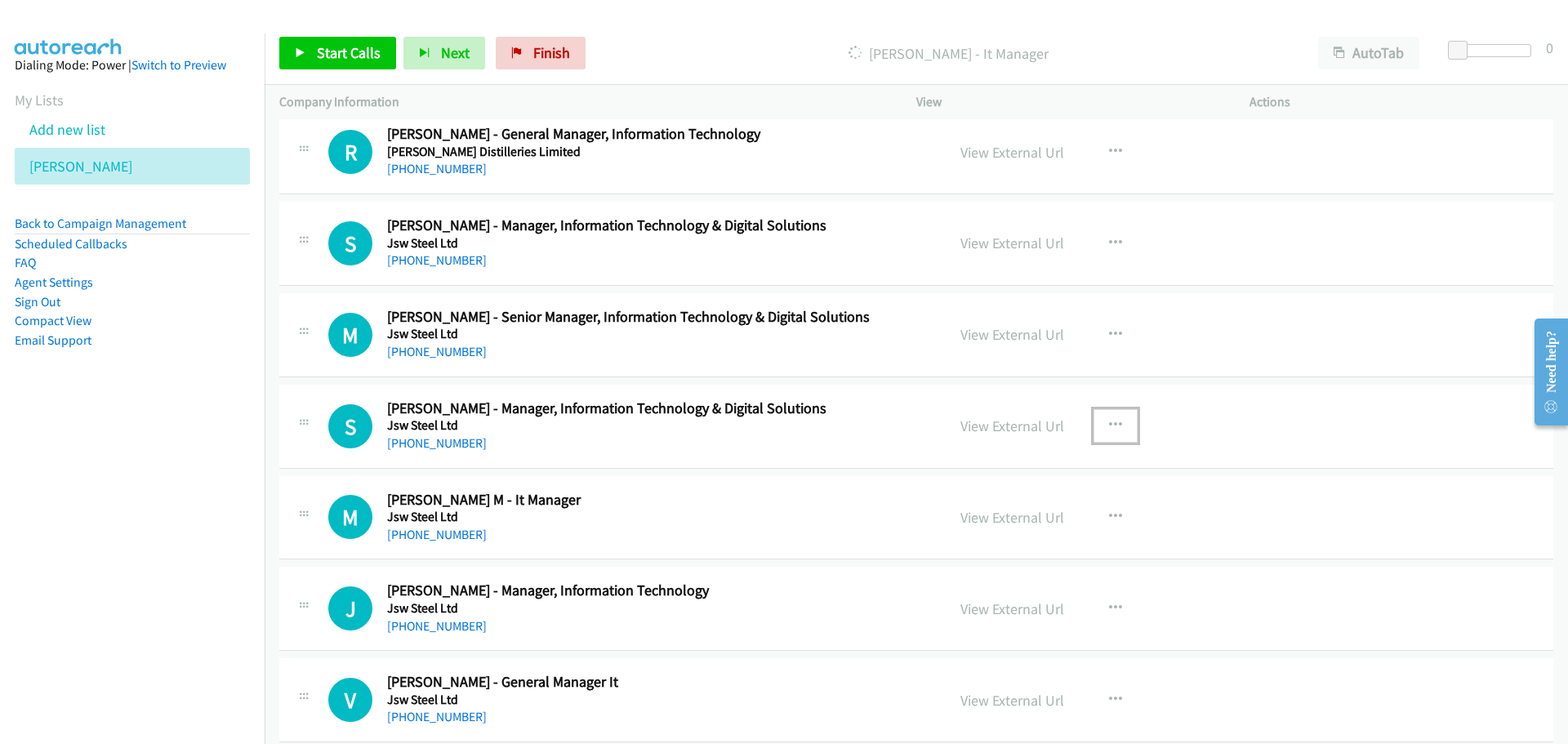
scroll to position [17156, 0]
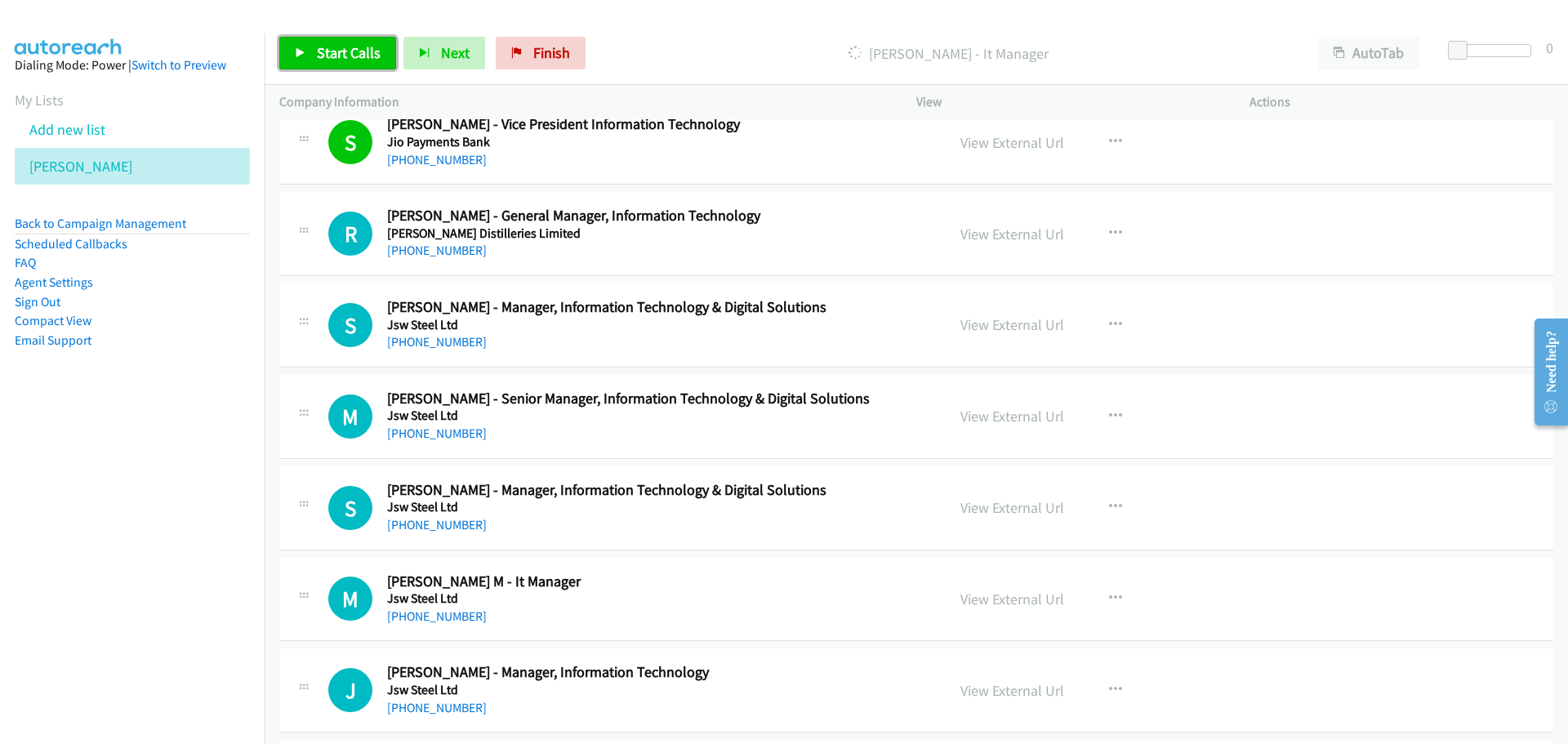
click at [327, 49] on span "Start Calls" at bounding box center [348, 53] width 63 height 19
click at [317, 52] on span "Pause" at bounding box center [335, 53] width 37 height 19
click at [1111, 227] on icon "button" at bounding box center [1115, 233] width 13 height 13
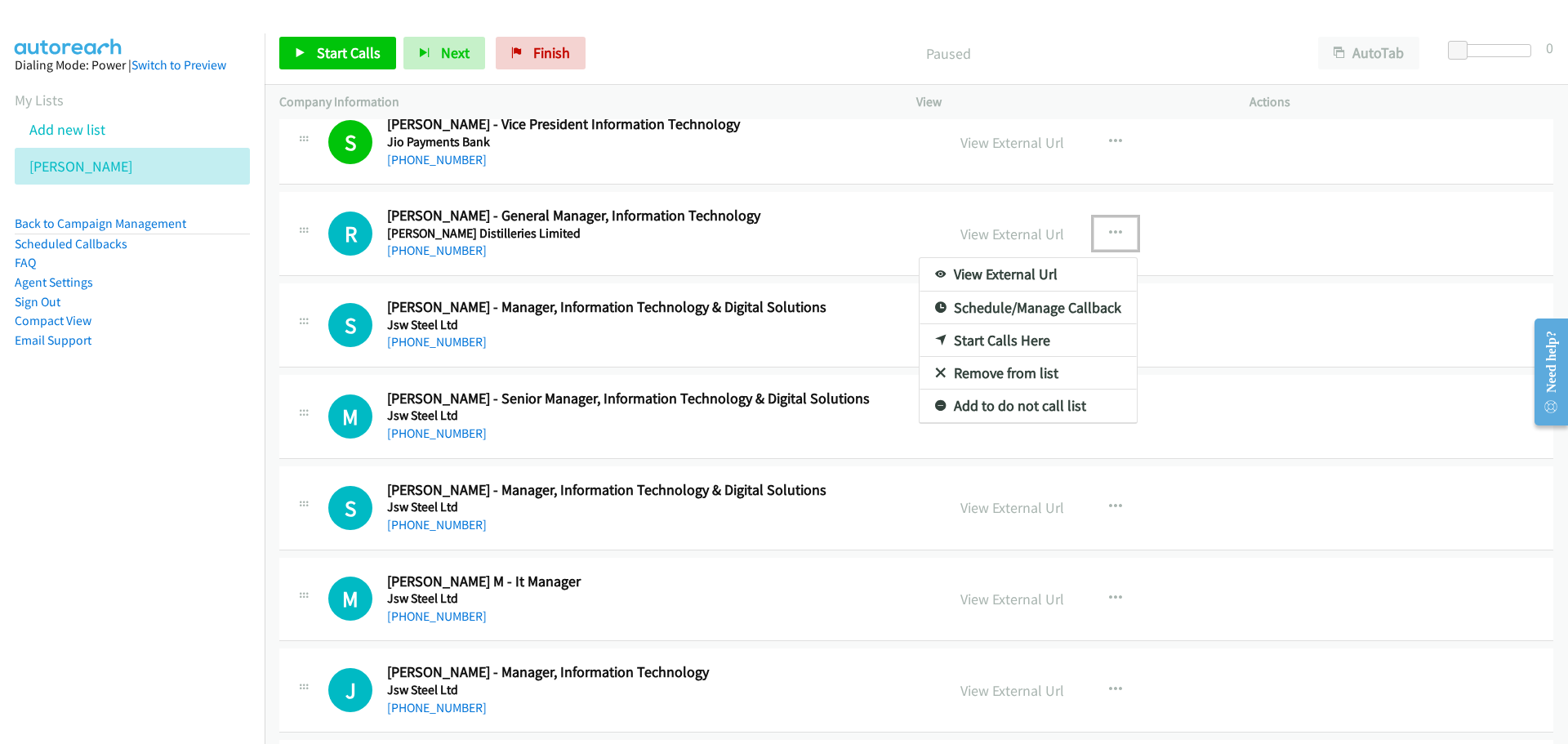
click at [996, 338] on link "Start Calls Here" at bounding box center [1027, 340] width 217 height 33
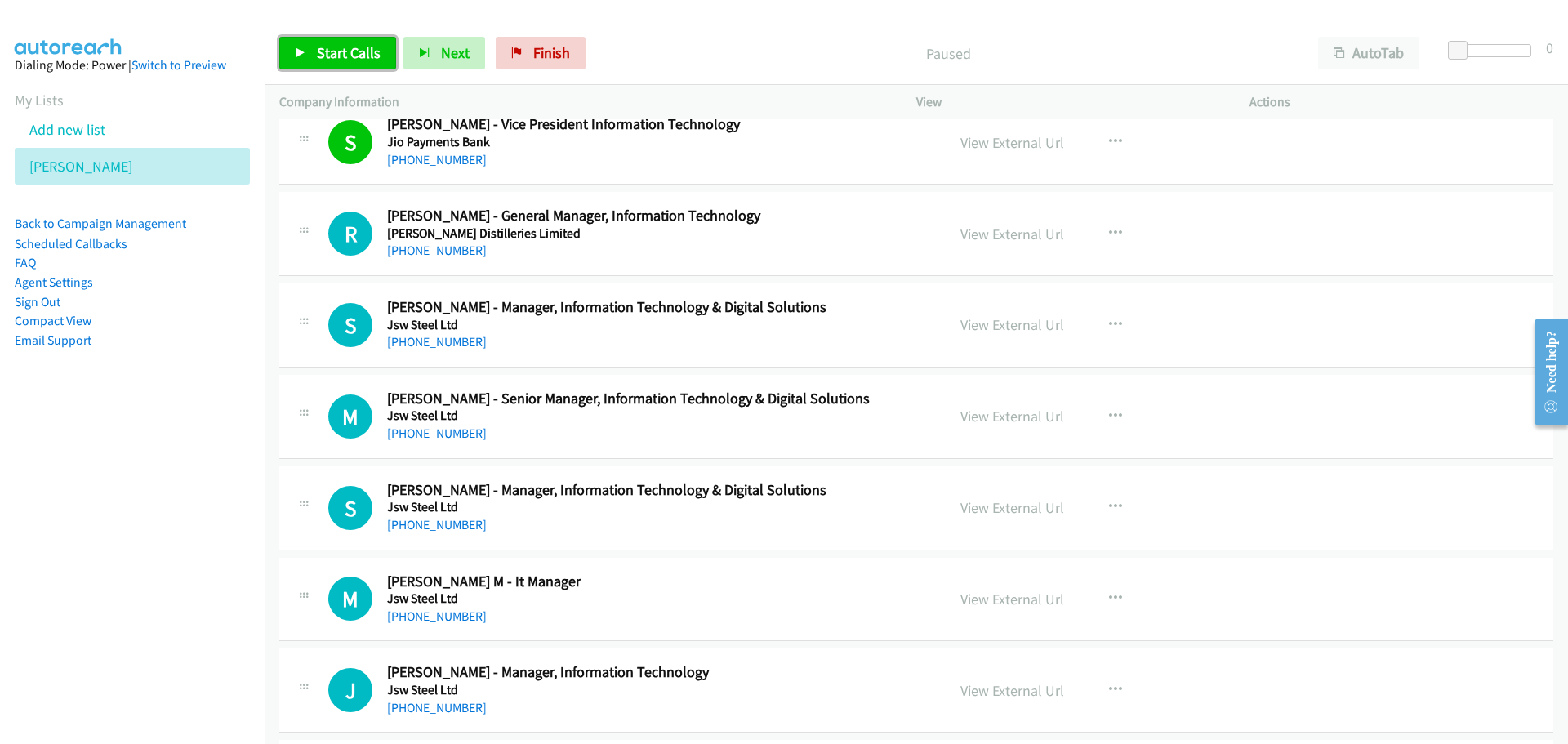
click at [327, 54] on span "Start Calls" at bounding box center [348, 53] width 63 height 19
click at [317, 55] on span "Pause" at bounding box center [335, 53] width 37 height 19
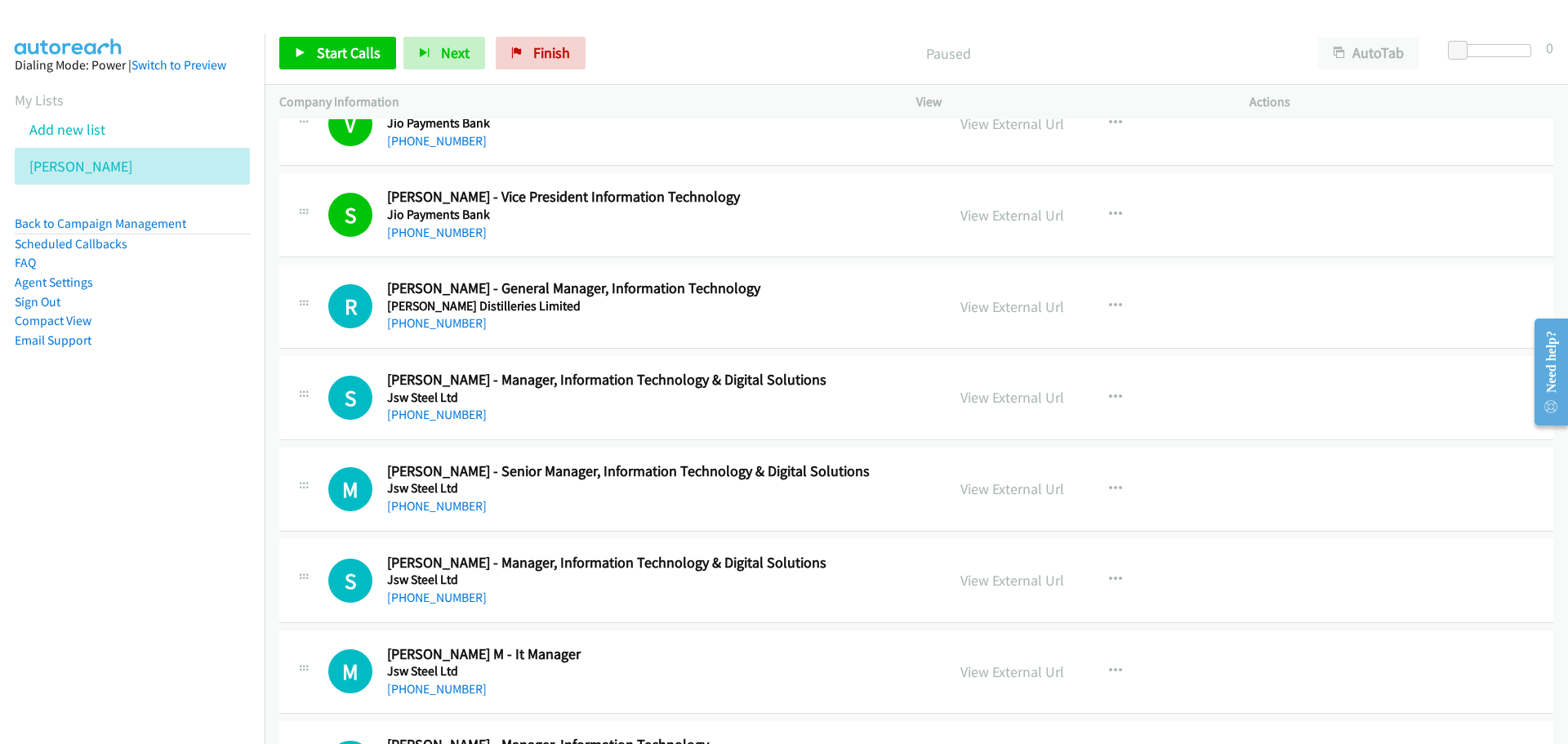
scroll to position [17073, 0]
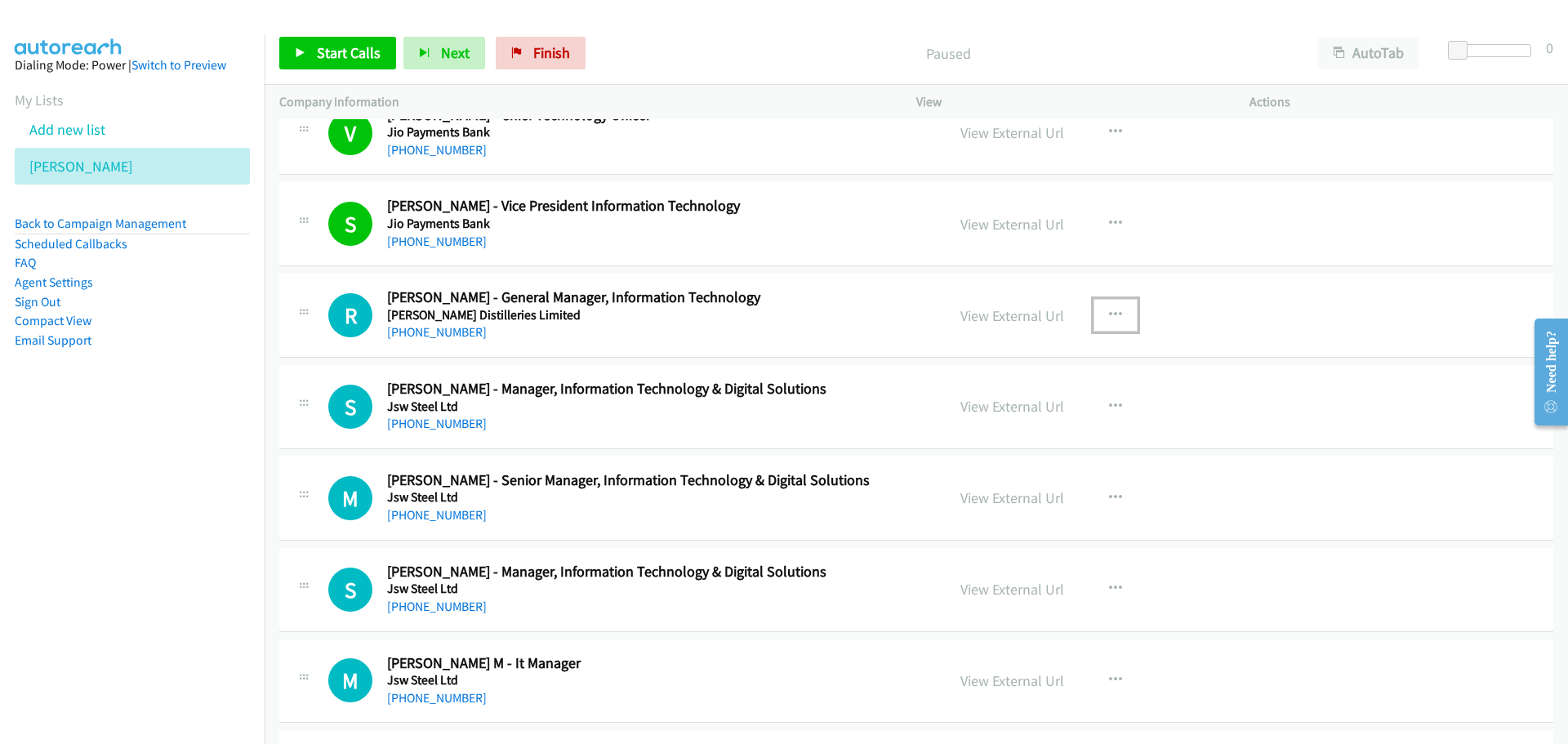
click at [1110, 308] on icon "button" at bounding box center [1115, 315] width 13 height 13
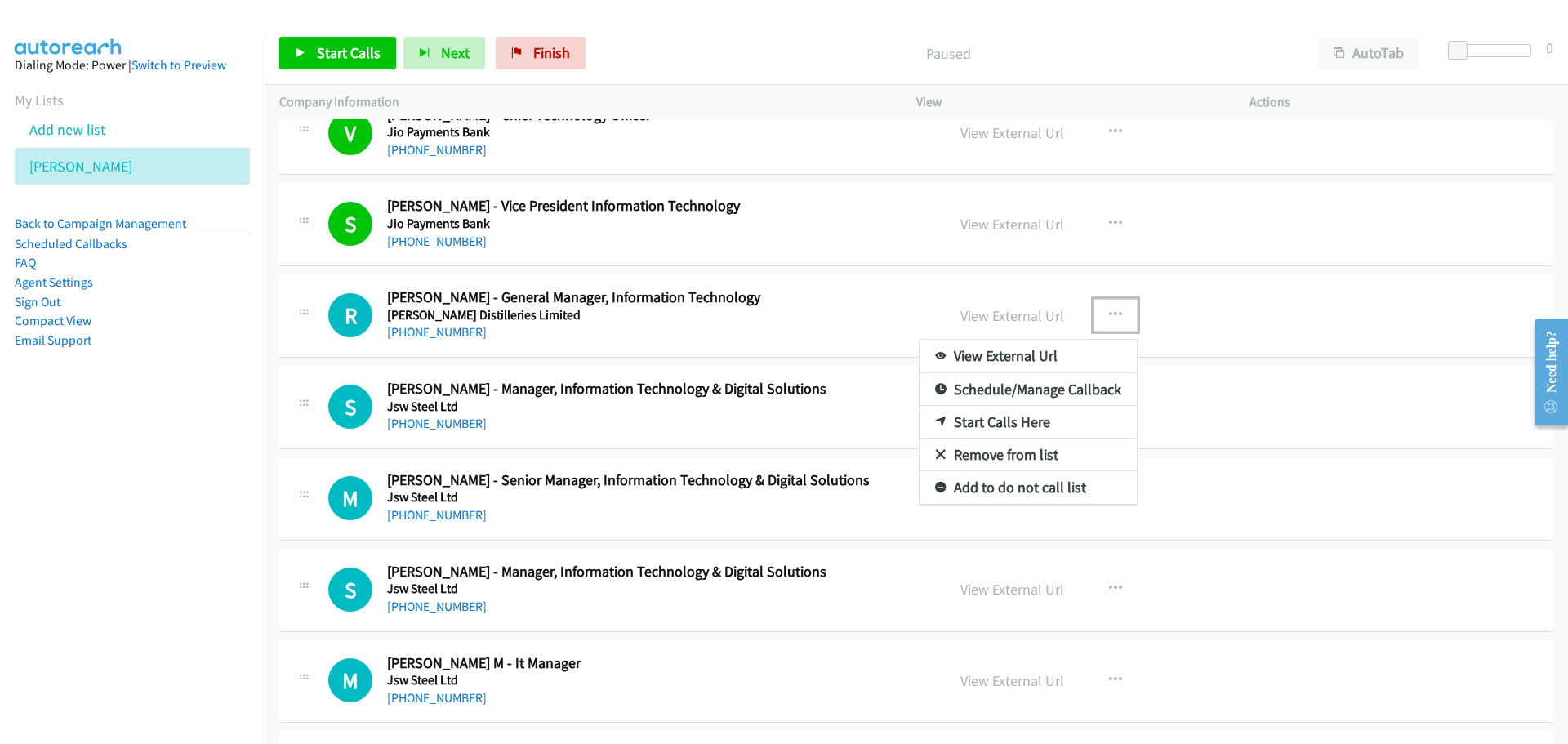
click at [989, 418] on link "Start Calls Here" at bounding box center [1027, 422] width 217 height 33
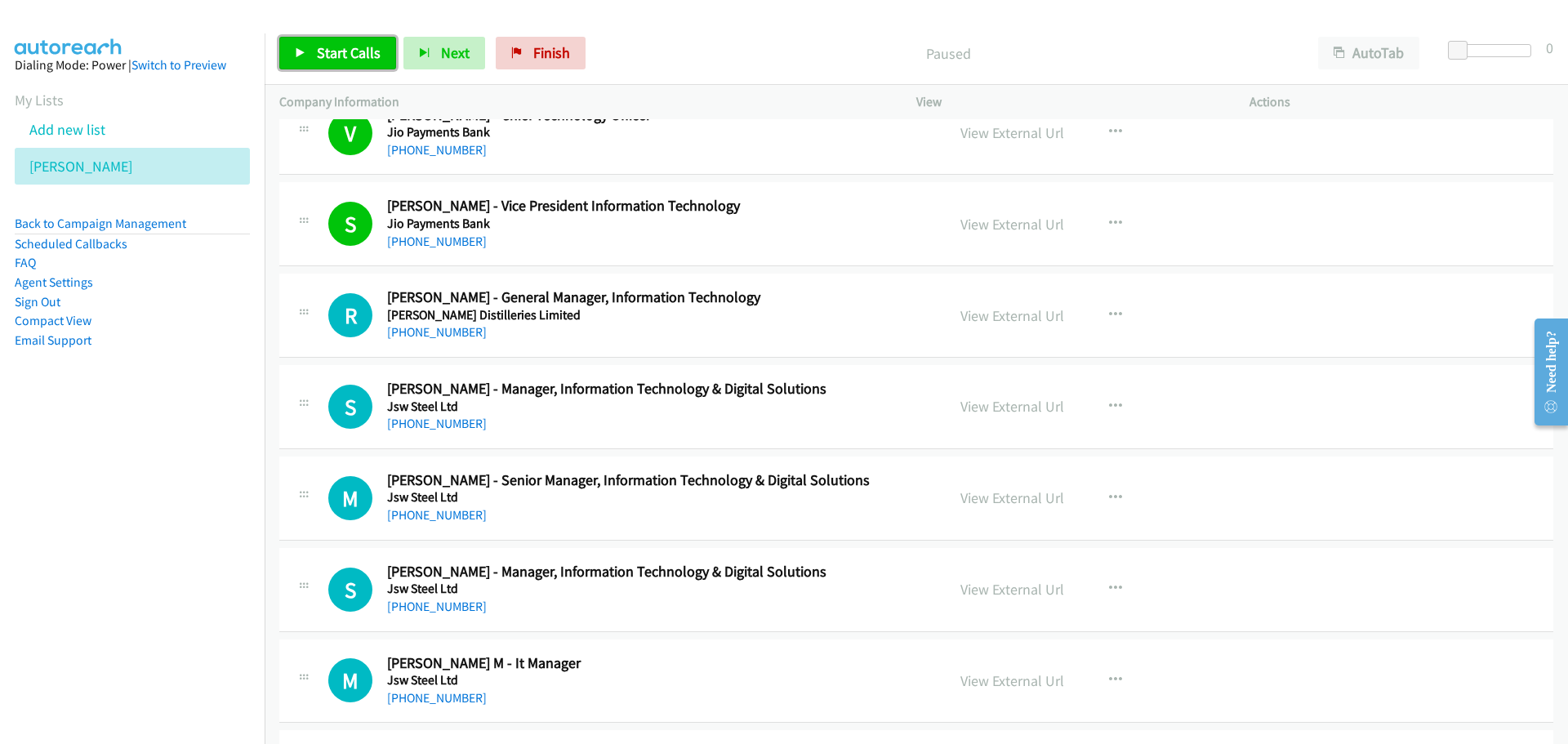
click at [329, 62] on span "Start Calls" at bounding box center [348, 53] width 63 height 19
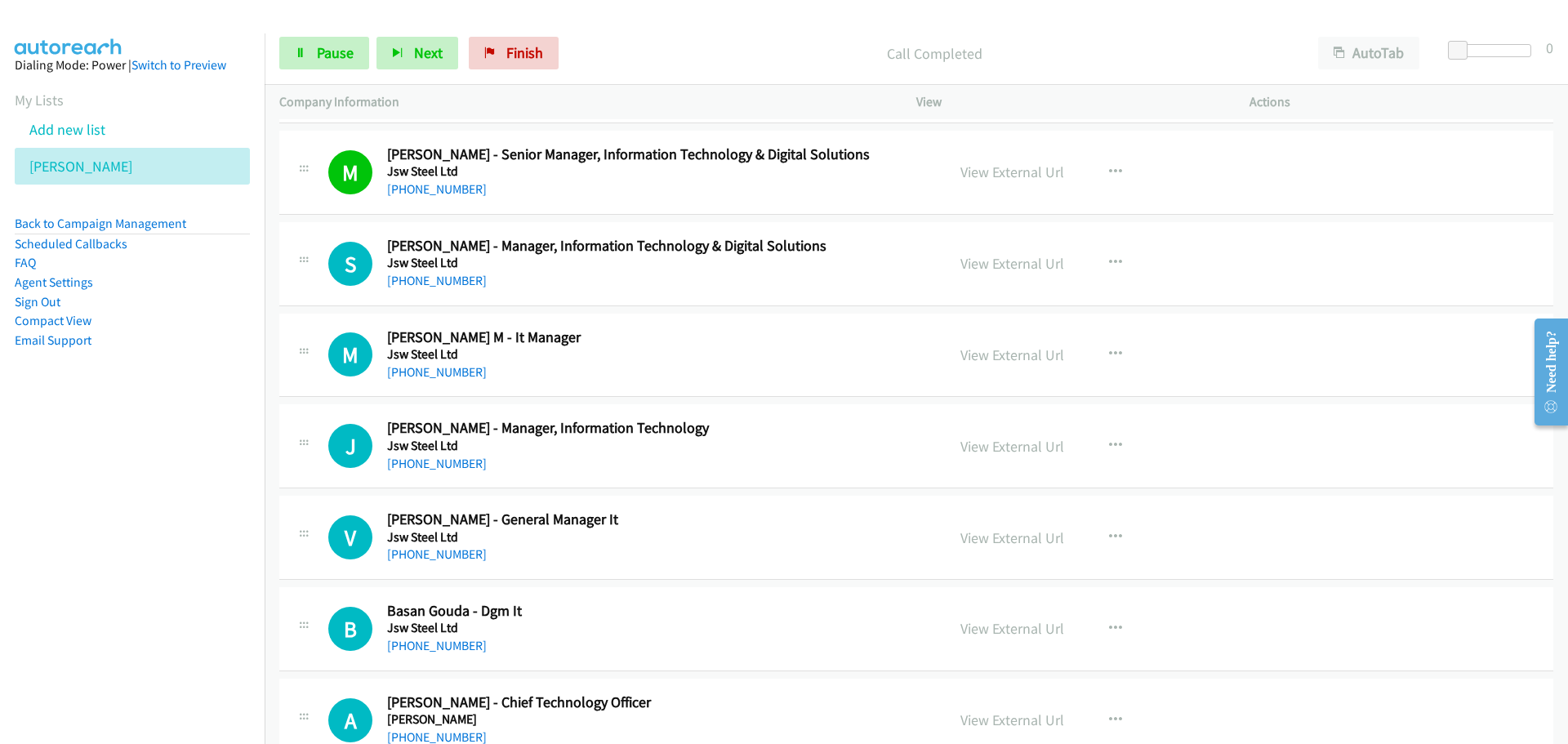
scroll to position [17401, 0]
click at [994, 258] on link "View External Url" at bounding box center [1012, 262] width 103 height 19
click at [325, 58] on span "Pause" at bounding box center [335, 53] width 37 height 19
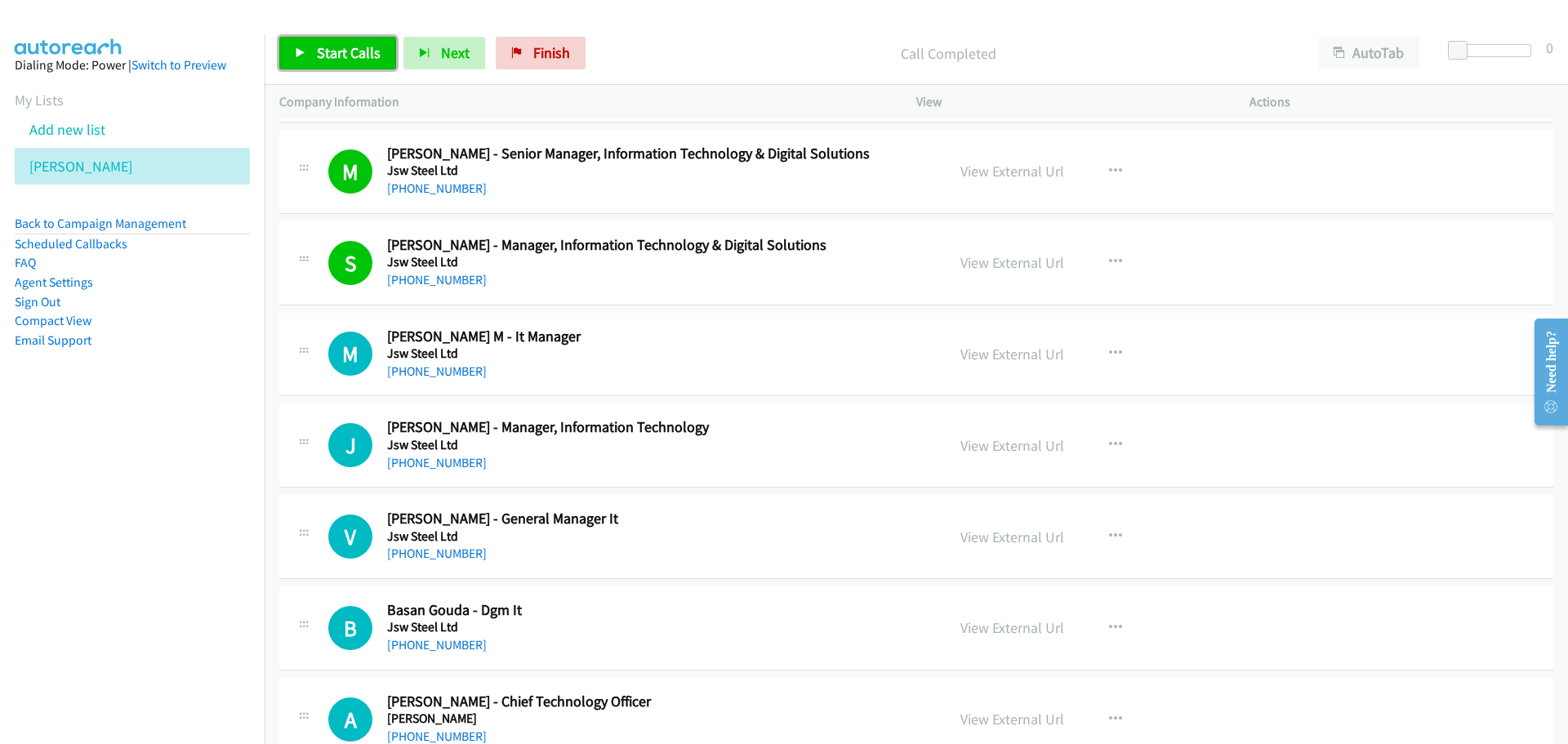
drag, startPoint x: 368, startPoint y: 54, endPoint x: 385, endPoint y: 57, distance: 17.3
click at [368, 54] on span "Start Calls" at bounding box center [348, 53] width 63 height 19
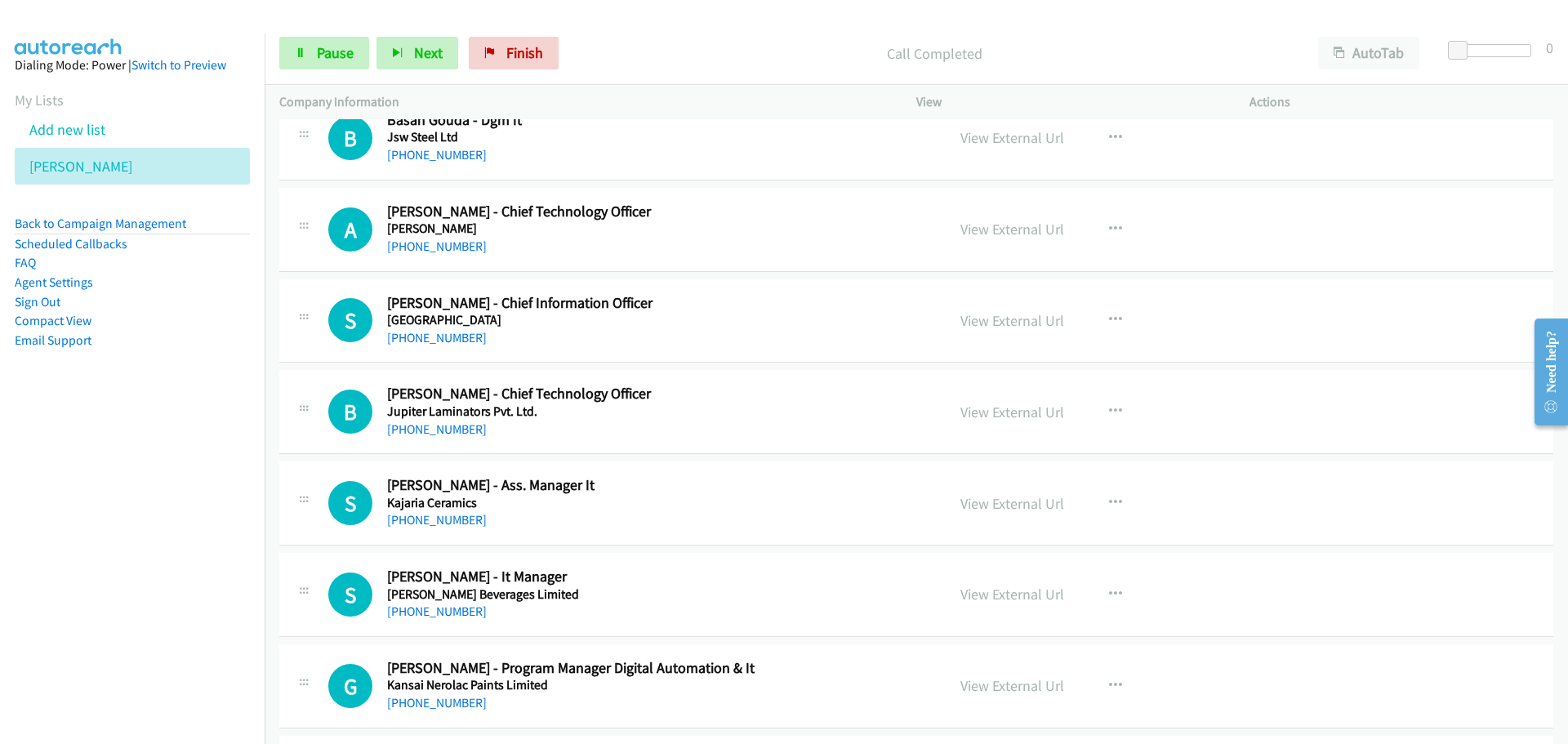
scroll to position [17809, 0]
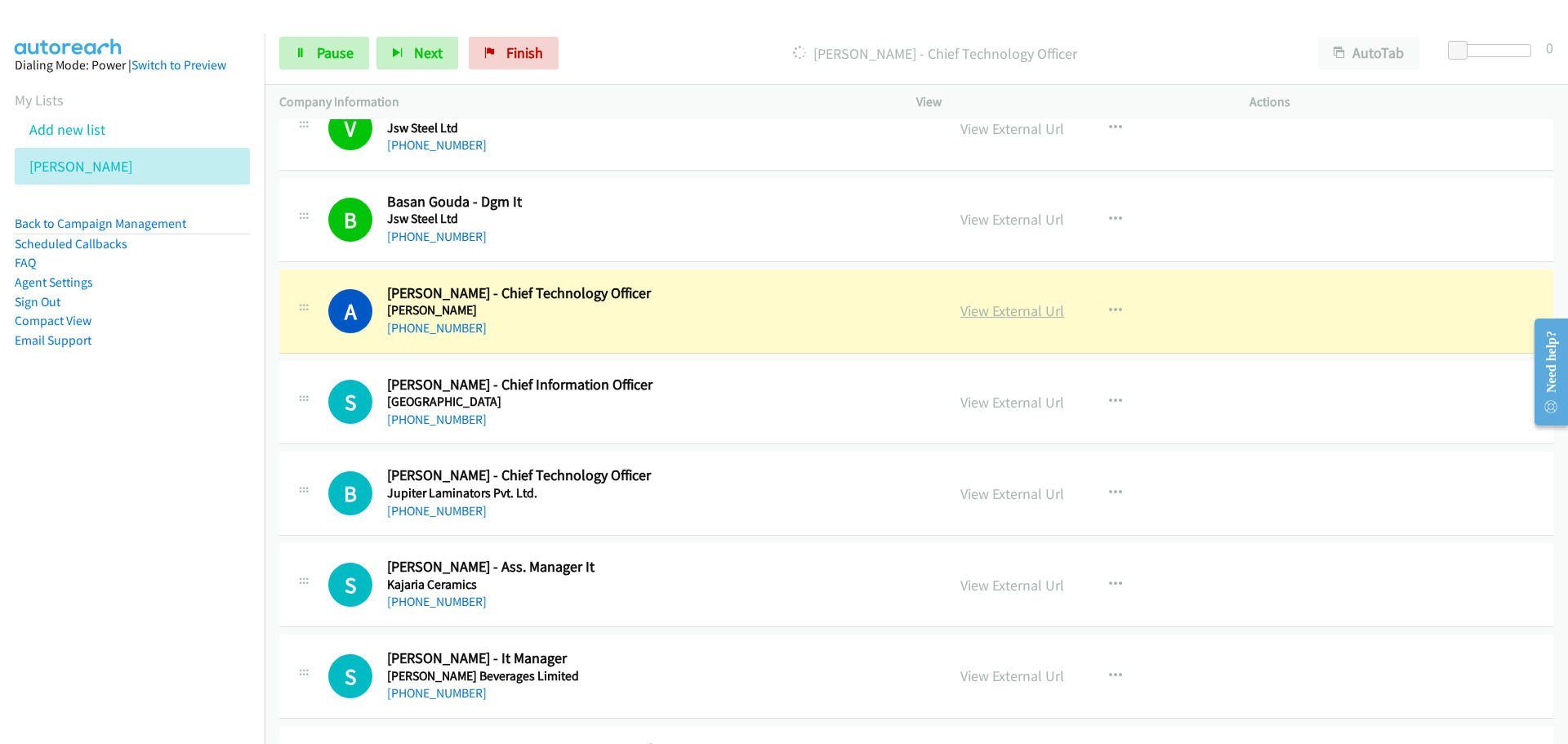
click at [998, 317] on link "View External Url" at bounding box center [1012, 310] width 103 height 19
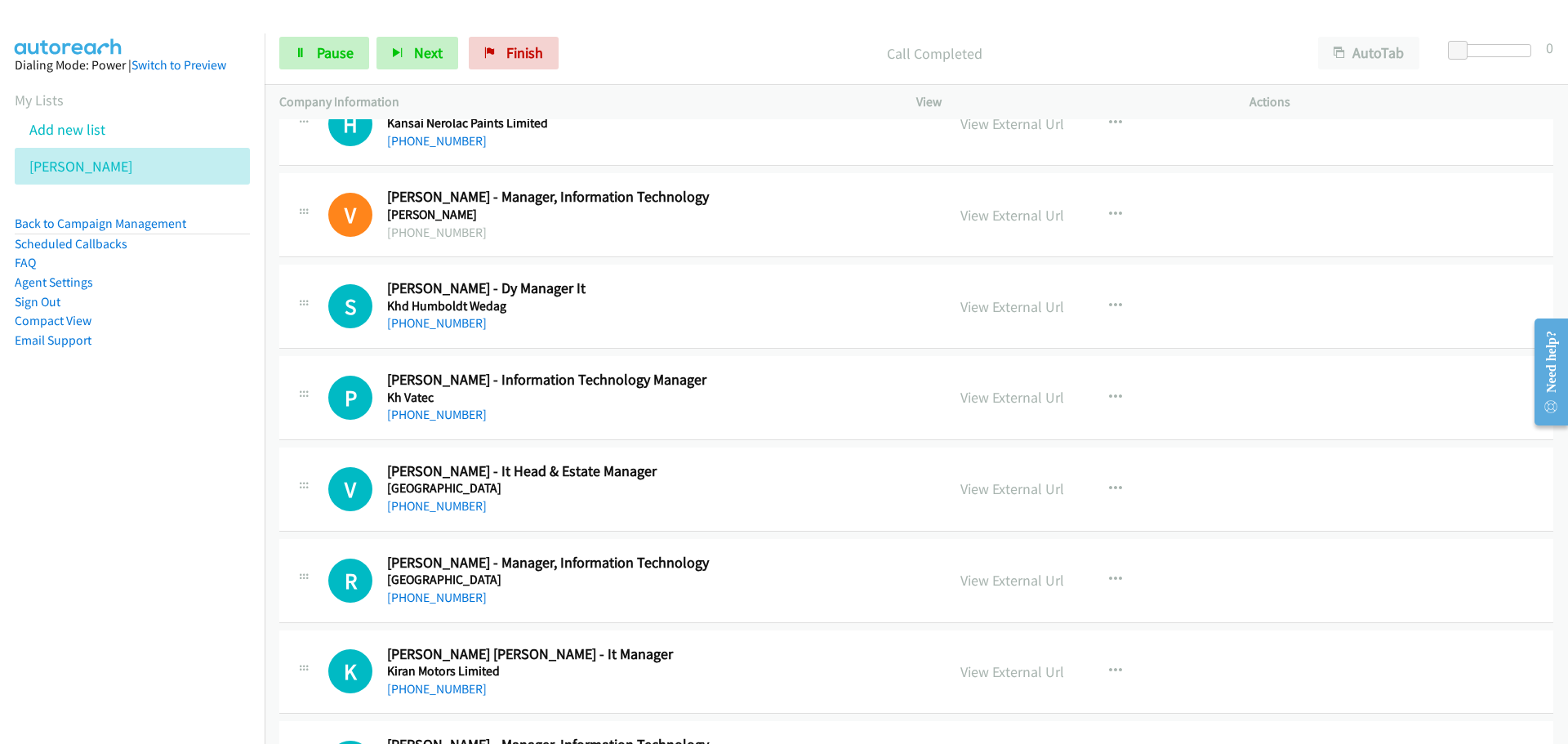
scroll to position [18462, 0]
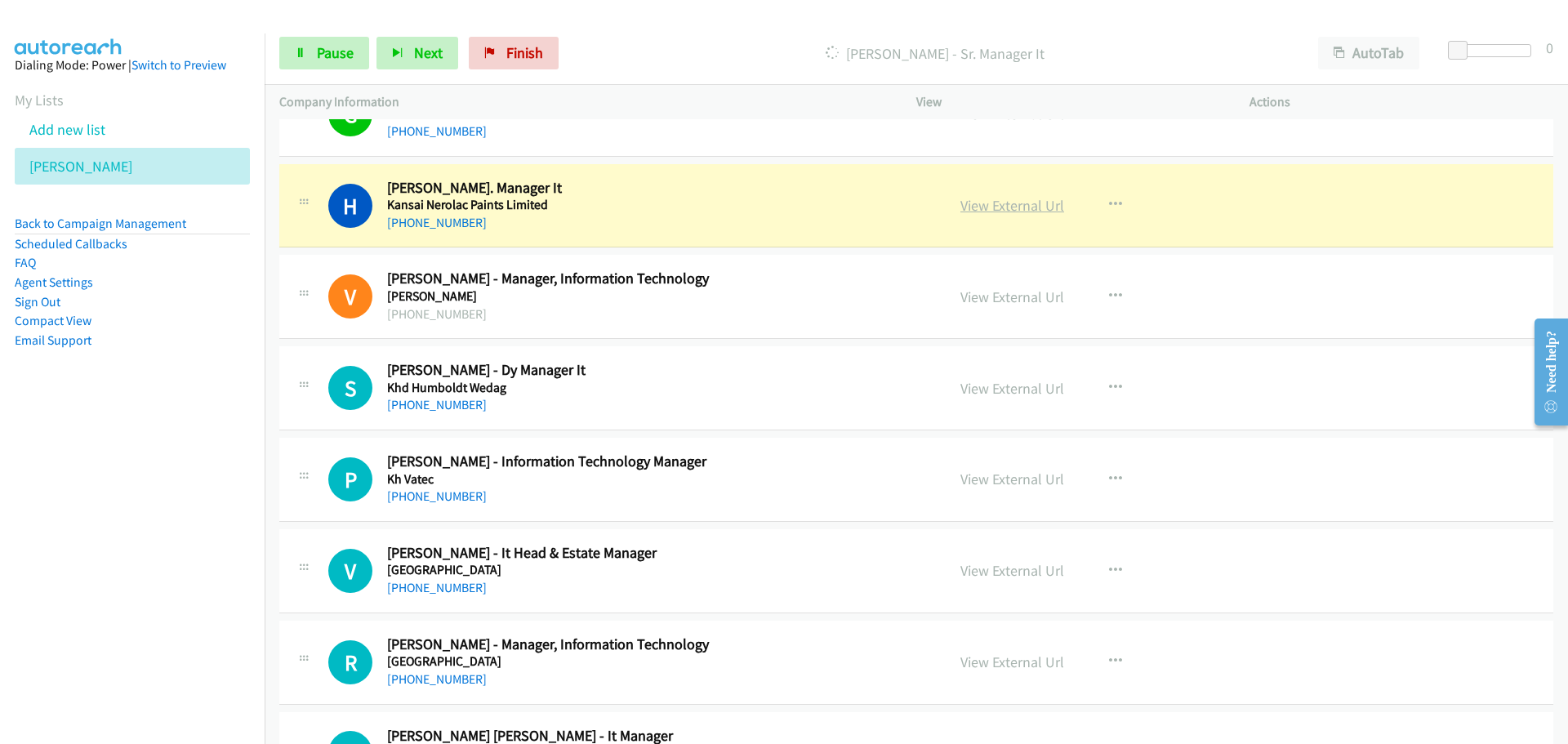
click at [997, 214] on link "View External Url" at bounding box center [1012, 205] width 103 height 19
click at [302, 50] on icon at bounding box center [300, 54] width 12 height 12
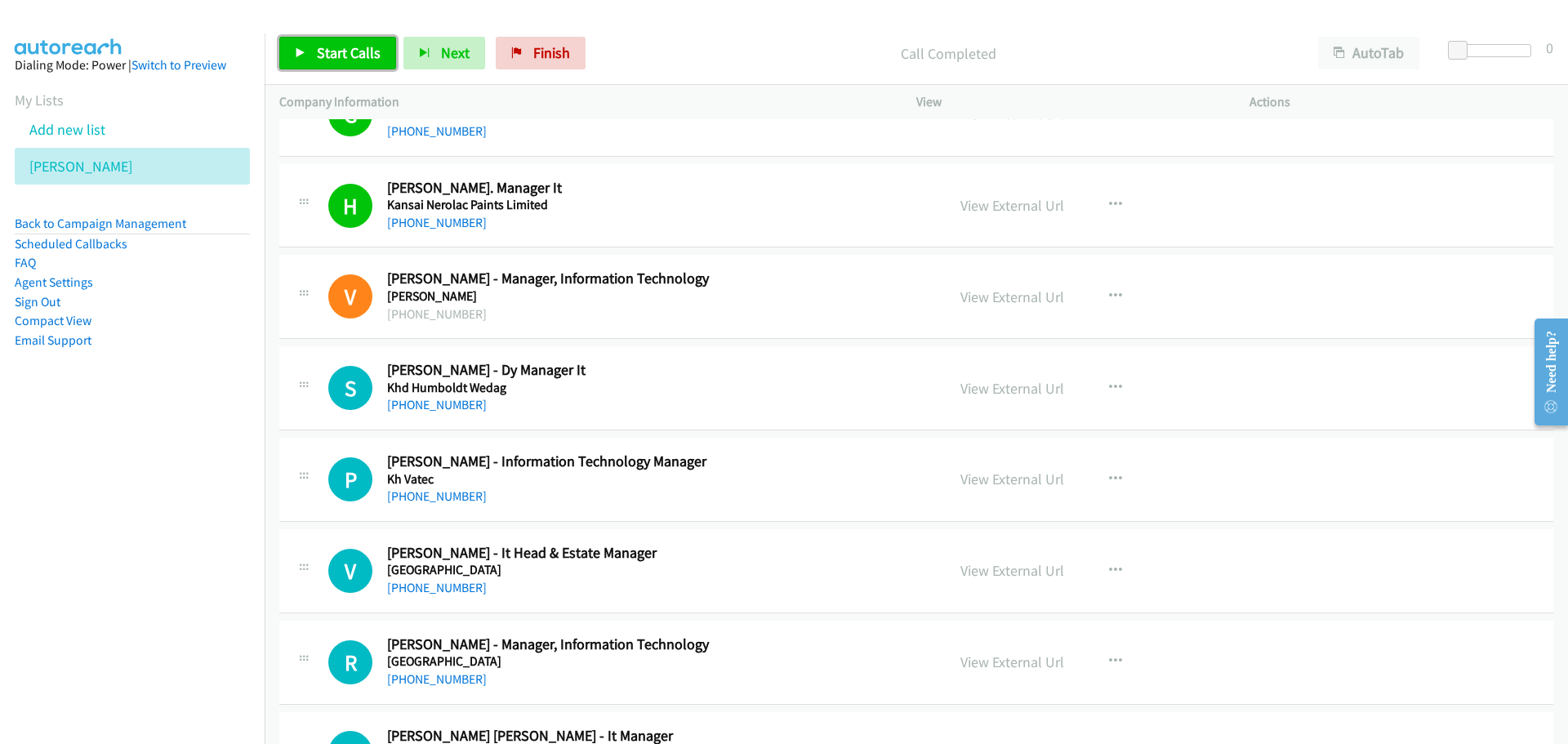
click at [355, 64] on link "Start Calls" at bounding box center [337, 54] width 117 height 33
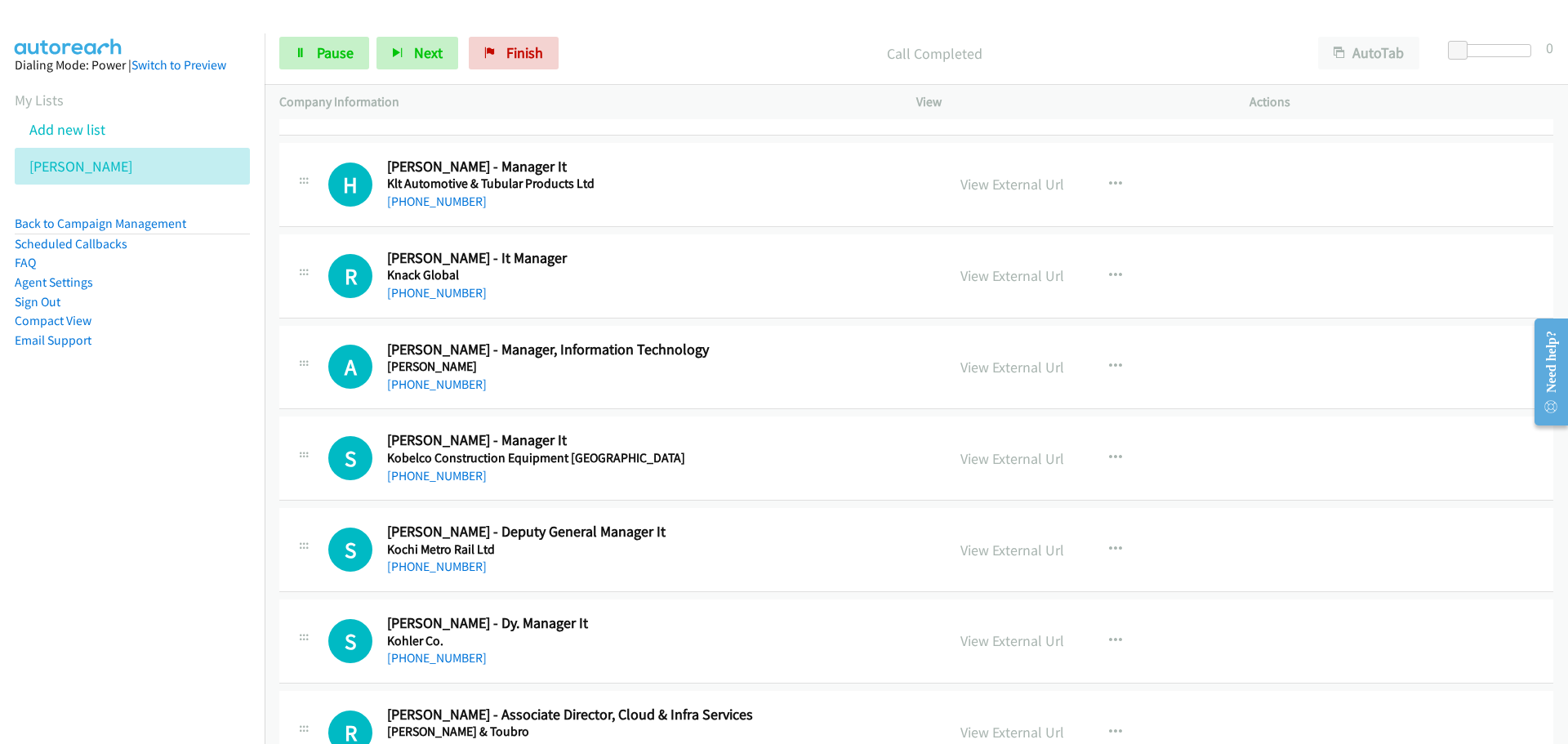
scroll to position [19279, 0]
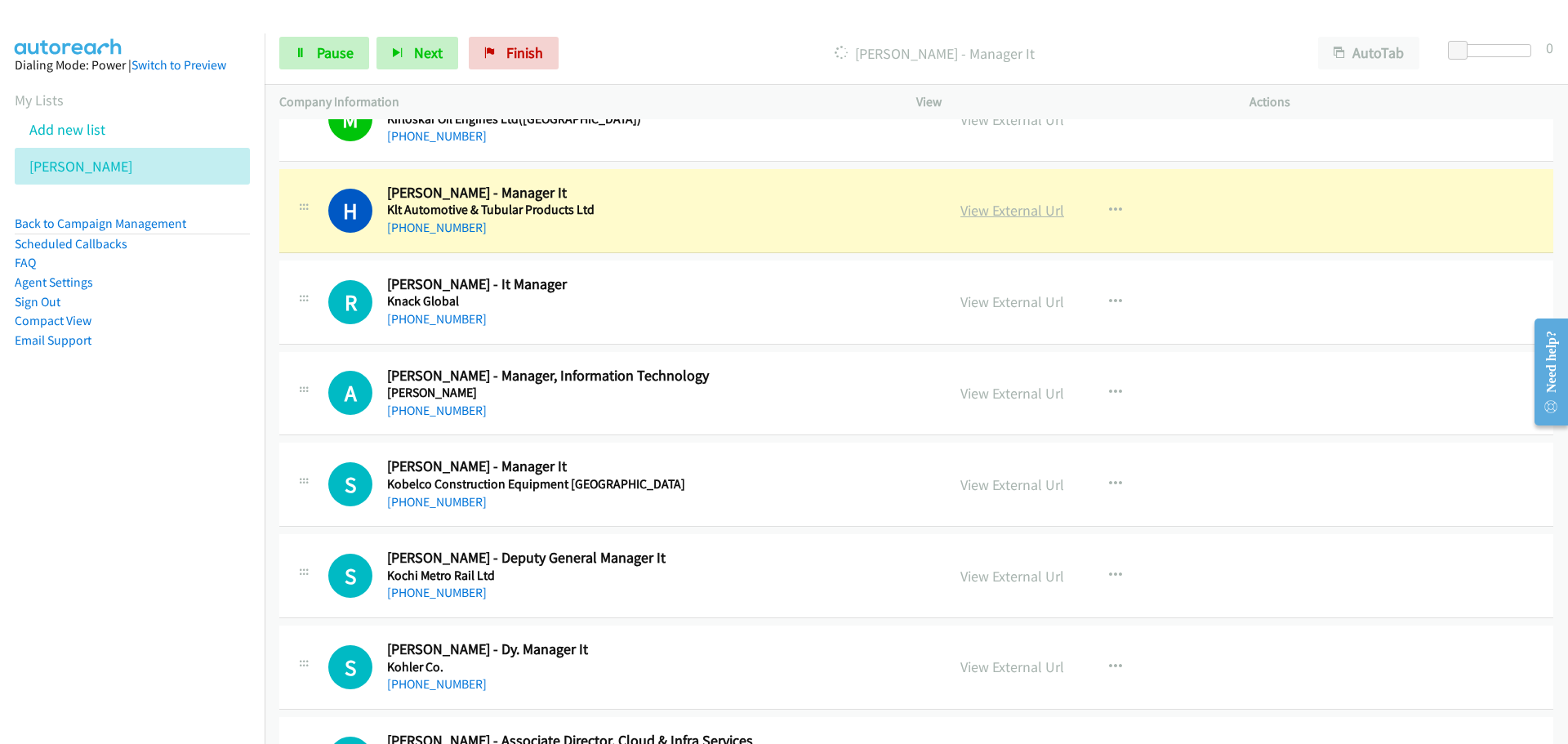
click at [962, 208] on link "View External Url" at bounding box center [1012, 210] width 103 height 19
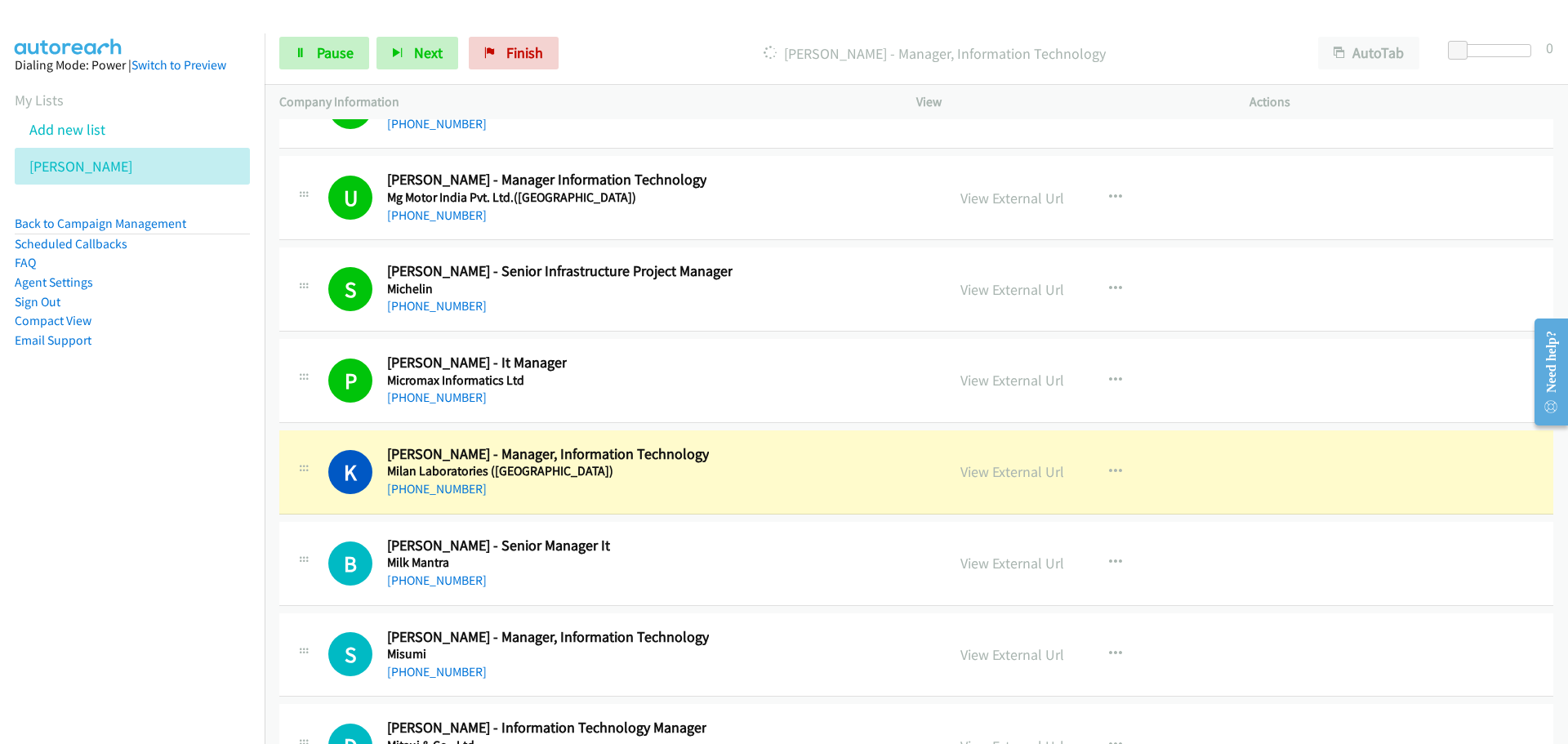
scroll to position [21484, 0]
click at [976, 480] on link "View External Url" at bounding box center [1012, 471] width 103 height 19
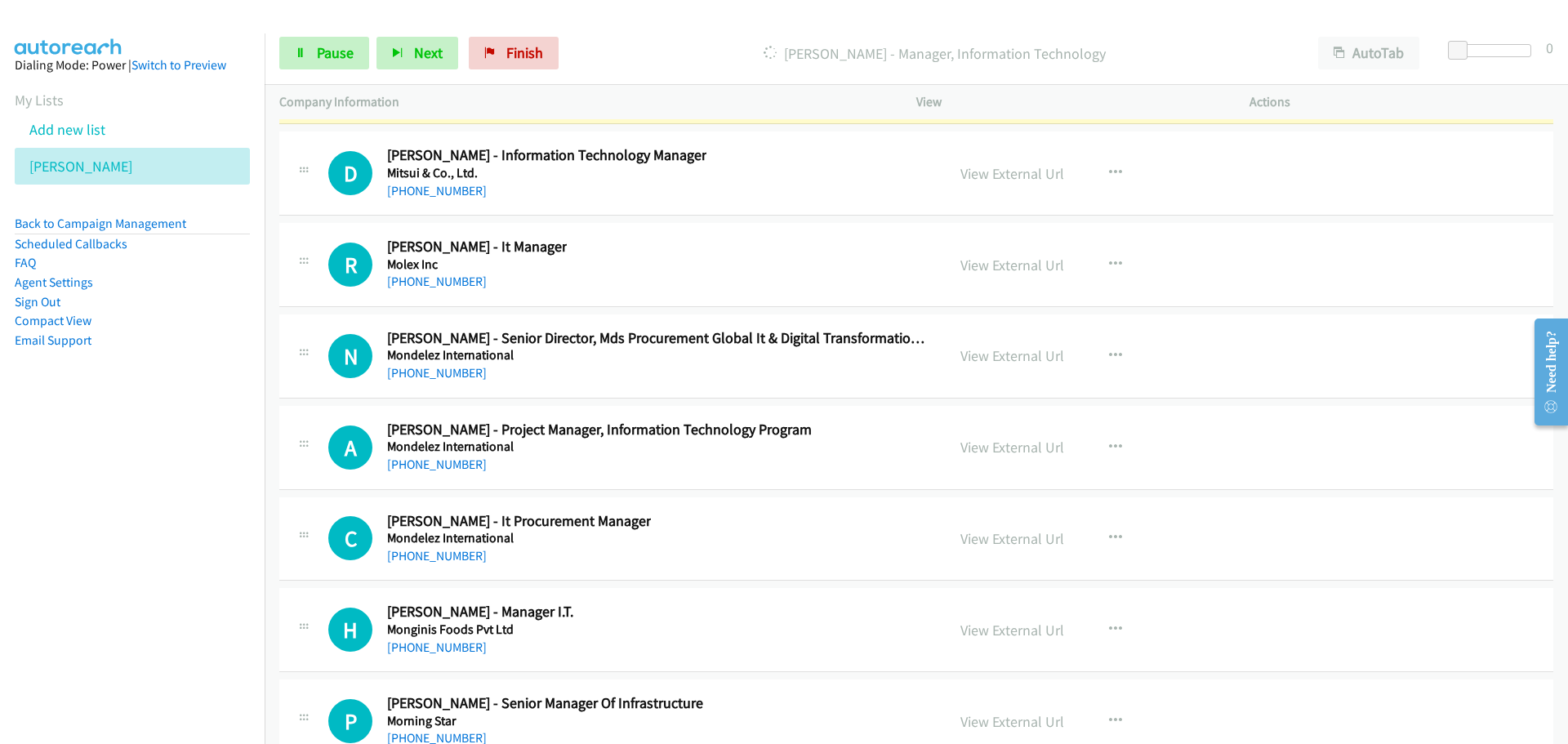
scroll to position [21975, 0]
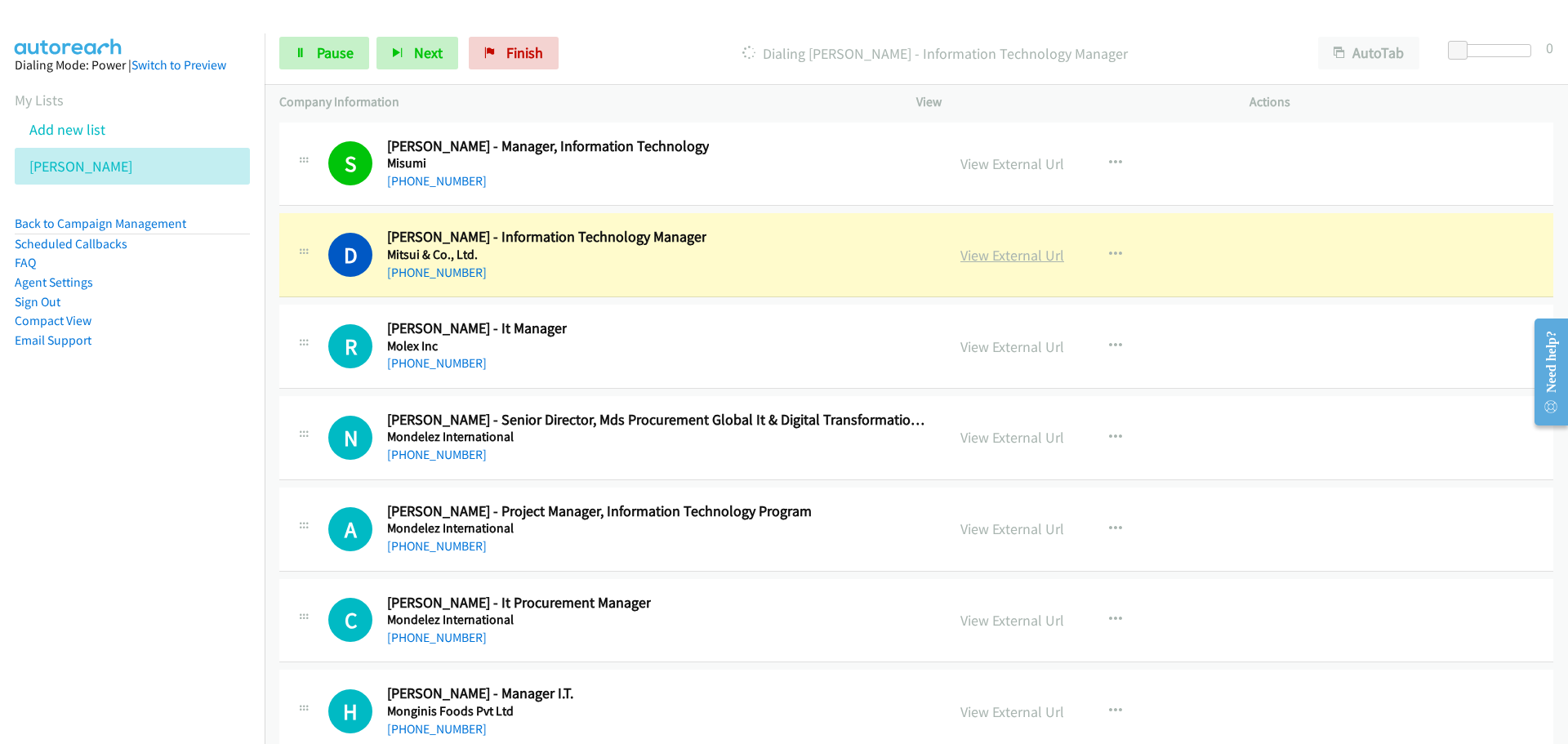
click at [1007, 255] on link "View External Url" at bounding box center [1012, 255] width 103 height 19
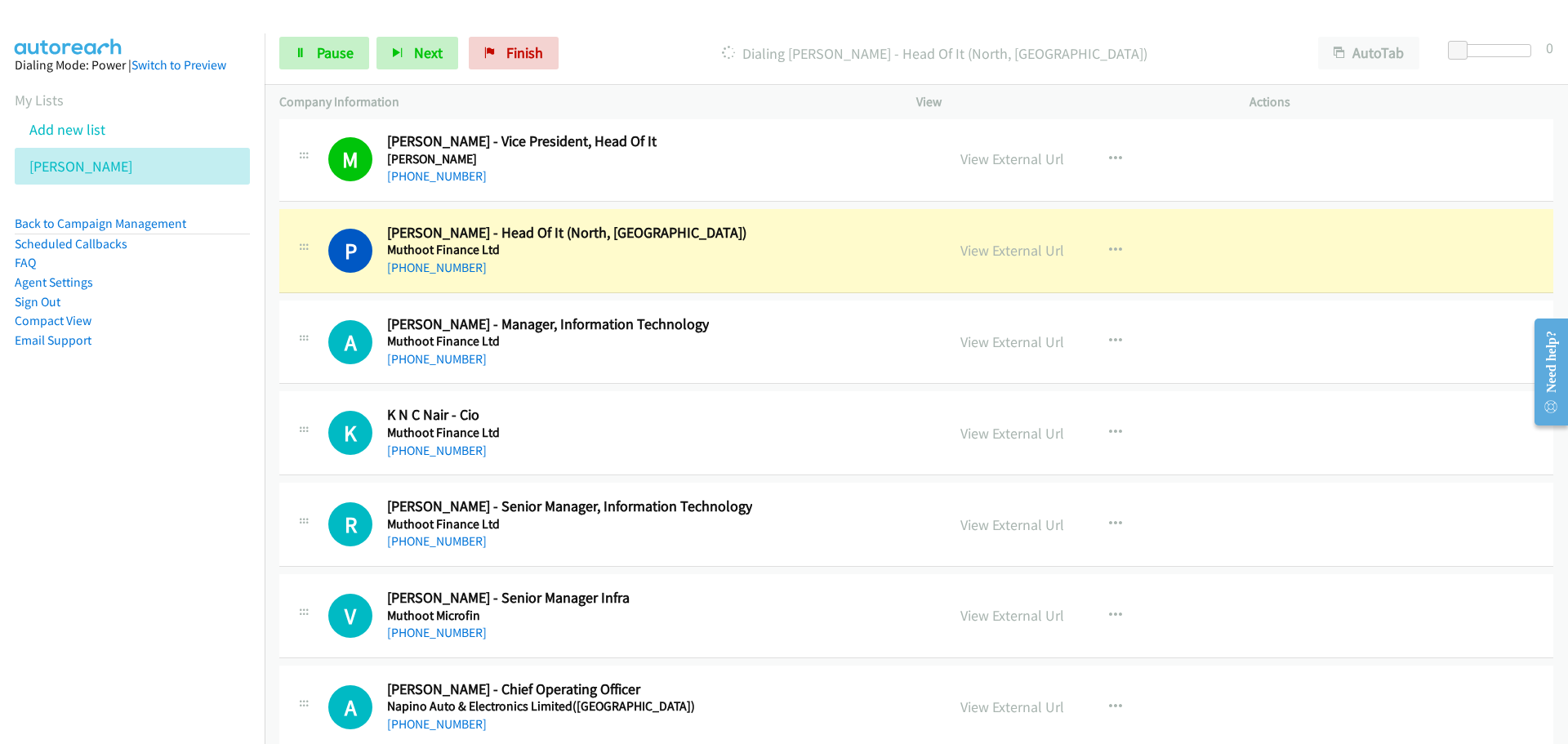
scroll to position [22792, 0]
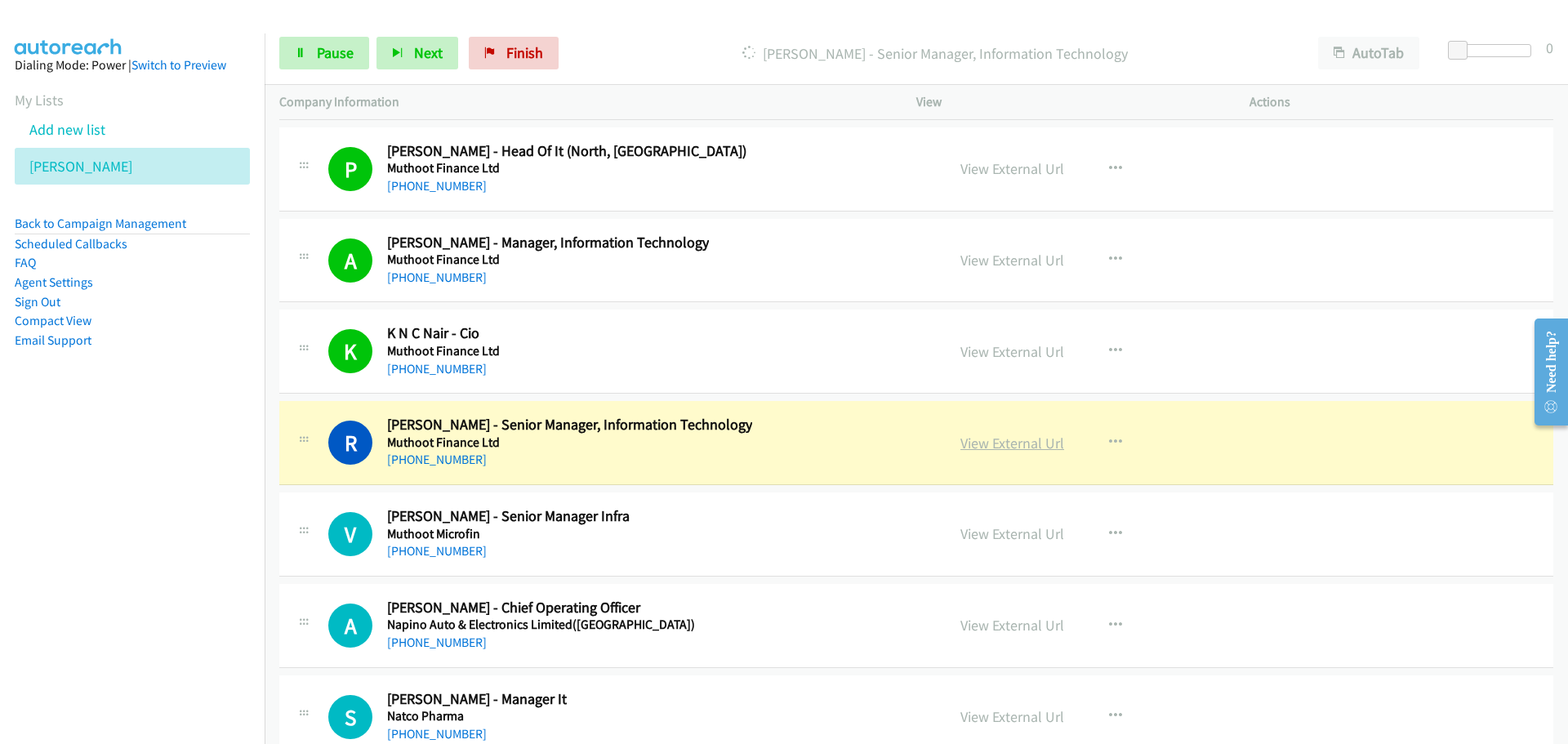
click at [974, 441] on link "View External Url" at bounding box center [1012, 443] width 103 height 19
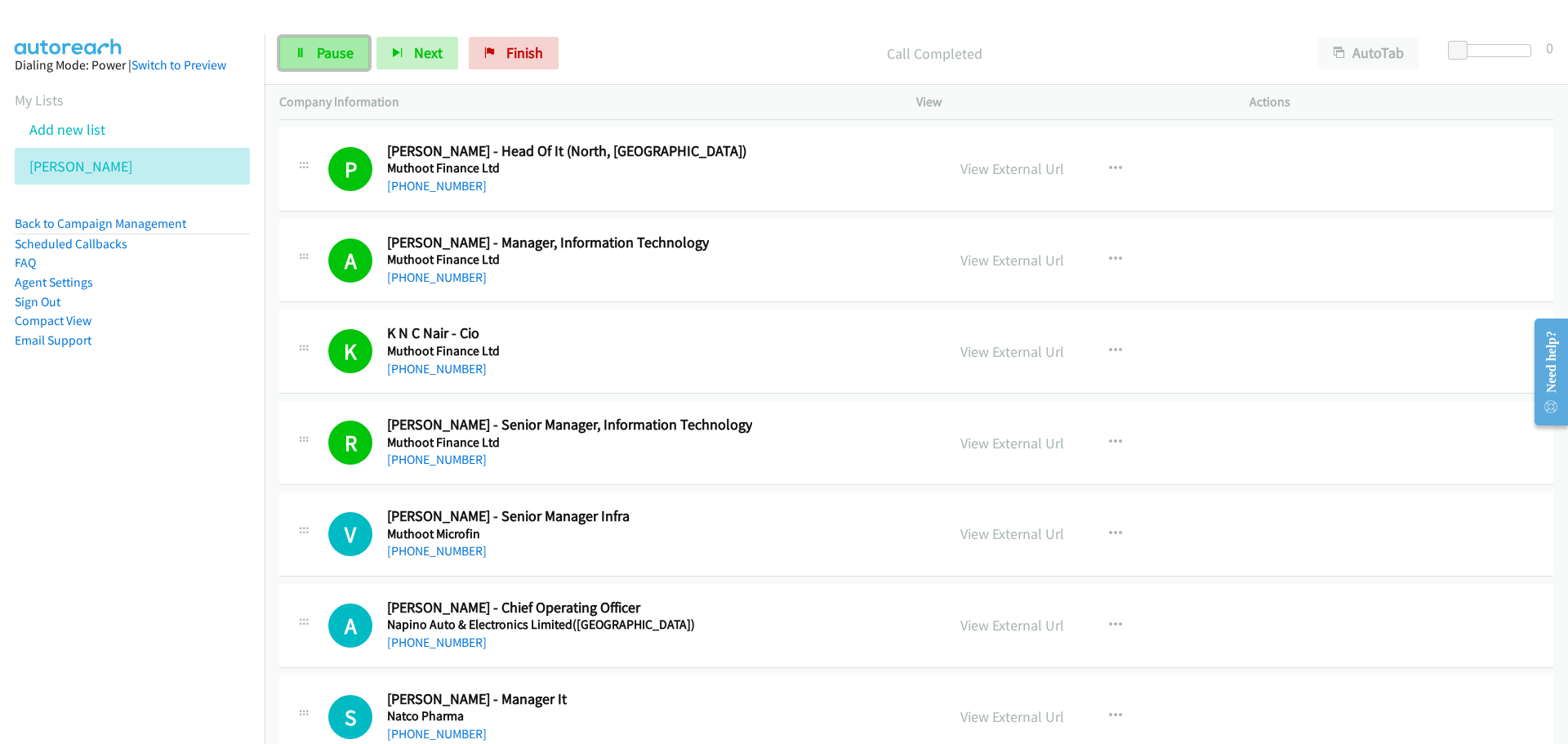
click at [327, 58] on span "Pause" at bounding box center [335, 53] width 37 height 19
click at [1009, 445] on link "View External Url" at bounding box center [1012, 443] width 103 height 19
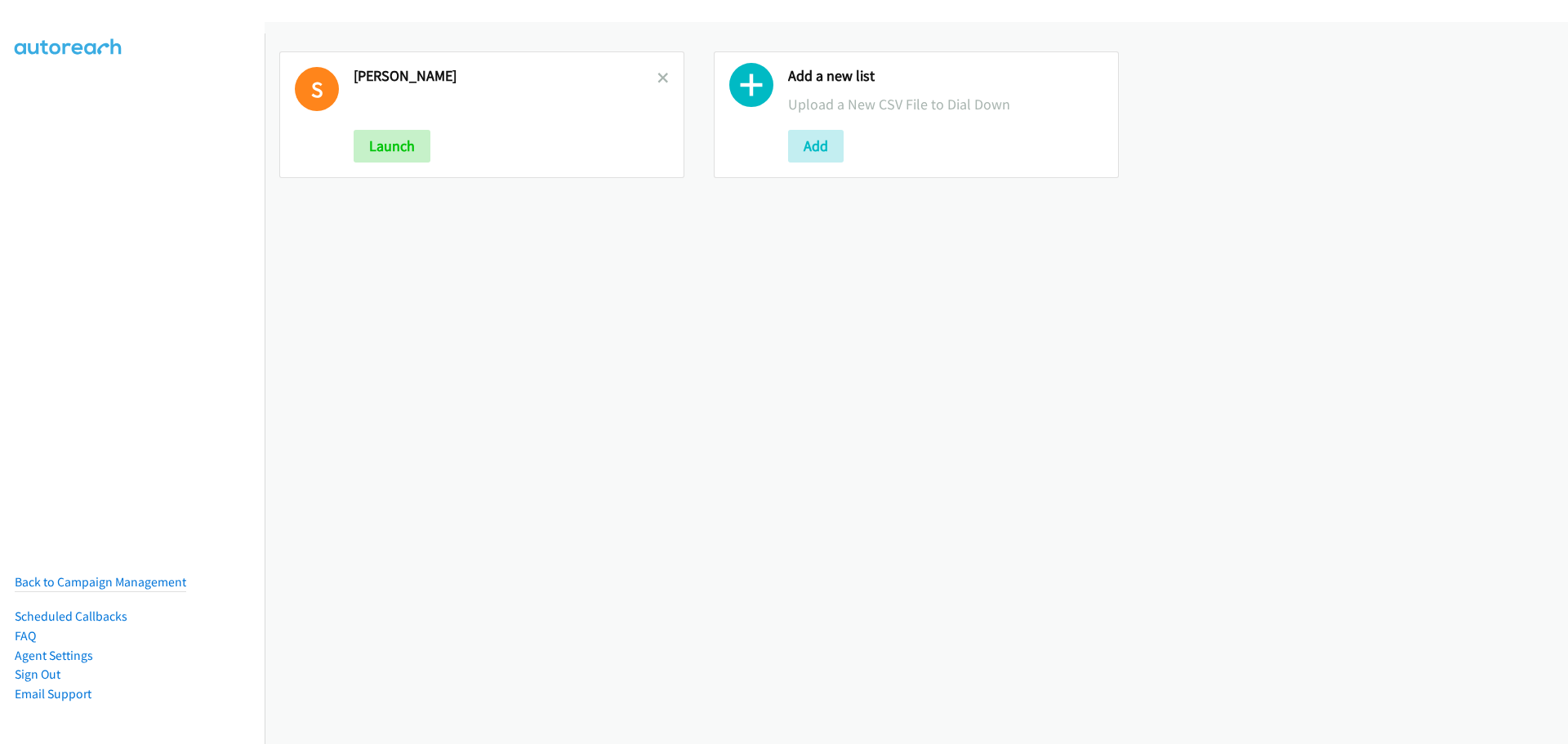
drag, startPoint x: 662, startPoint y: 73, endPoint x: 633, endPoint y: 82, distance: 30.4
click at [662, 73] on icon at bounding box center [663, 79] width 12 height 12
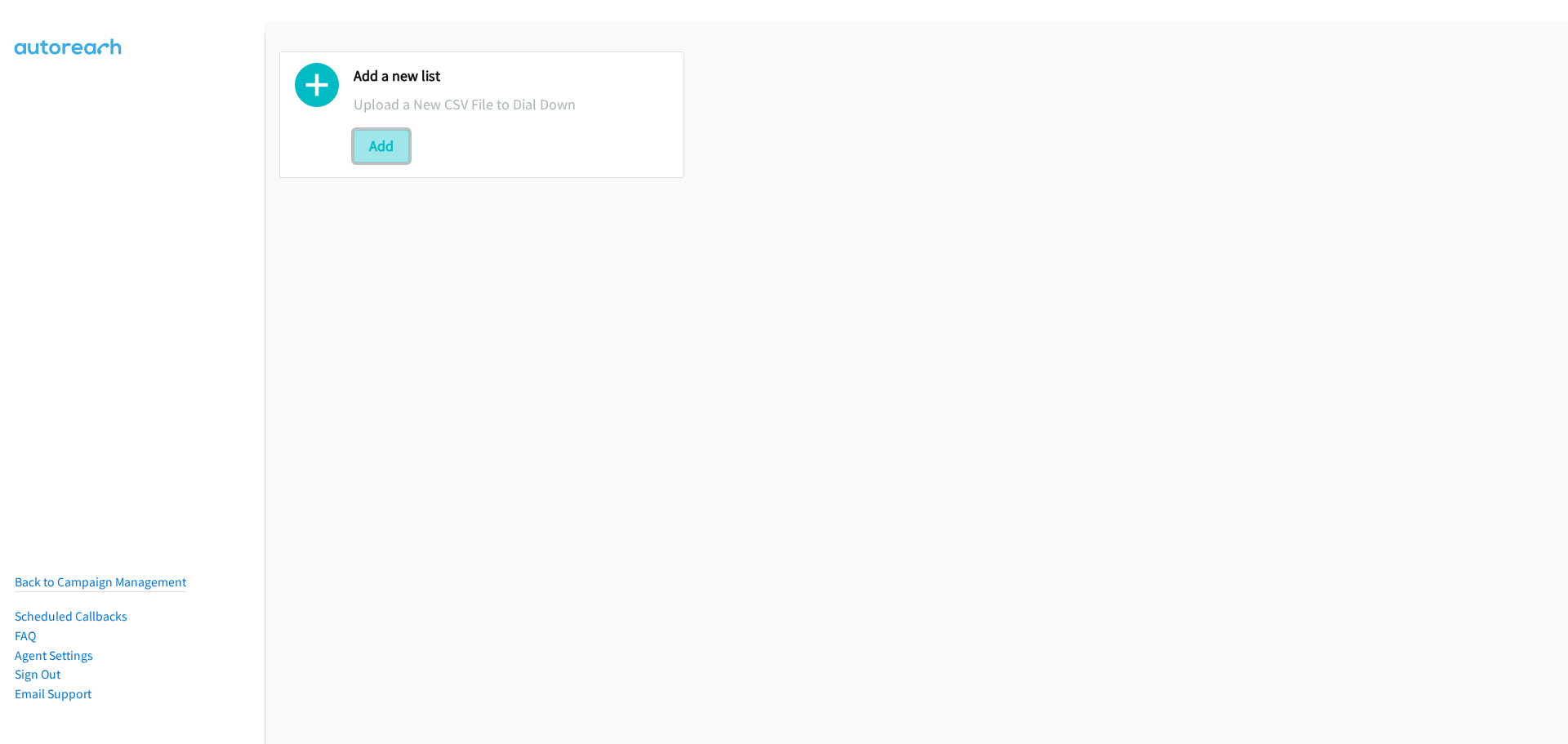
click at [397, 155] on button "Add" at bounding box center [381, 146] width 55 height 33
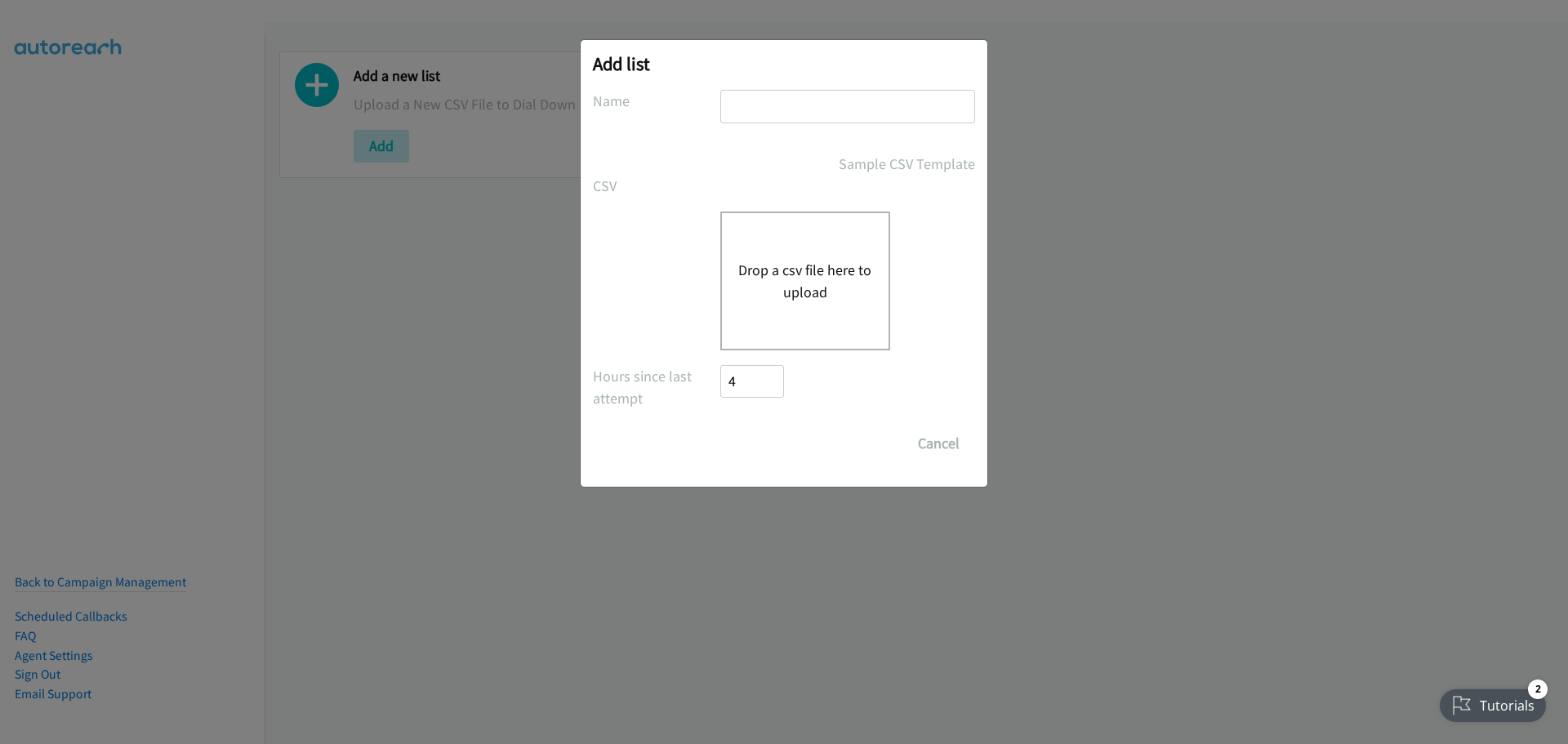
click at [827, 267] on button "Drop a csv file here to upload" at bounding box center [805, 280] width 134 height 44
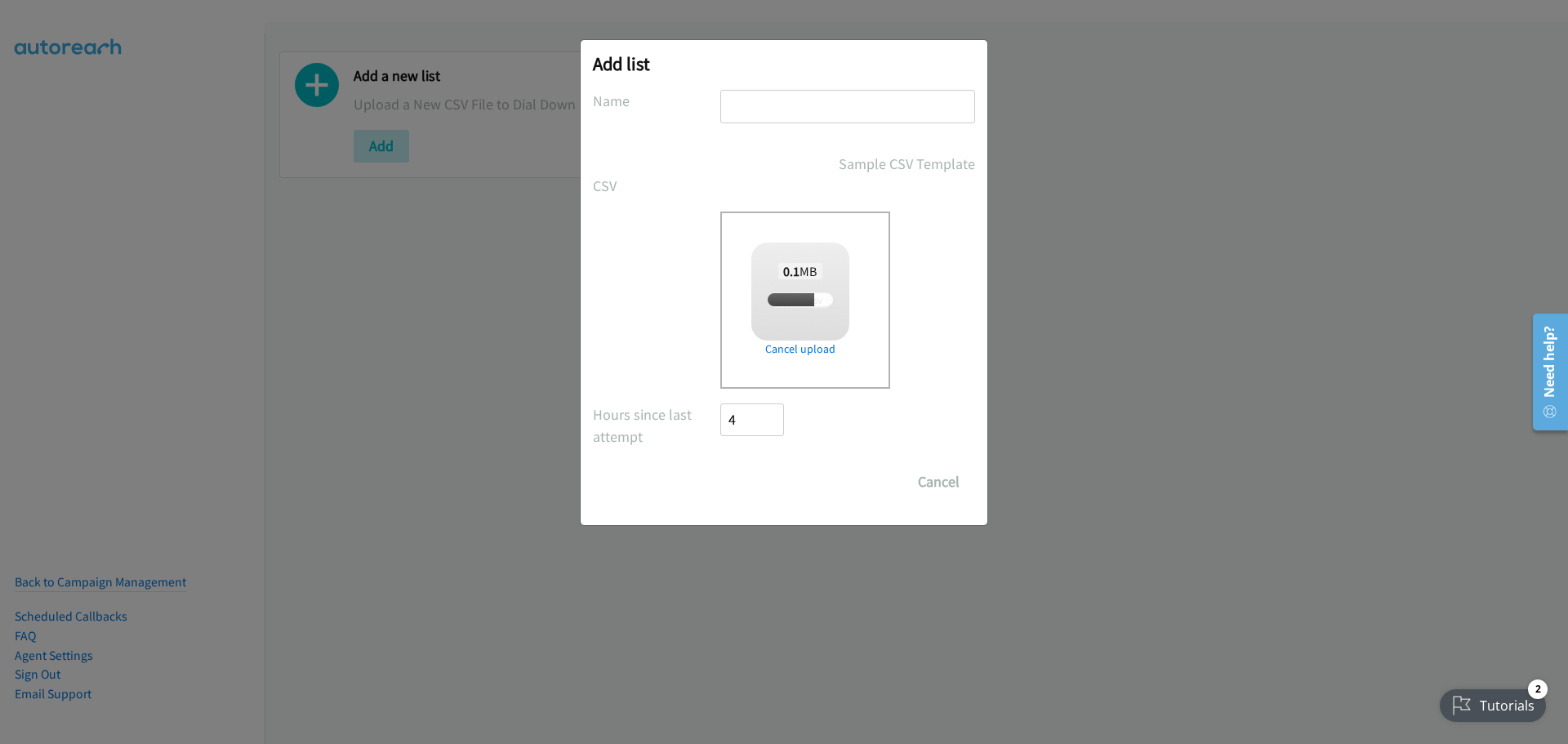
click at [763, 117] on input "text" at bounding box center [847, 106] width 255 height 34
type input "[PERSON_NAME]"
checkbox input "true"
click at [773, 490] on input "Save List" at bounding box center [763, 482] width 86 height 33
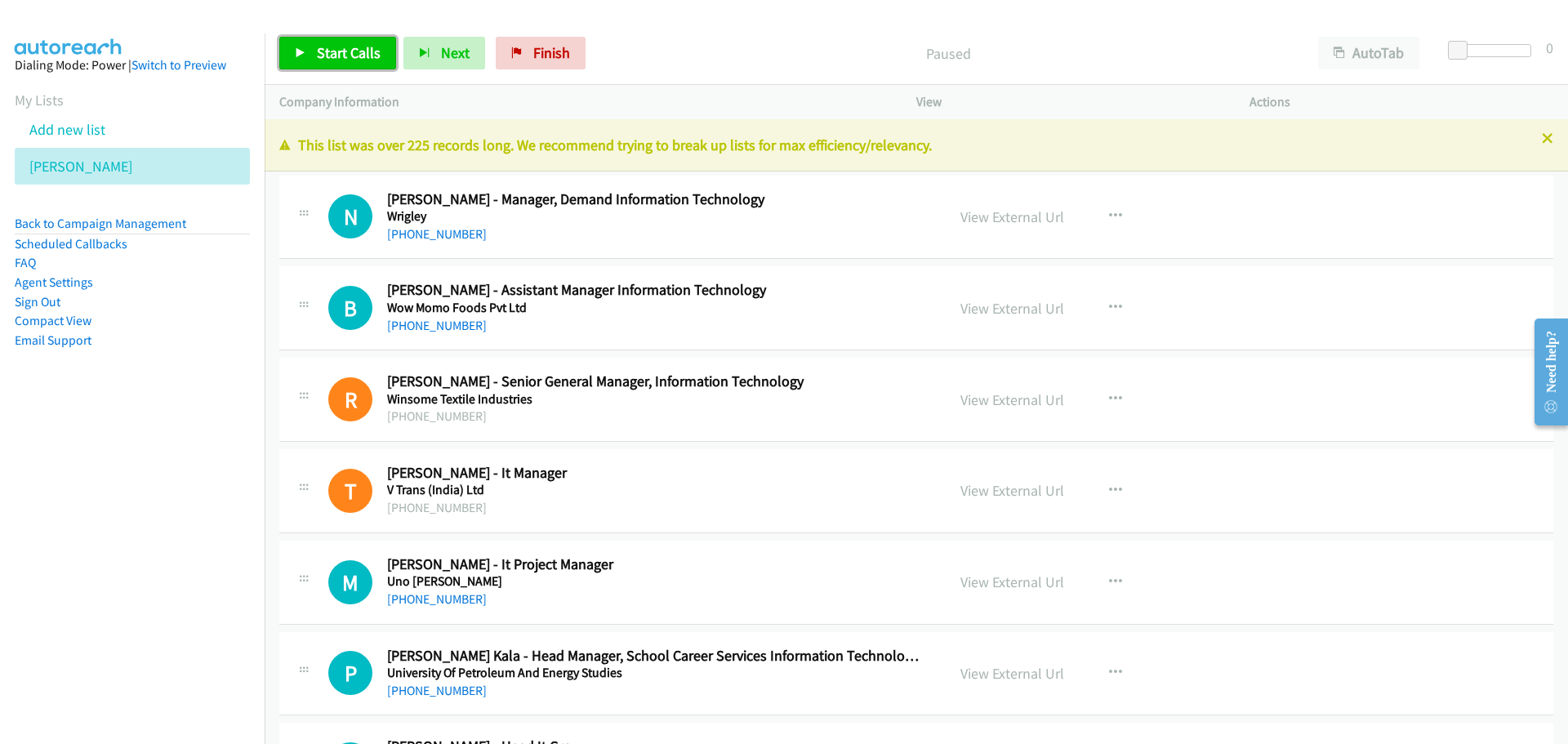
click at [309, 48] on link "Start Calls" at bounding box center [337, 54] width 117 height 33
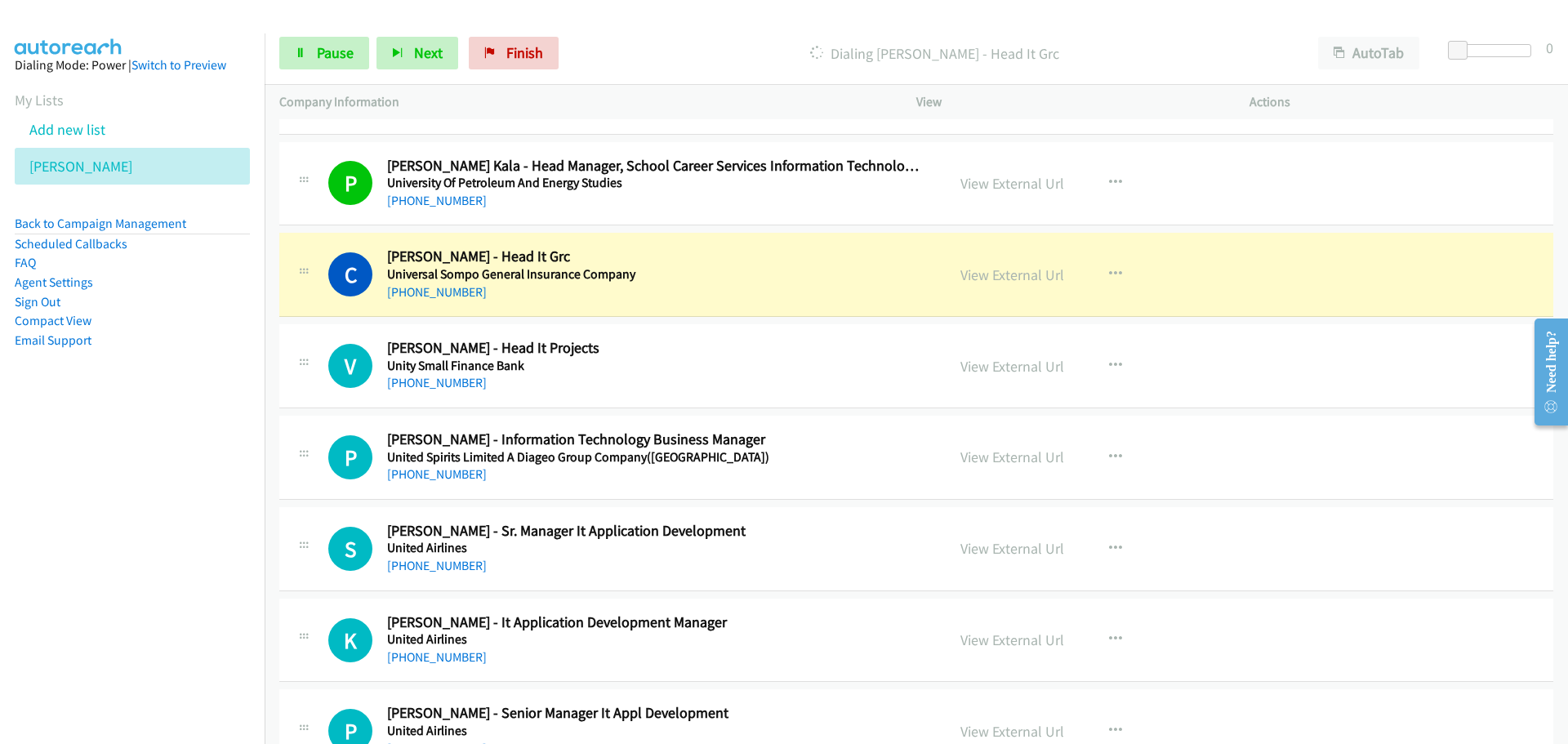
scroll to position [572, 0]
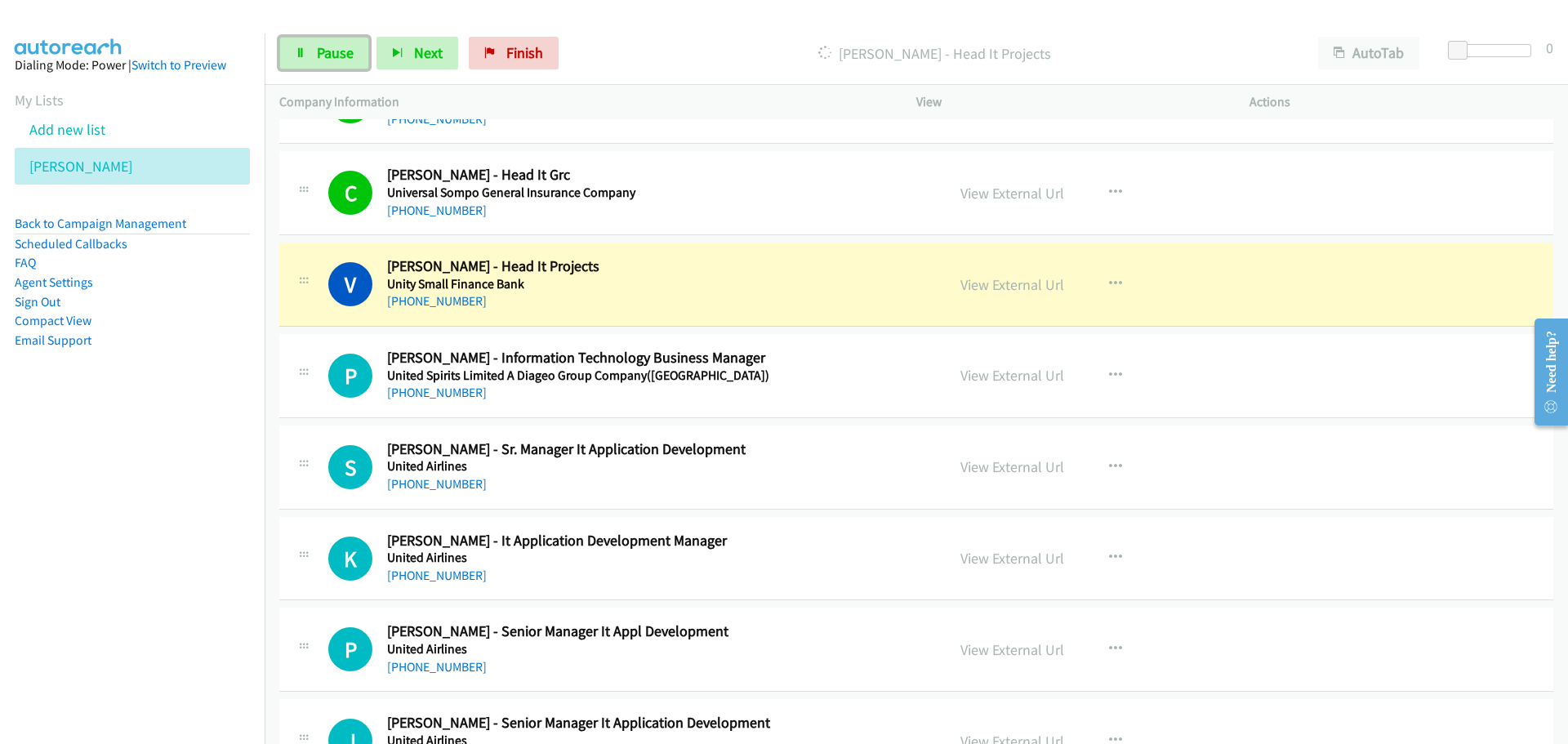
click at [316, 57] on link "Pause" at bounding box center [324, 54] width 90 height 33
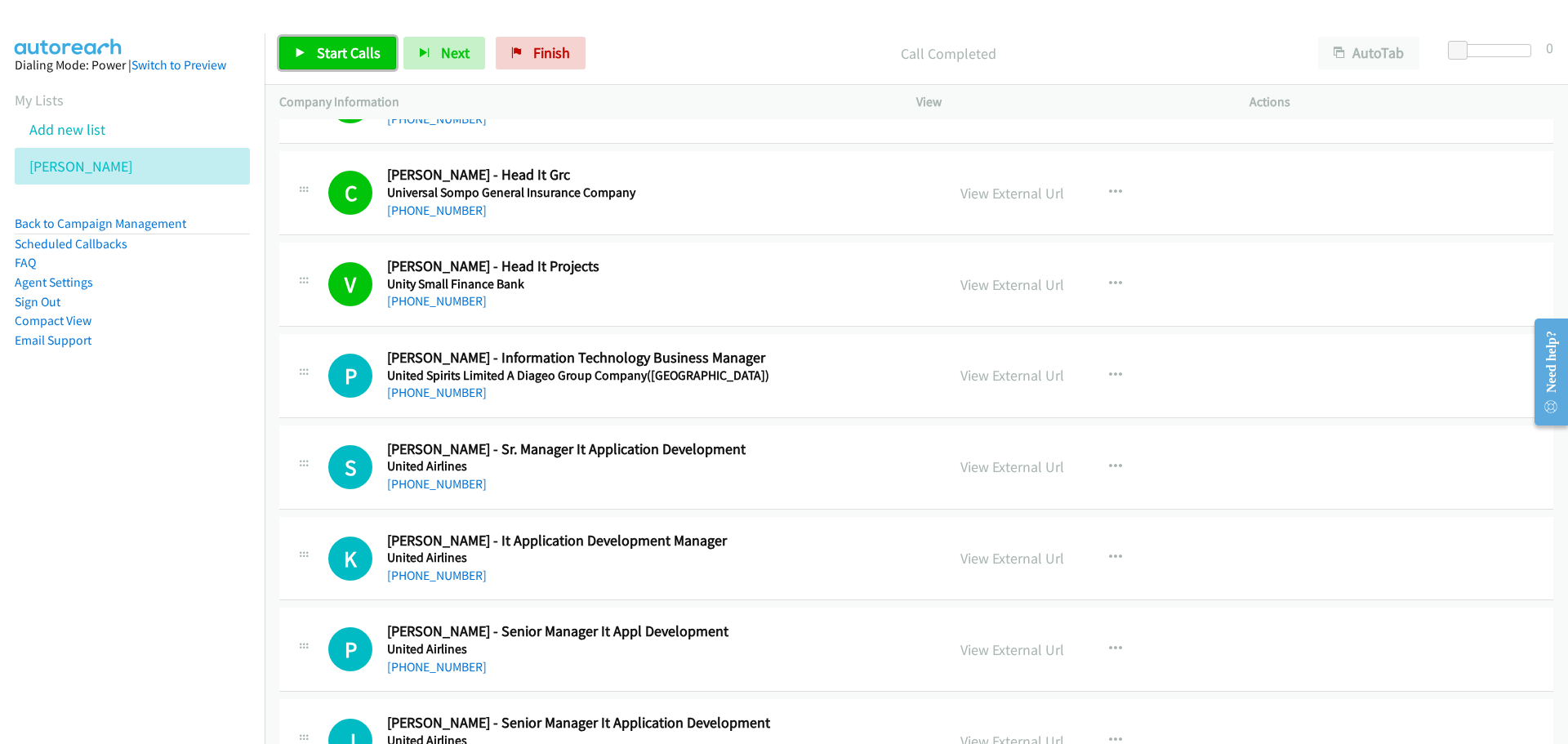
click at [299, 45] on link "Start Calls" at bounding box center [337, 54] width 117 height 33
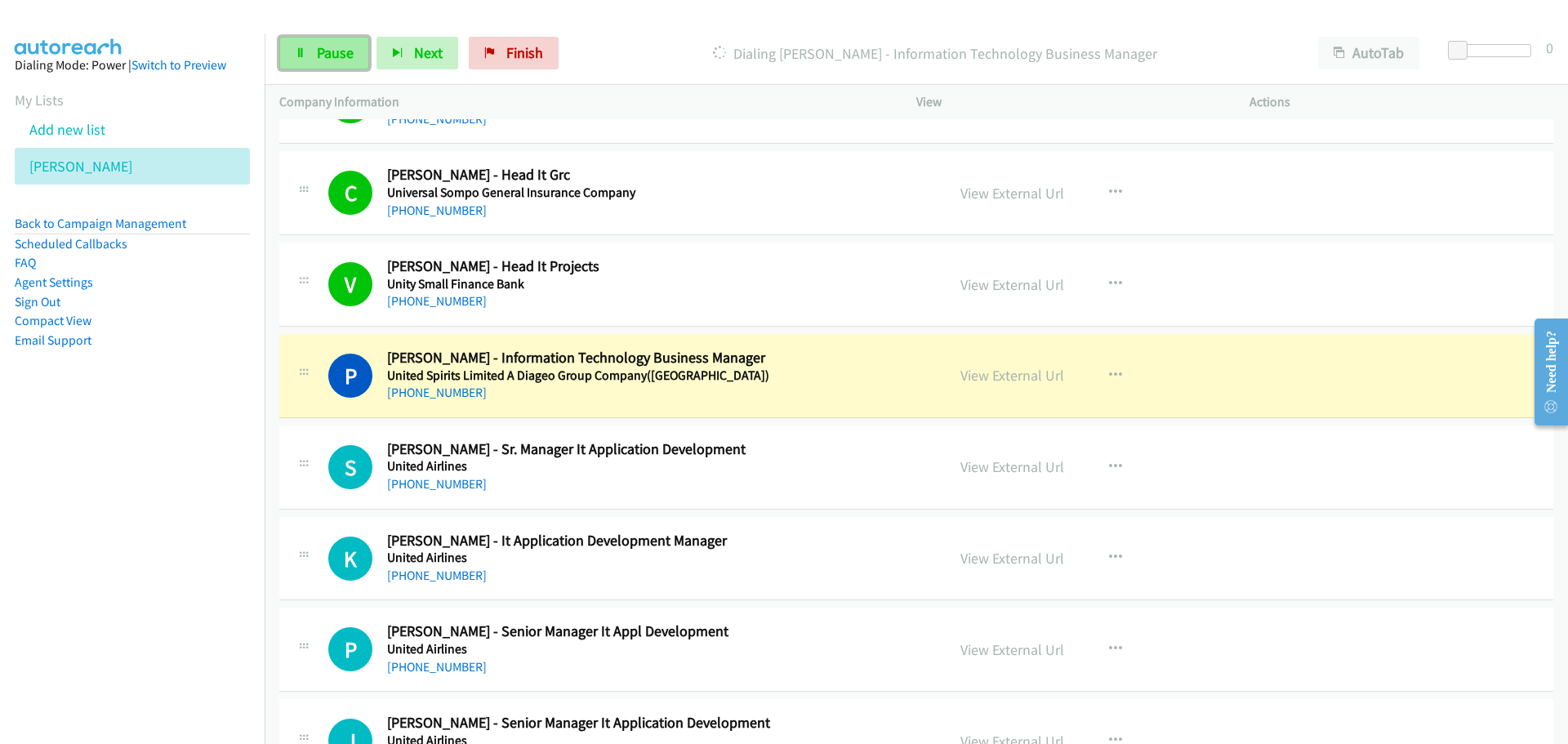
click at [339, 61] on span "Pause" at bounding box center [335, 53] width 37 height 19
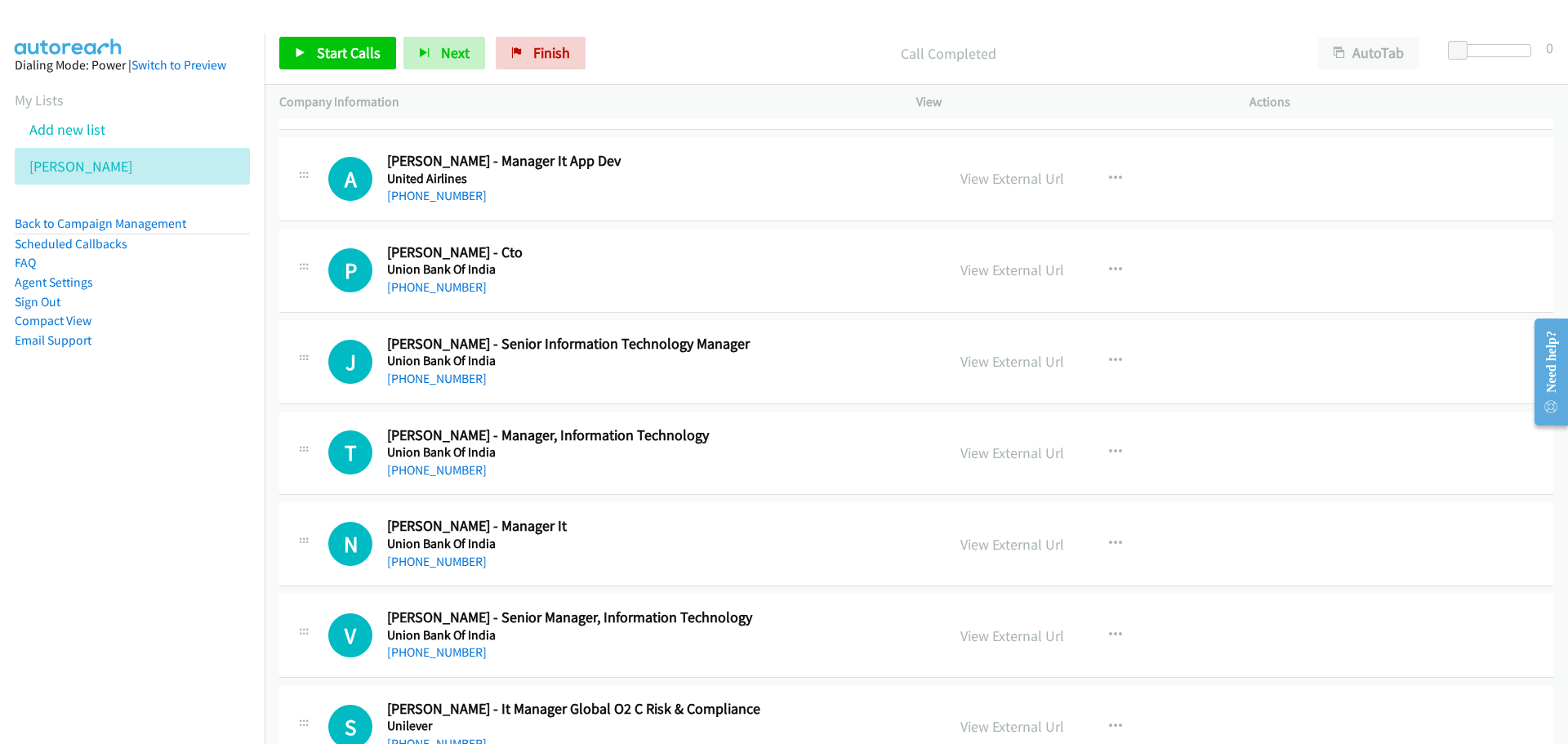
scroll to position [1307, 0]
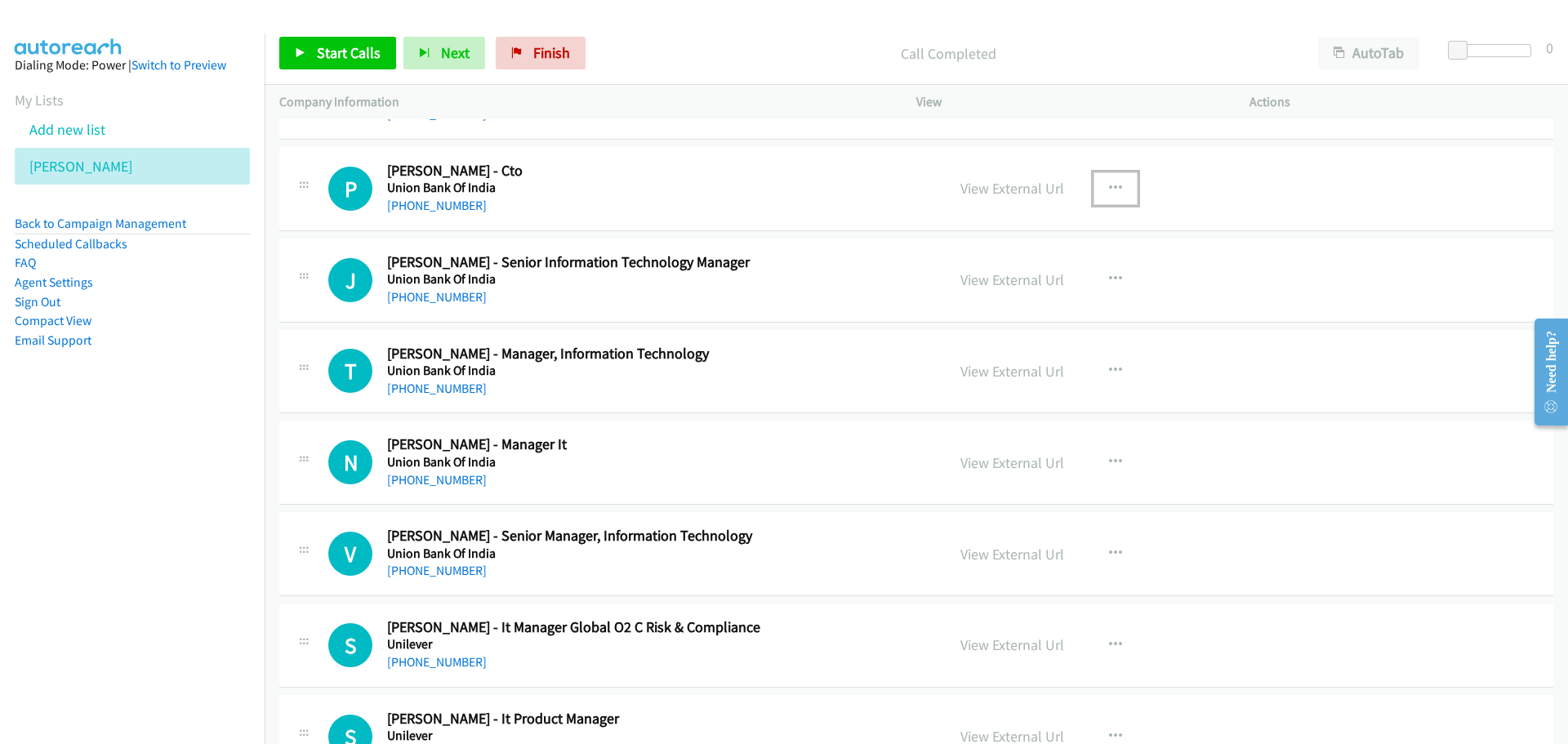
click at [1116, 186] on button "button" at bounding box center [1115, 189] width 44 height 33
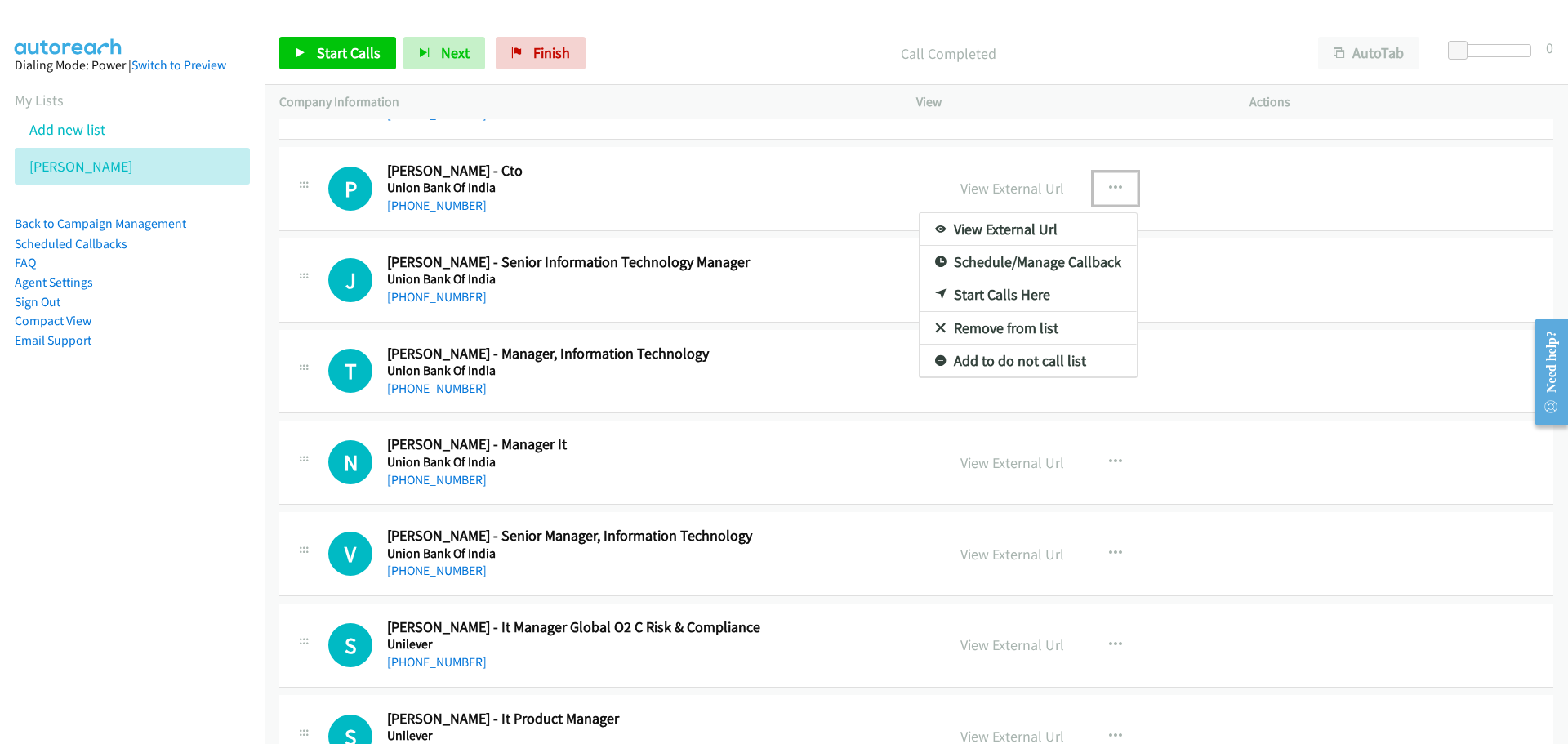
click at [999, 296] on link "Start Calls Here" at bounding box center [1027, 295] width 217 height 33
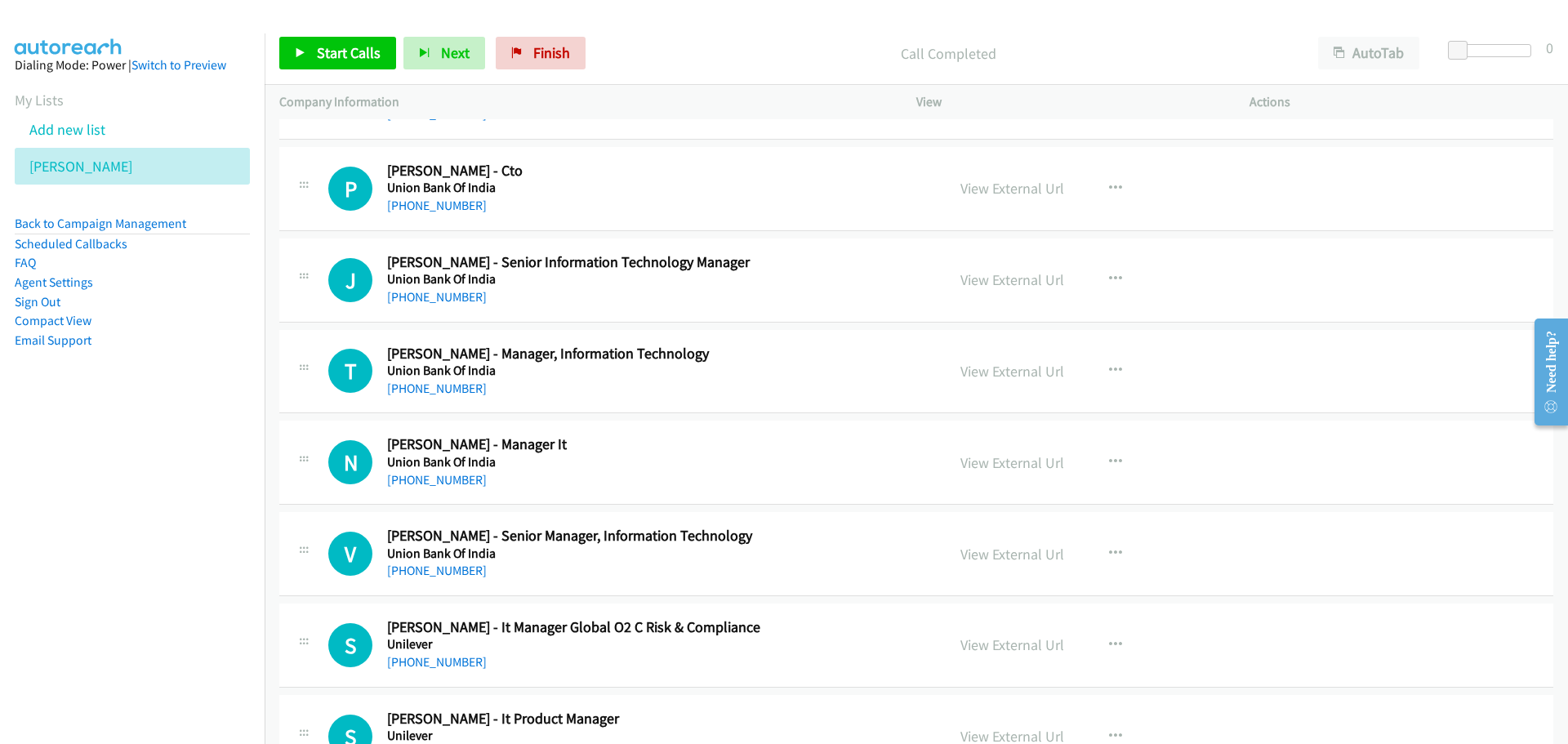
click at [322, 36] on div "Start Calls Pause Next Finish Call Completed AutoTab AutoTab 0" at bounding box center [916, 53] width 1303 height 63
click at [322, 37] on link "Start Calls" at bounding box center [337, 54] width 117 height 33
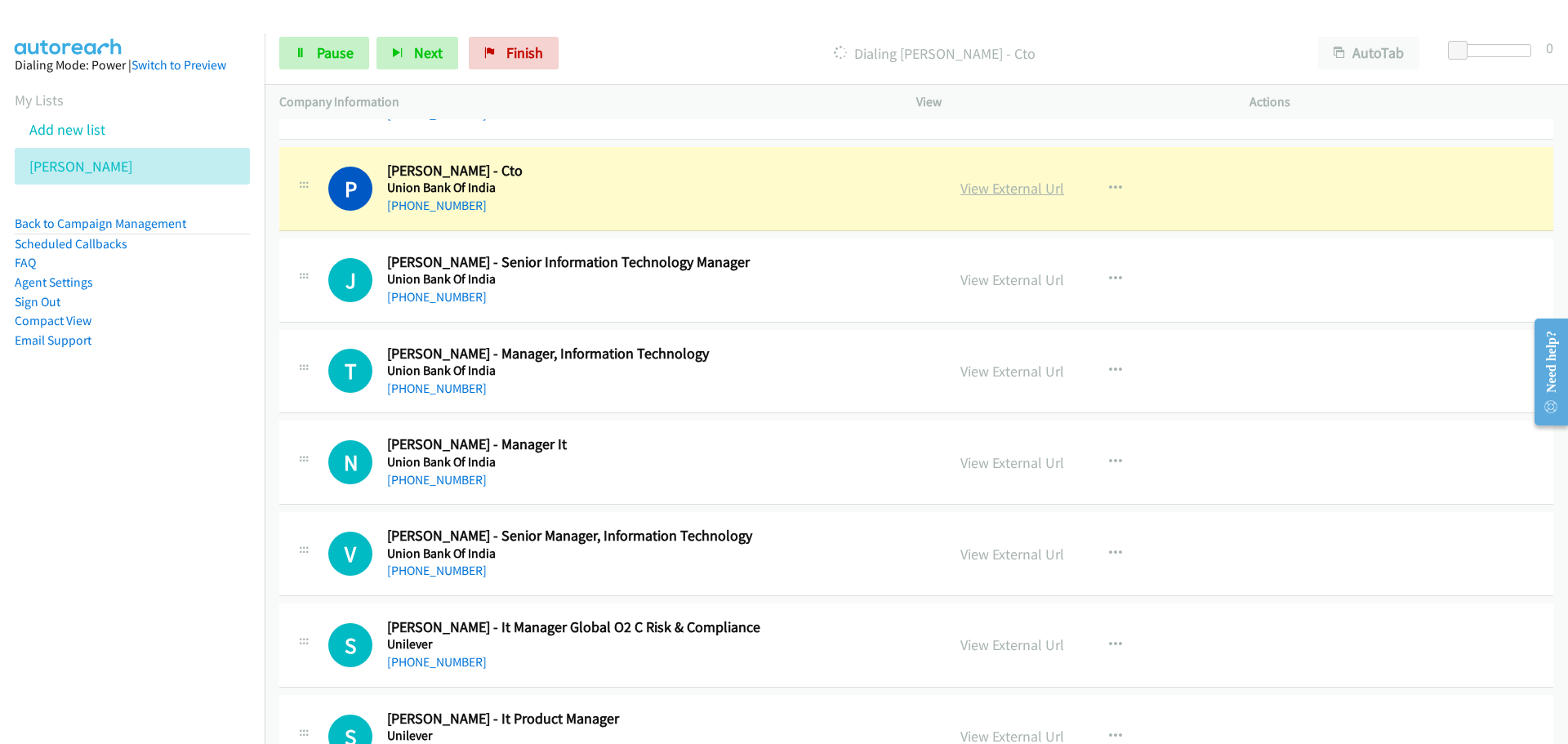
click at [1020, 184] on link "View External Url" at bounding box center [1012, 188] width 103 height 19
click at [332, 44] on span "Pause" at bounding box center [335, 53] width 37 height 19
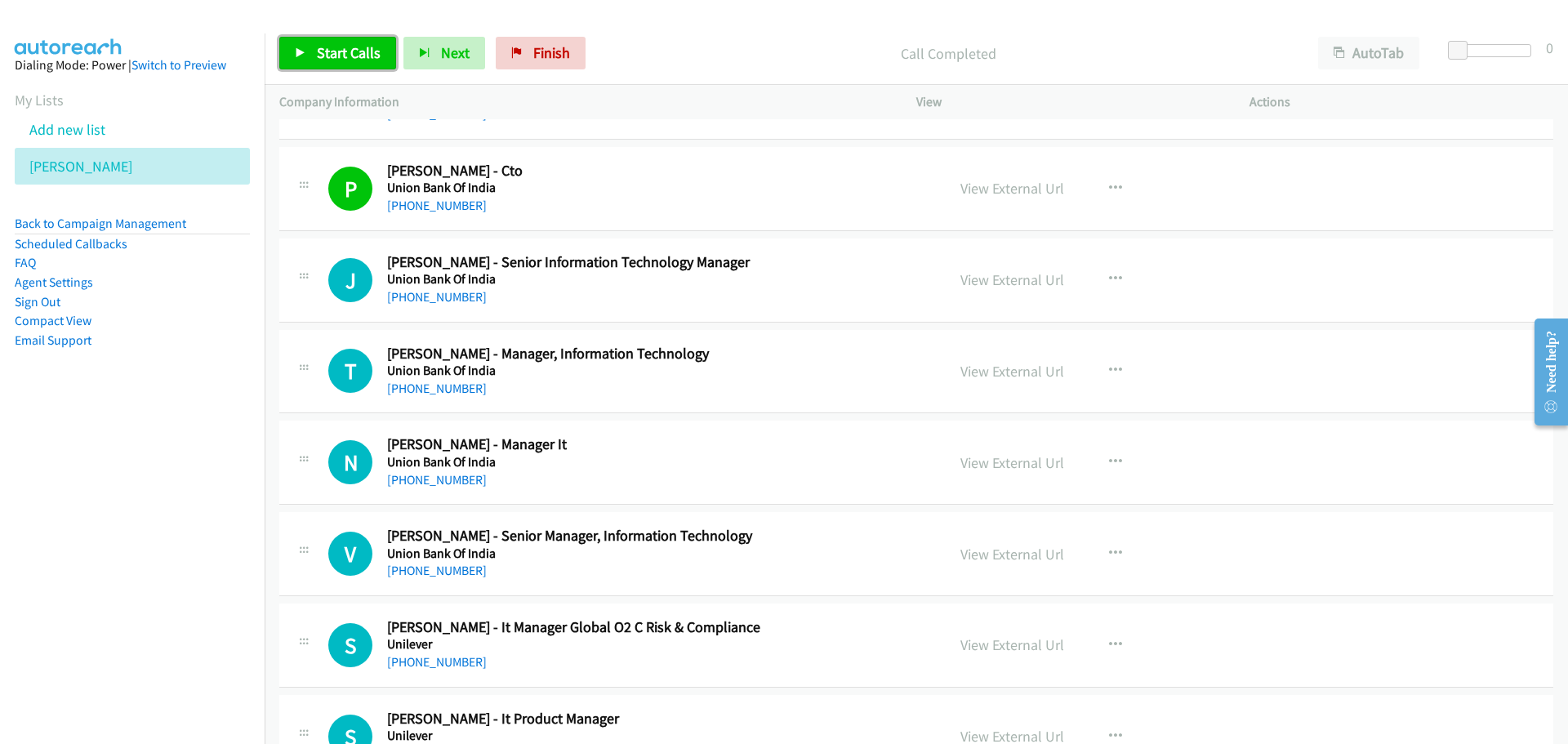
click at [346, 38] on link "Start Calls" at bounding box center [337, 54] width 117 height 33
click at [346, 40] on link "Pause" at bounding box center [324, 54] width 90 height 33
click at [373, 54] on span "Start Calls" at bounding box center [348, 53] width 63 height 19
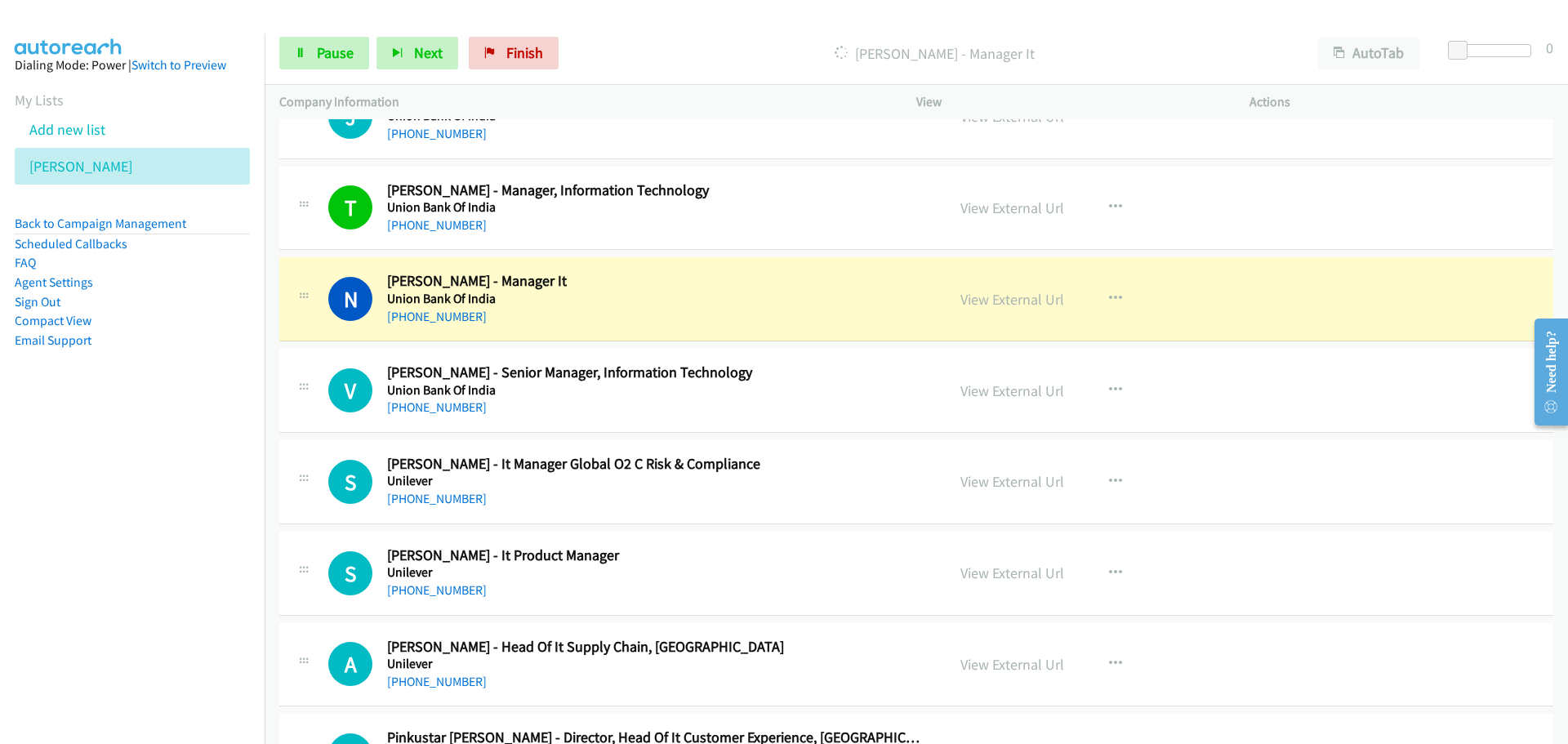
scroll to position [1552, 0]
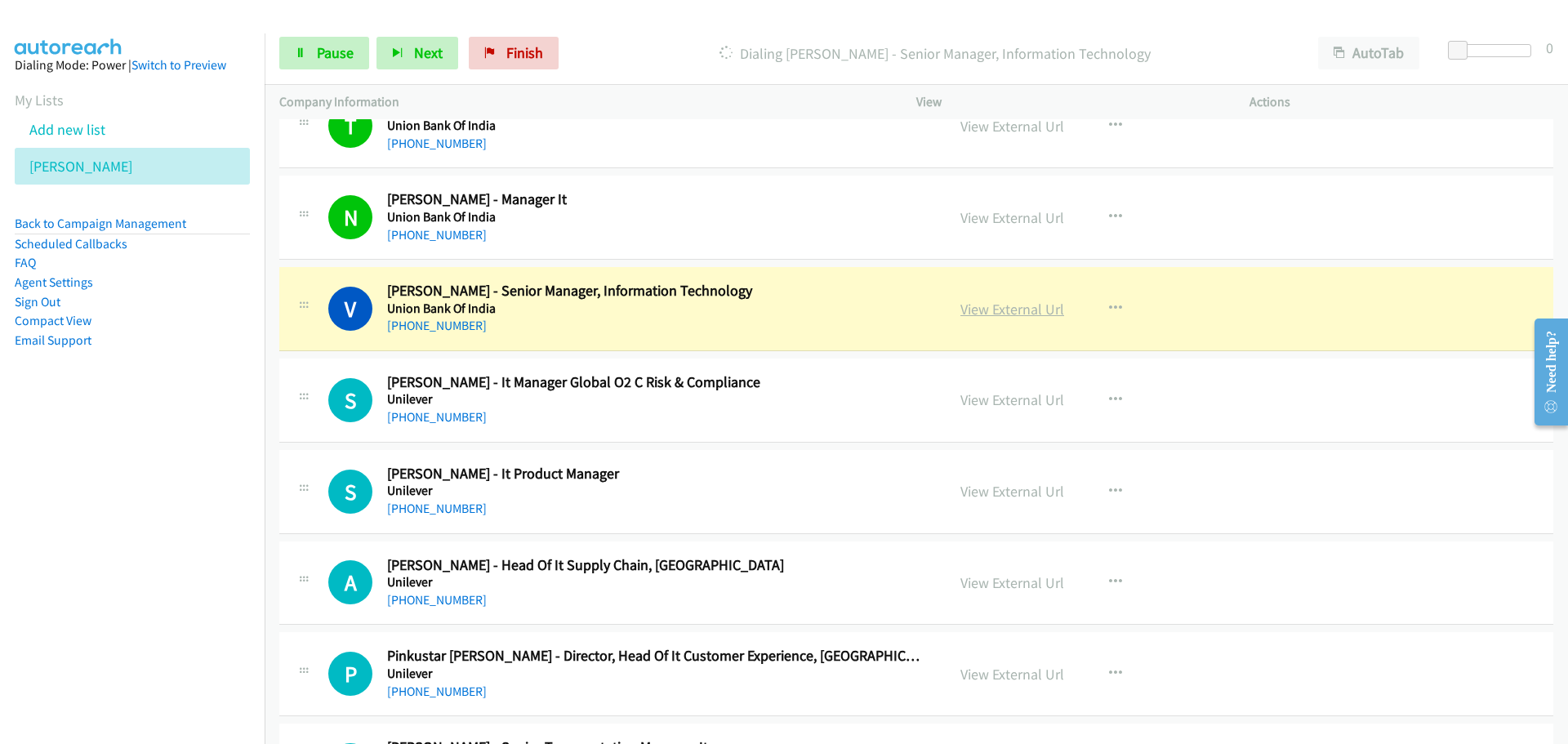
click at [1003, 316] on link "View External Url" at bounding box center [1012, 308] width 103 height 19
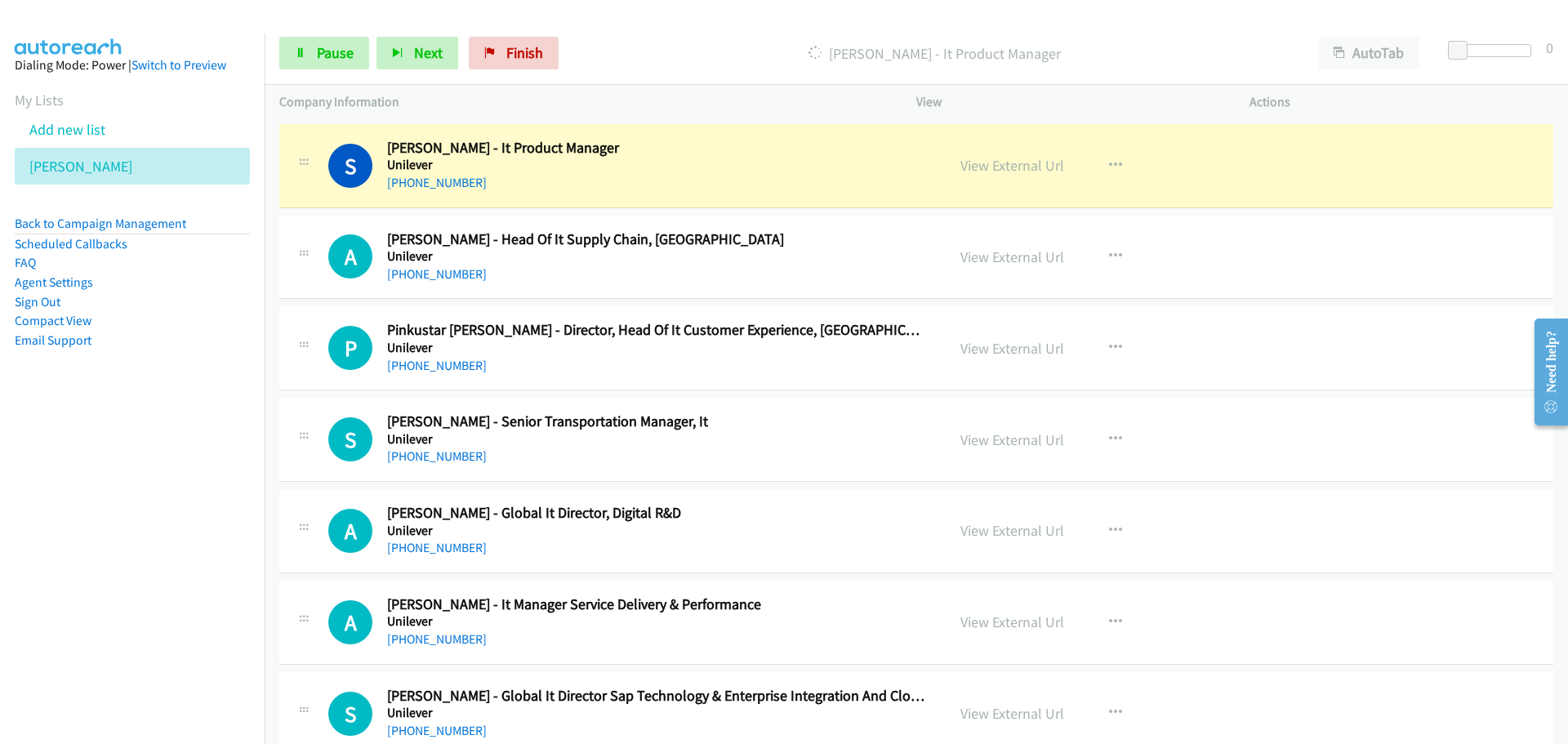
scroll to position [1879, 0]
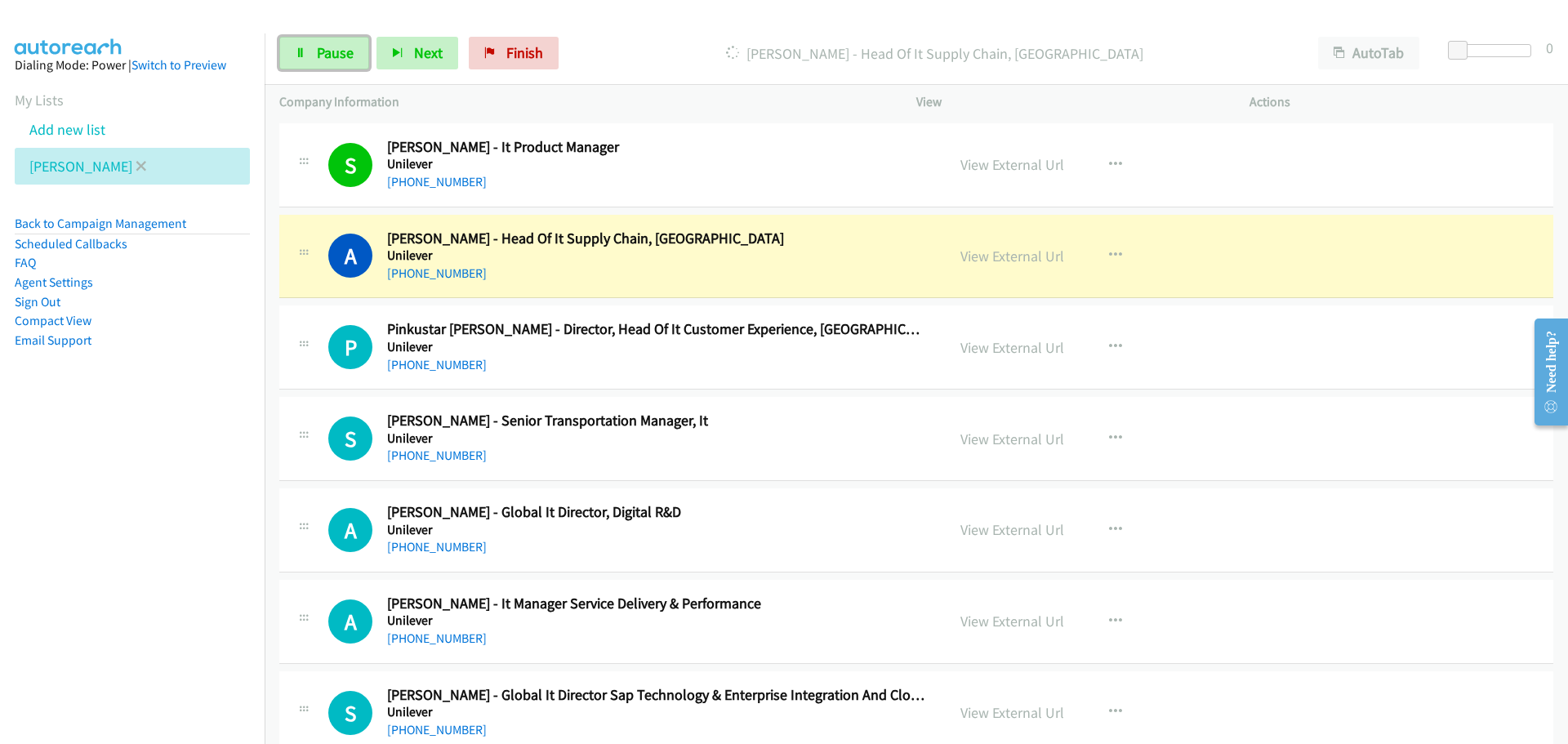
click at [326, 63] on link "Pause" at bounding box center [324, 54] width 90 height 33
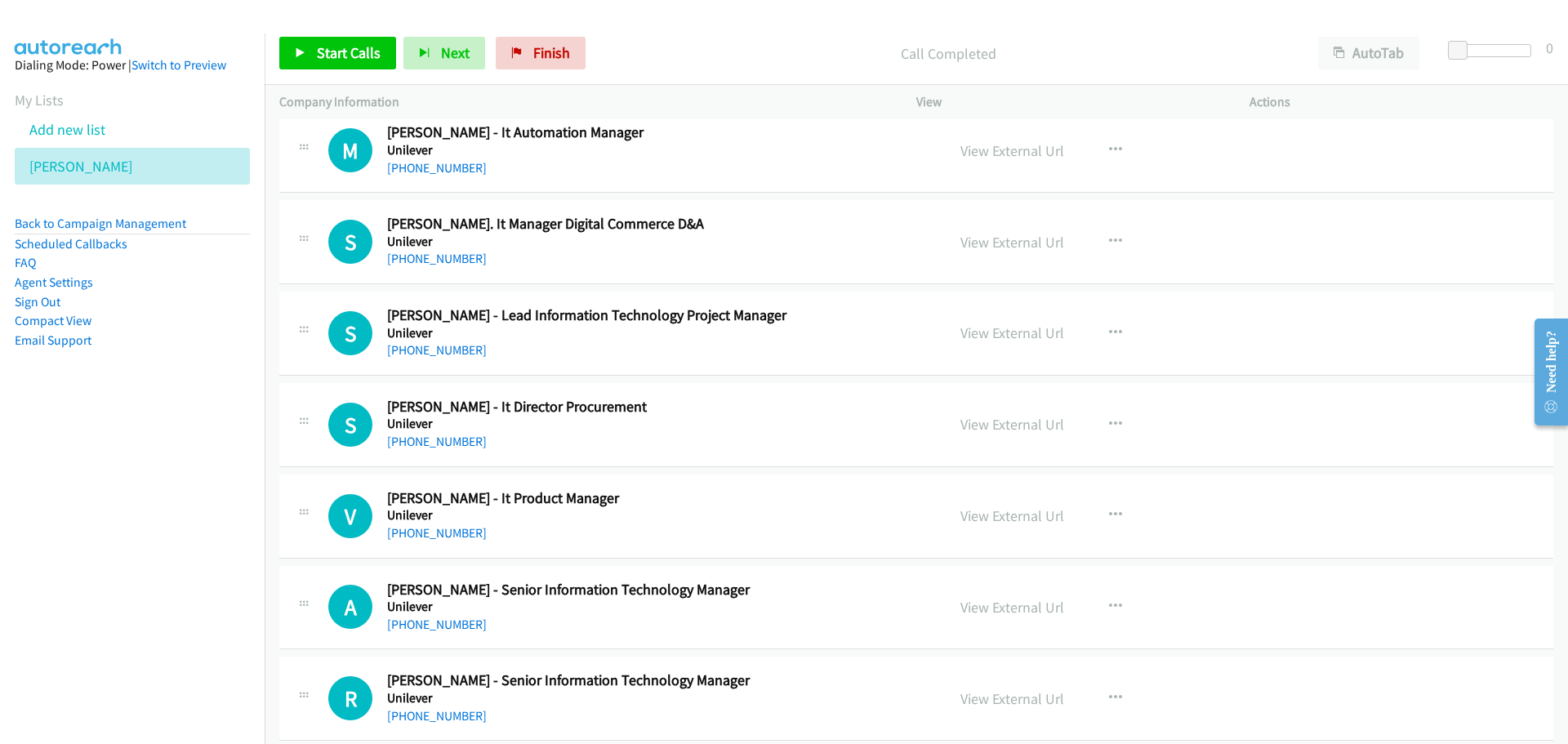
scroll to position [2614, 0]
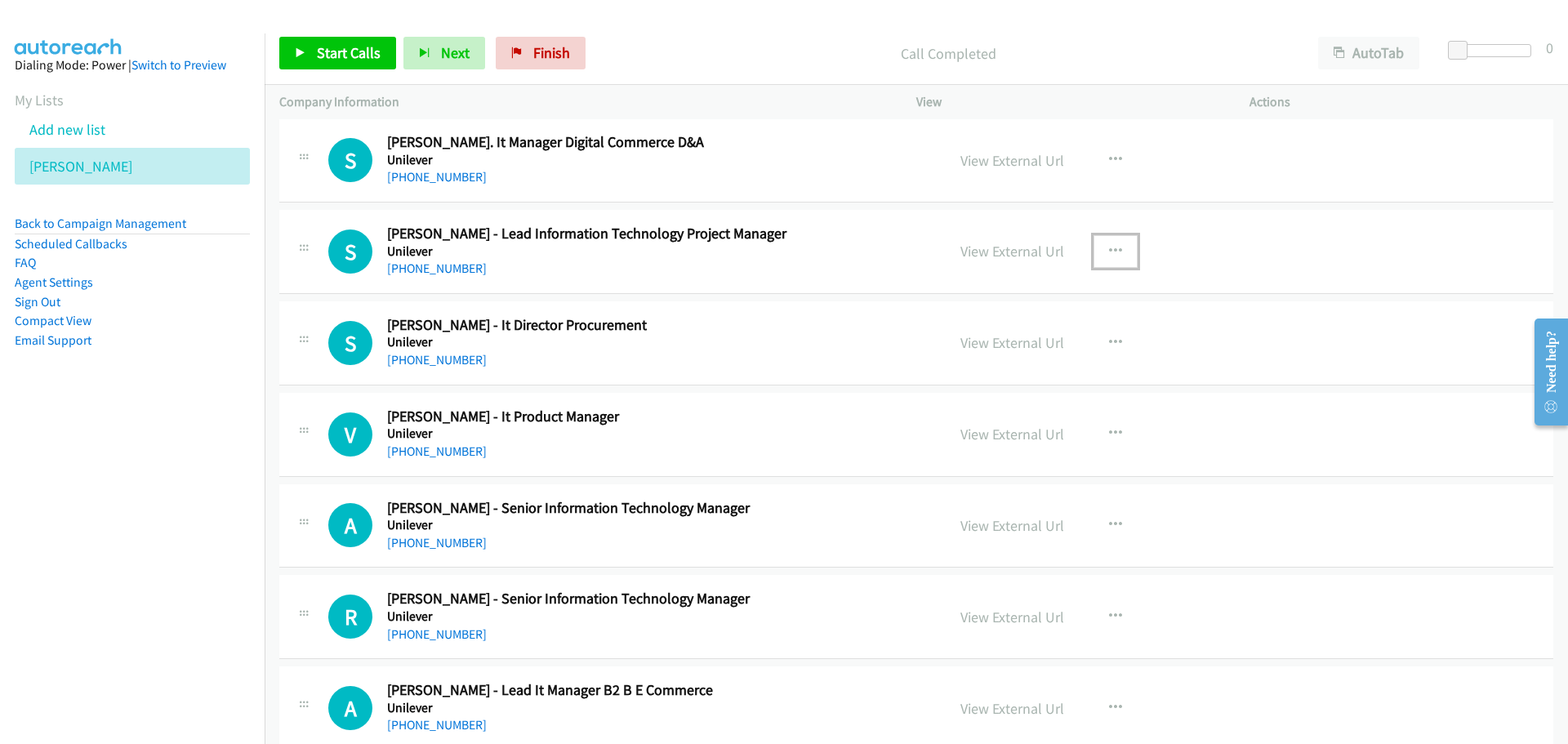
click at [1114, 250] on icon "button" at bounding box center [1115, 251] width 13 height 13
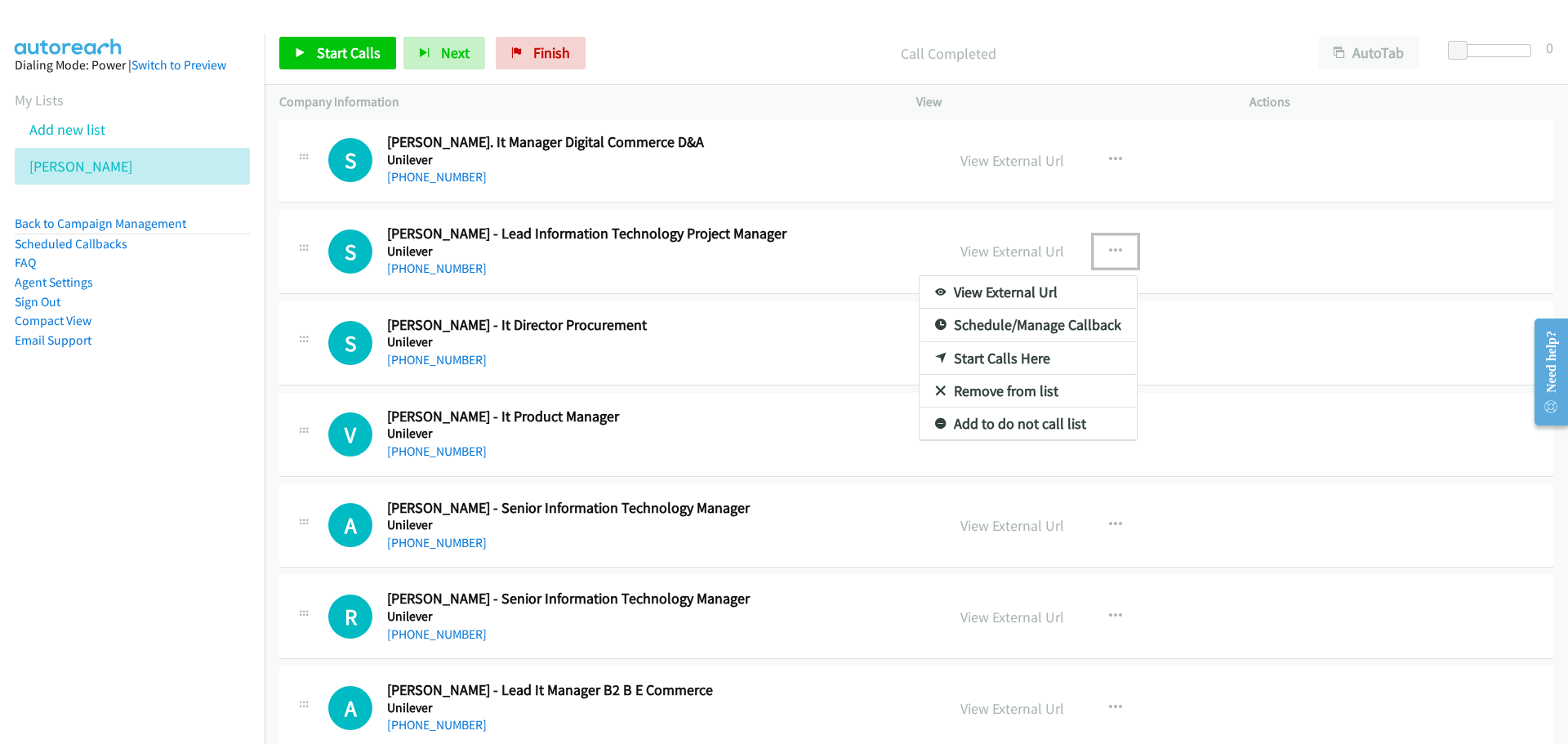
click at [969, 360] on link "Start Calls Here" at bounding box center [1027, 358] width 217 height 33
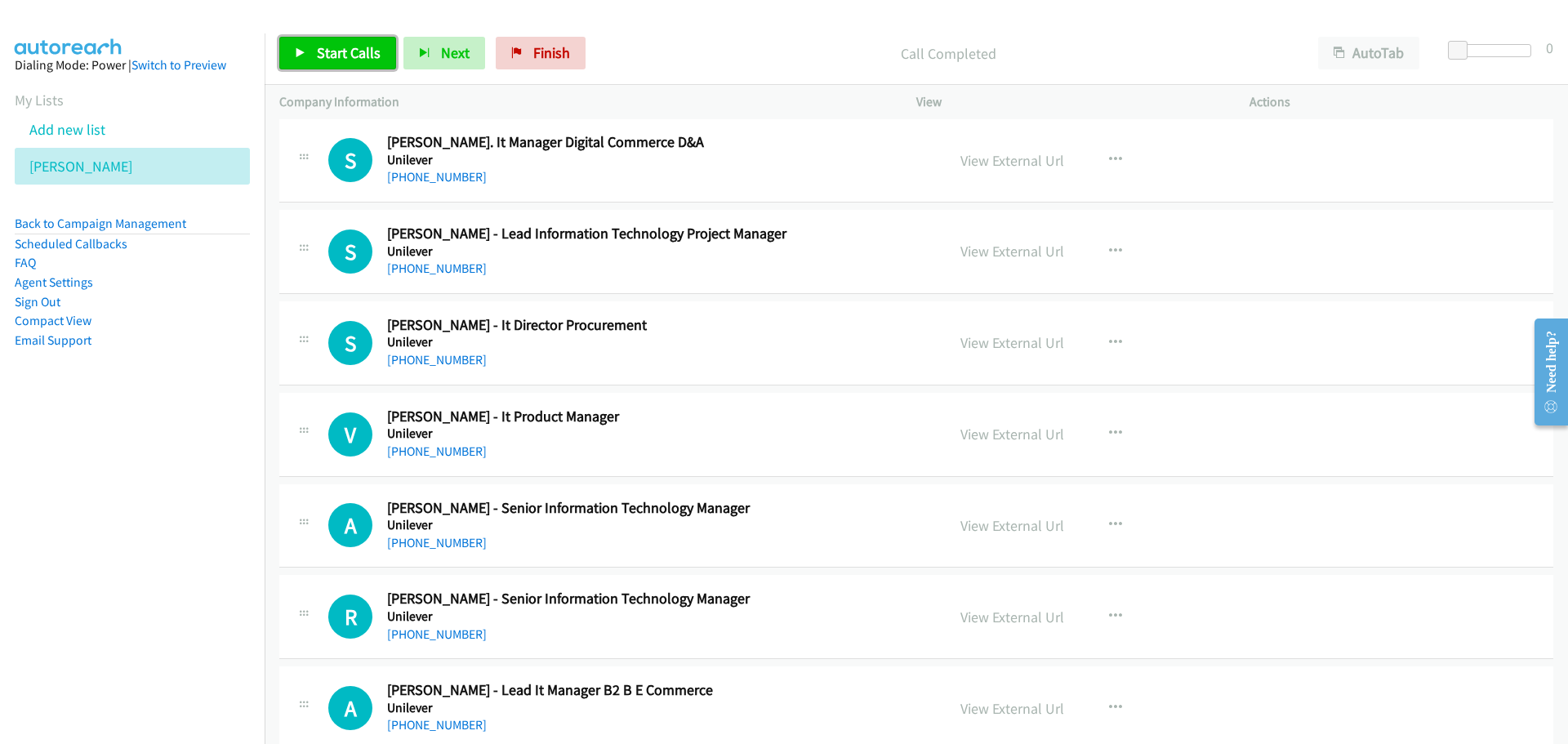
click at [349, 61] on span "Start Calls" at bounding box center [348, 53] width 63 height 19
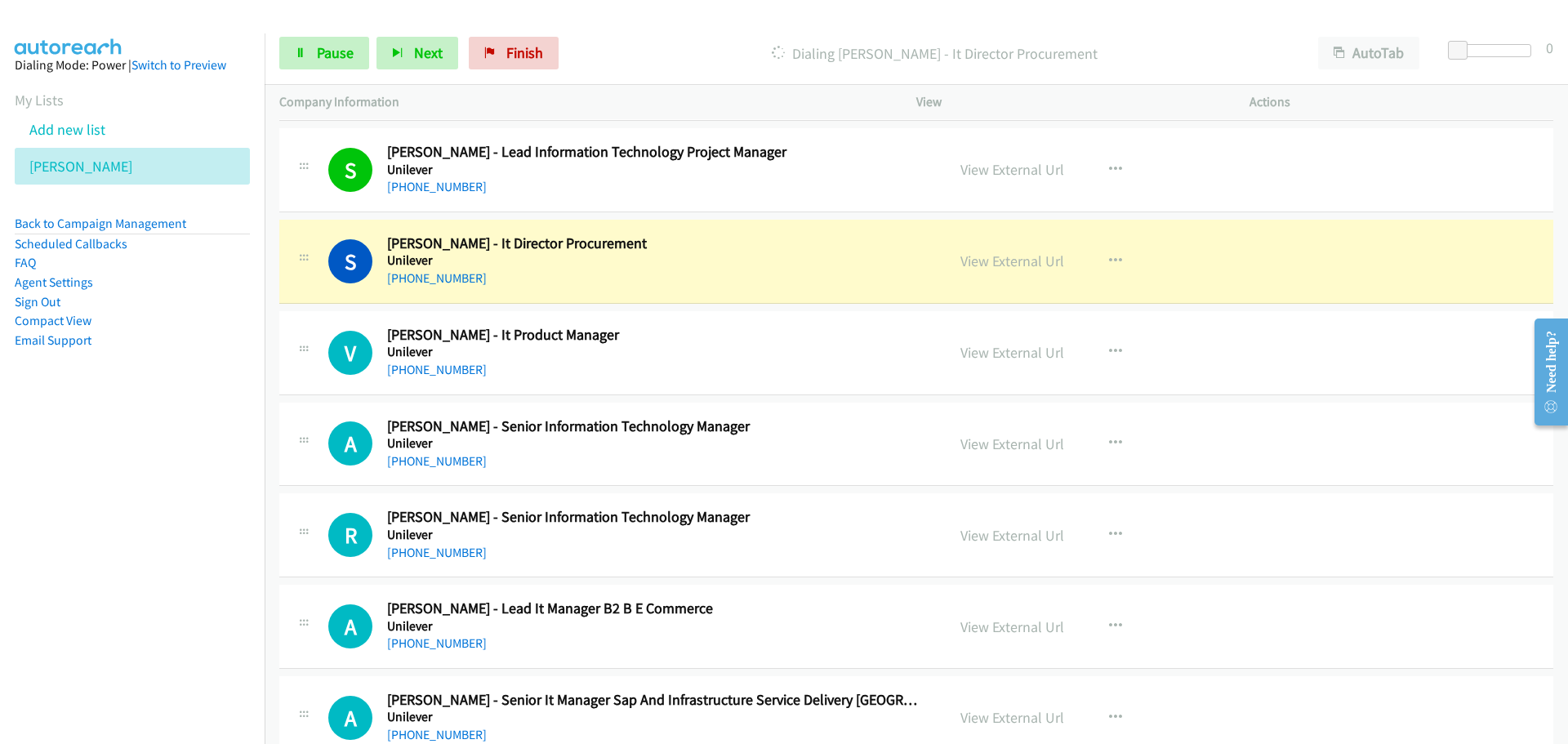
scroll to position [2777, 0]
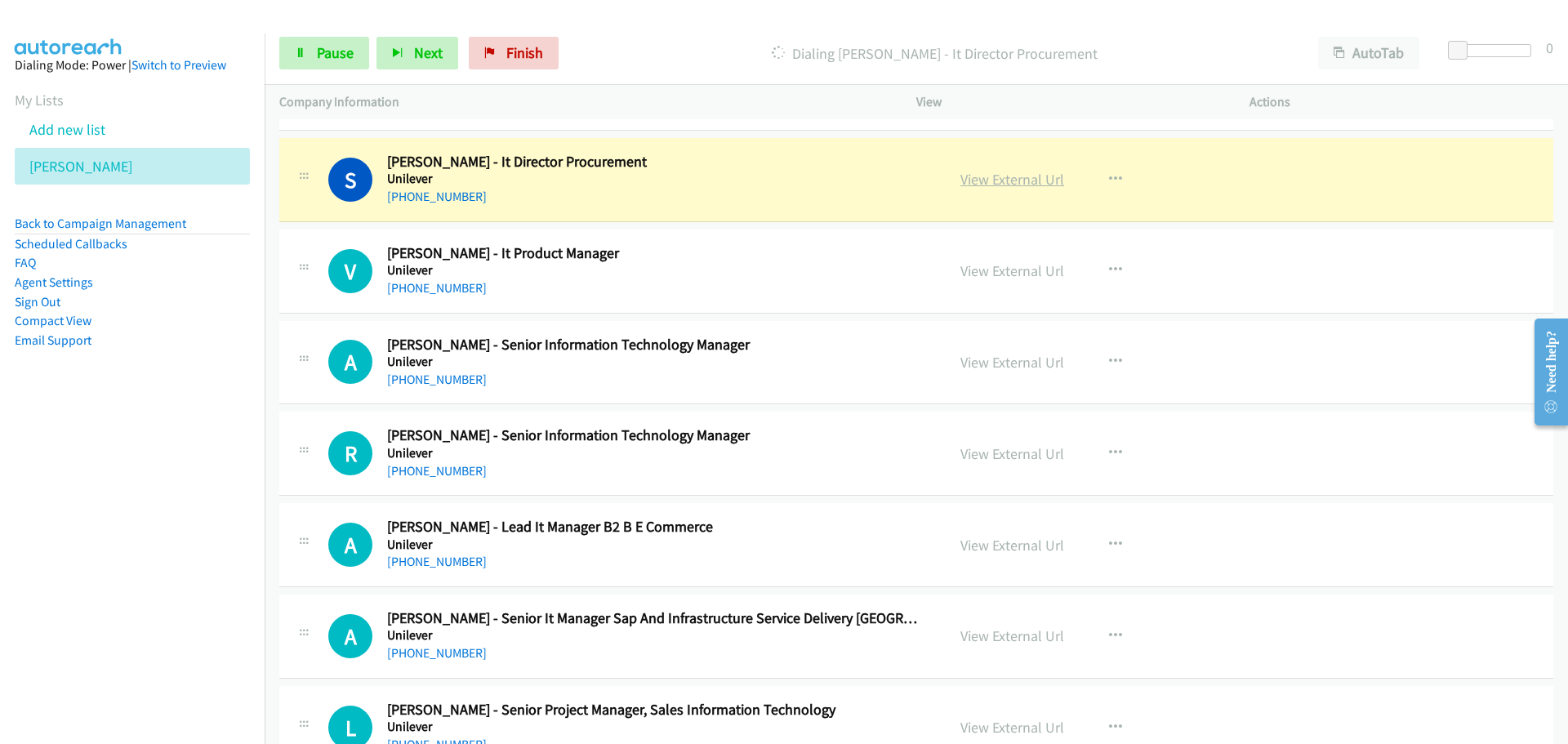
click at [979, 175] on link "View External Url" at bounding box center [1012, 179] width 103 height 19
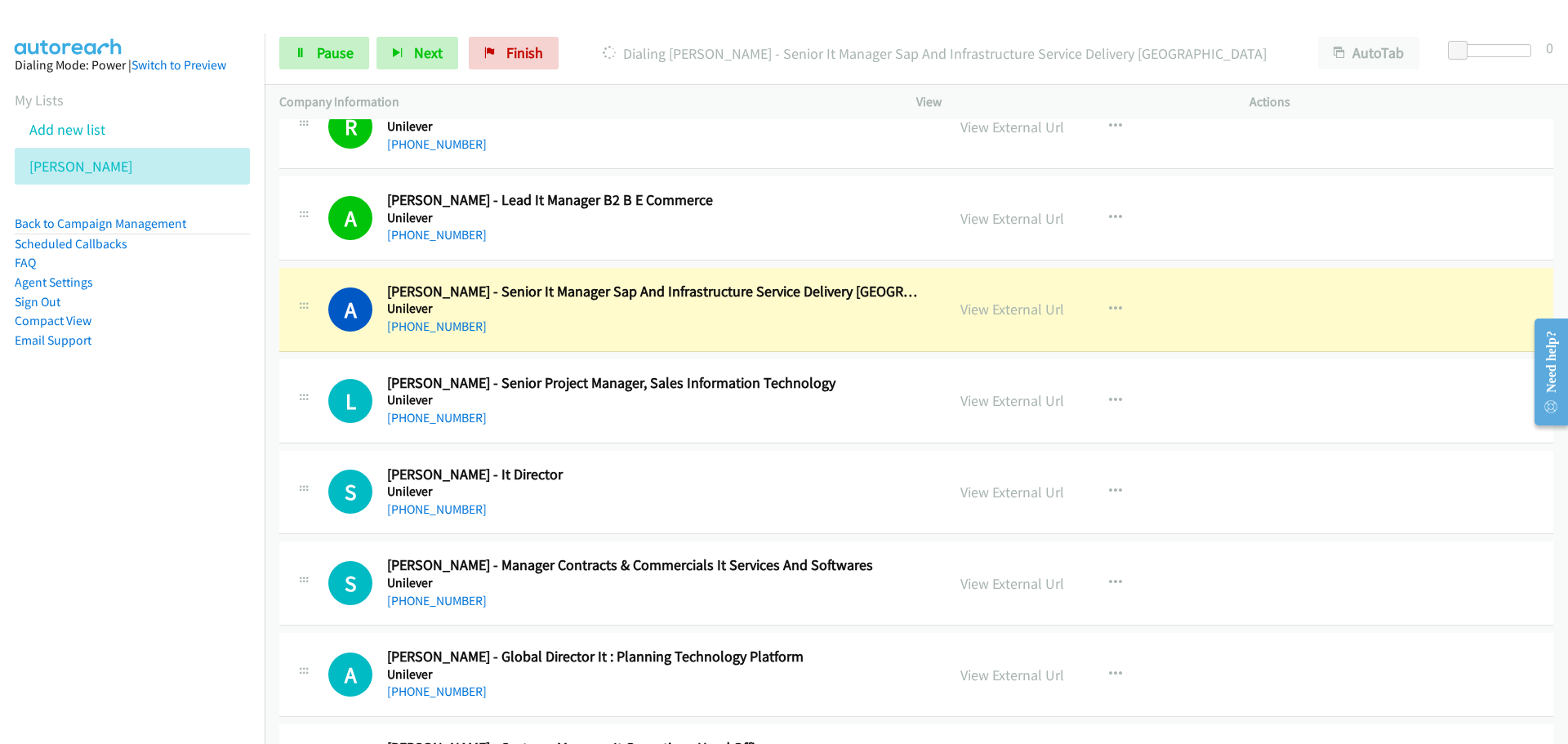
scroll to position [3186, 0]
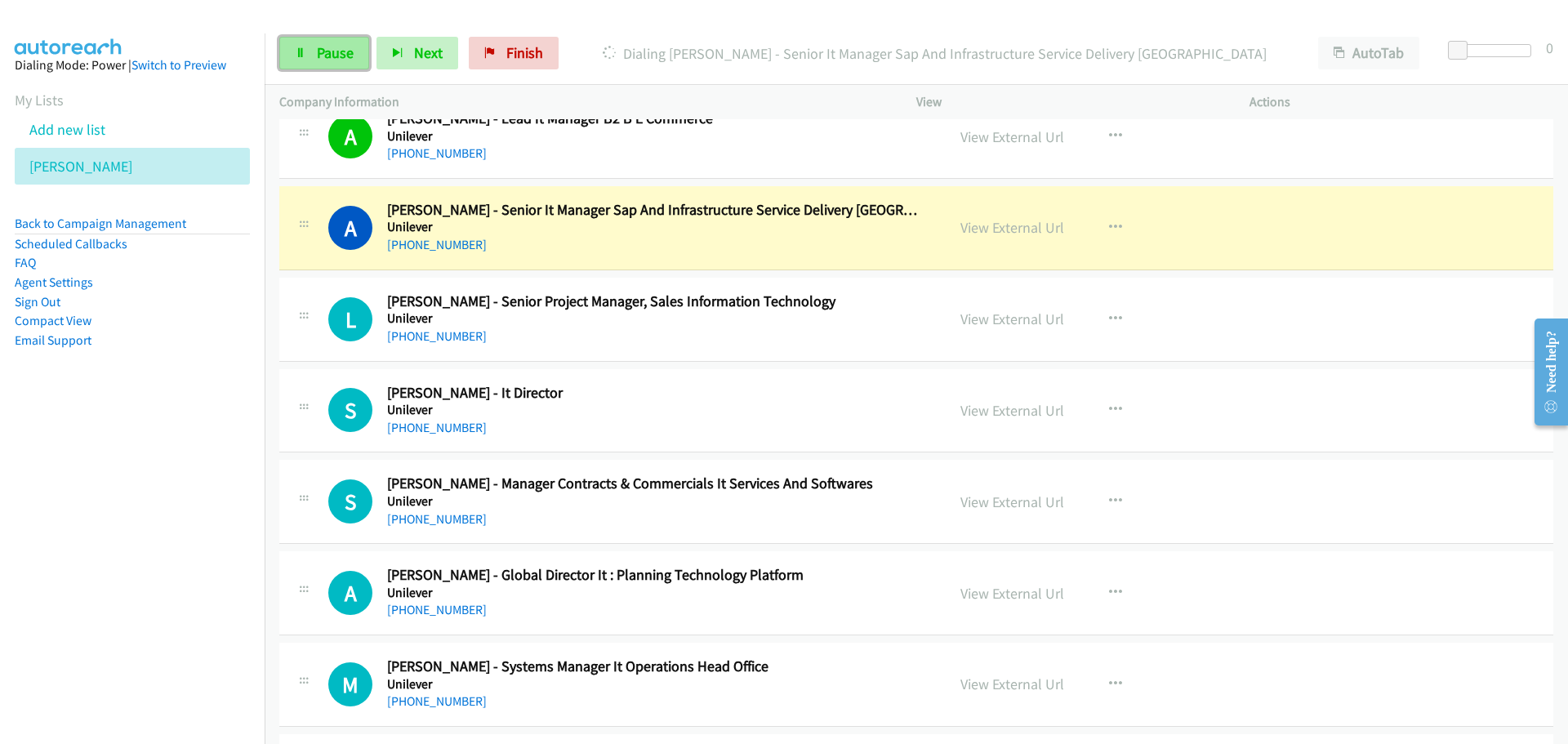
drag, startPoint x: 337, startPoint y: 53, endPoint x: 152, endPoint y: 148, distance: 208.0
click at [337, 53] on span "Pause" at bounding box center [335, 53] width 37 height 19
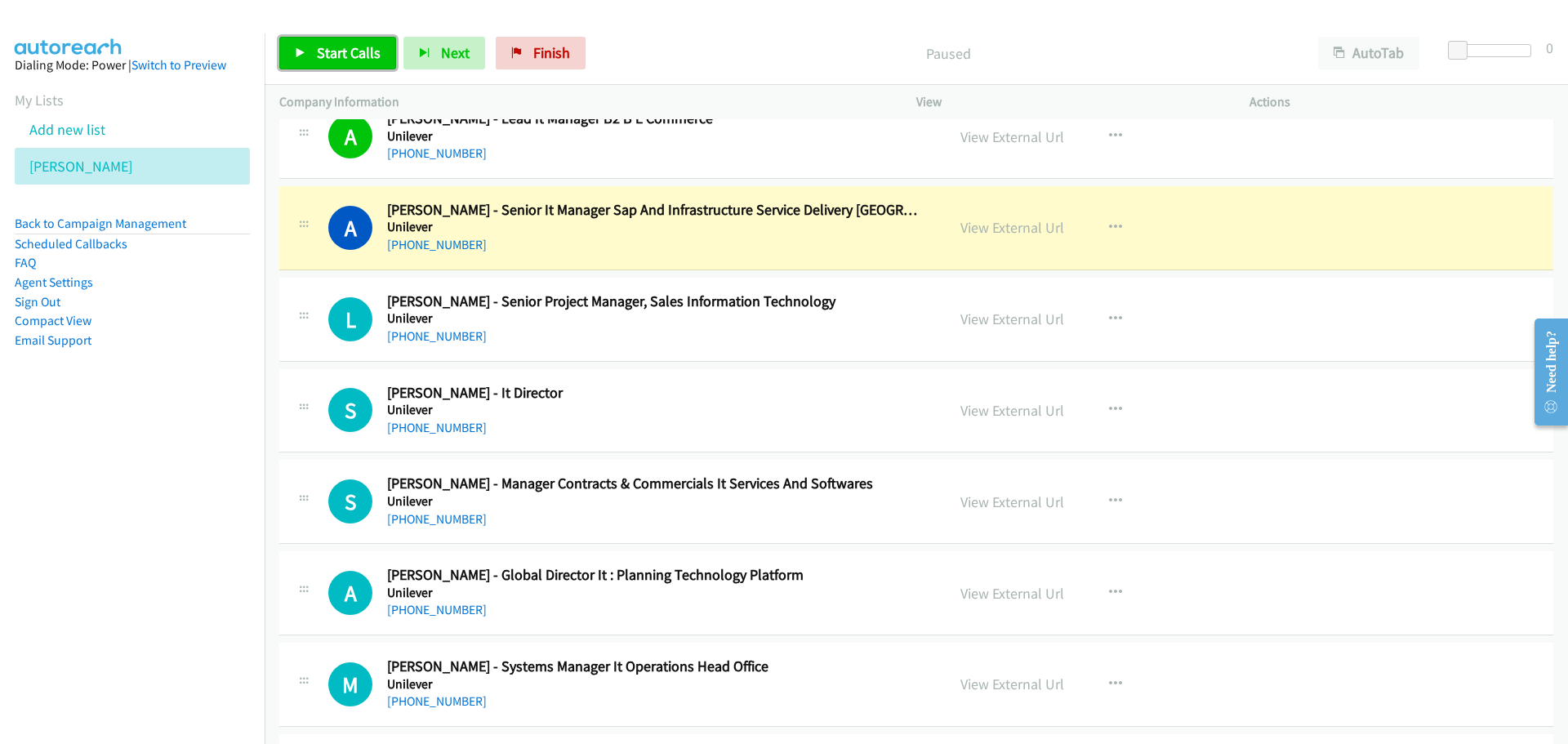
click at [357, 57] on span "Start Calls" at bounding box center [348, 53] width 63 height 19
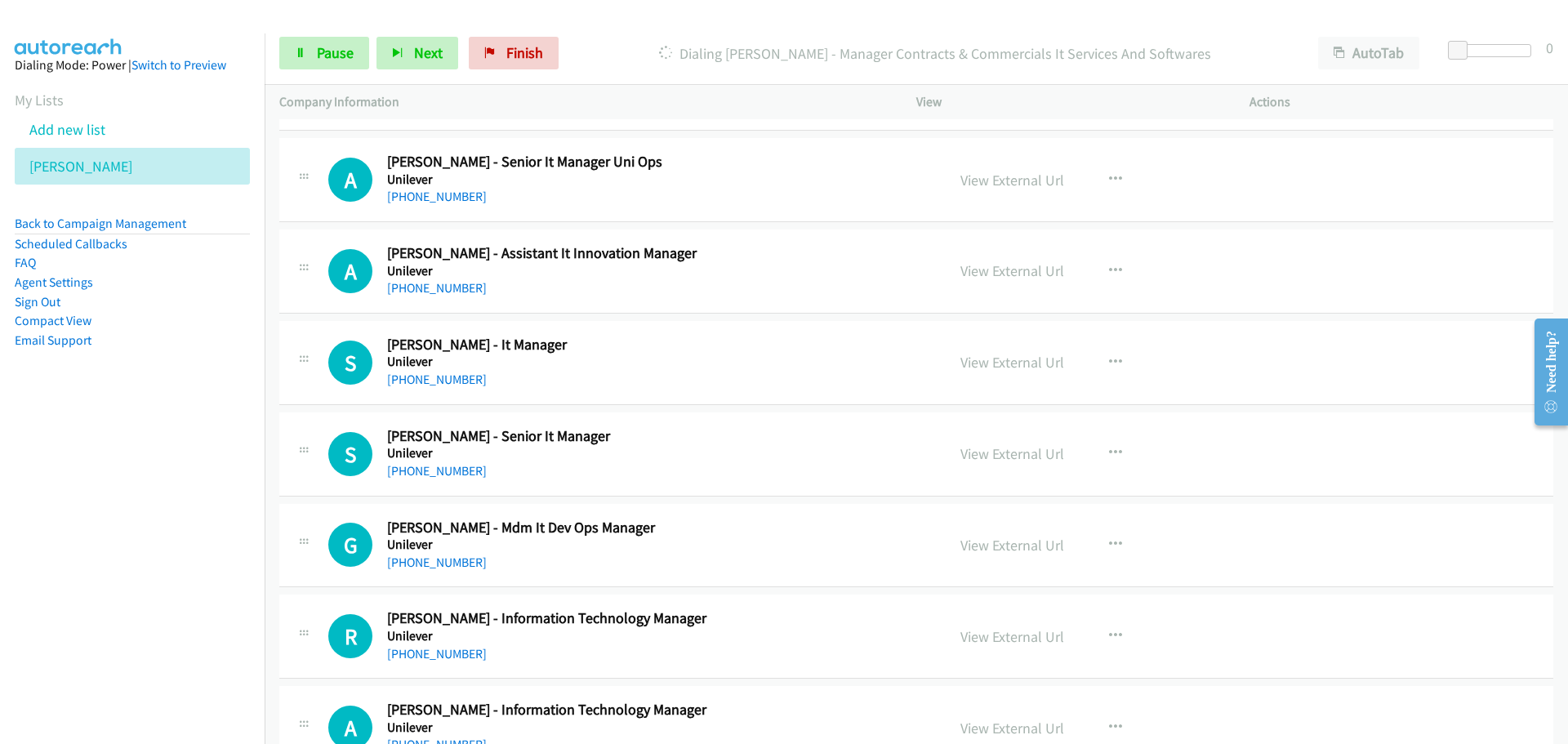
scroll to position [4085, 0]
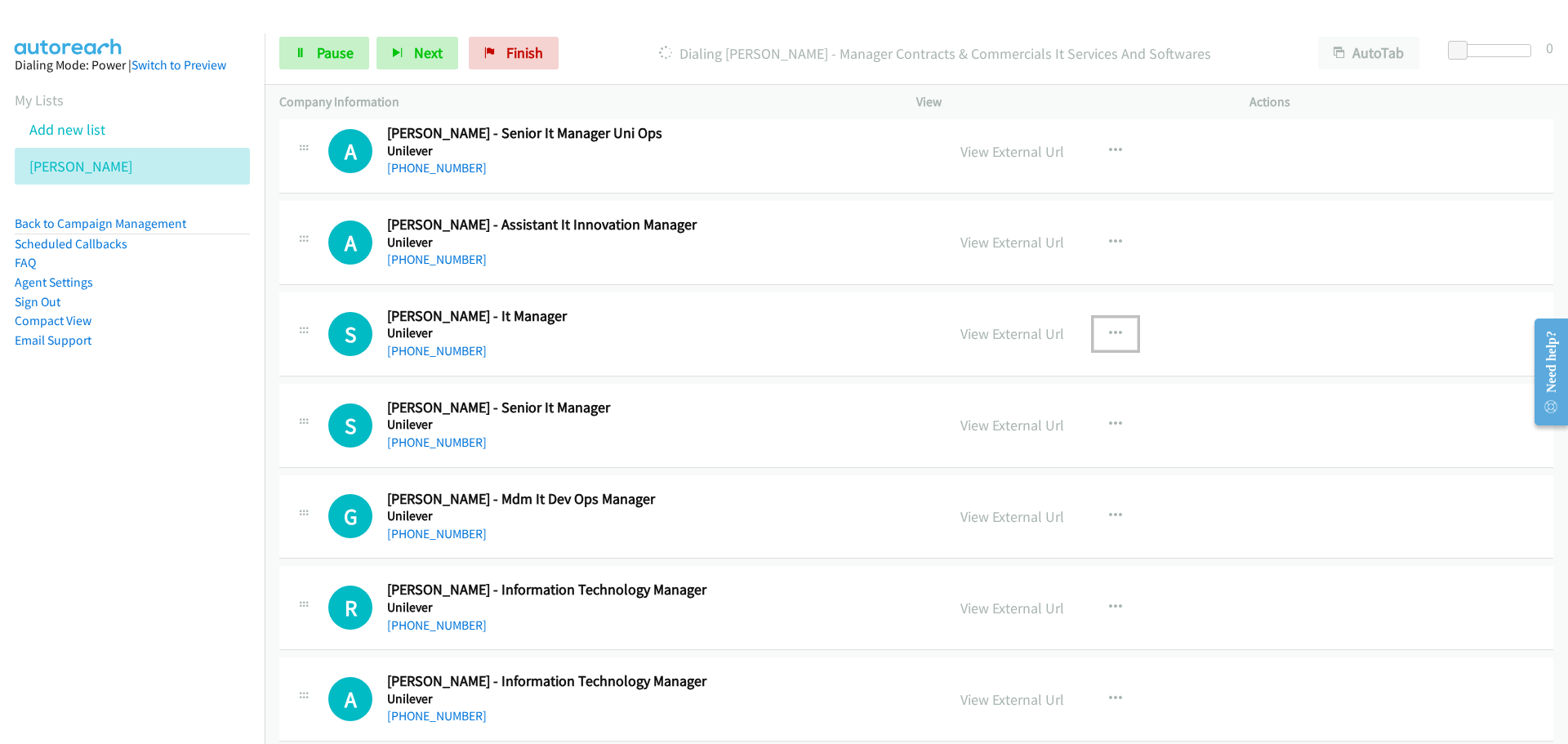
drag, startPoint x: 1100, startPoint y: 336, endPoint x: 1082, endPoint y: 352, distance: 24.1
click at [1100, 336] on button "button" at bounding box center [1115, 334] width 44 height 33
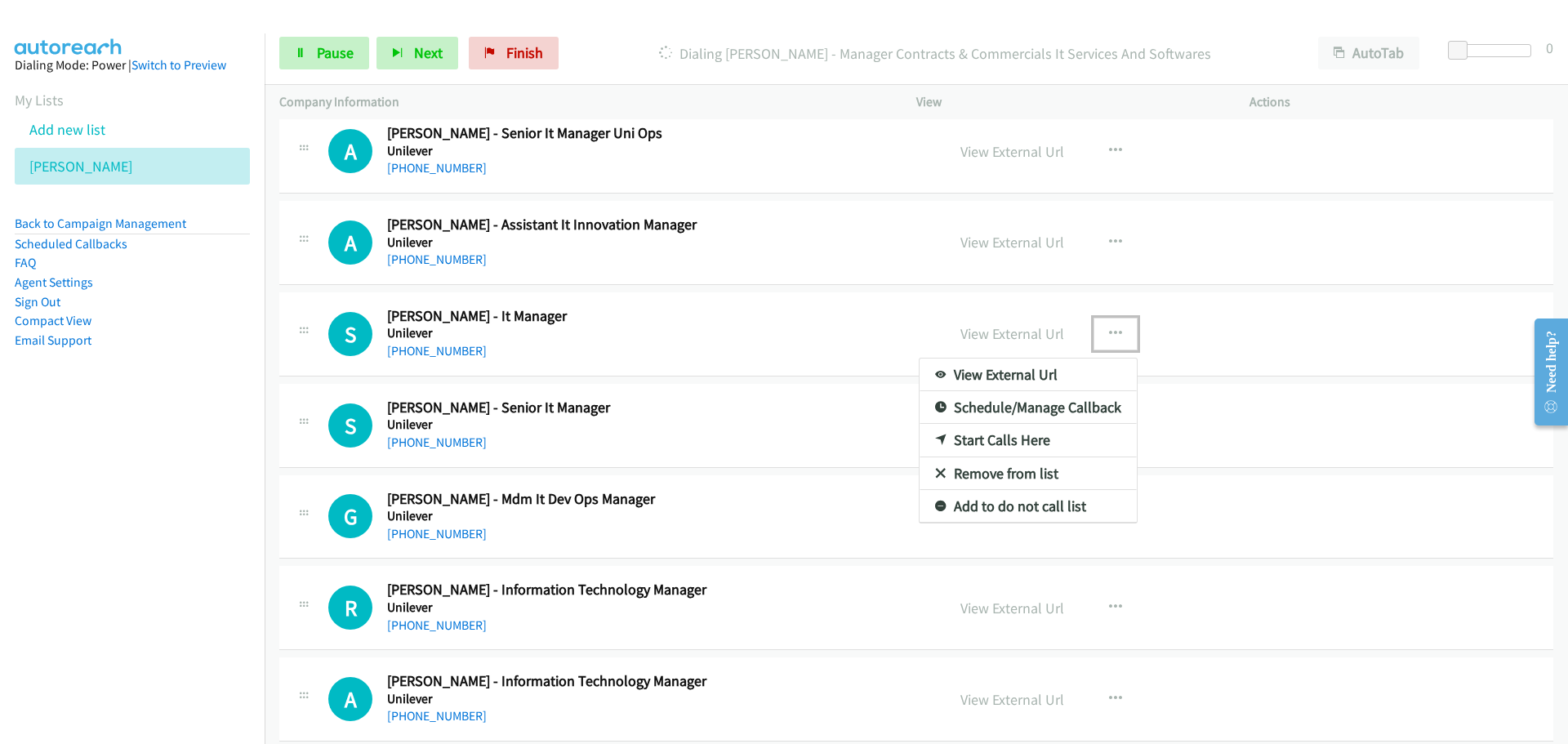
click at [975, 437] on link "Start Calls Here" at bounding box center [1027, 440] width 217 height 33
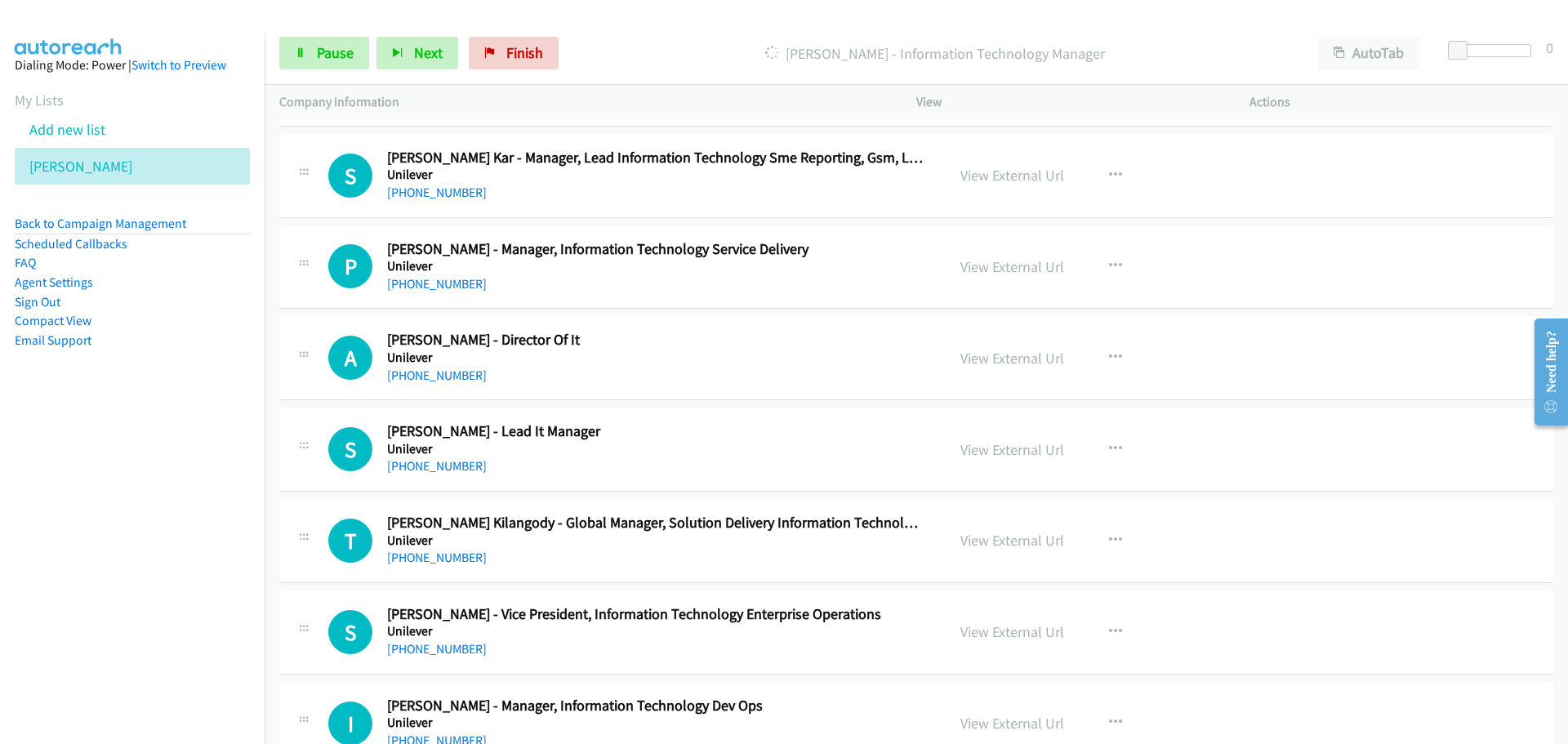
scroll to position [4820, 0]
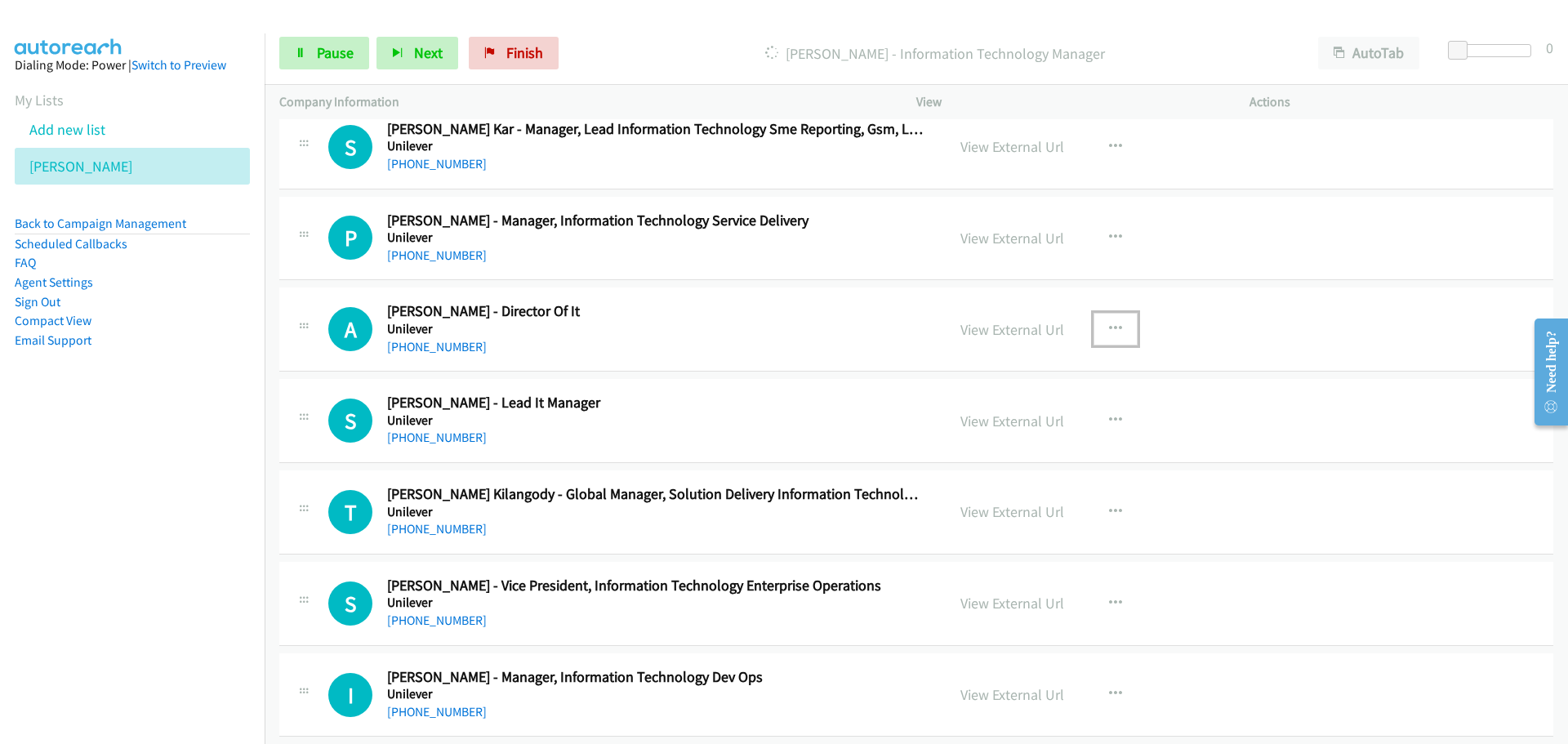
drag, startPoint x: 1107, startPoint y: 330, endPoint x: 1045, endPoint y: 416, distance: 106.0
click at [1109, 330] on icon "button" at bounding box center [1115, 329] width 13 height 13
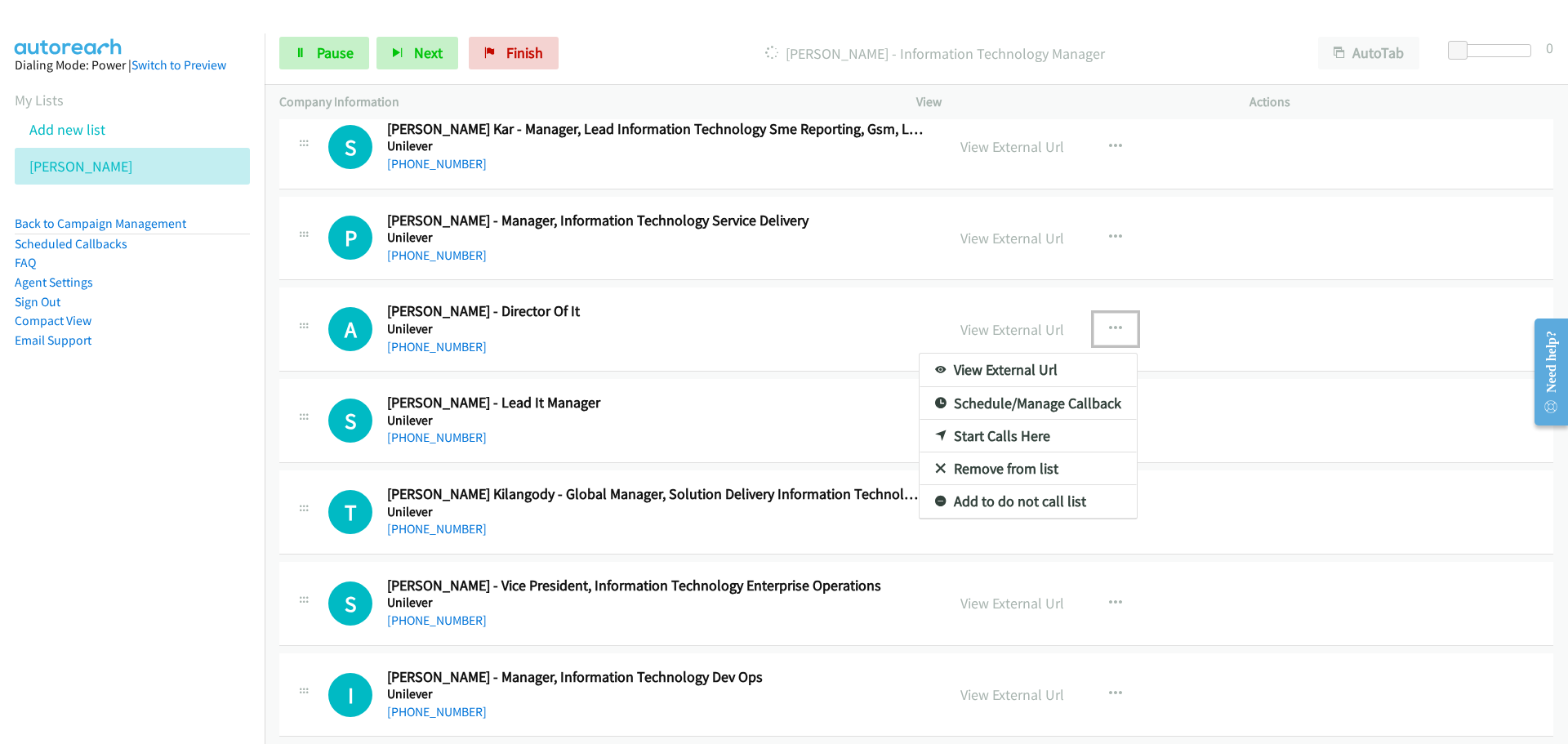
click at [996, 437] on link "Start Calls Here" at bounding box center [1027, 436] width 217 height 33
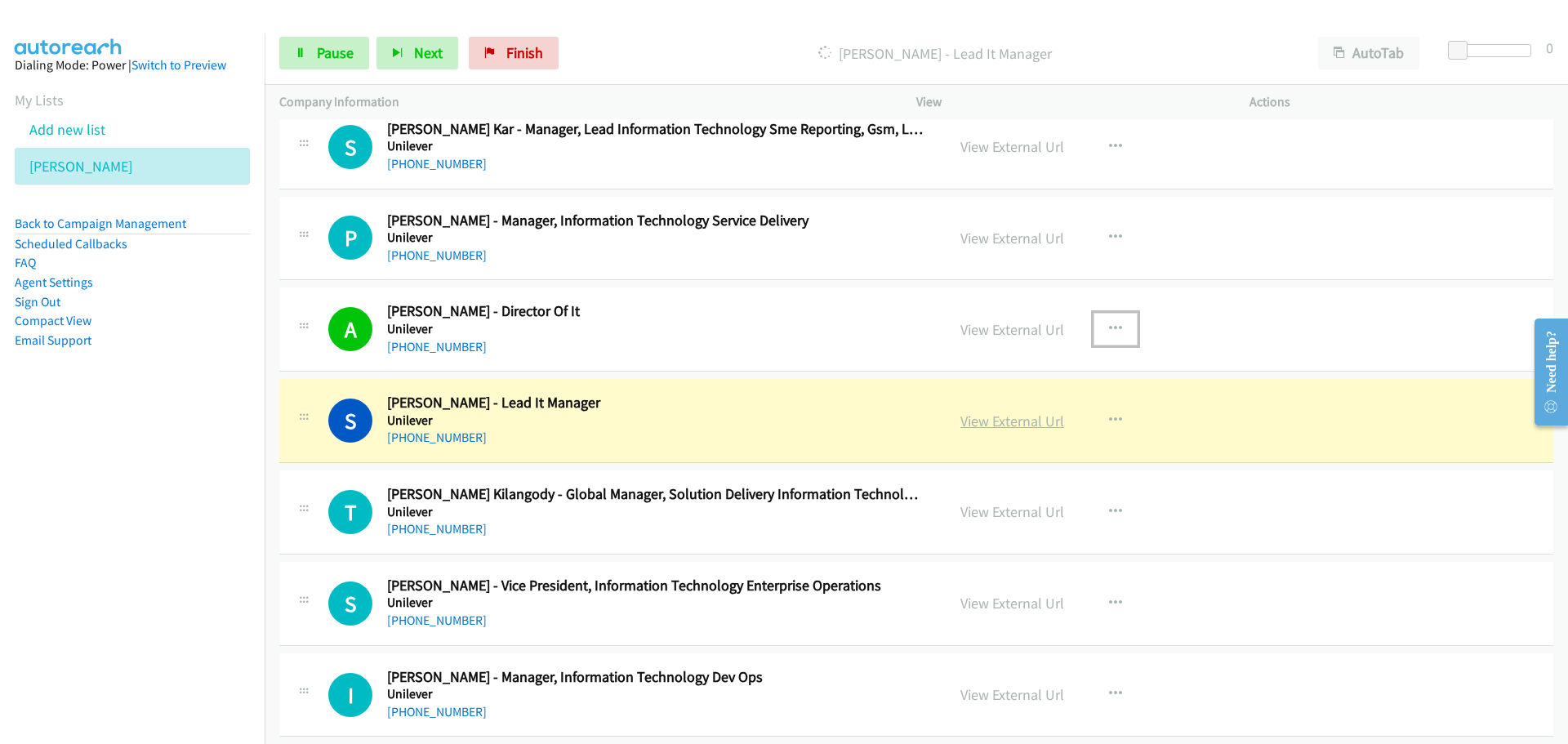
click at [983, 426] on link "View External Url" at bounding box center [1012, 421] width 103 height 19
click at [303, 64] on link "Pause" at bounding box center [324, 54] width 90 height 33
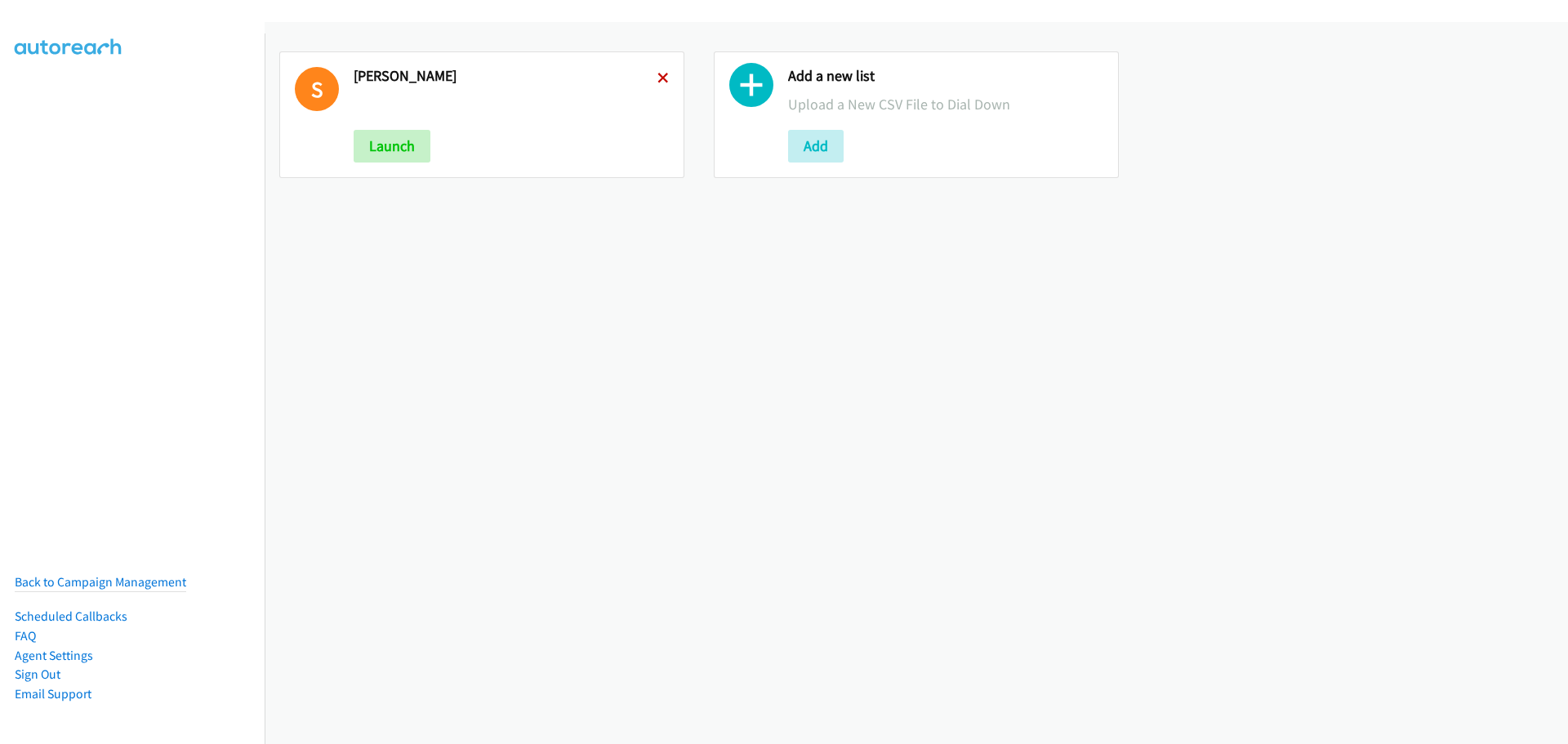
click at [660, 73] on icon at bounding box center [663, 79] width 12 height 12
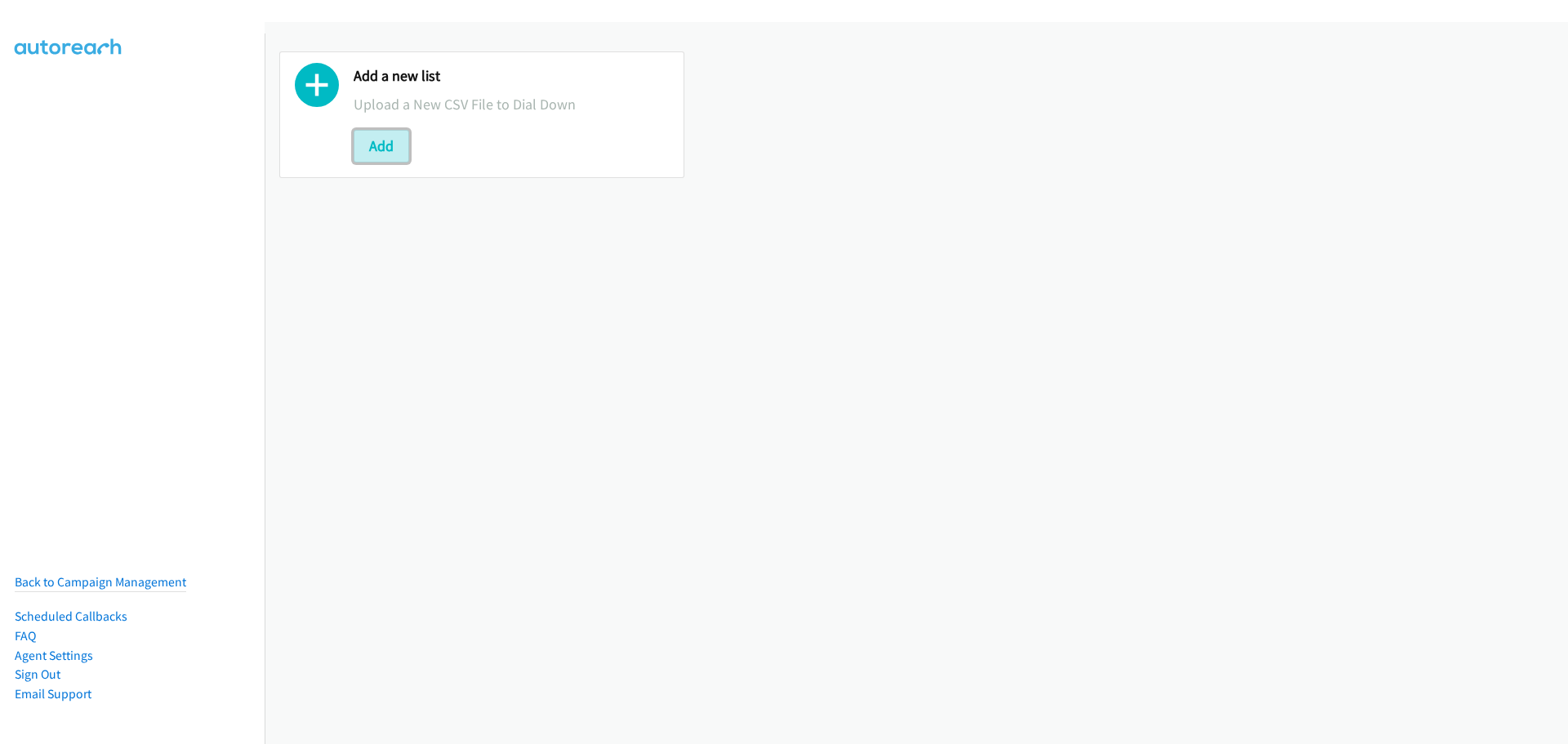
click at [404, 142] on button "Add" at bounding box center [381, 146] width 55 height 33
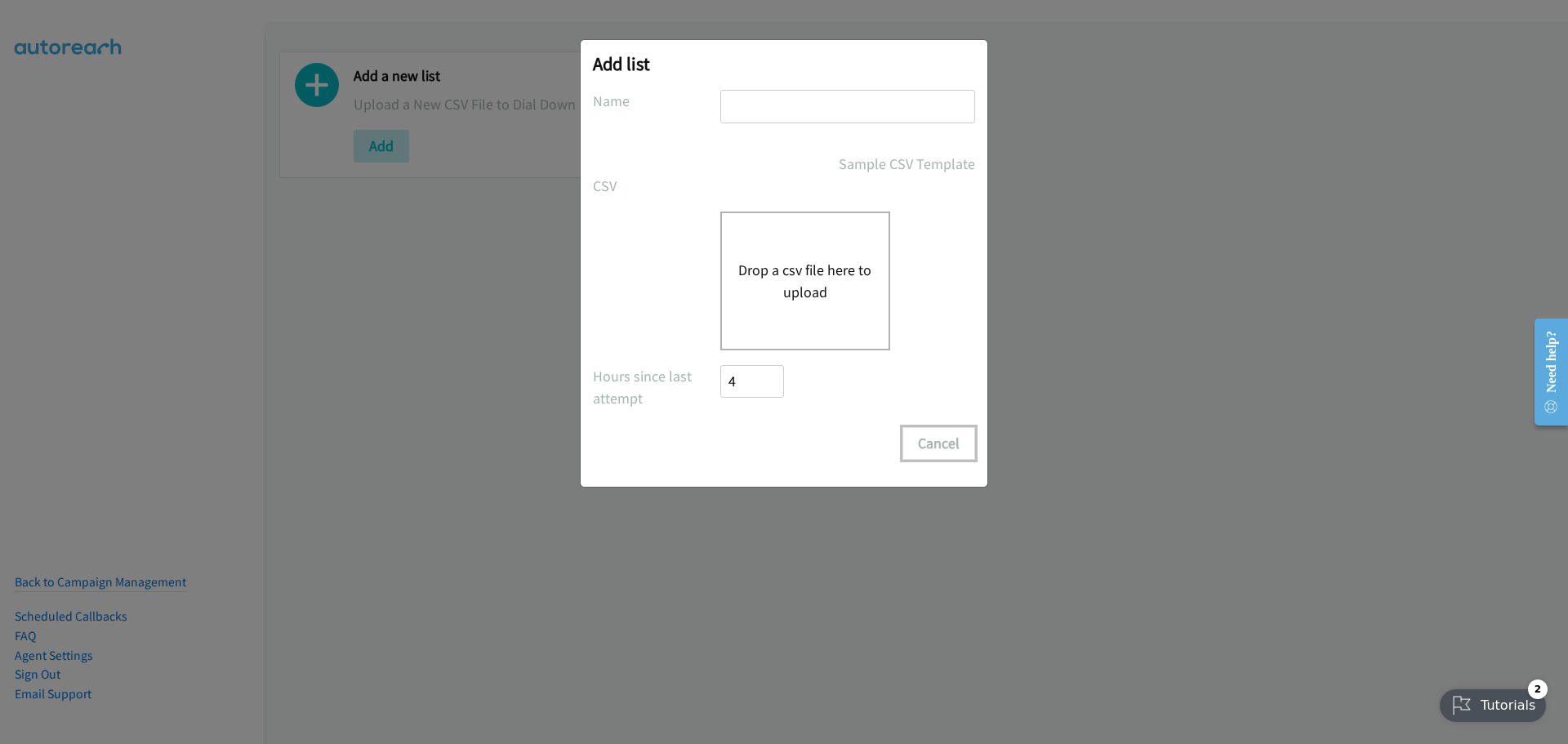
click at [933, 444] on button "Cancel" at bounding box center [939, 444] width 73 height 33
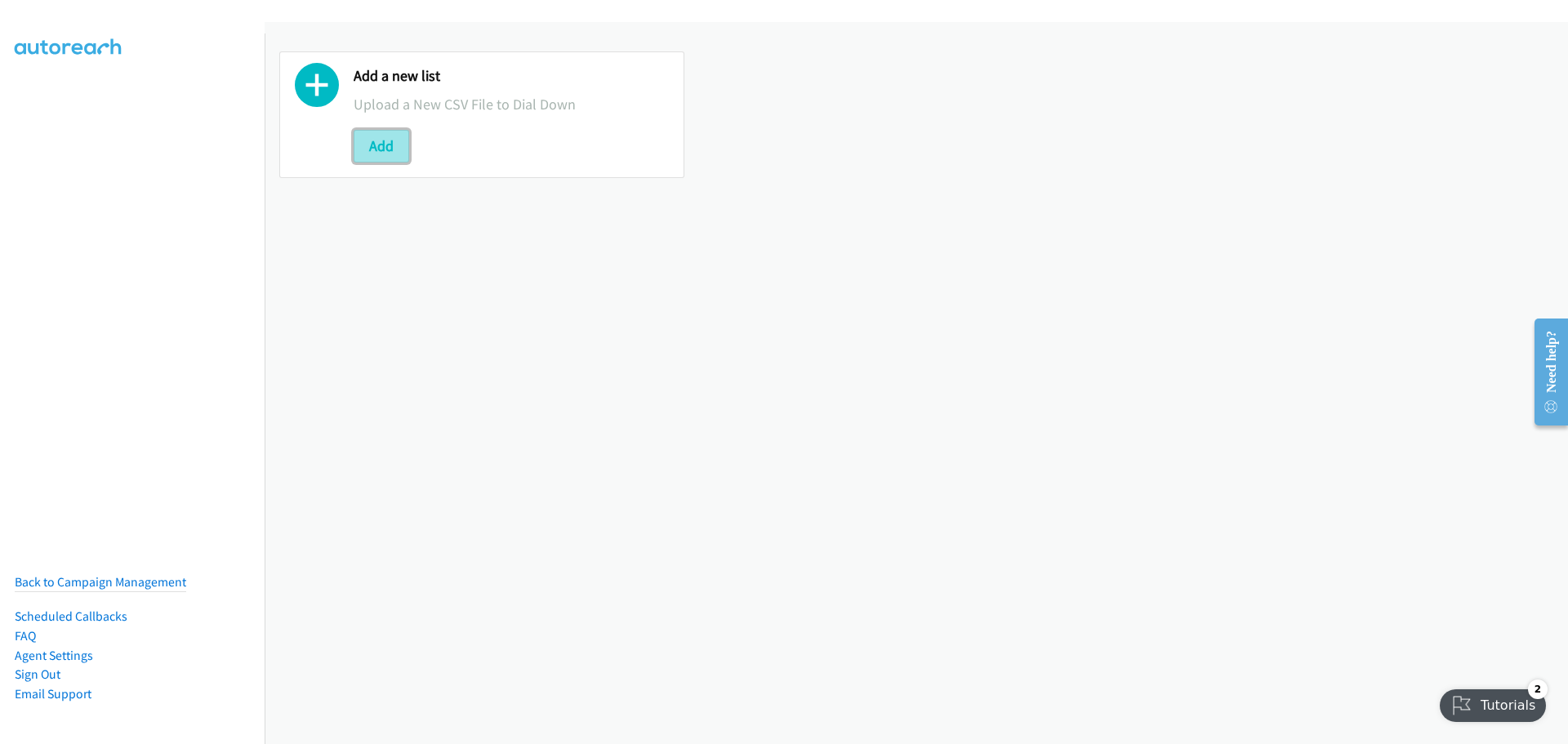
click at [390, 159] on button "Add" at bounding box center [381, 146] width 55 height 33
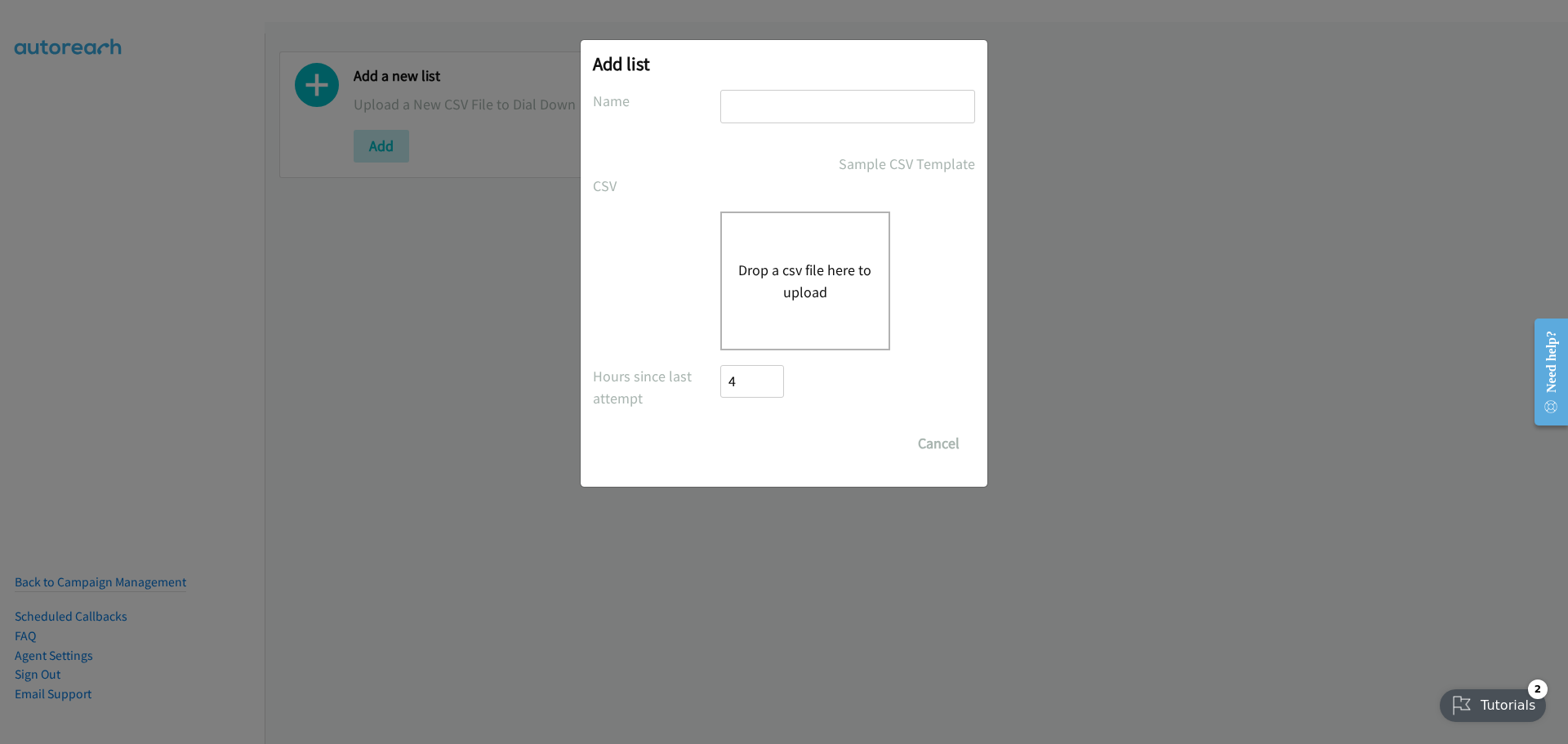
click at [832, 248] on div "Drop a csv file here to upload" at bounding box center [804, 280] width 170 height 139
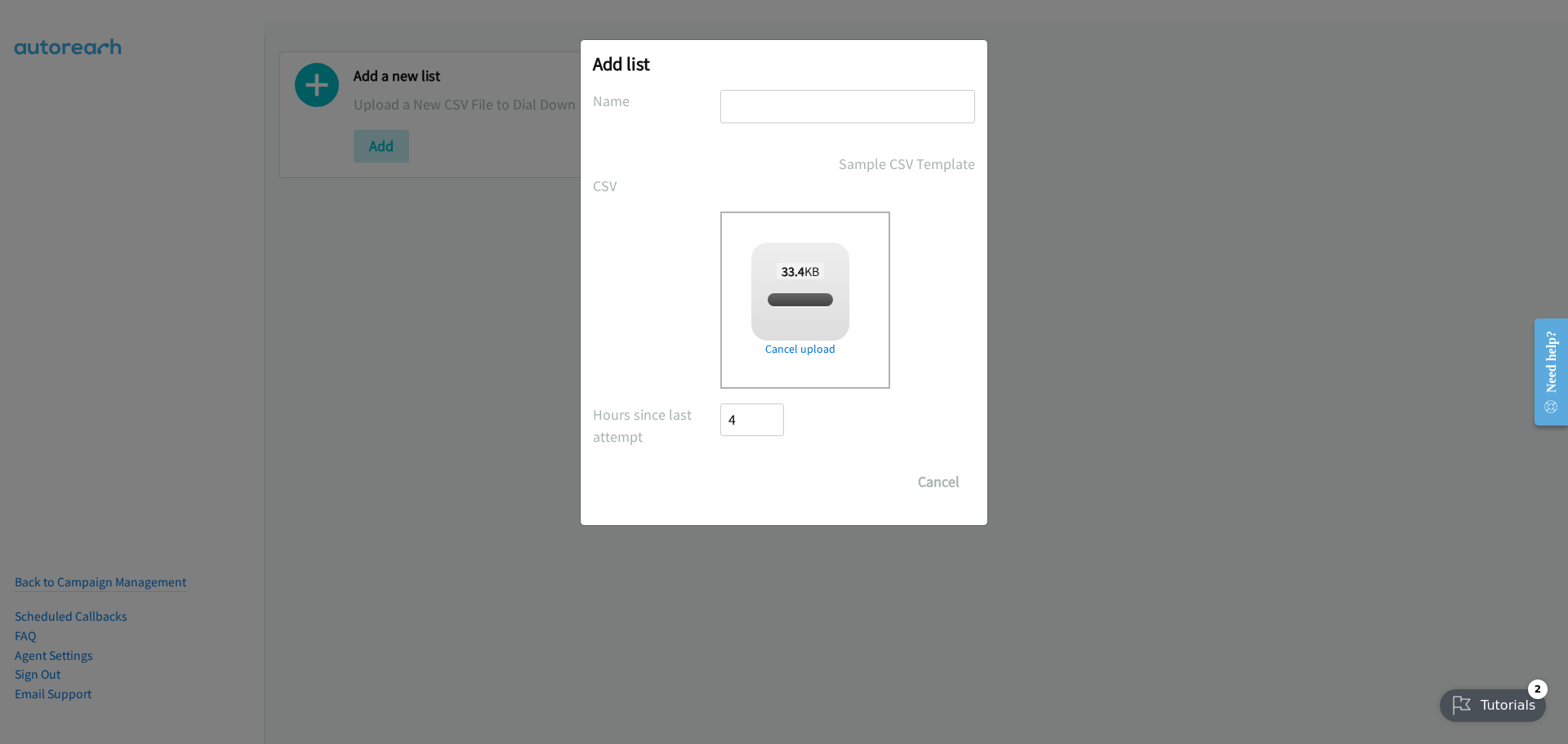
click at [773, 120] on input "text" at bounding box center [847, 106] width 255 height 34
checkbox input "true"
type input "[PERSON_NAME]"
click at [768, 469] on input "Save List" at bounding box center [763, 482] width 86 height 33
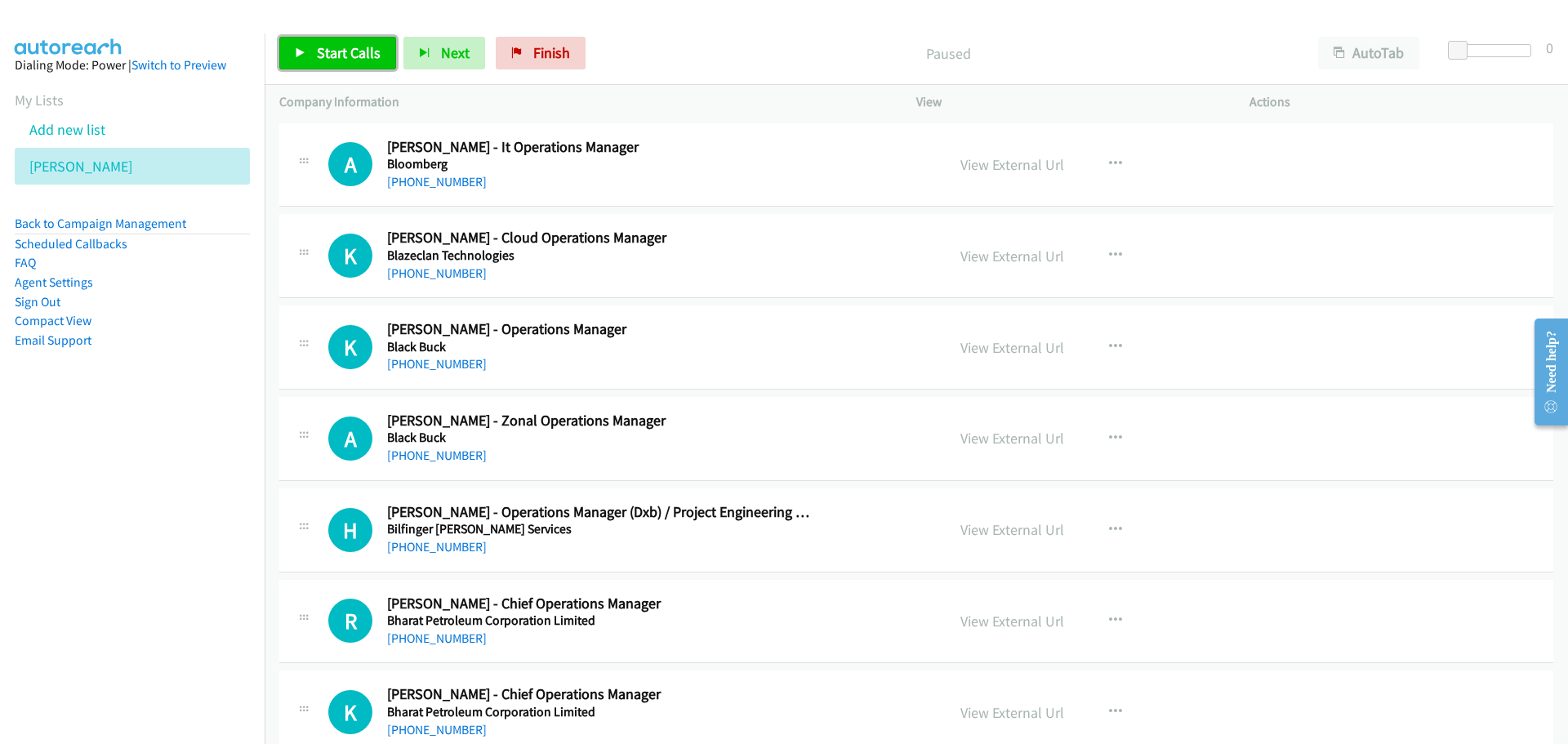
click at [339, 54] on span "Start Calls" at bounding box center [348, 53] width 63 height 19
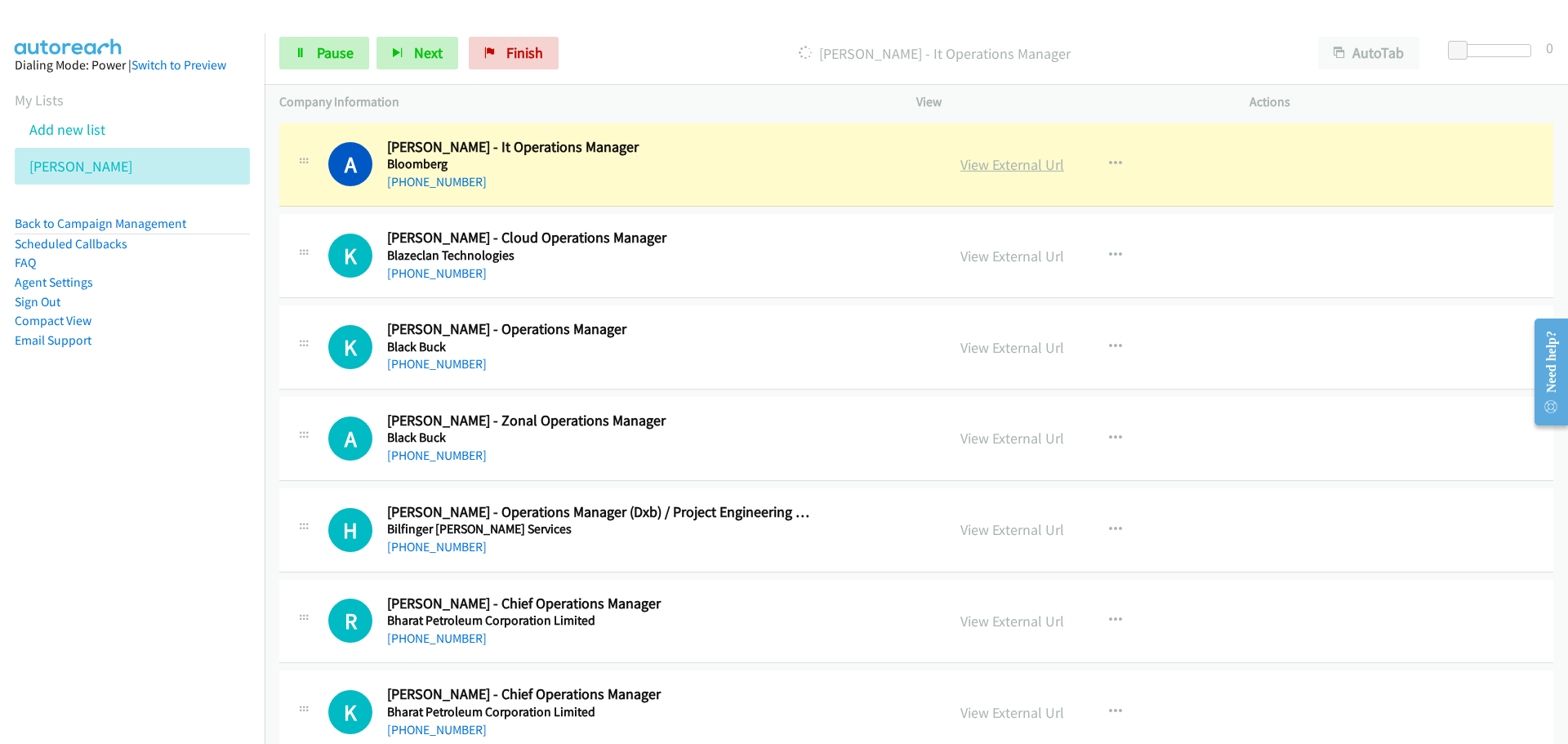
click at [988, 161] on link "View External Url" at bounding box center [1012, 164] width 103 height 19
click at [322, 42] on link "Pause" at bounding box center [324, 54] width 90 height 33
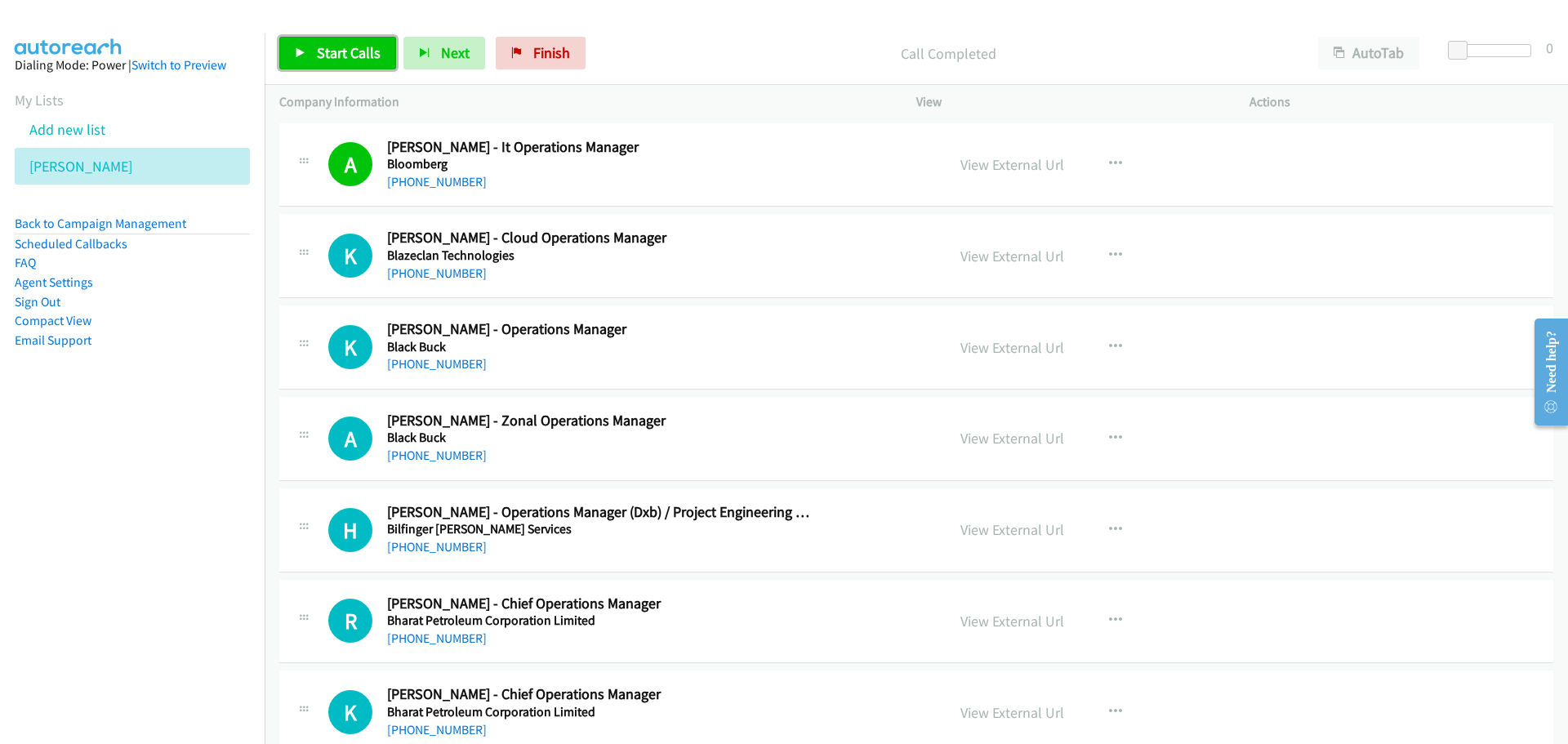
click at [346, 43] on link "Start Calls" at bounding box center [337, 54] width 117 height 33
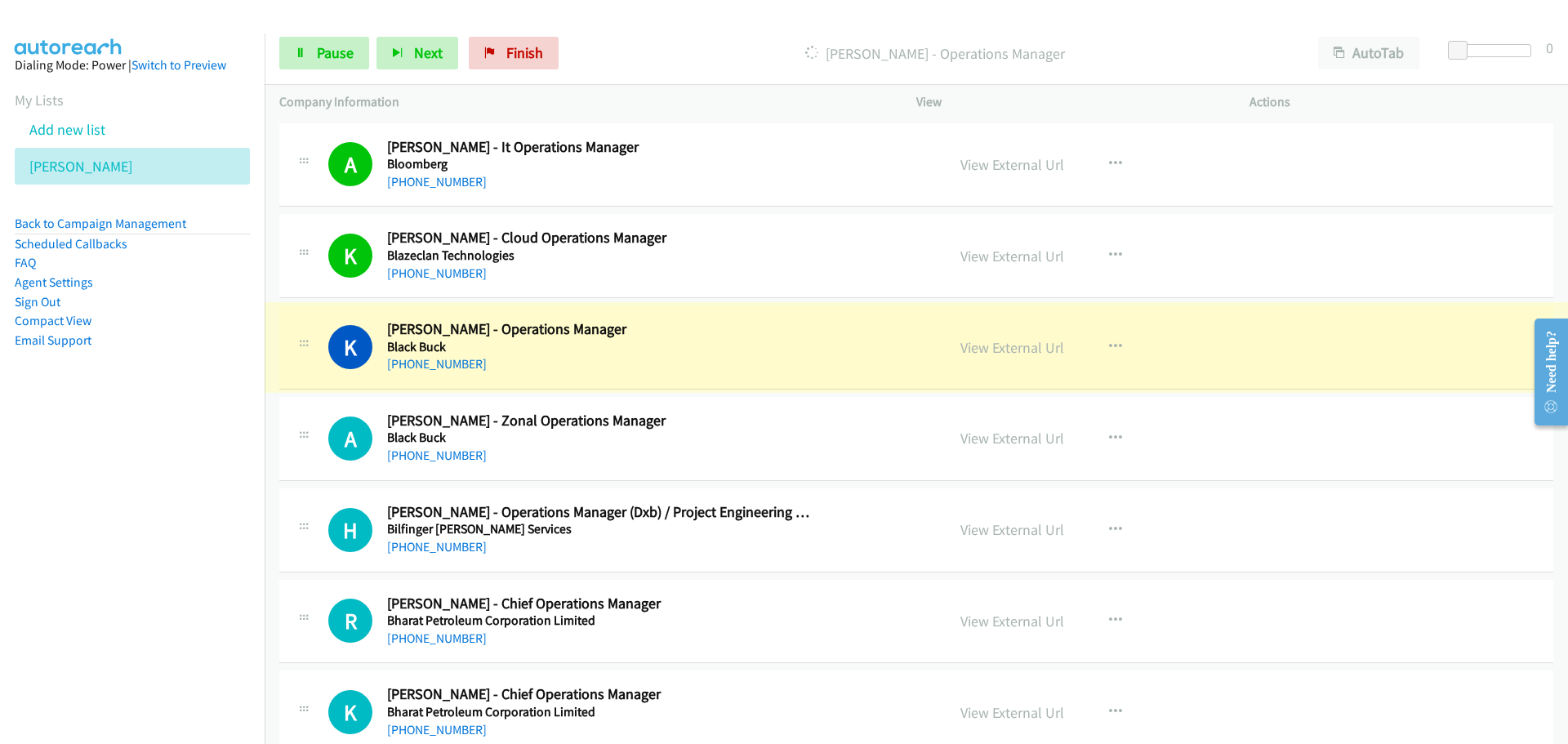
click at [1010, 348] on link "View External Url" at bounding box center [1012, 348] width 103 height 19
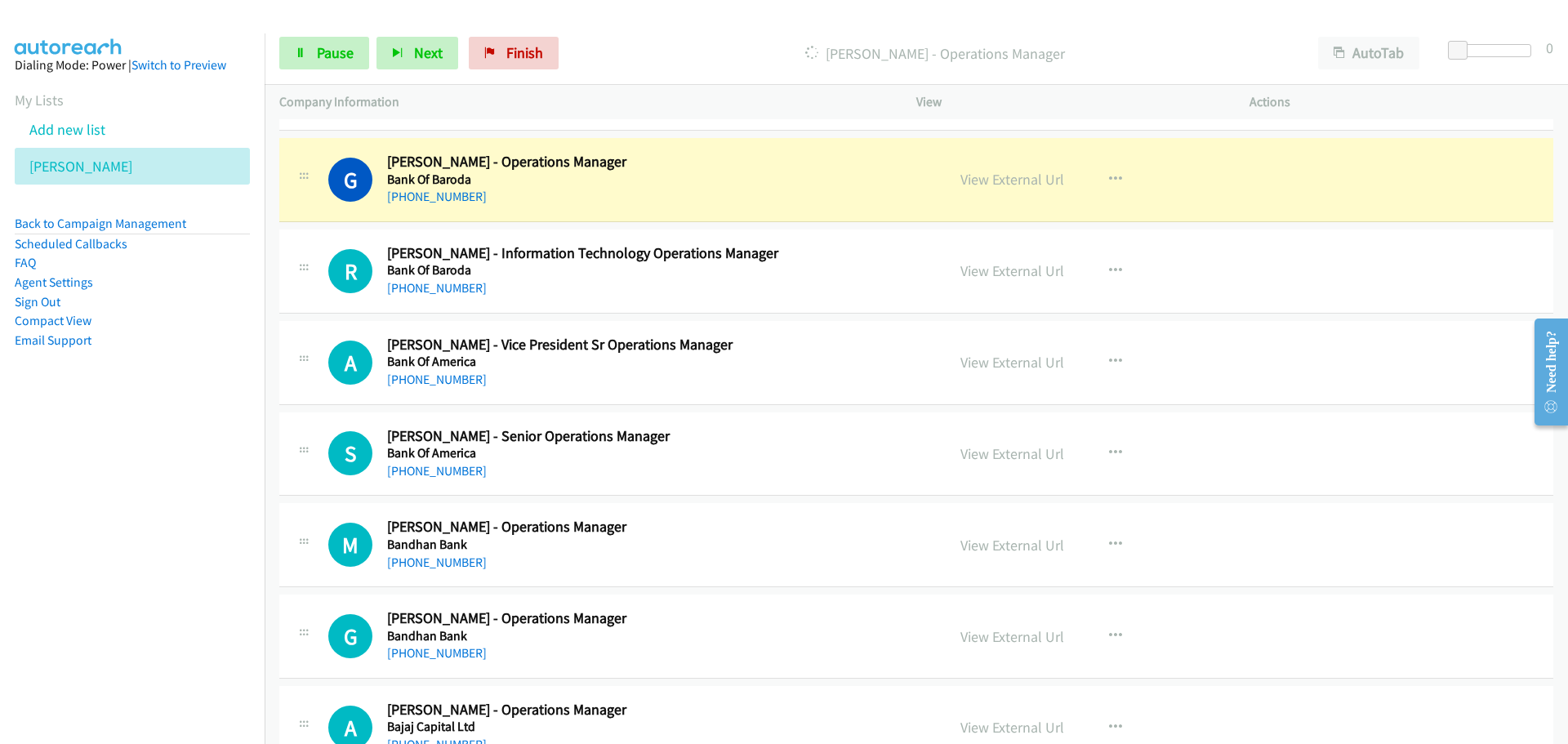
scroll to position [1144, 0]
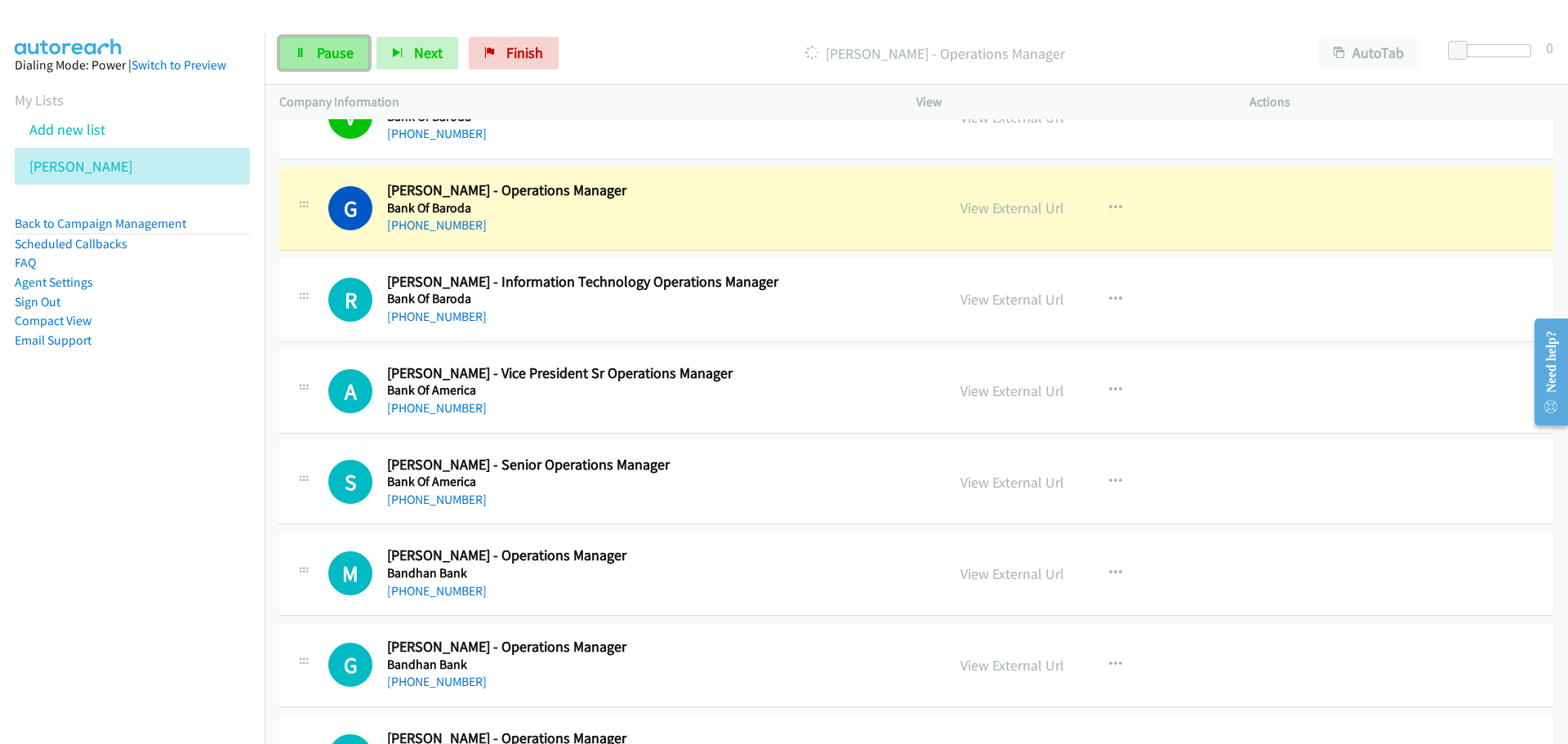
click at [326, 45] on span "Pause" at bounding box center [335, 53] width 37 height 19
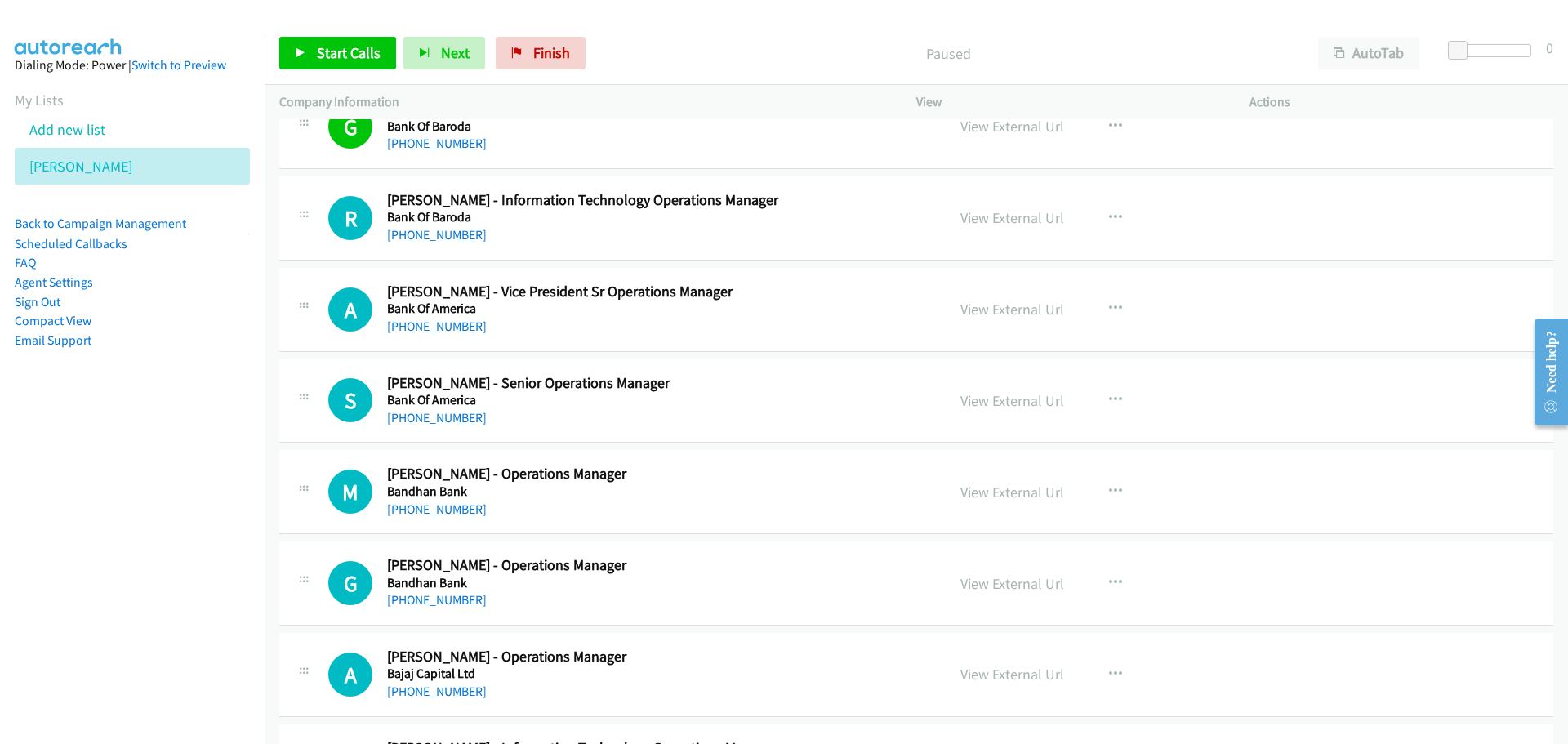
scroll to position [1307, 0]
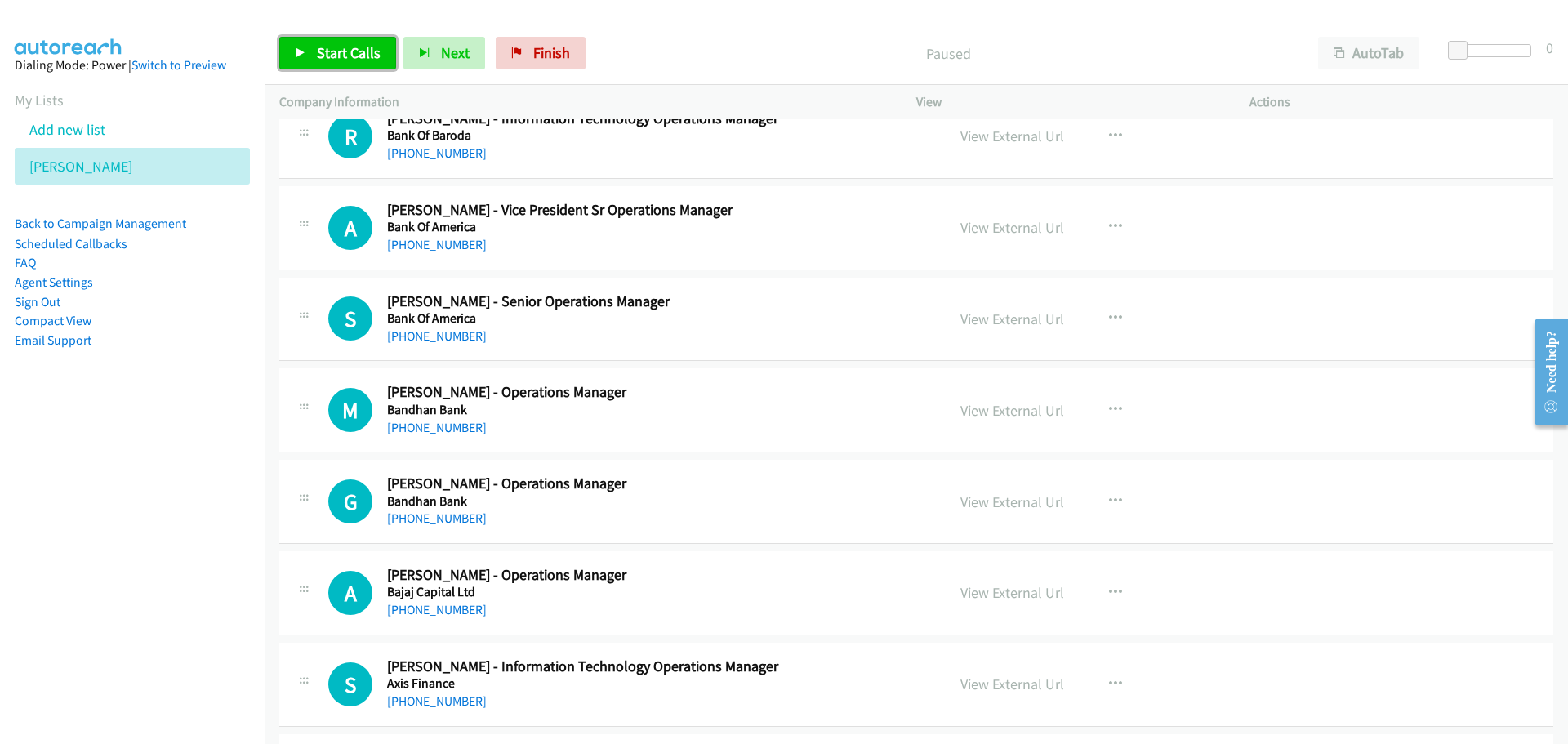
click at [341, 58] on span "Start Calls" at bounding box center [348, 53] width 63 height 19
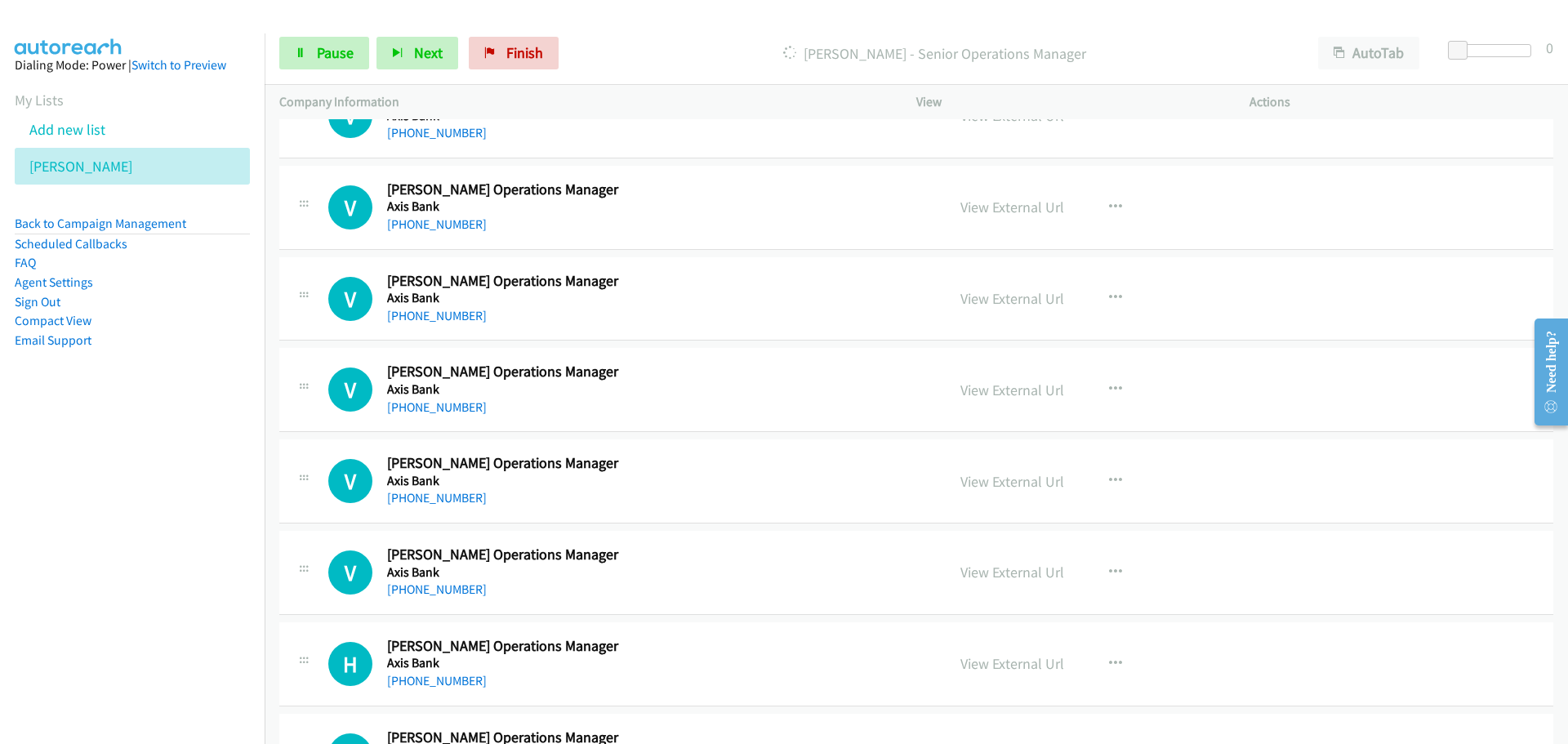
scroll to position [8088, 0]
click at [346, 47] on span "Pause" at bounding box center [335, 53] width 37 height 19
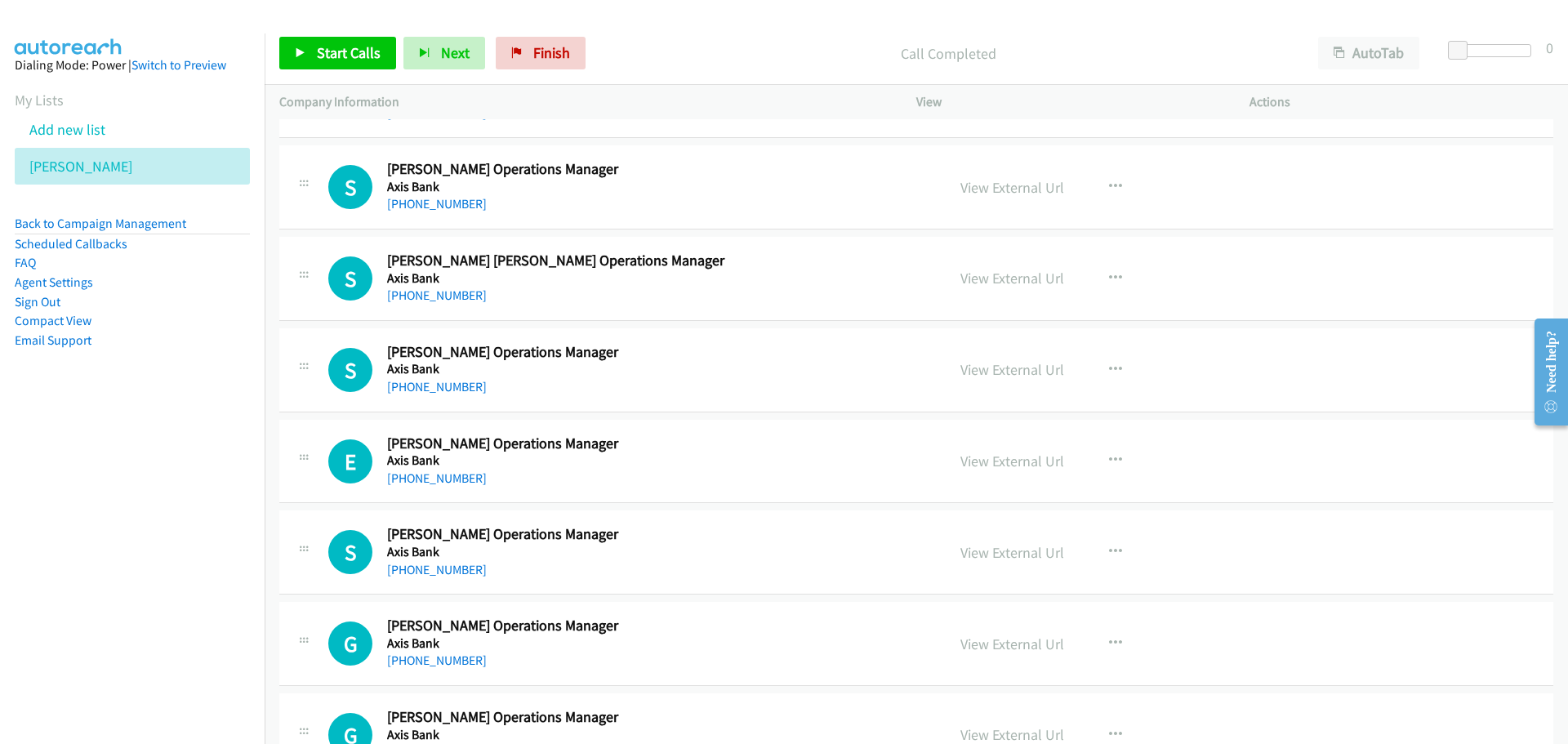
scroll to position [6341, 0]
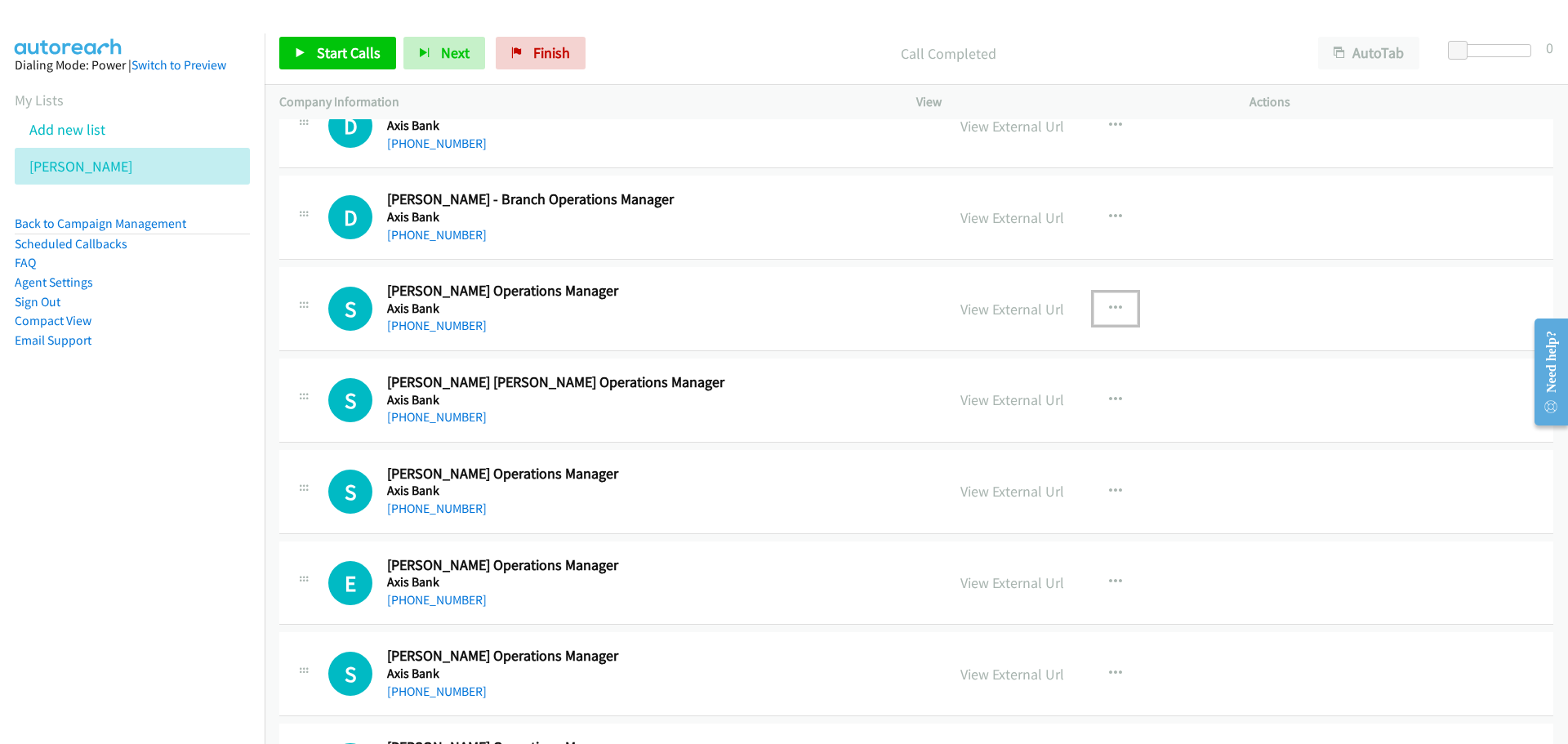
click at [1115, 308] on button "button" at bounding box center [1115, 308] width 44 height 33
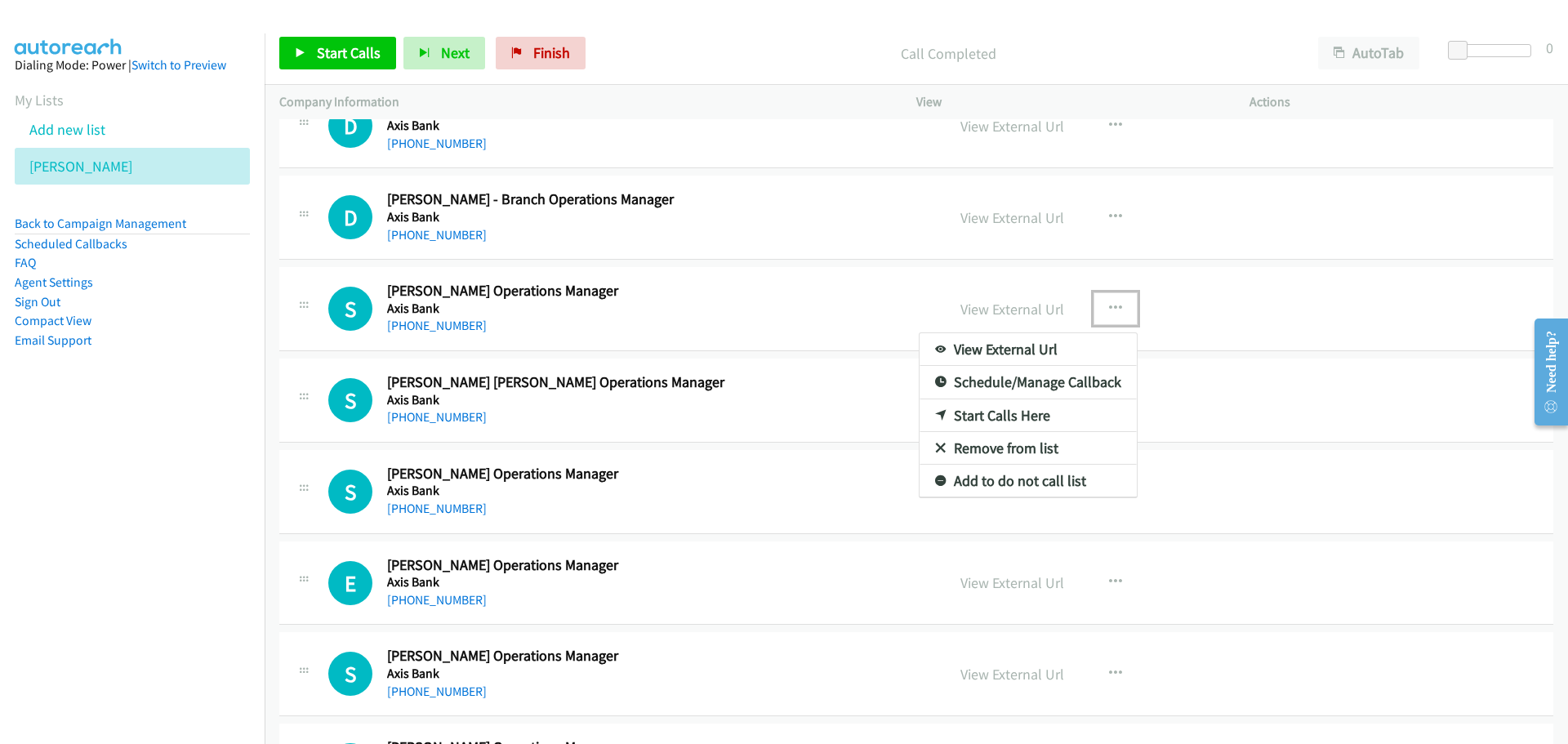
click at [990, 414] on link "Start Calls Here" at bounding box center [1027, 416] width 217 height 33
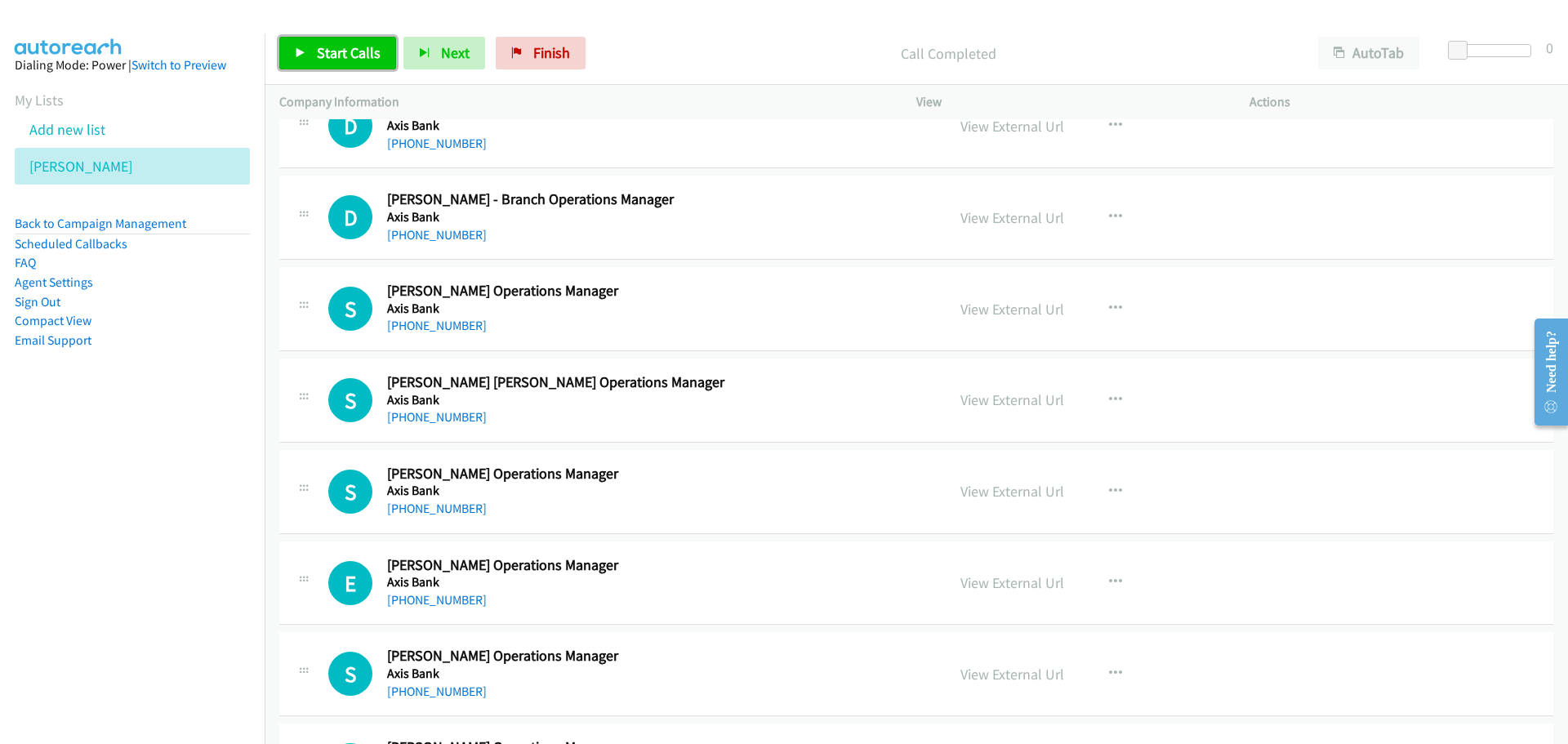
click at [341, 37] on link "Start Calls" at bounding box center [337, 54] width 117 height 33
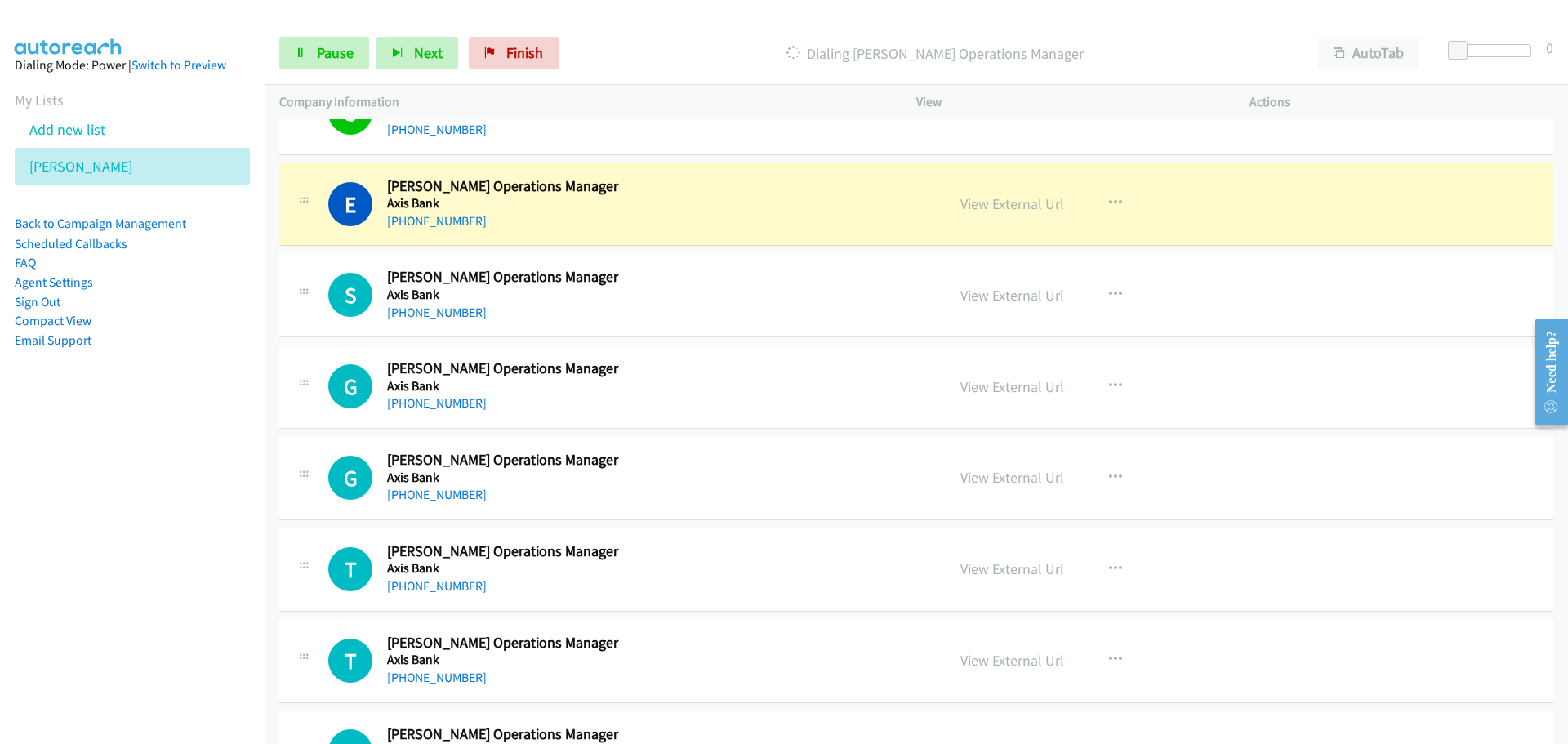
scroll to position [6750, 0]
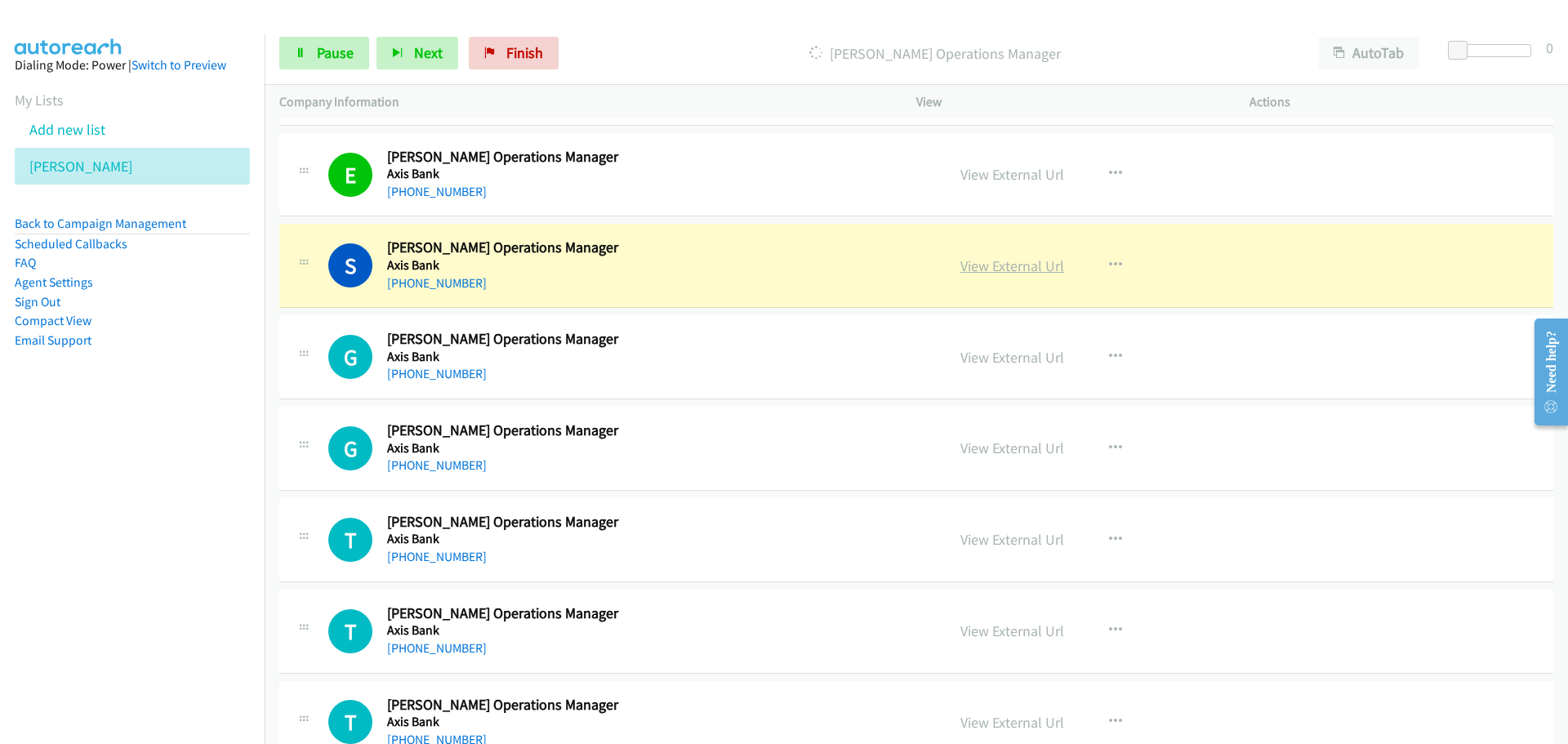
click at [966, 268] on link "View External Url" at bounding box center [1012, 266] width 103 height 19
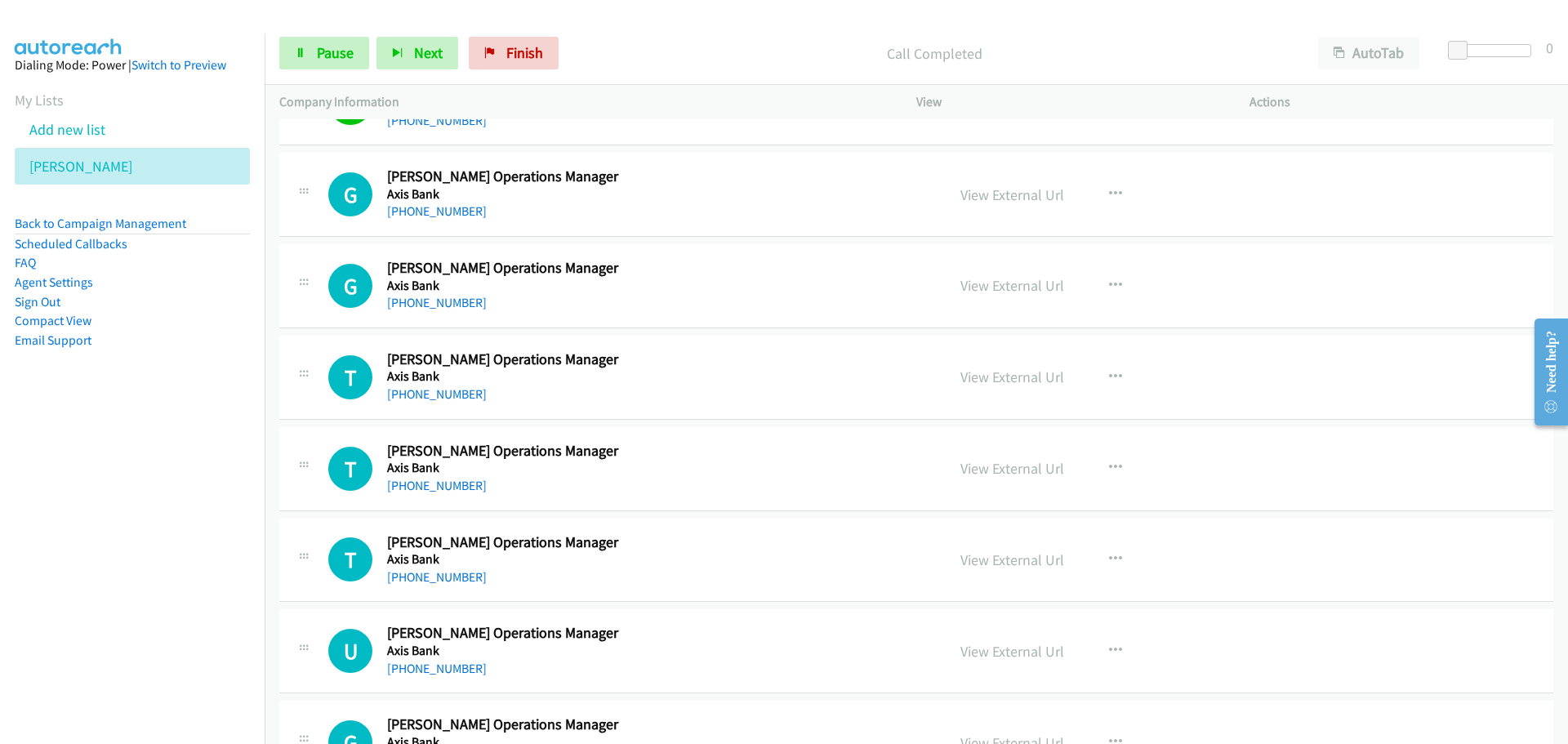
scroll to position [6913, 0]
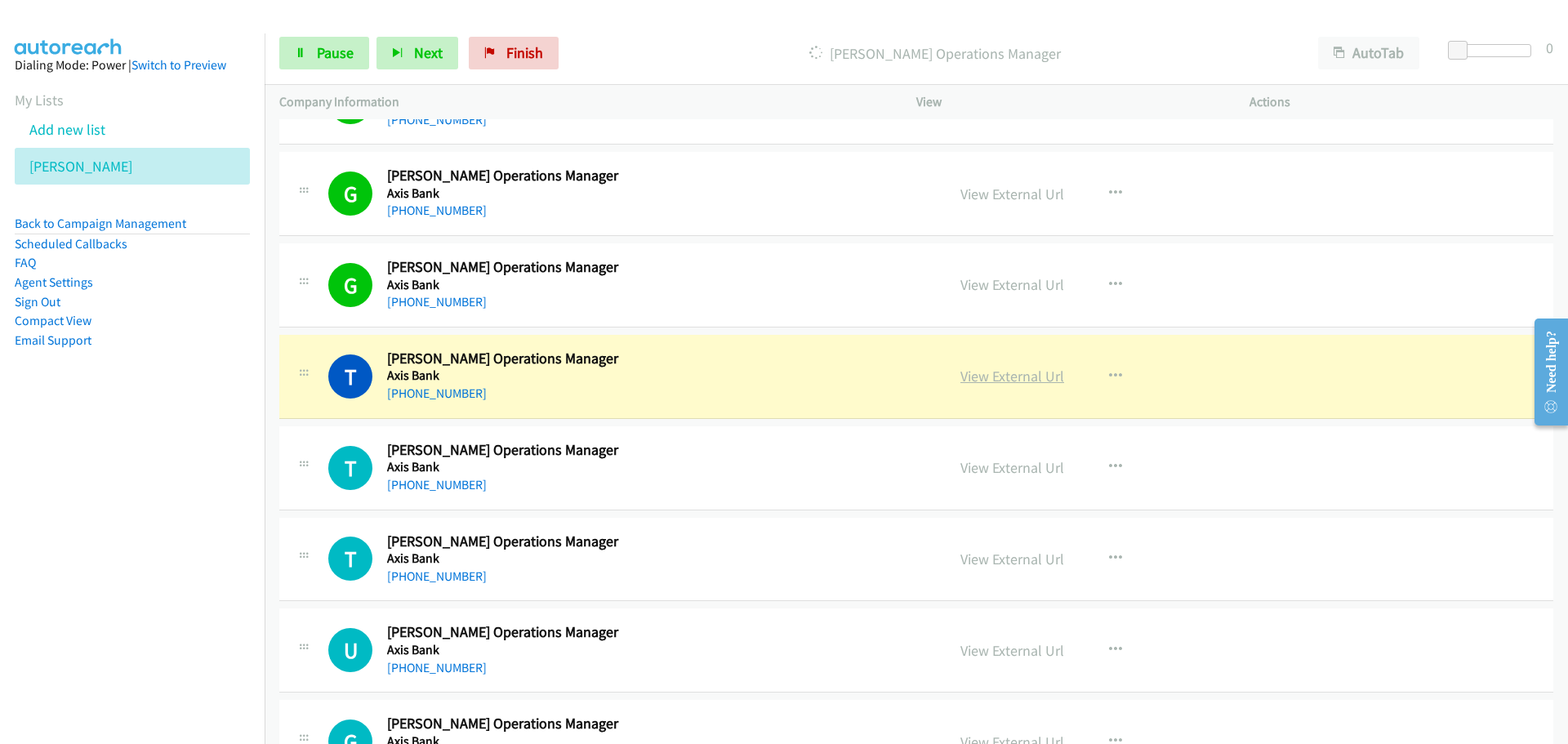
click at [998, 378] on link "View External Url" at bounding box center [1012, 376] width 103 height 19
click at [336, 45] on span "Pause" at bounding box center [335, 53] width 37 height 19
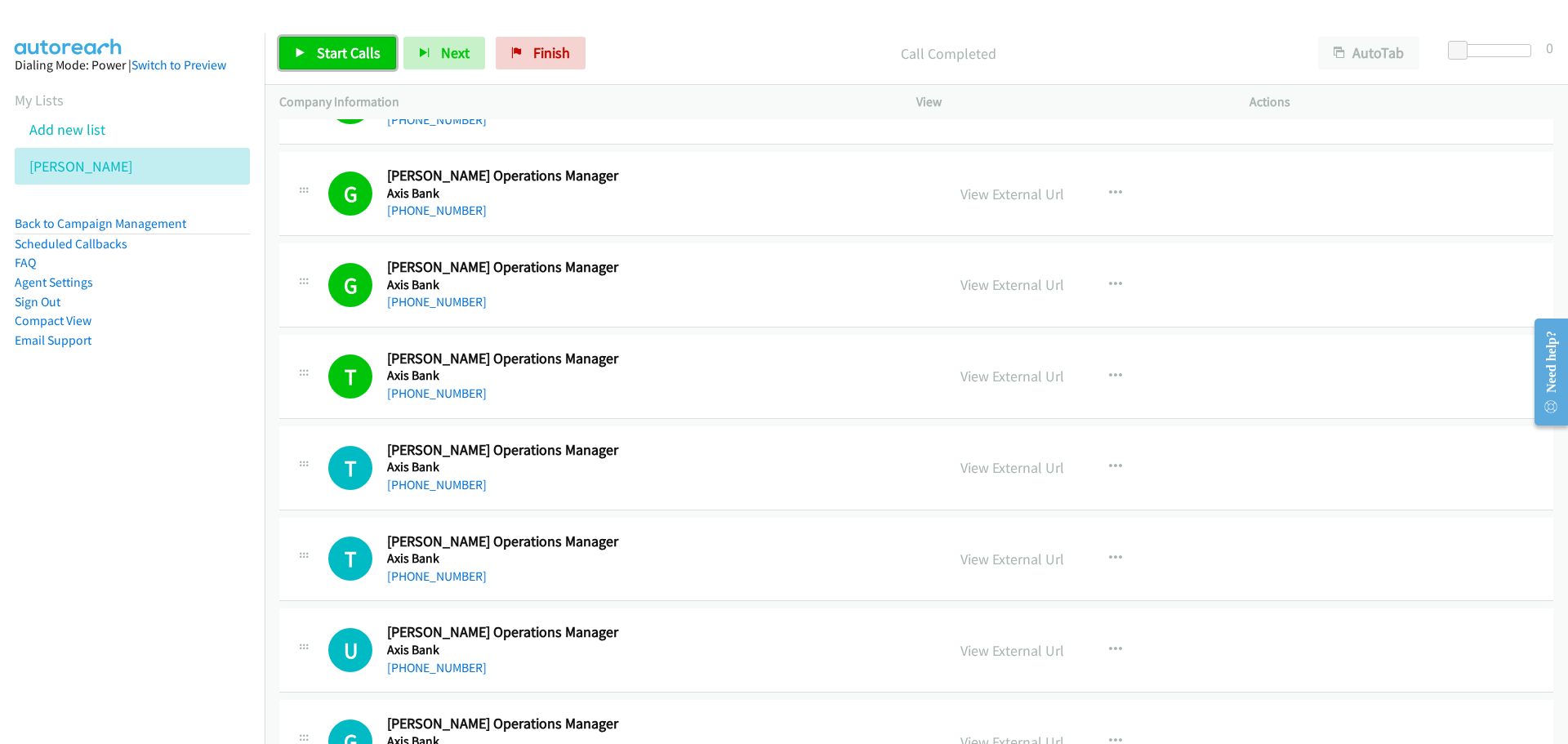
click at [374, 56] on span "Start Calls" at bounding box center [348, 53] width 63 height 19
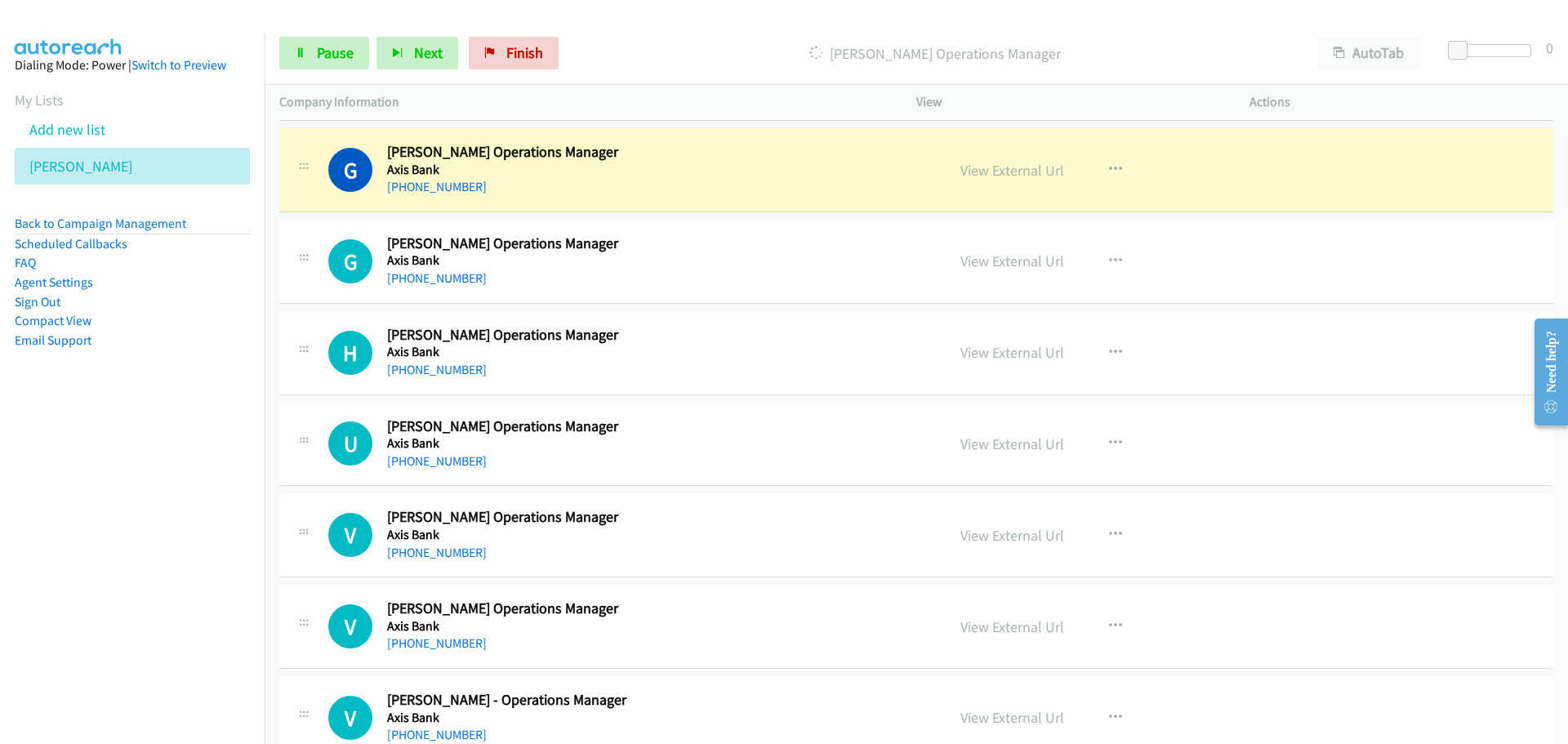
scroll to position [7566, 0]
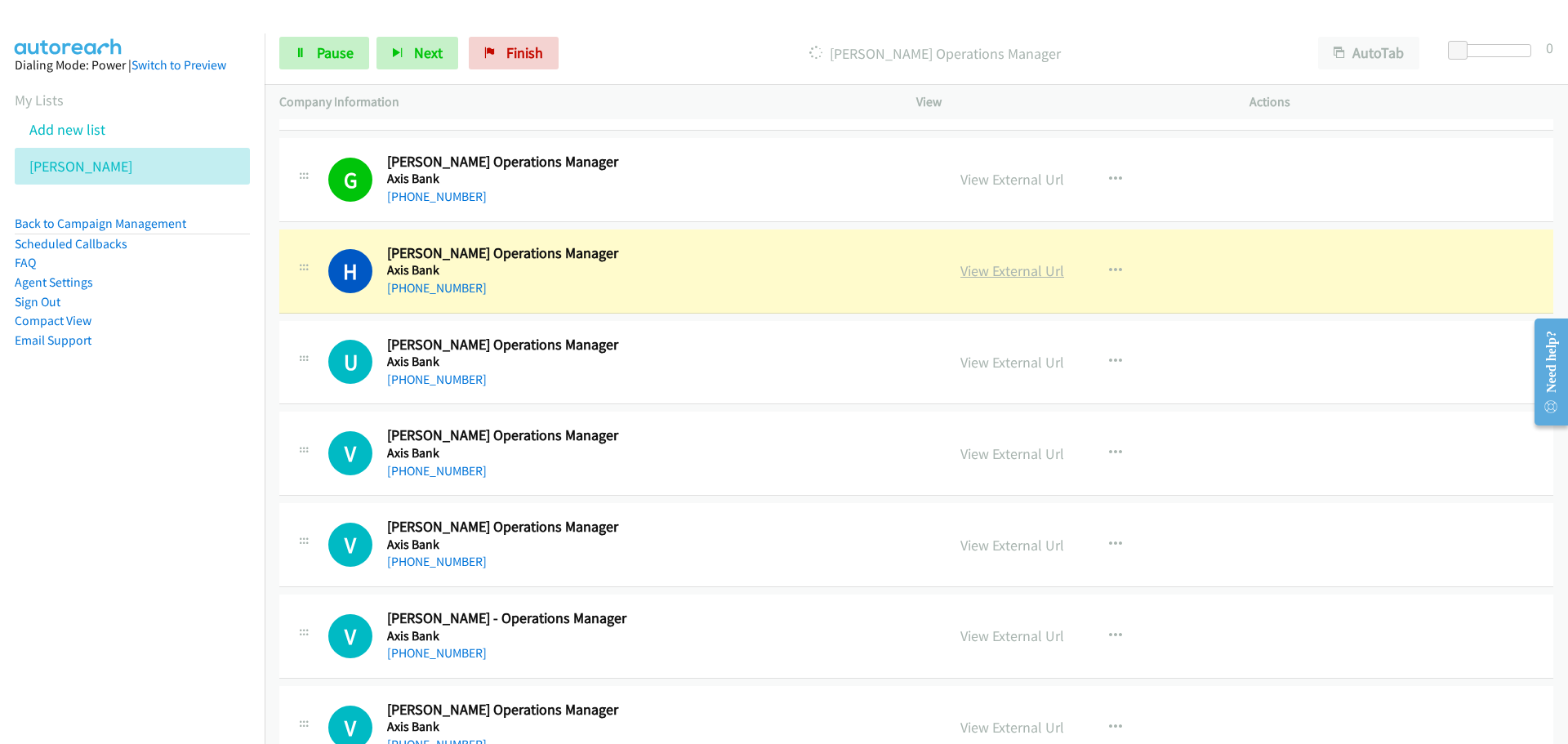
click at [986, 270] on link "View External Url" at bounding box center [1012, 270] width 103 height 19
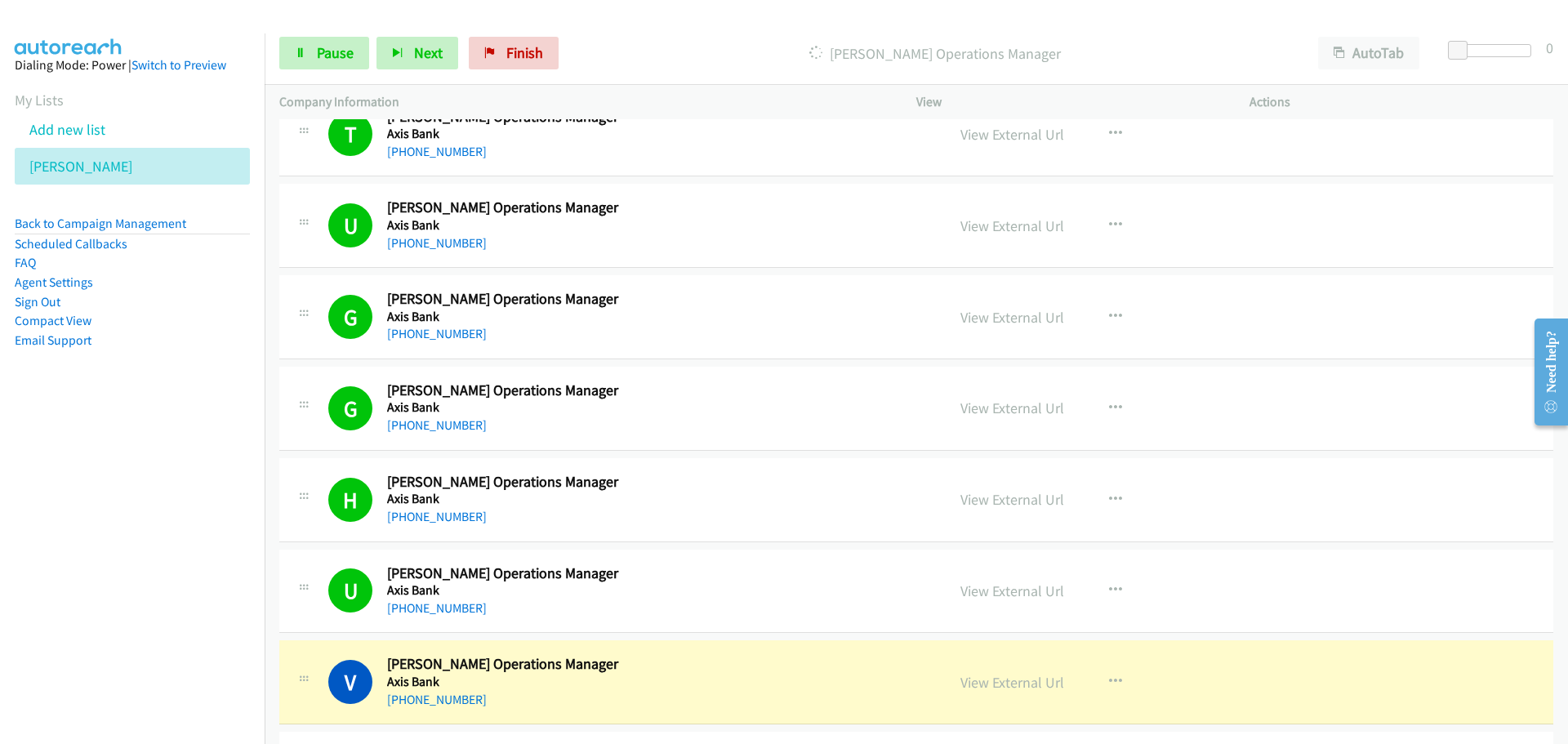
scroll to position [7729, 0]
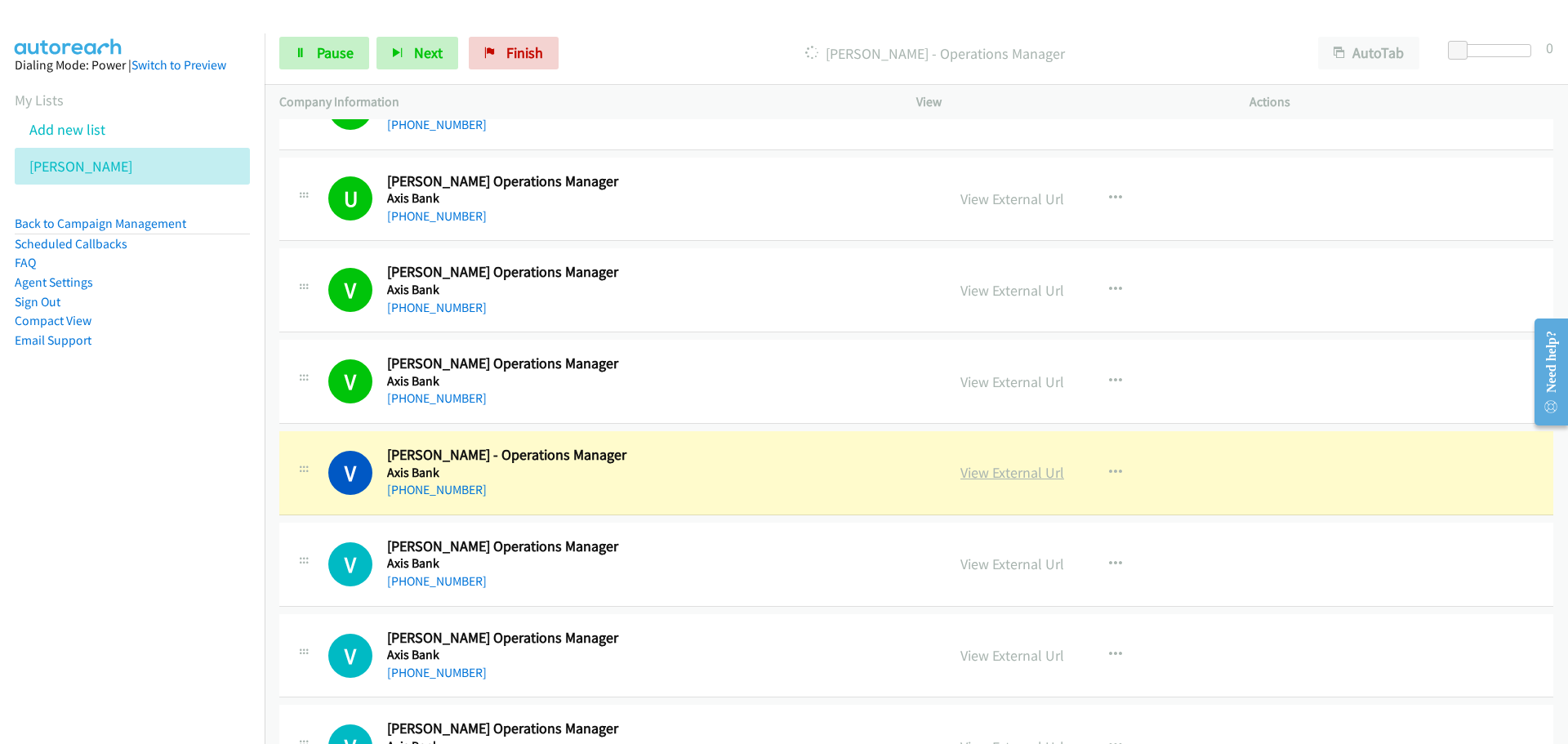
click at [994, 465] on link "View External Url" at bounding box center [1012, 473] width 103 height 19
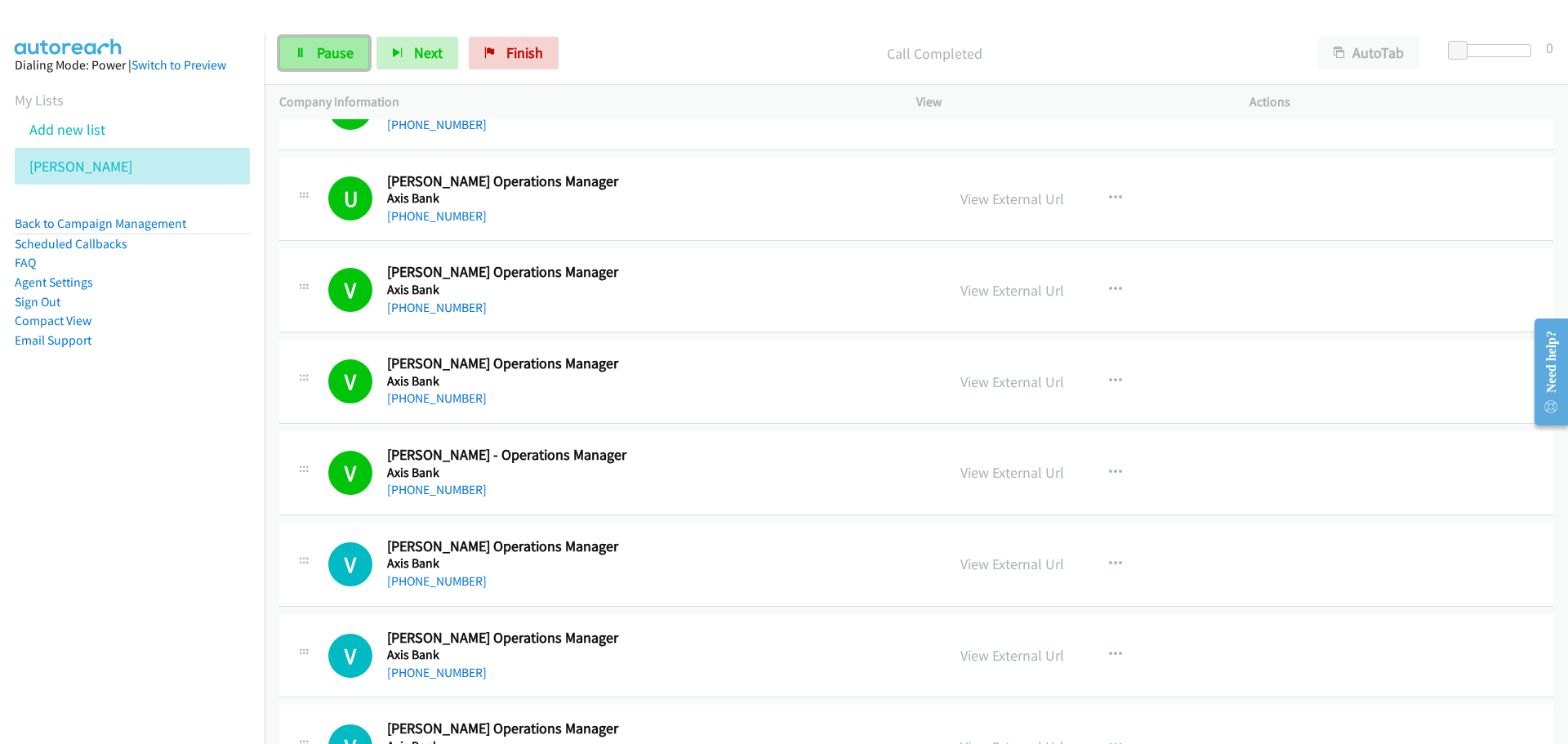
click at [331, 62] on link "Pause" at bounding box center [324, 54] width 90 height 33
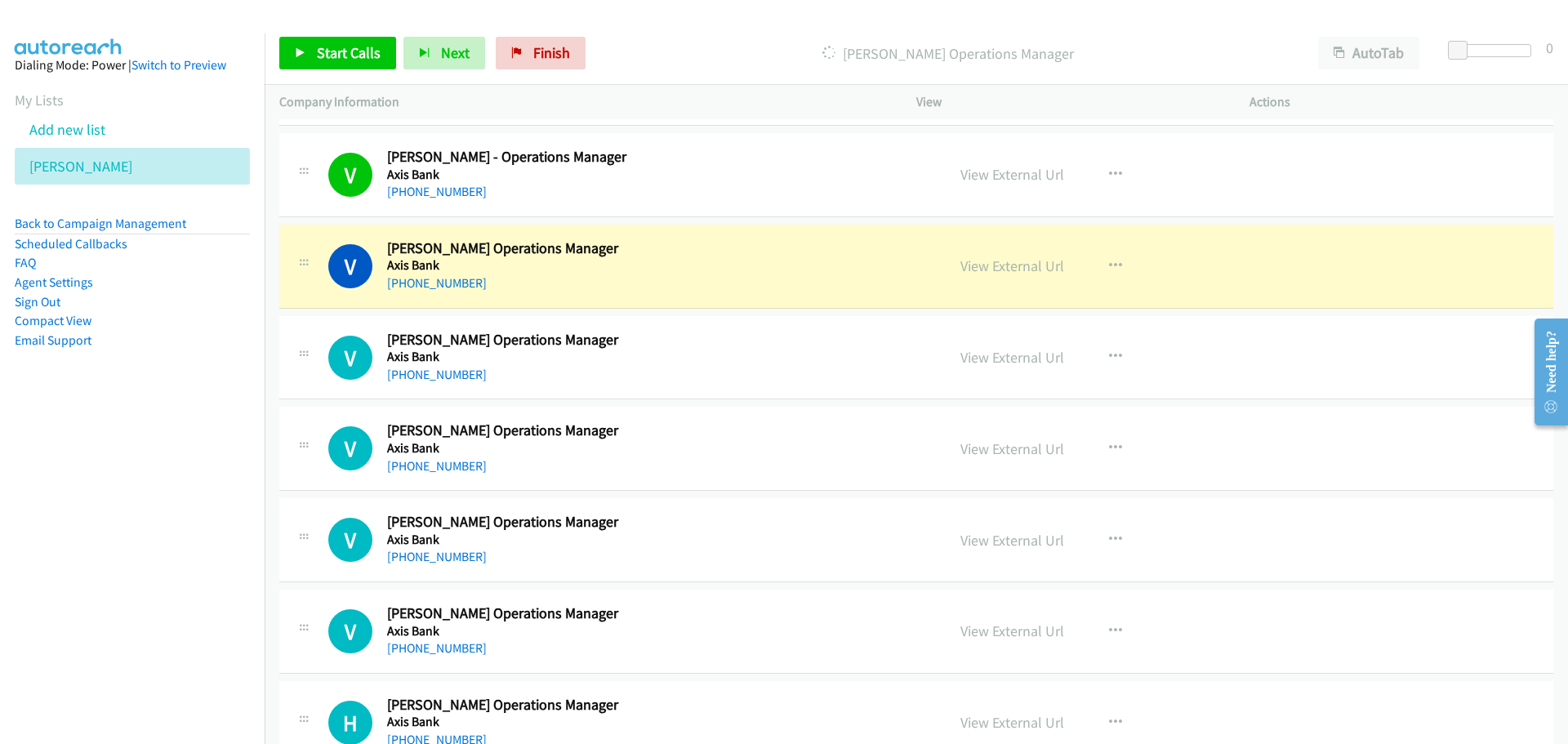
scroll to position [8056, 0]
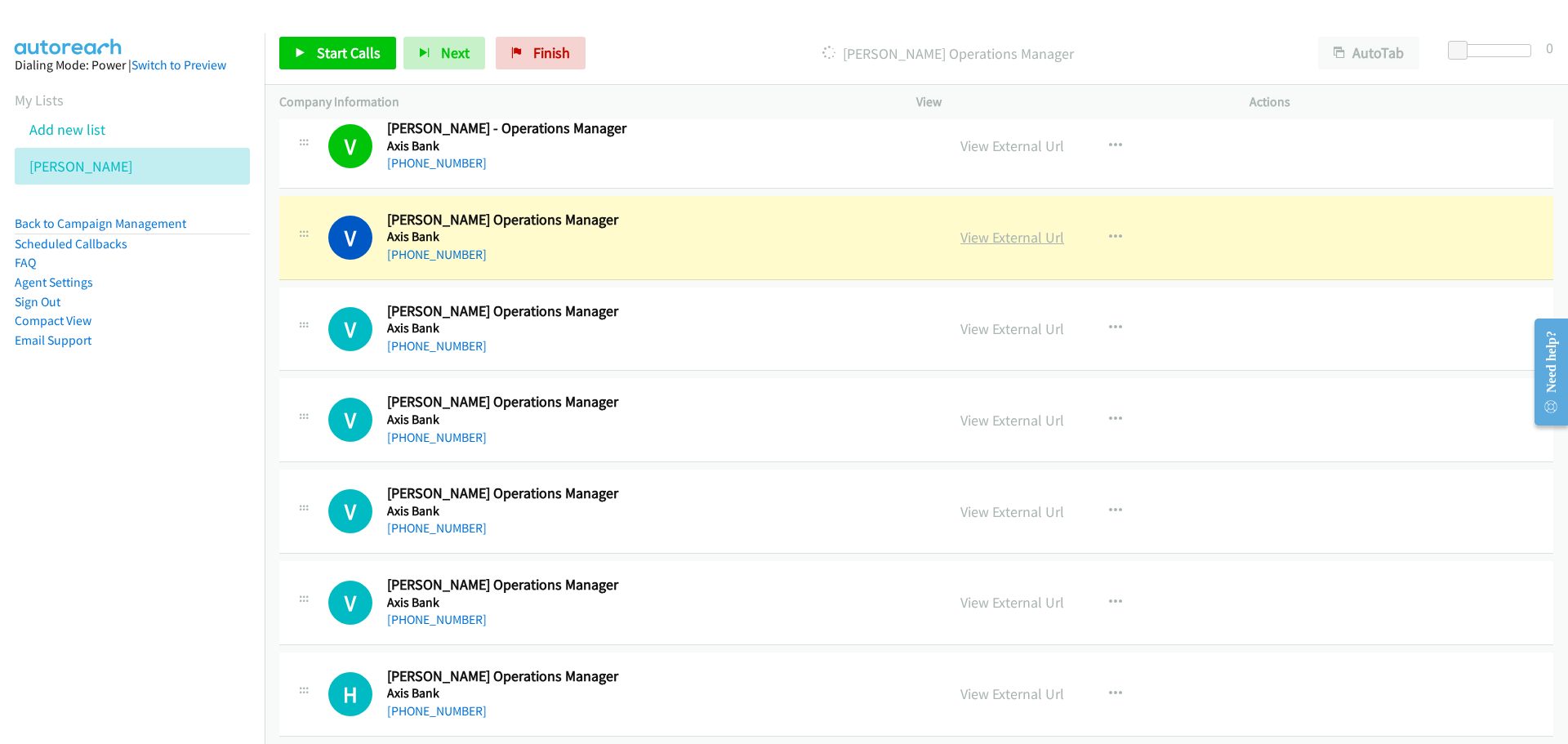
click at [1002, 240] on link "View External Url" at bounding box center [1012, 237] width 103 height 19
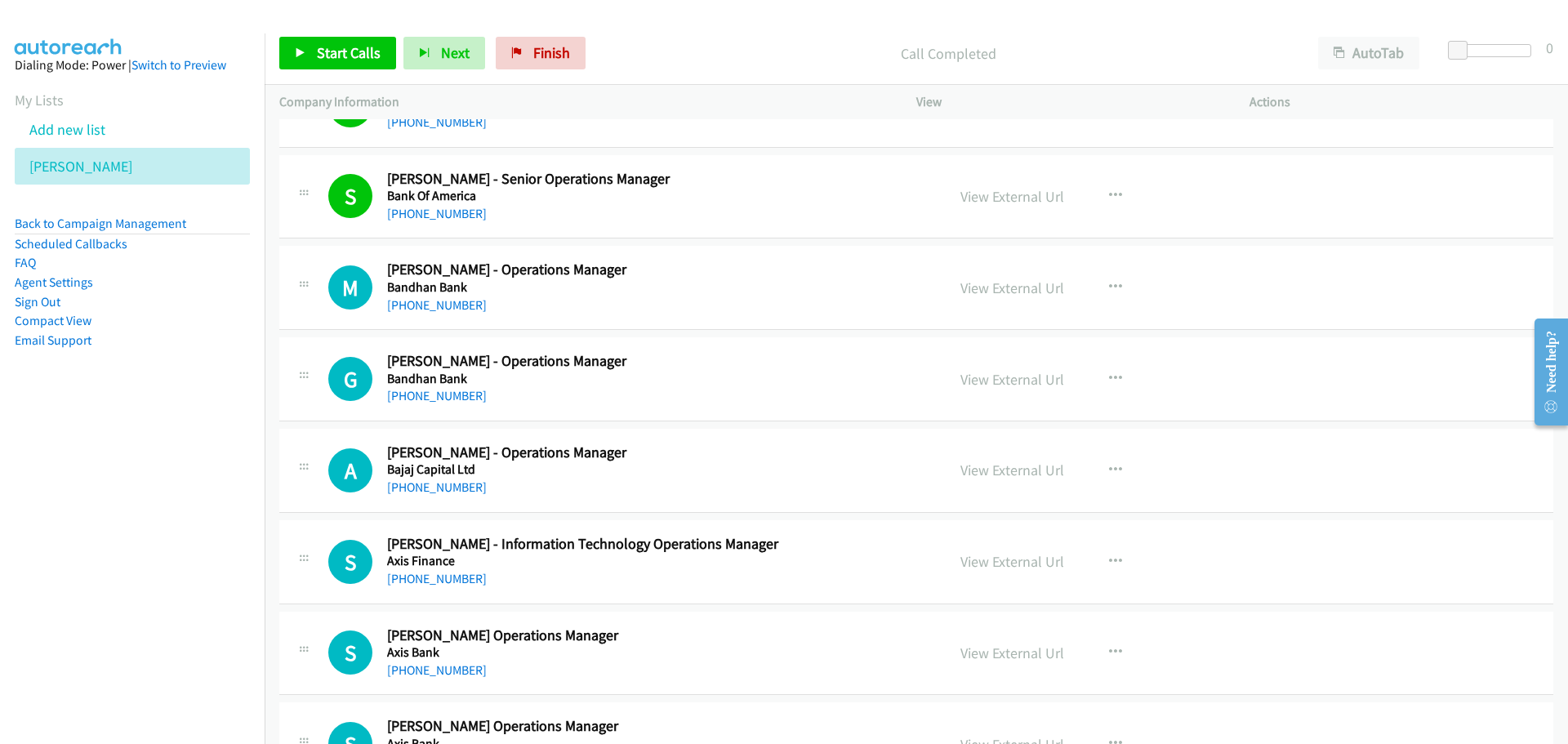
scroll to position [1389, 0]
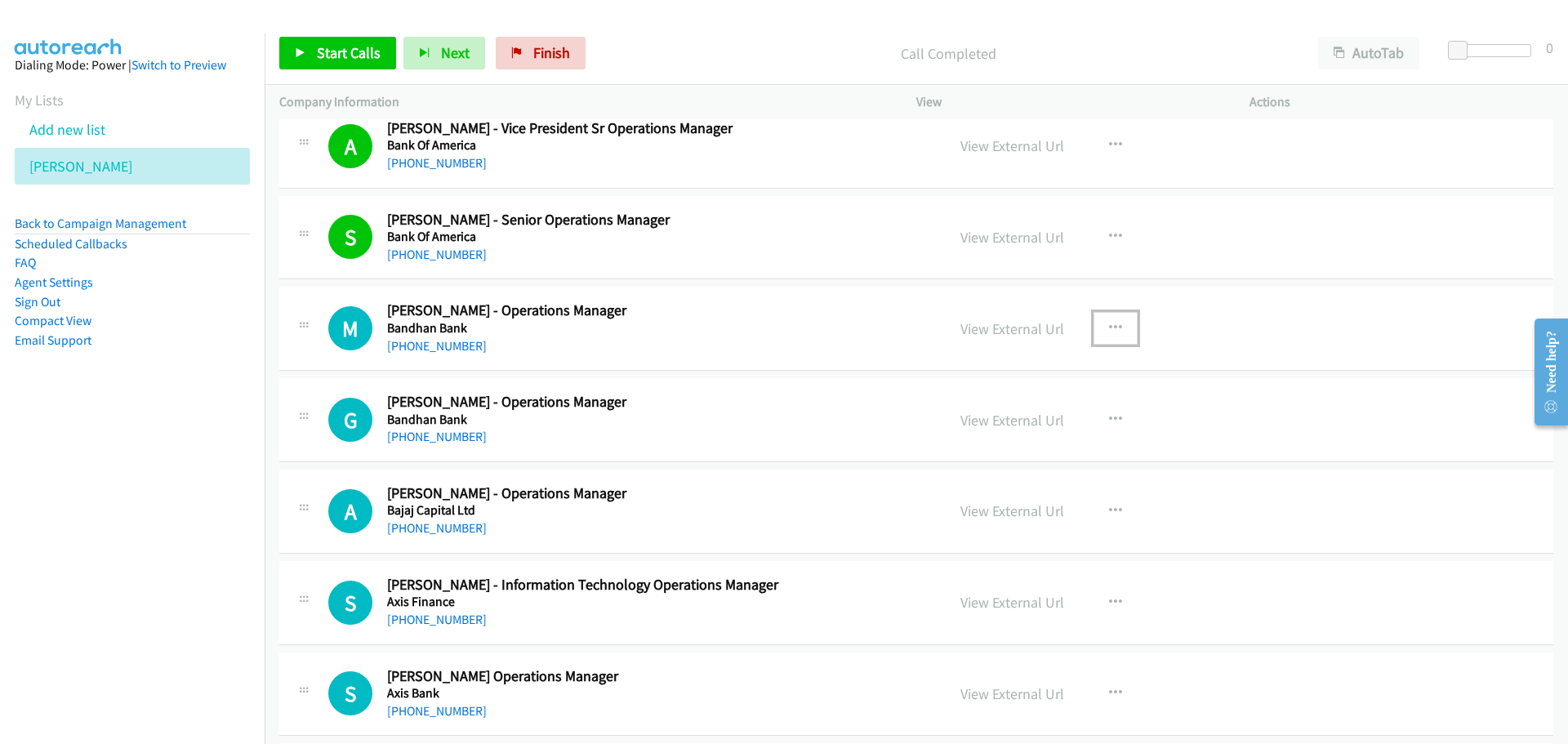
click at [1109, 333] on icon "button" at bounding box center [1115, 328] width 13 height 13
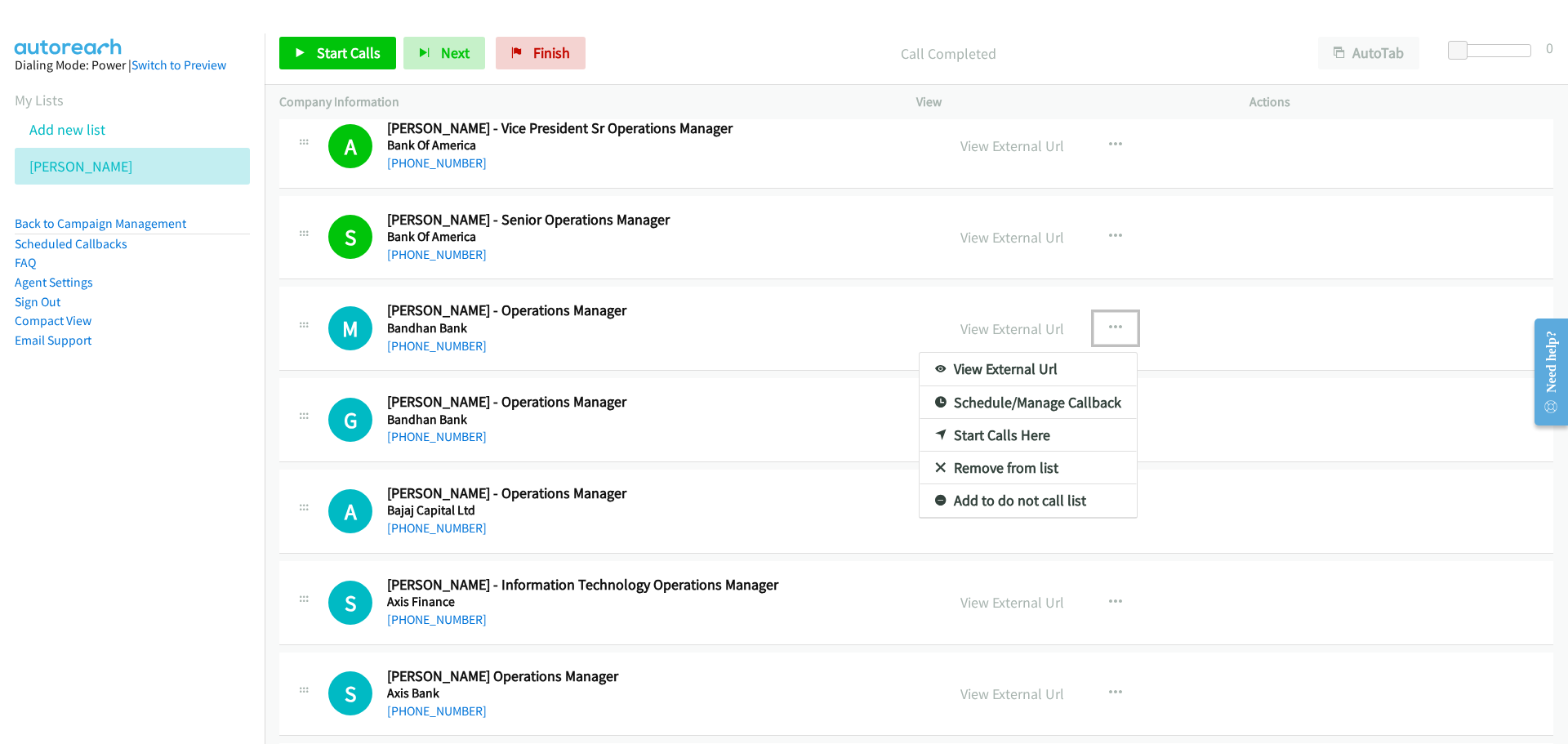
click at [983, 438] on link "Start Calls Here" at bounding box center [1027, 436] width 217 height 33
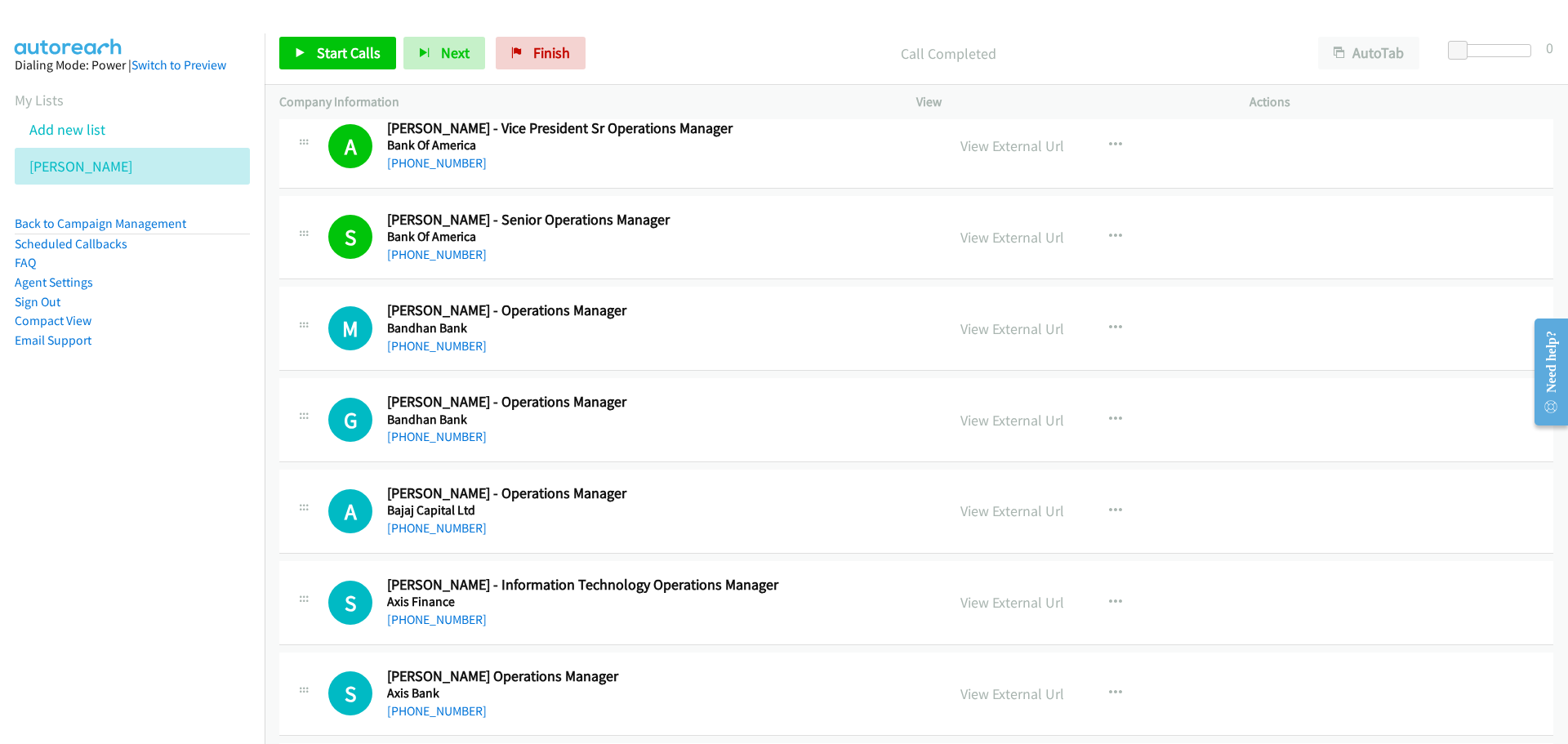
click at [345, 62] on div "Start Calls Pause Next Finish Call Completed AutoTab AutoTab 0" at bounding box center [916, 53] width 1303 height 63
click at [346, 61] on span "Start Calls" at bounding box center [348, 53] width 63 height 19
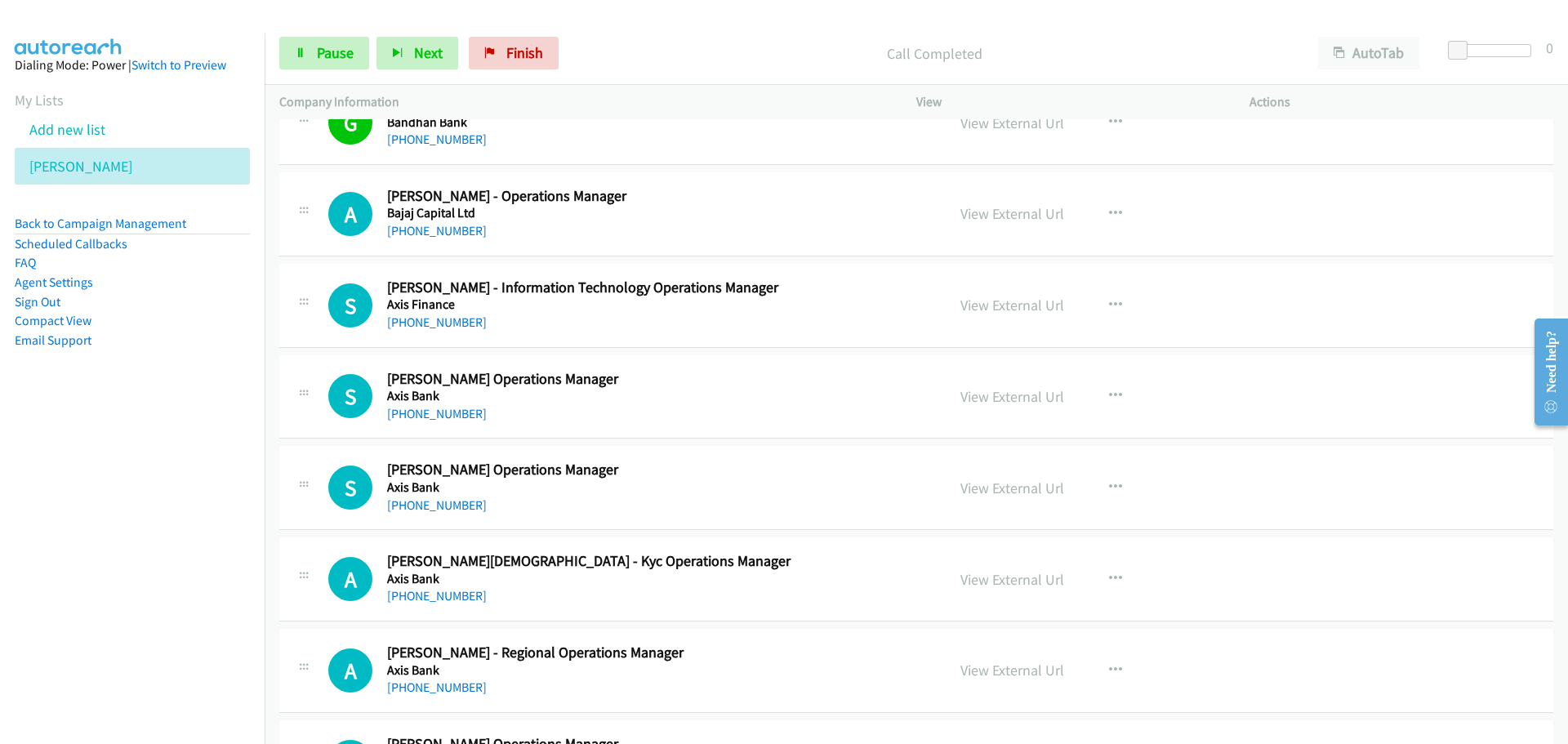
scroll to position [1716, 0]
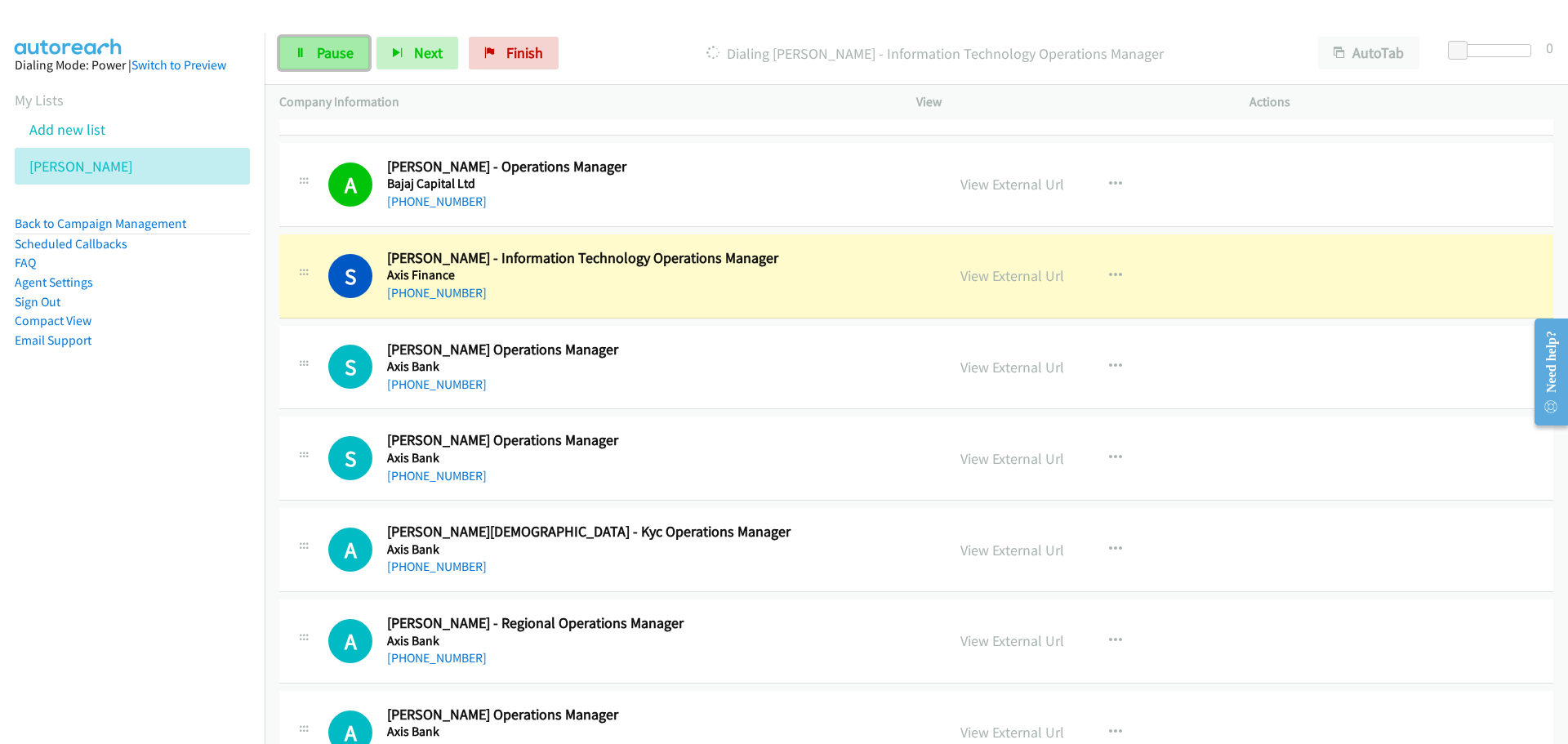
click at [343, 48] on span "Pause" at bounding box center [335, 53] width 37 height 19
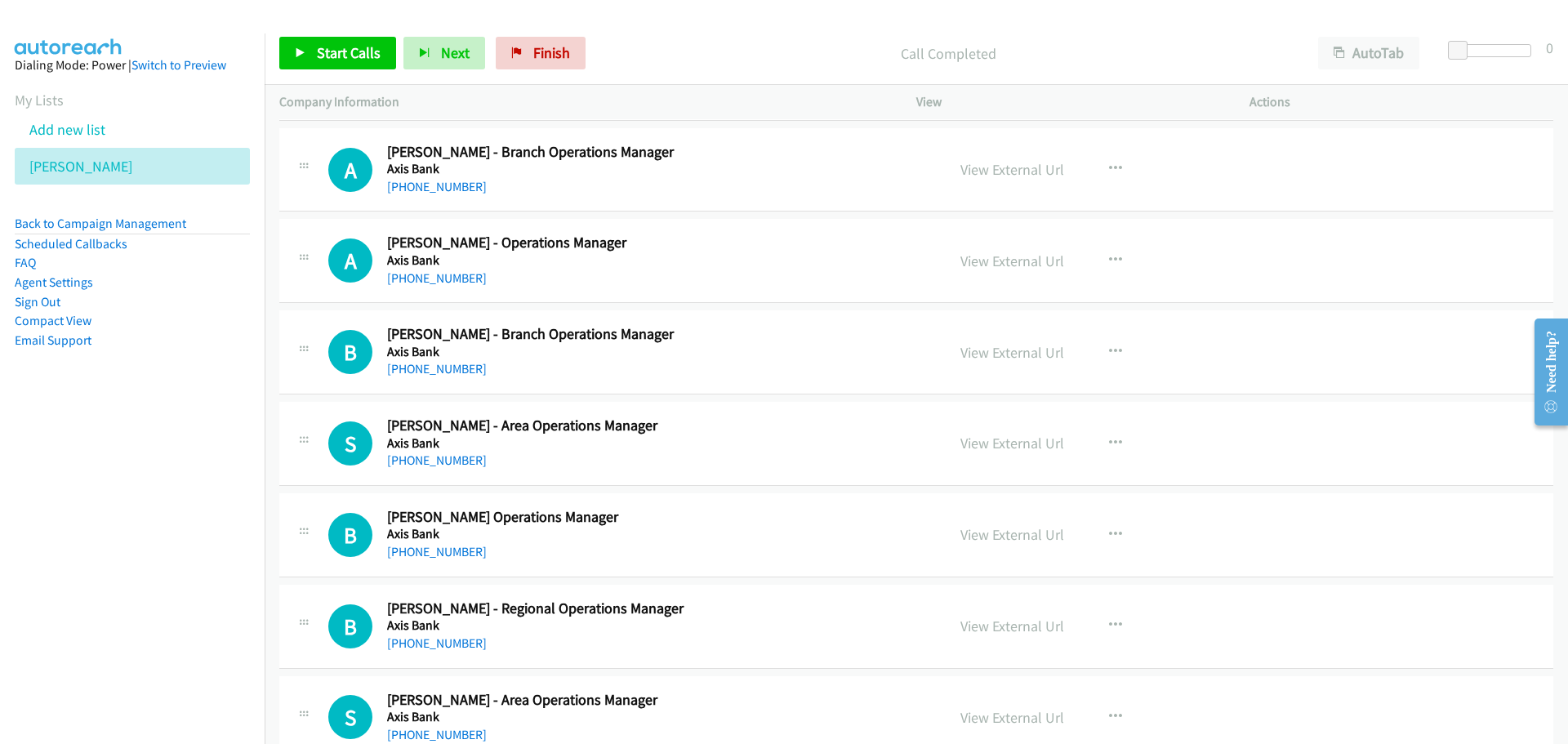
scroll to position [3921, 0]
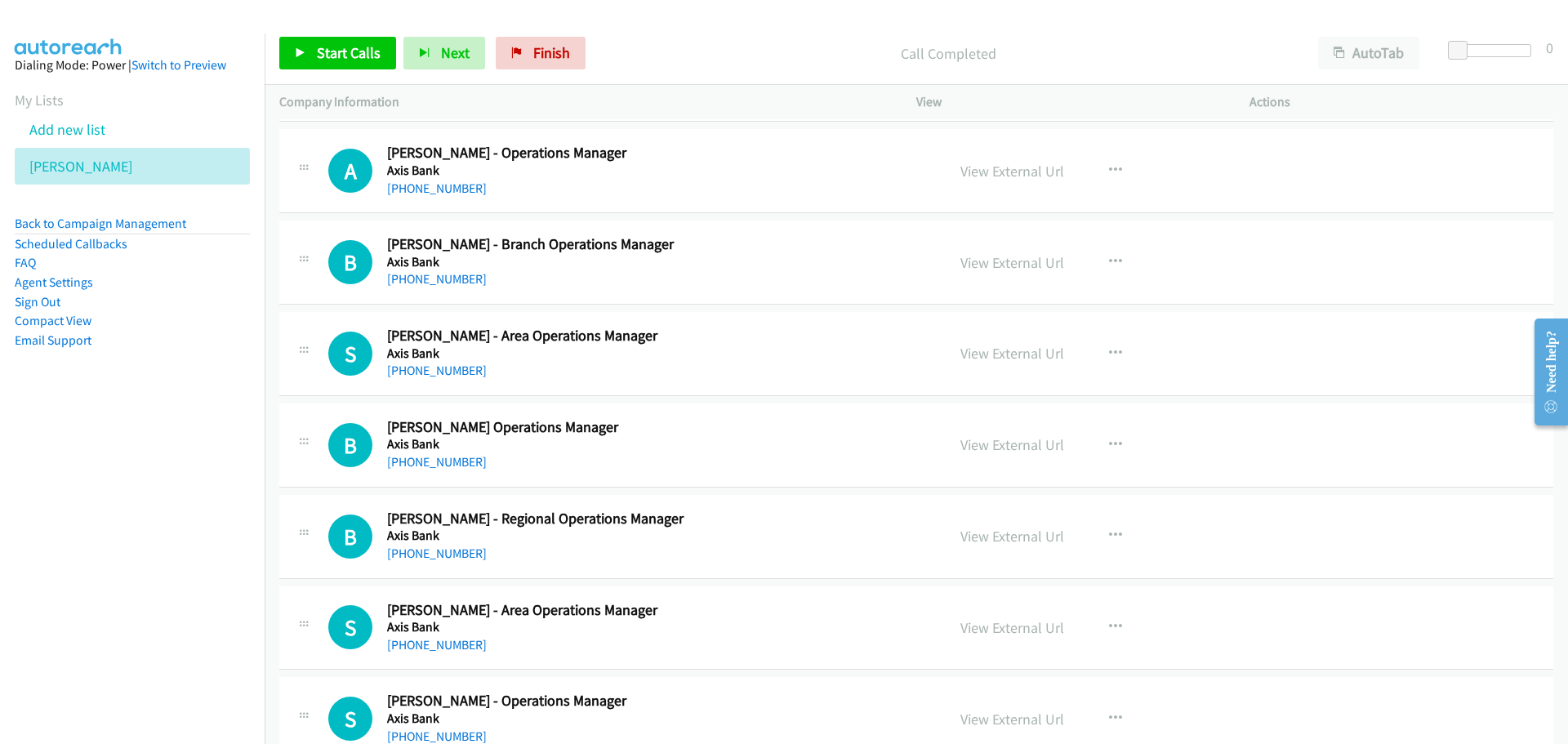
drag, startPoint x: 703, startPoint y: 299, endPoint x: 788, endPoint y: 299, distance: 85.0
click at [703, 299] on div "B Callback Scheduled [PERSON_NAME] - Branch Operations Manager Axis Bank [GEOGR…" at bounding box center [916, 262] width 1274 height 84
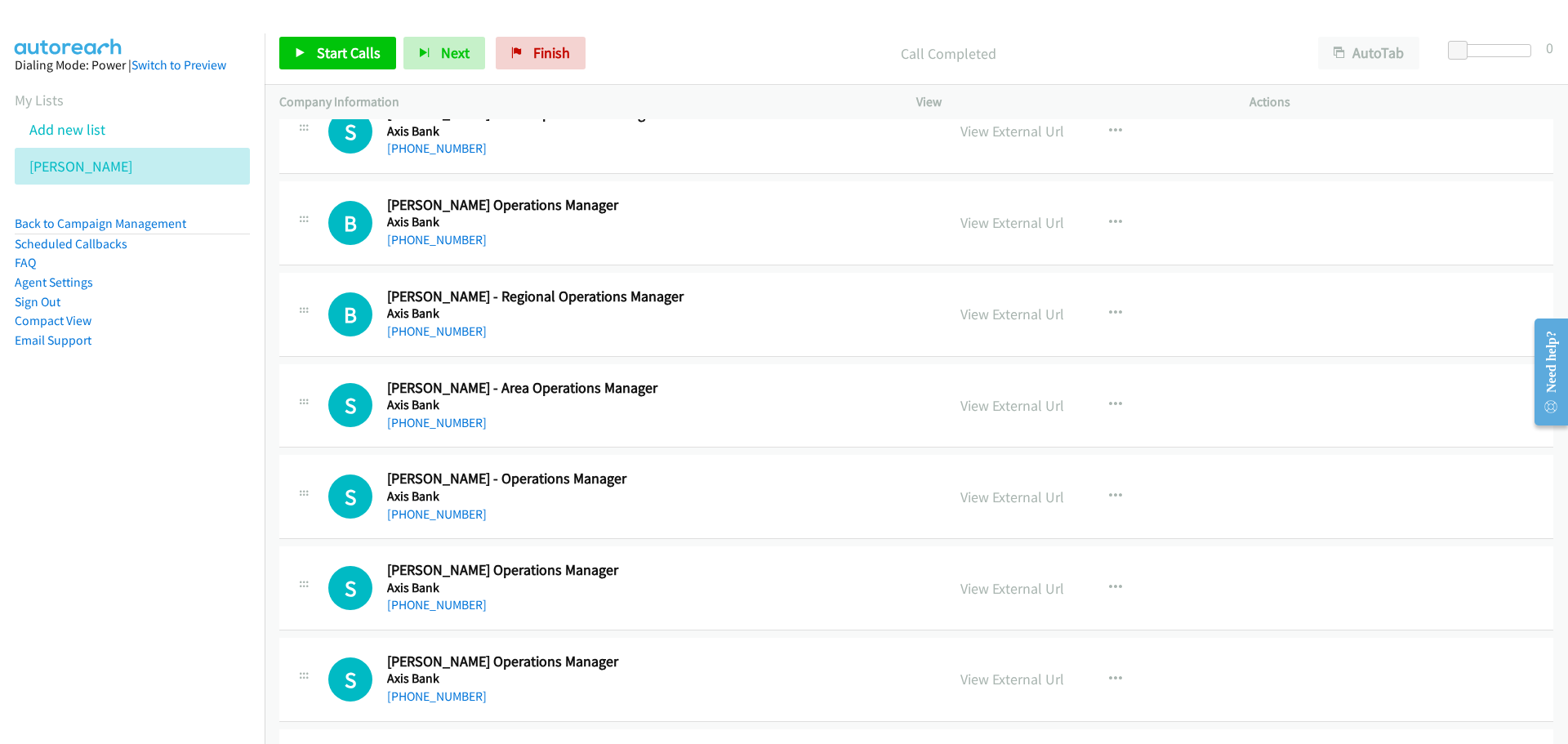
scroll to position [4166, 0]
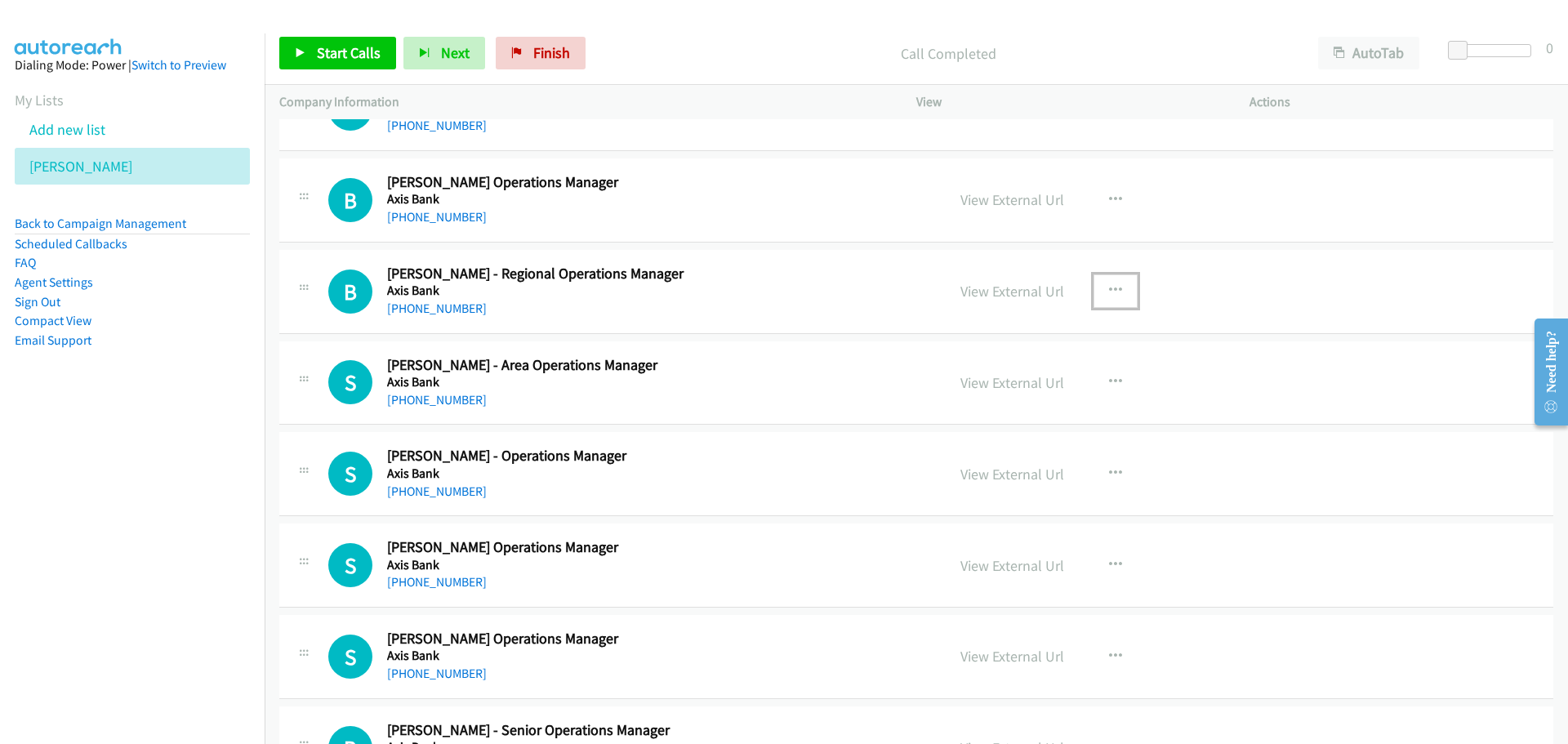
click at [1098, 285] on button "button" at bounding box center [1115, 291] width 44 height 33
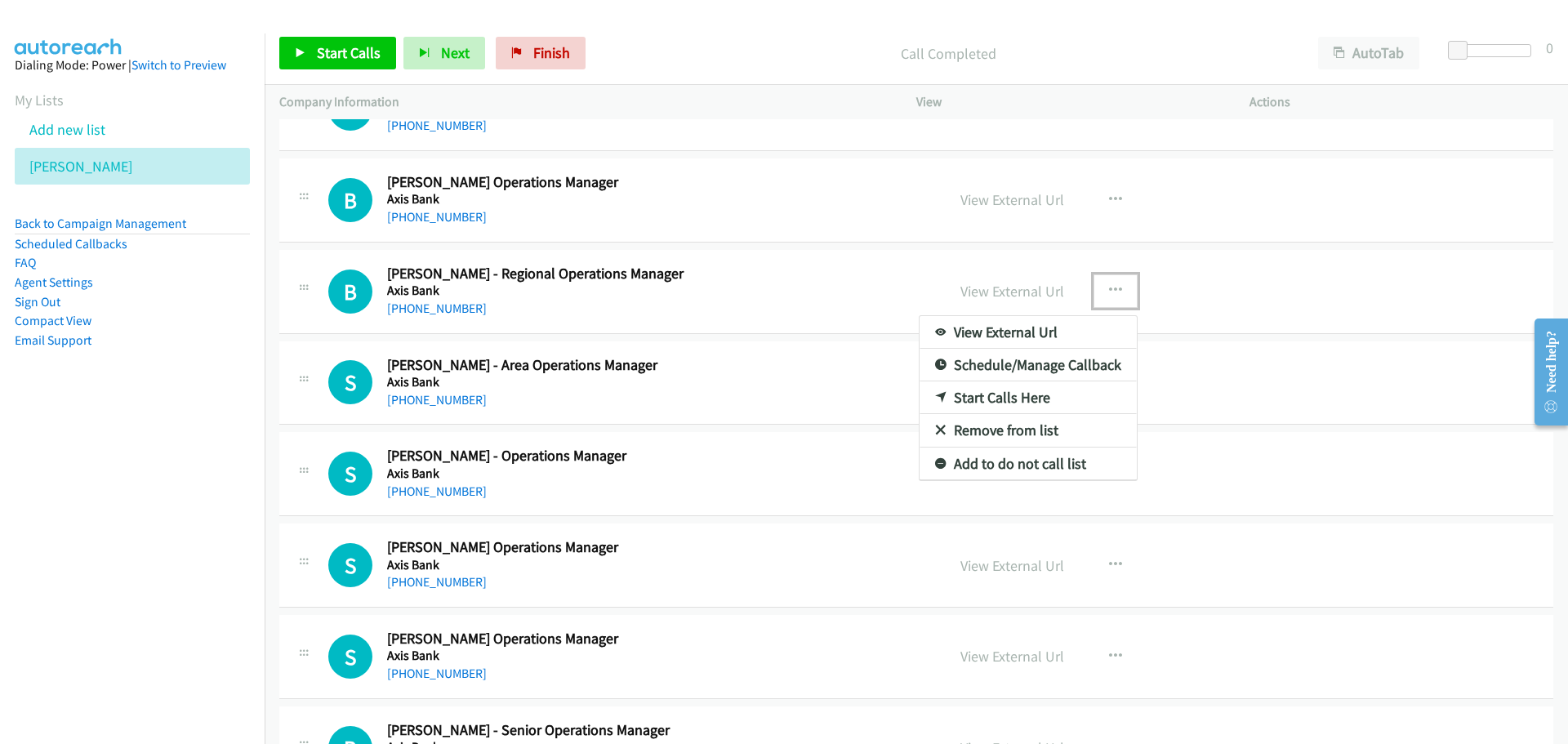
click at [966, 396] on link "Start Calls Here" at bounding box center [1027, 397] width 217 height 33
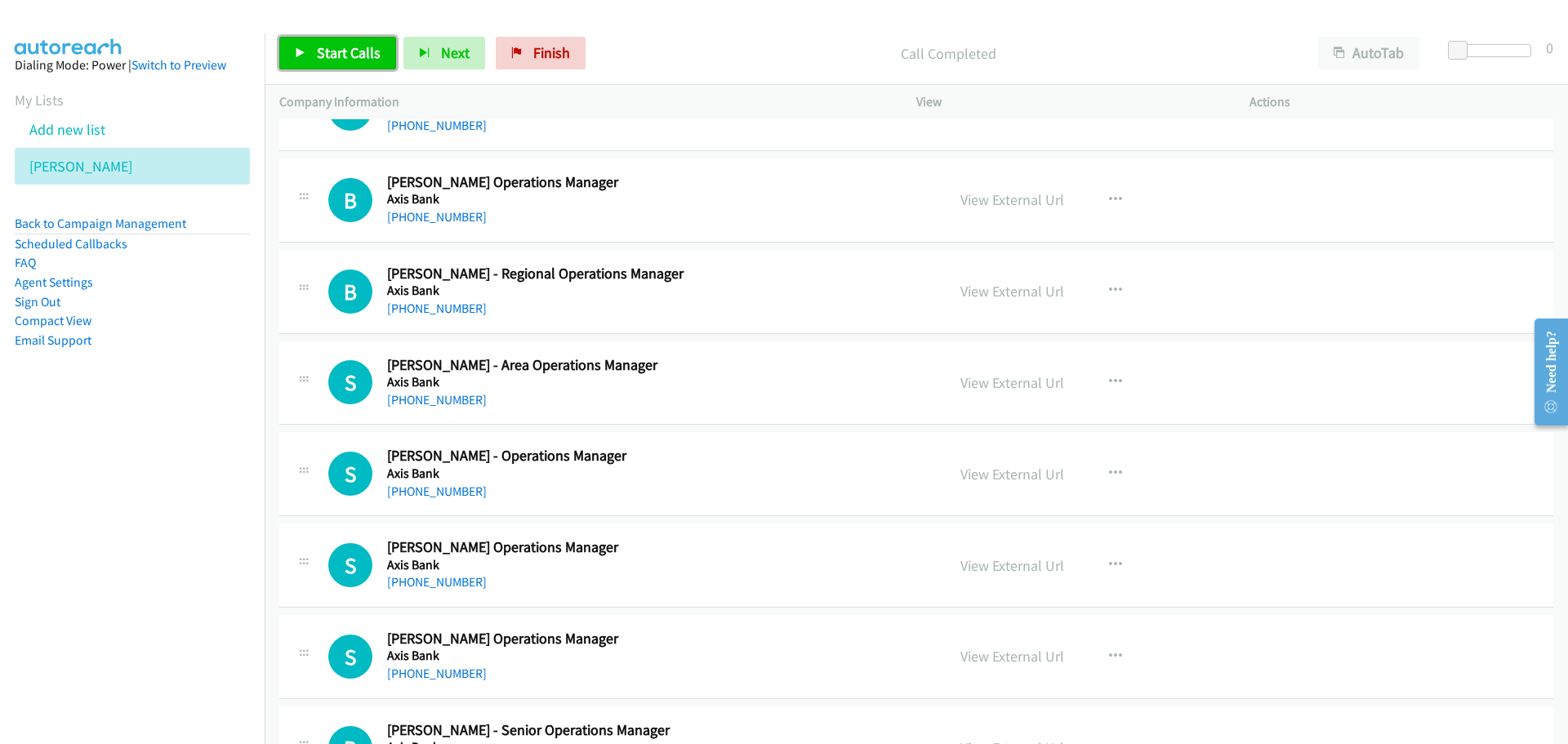
click at [293, 54] on link "Start Calls" at bounding box center [337, 54] width 117 height 33
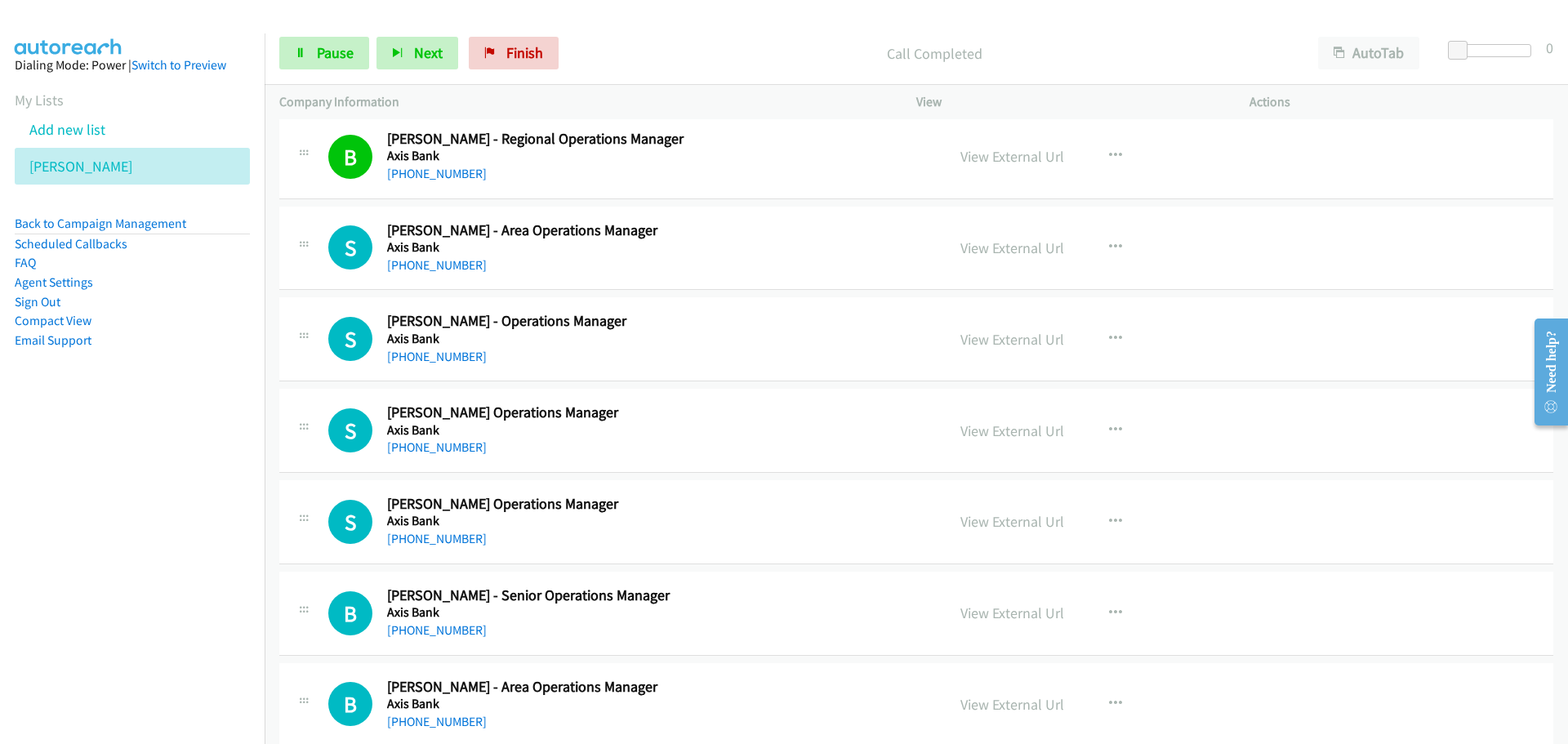
scroll to position [4330, 0]
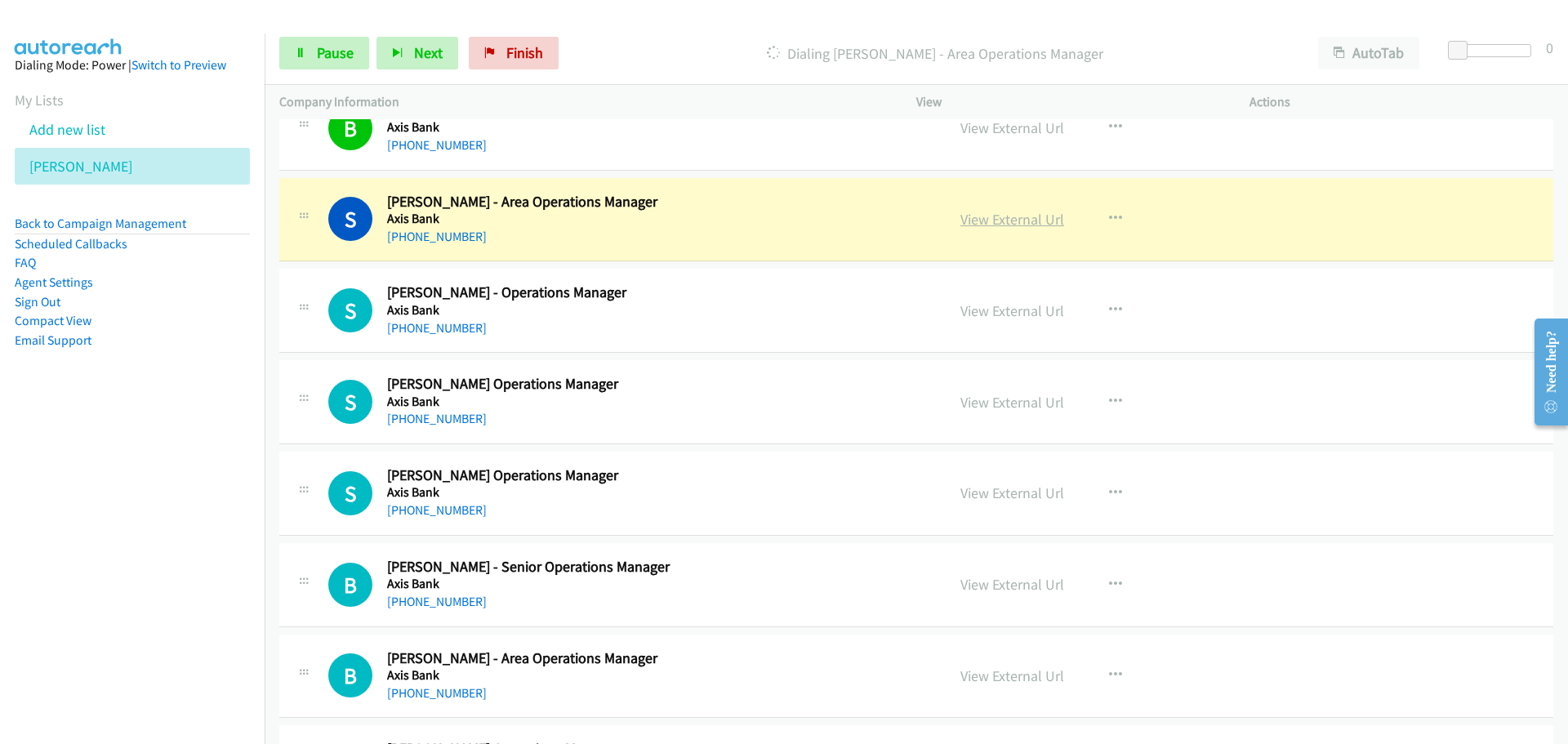
click at [1001, 227] on link "View External Url" at bounding box center [1012, 219] width 103 height 19
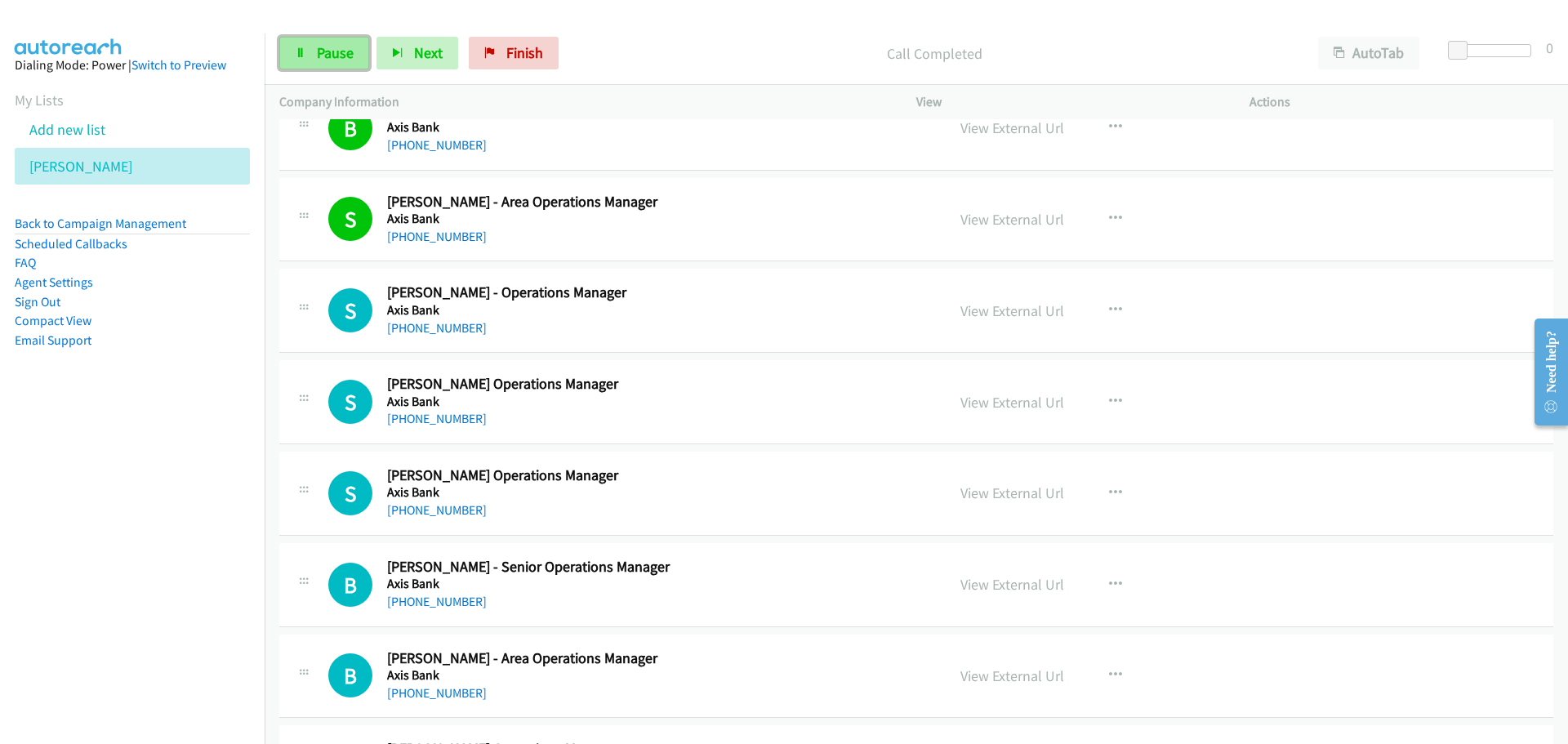
click at [324, 42] on link "Pause" at bounding box center [324, 54] width 90 height 33
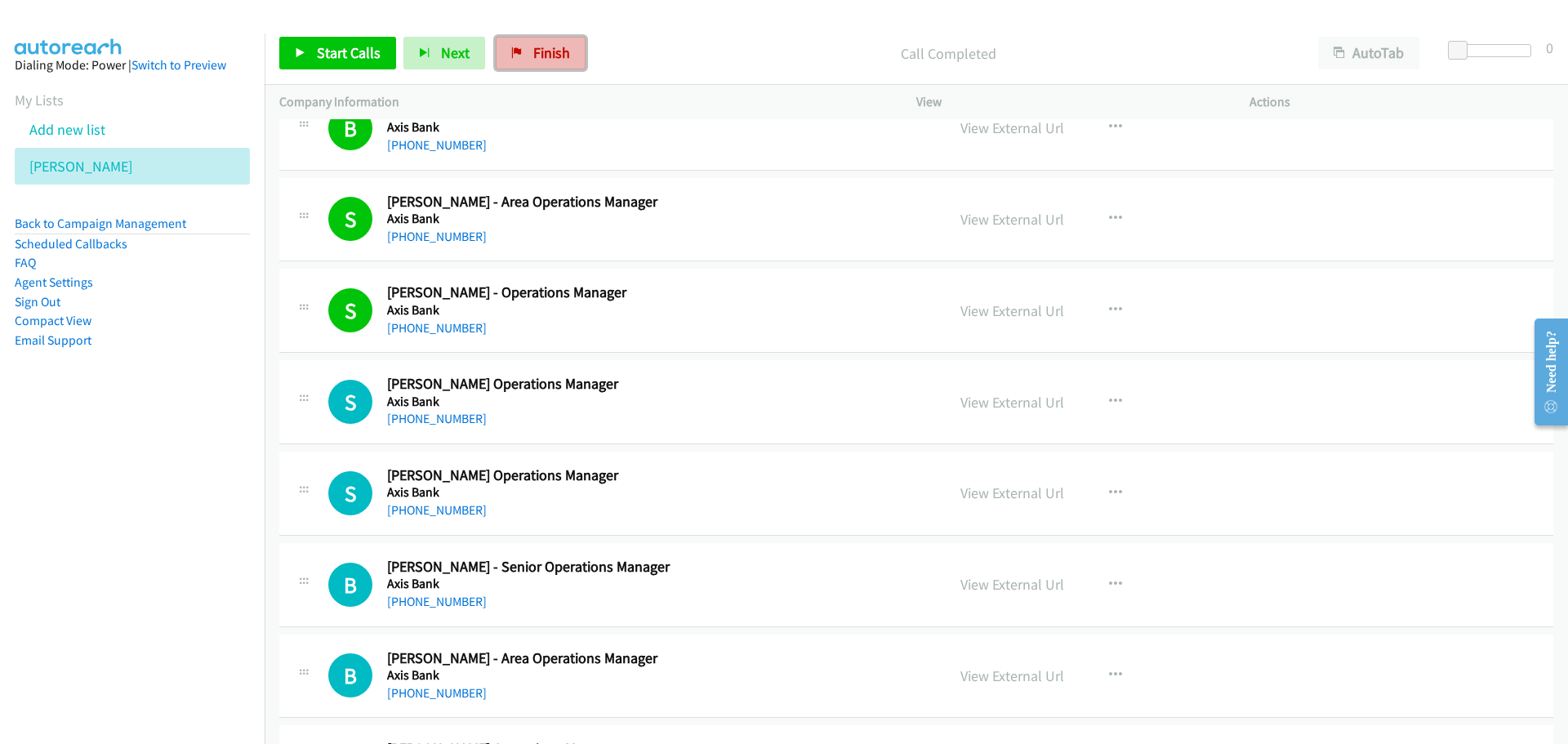
drag, startPoint x: 550, startPoint y: 40, endPoint x: 866, endPoint y: 62, distance: 316.8
click at [550, 40] on link "Finish" at bounding box center [541, 54] width 90 height 33
